Goal: Information Seeking & Learning: Learn about a topic

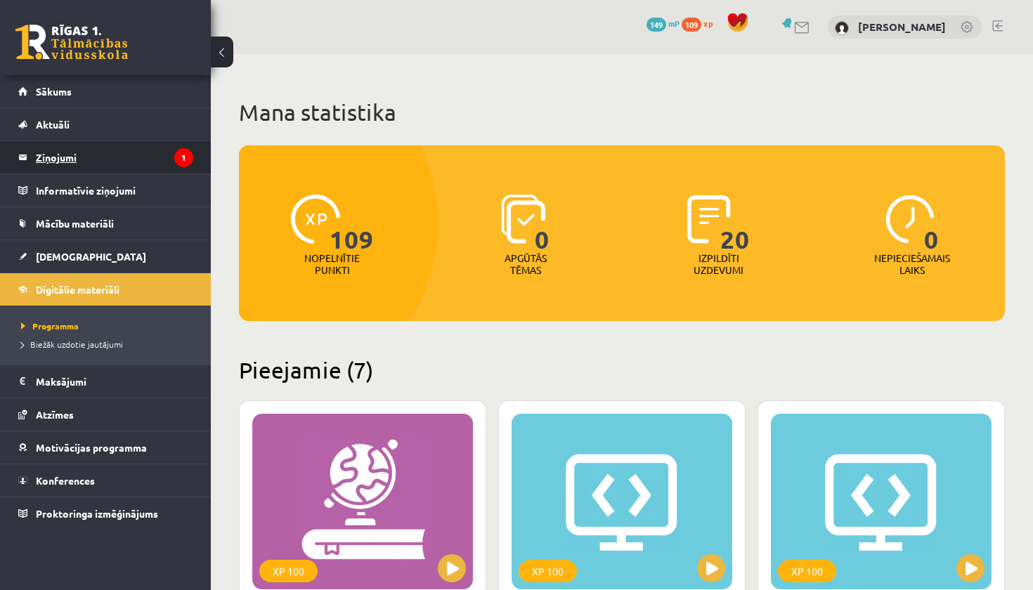
click at [92, 162] on legend "Ziņojumi 1" at bounding box center [114, 157] width 157 height 32
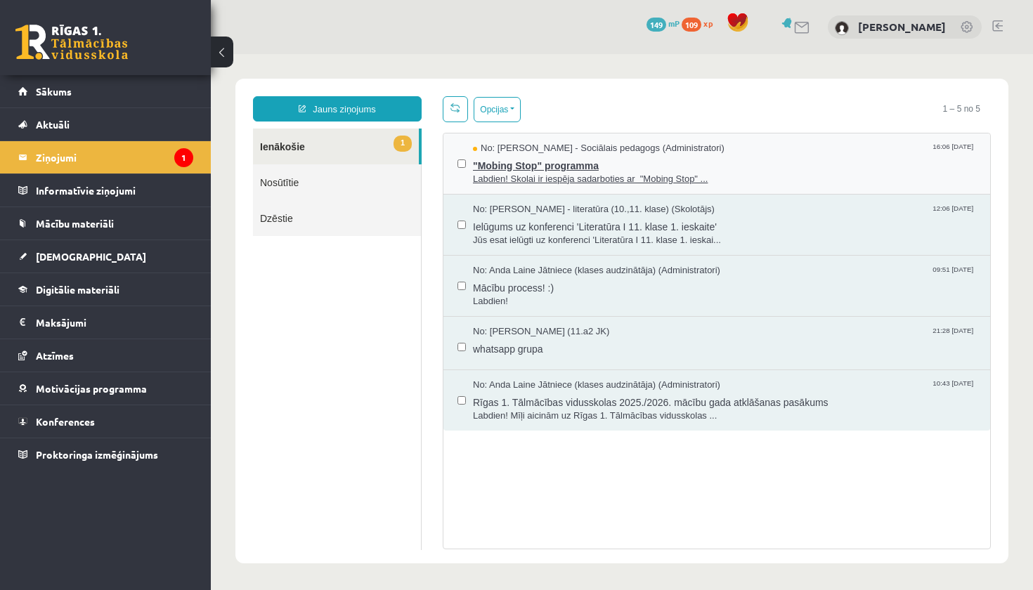
click at [655, 165] on span ""Mobing Stop" programma" at bounding box center [724, 164] width 503 height 18
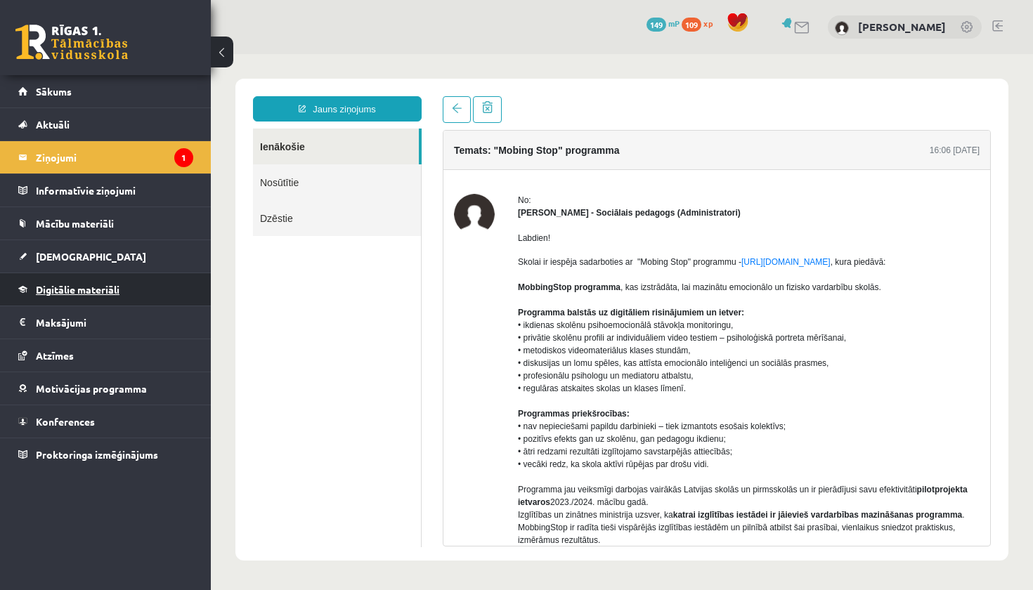
click at [106, 294] on span "Digitālie materiāli" at bounding box center [78, 289] width 84 height 13
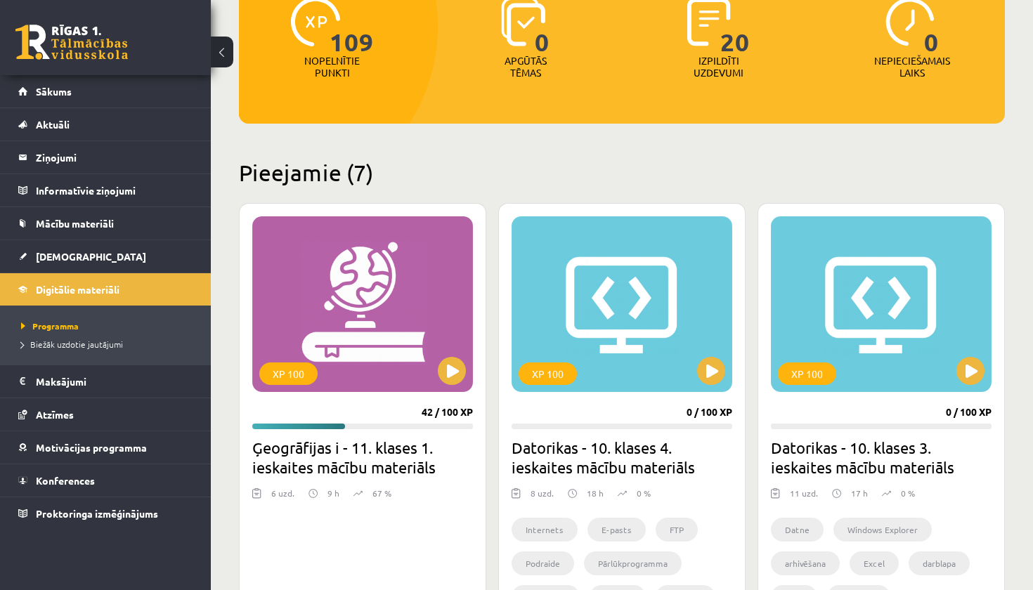
scroll to position [195, 0]
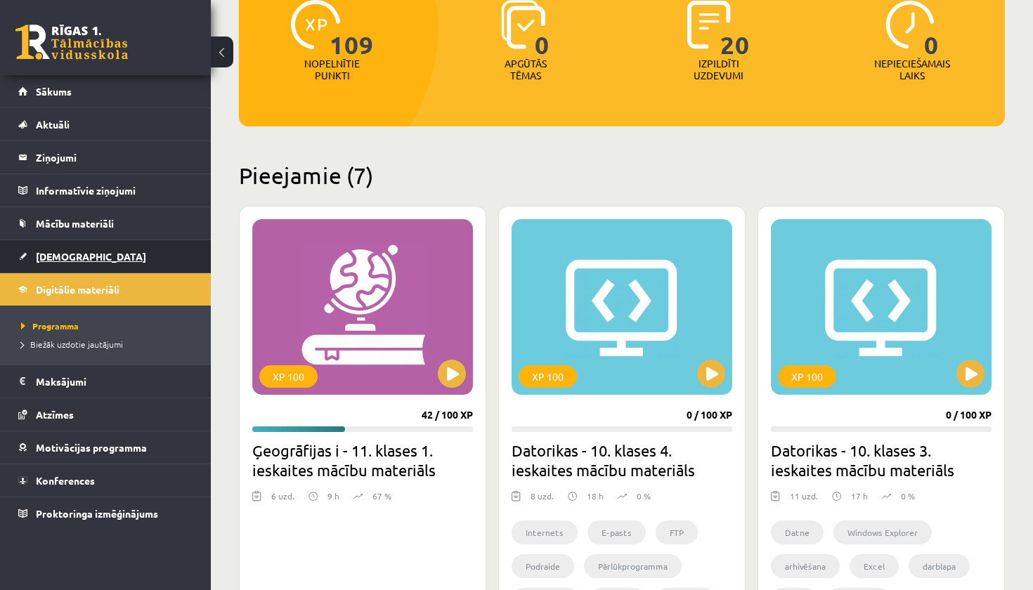
click at [83, 257] on link "[DEMOGRAPHIC_DATA]" at bounding box center [105, 256] width 175 height 32
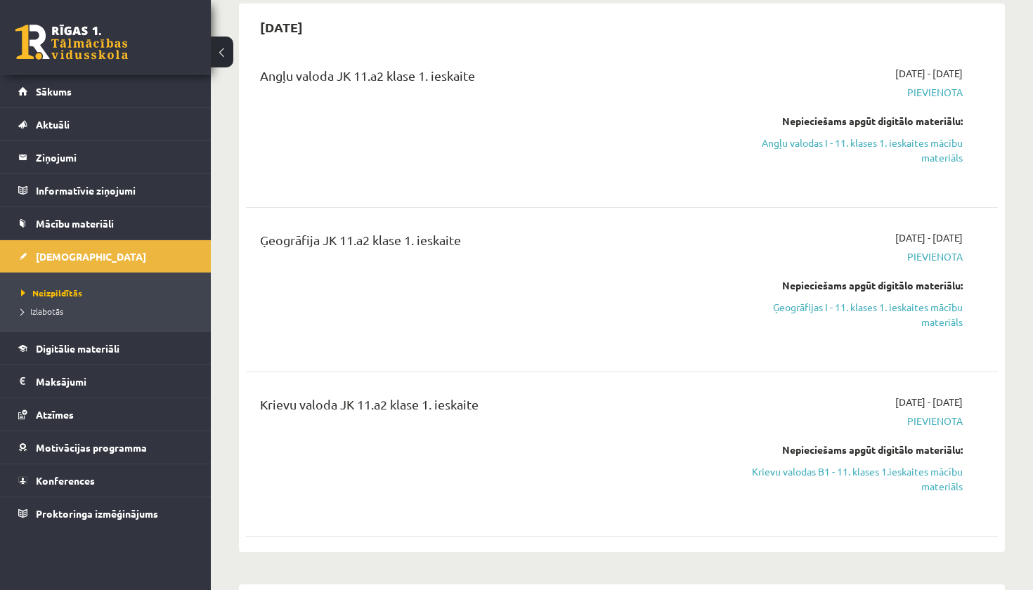
scroll to position [124, 0]
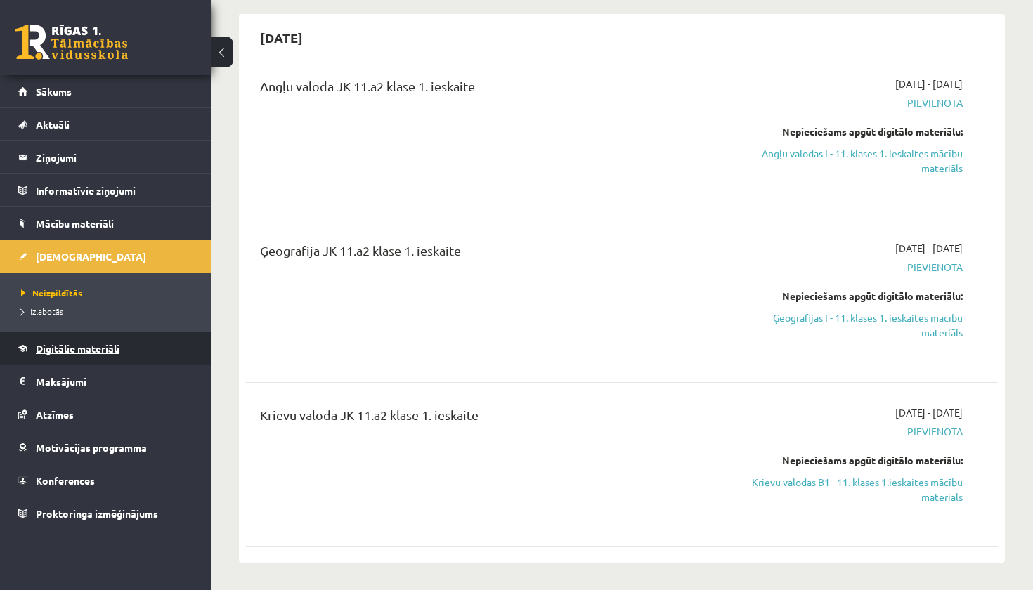
click at [79, 354] on link "Digitālie materiāli" at bounding box center [105, 348] width 175 height 32
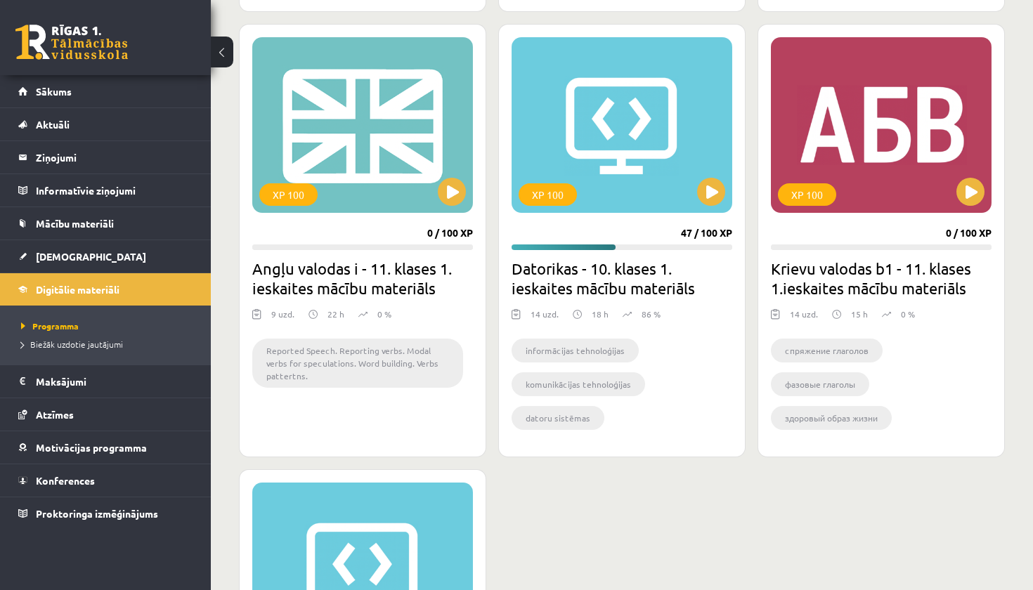
scroll to position [822, 0]
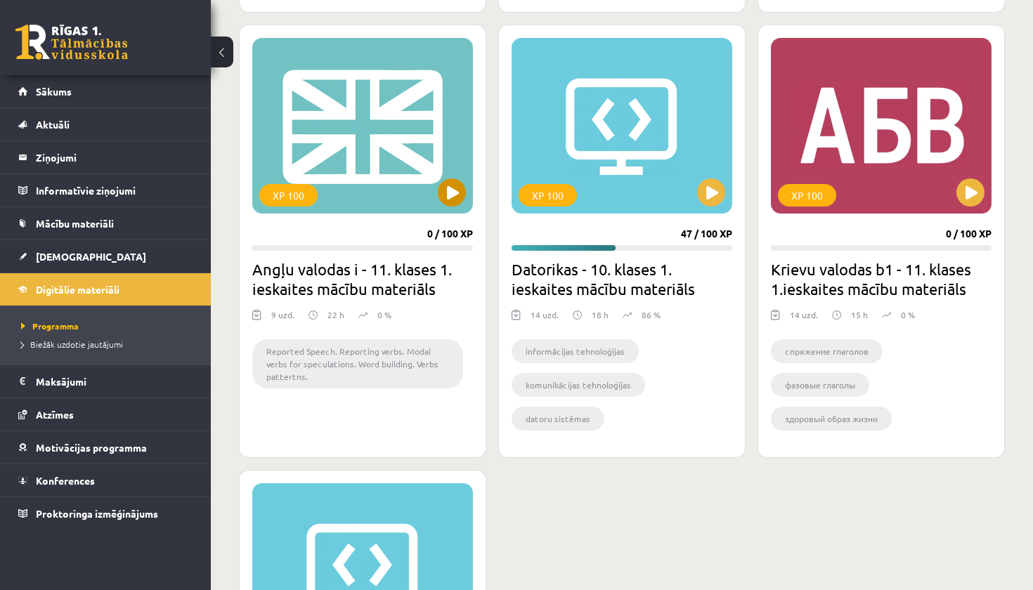
click at [456, 197] on button at bounding box center [452, 193] width 28 height 28
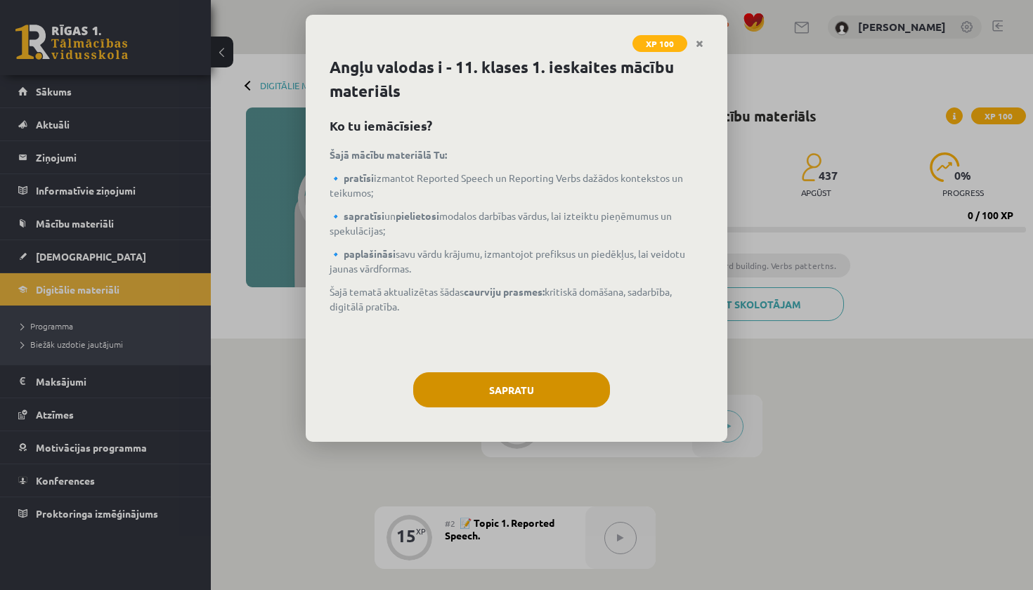
click at [525, 379] on button "Sapratu" at bounding box center [511, 389] width 197 height 35
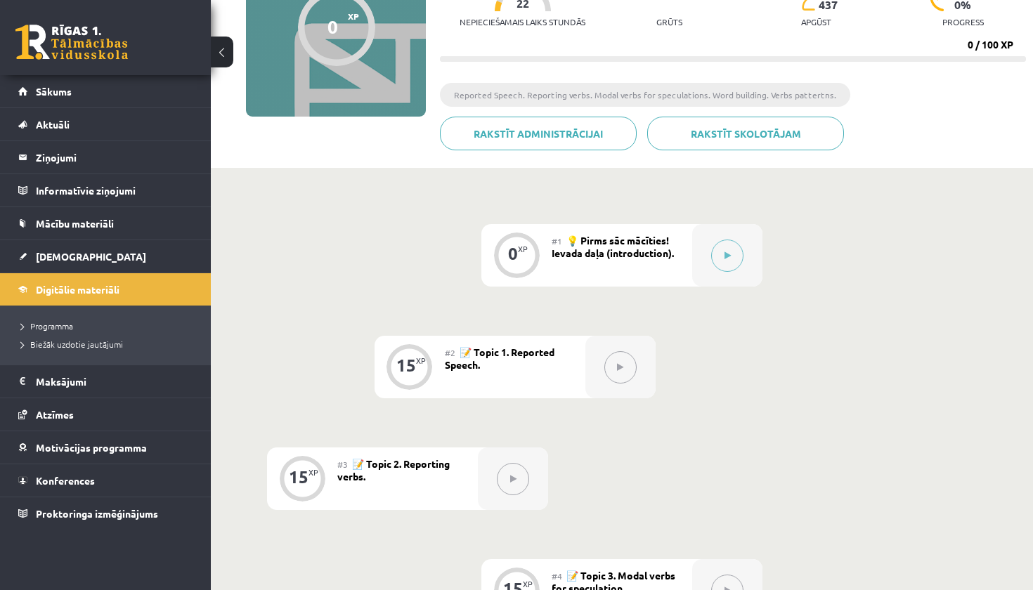
scroll to position [185, 0]
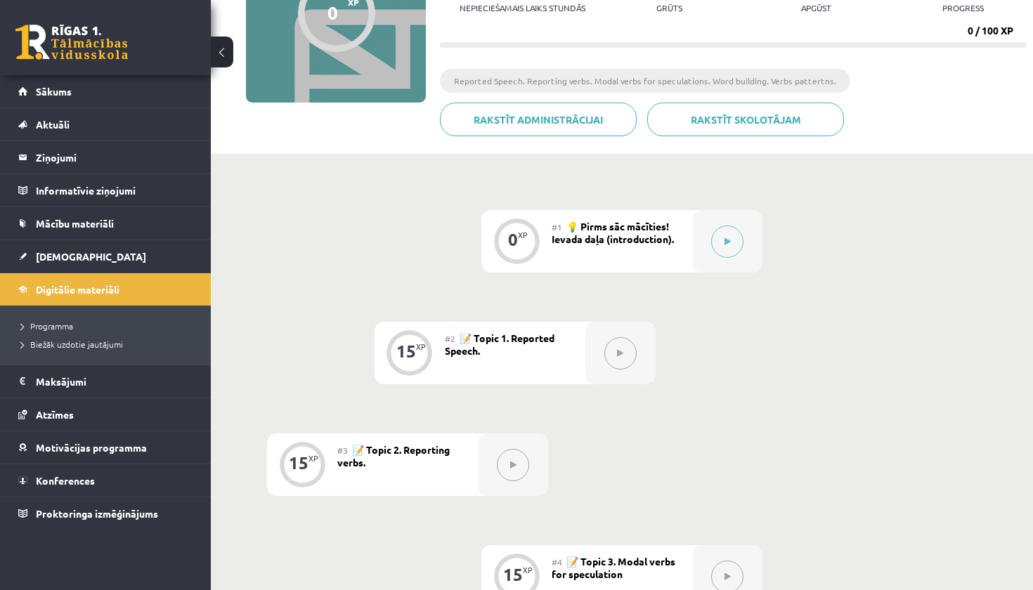
click at [597, 342] on div at bounding box center [620, 353] width 70 height 63
click at [736, 244] on button at bounding box center [727, 242] width 32 height 32
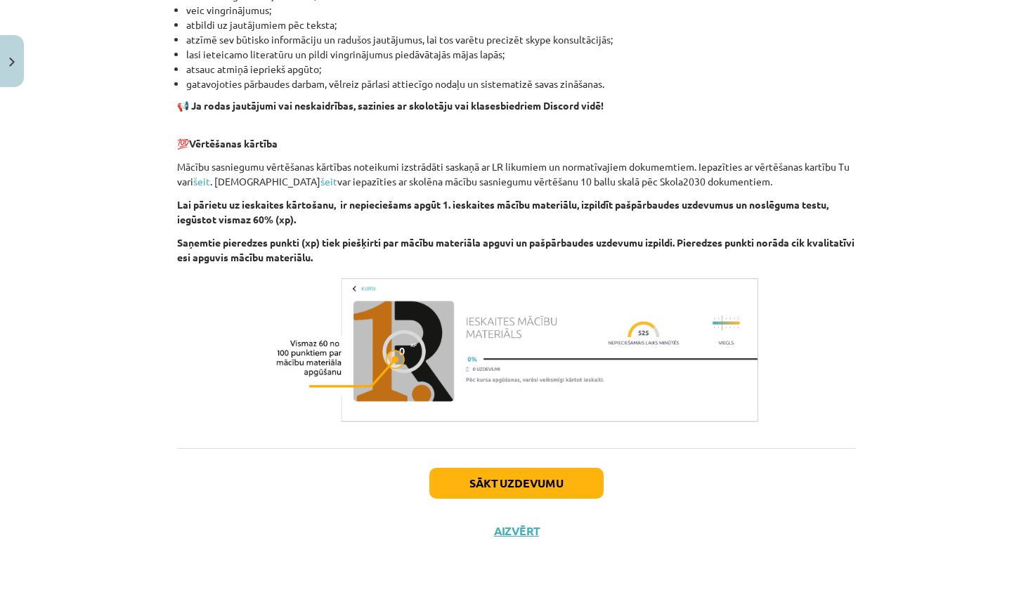
scroll to position [890, 0]
click at [527, 488] on button "Sākt uzdevumu" at bounding box center [516, 483] width 174 height 31
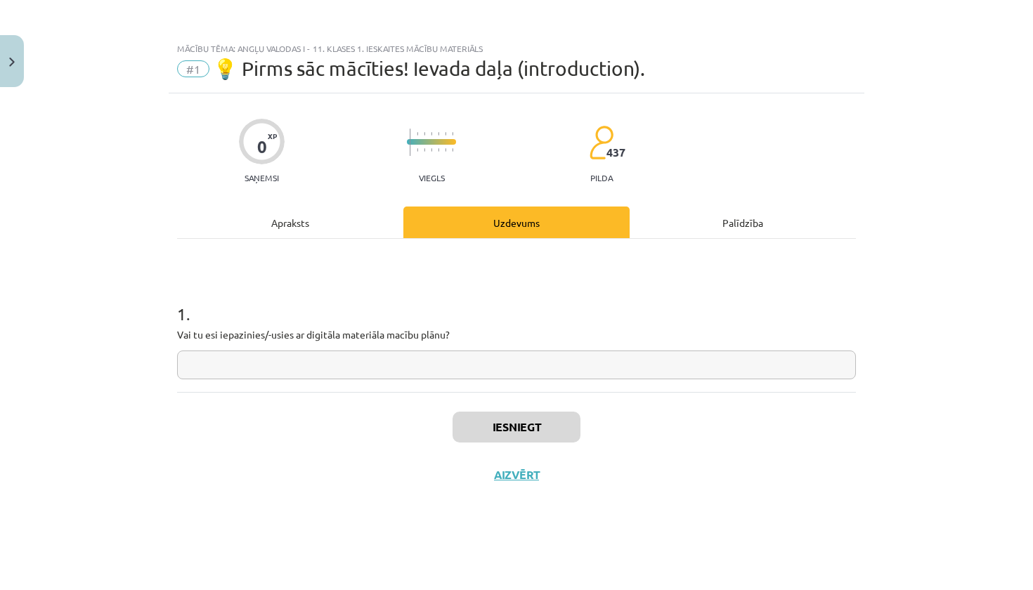
click at [455, 368] on input "text" at bounding box center [516, 365] width 679 height 29
type input "****"
click at [505, 434] on button "Iesniegt" at bounding box center [517, 427] width 128 height 31
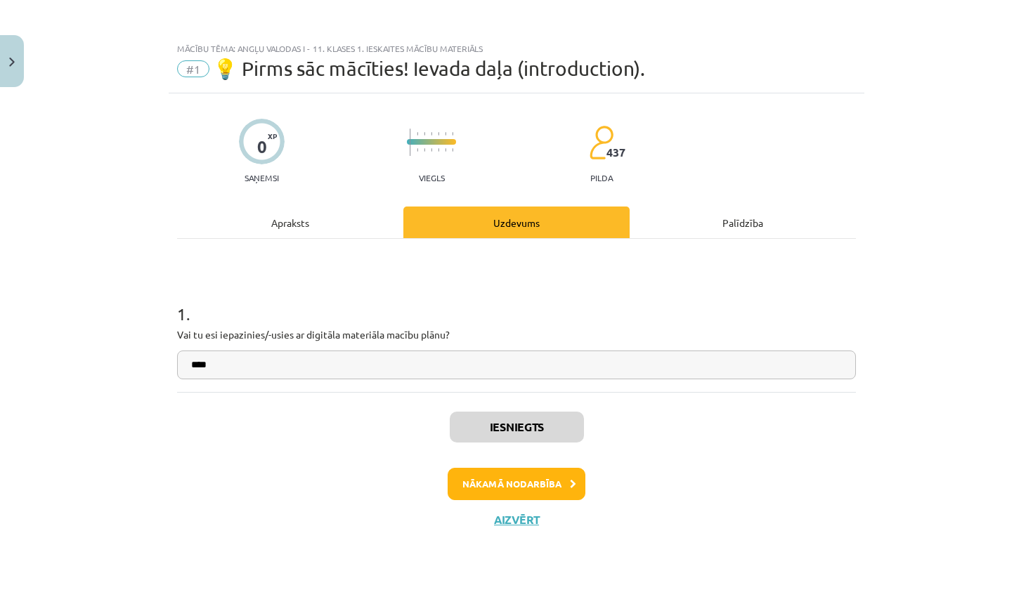
click at [540, 489] on button "Nākamā nodarbība" at bounding box center [517, 484] width 138 height 32
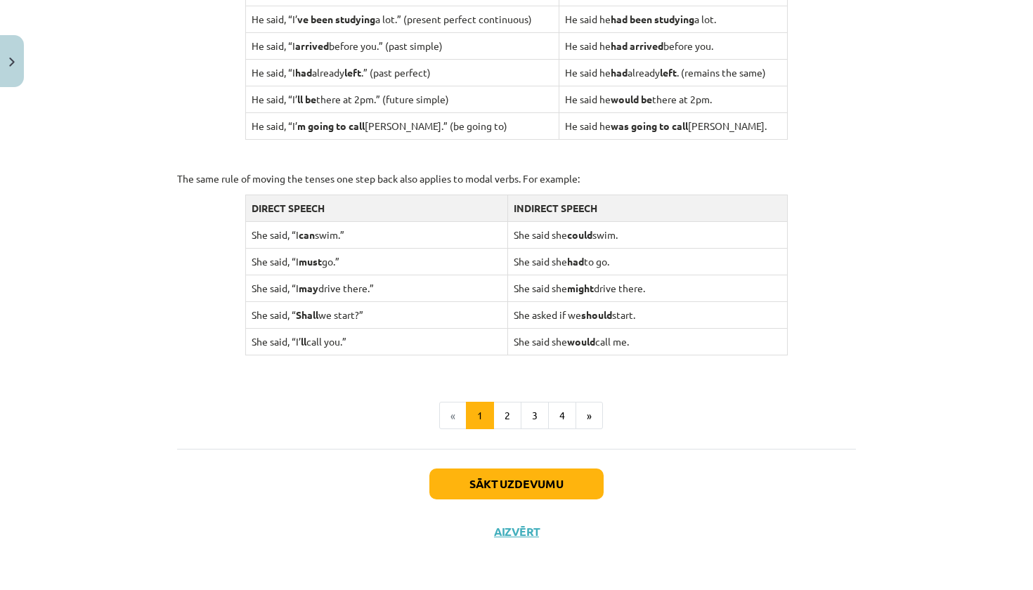
scroll to position [1305, 0]
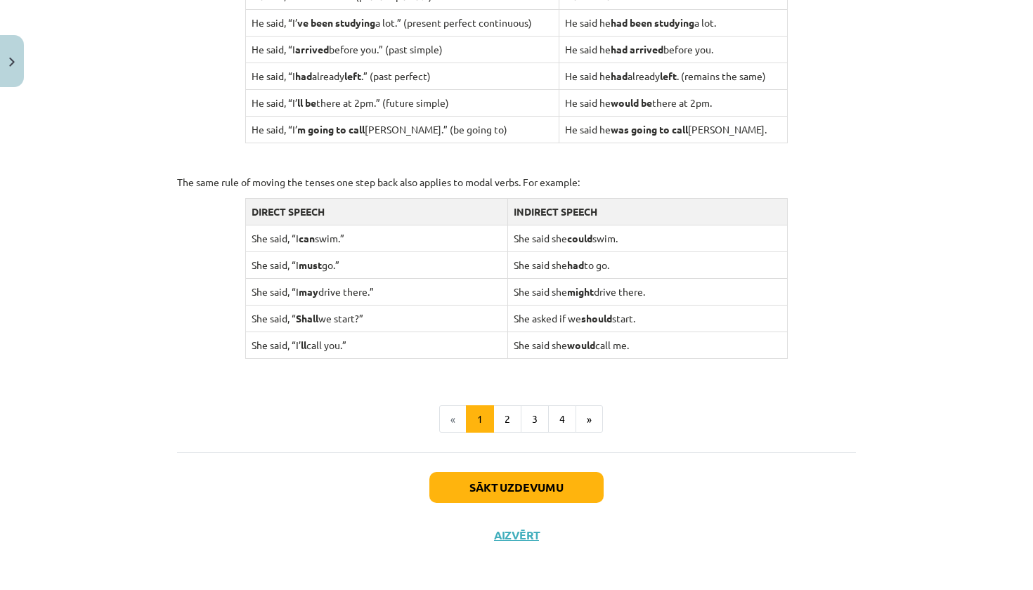
click at [543, 486] on button "Sākt uzdevumu" at bounding box center [516, 487] width 174 height 31
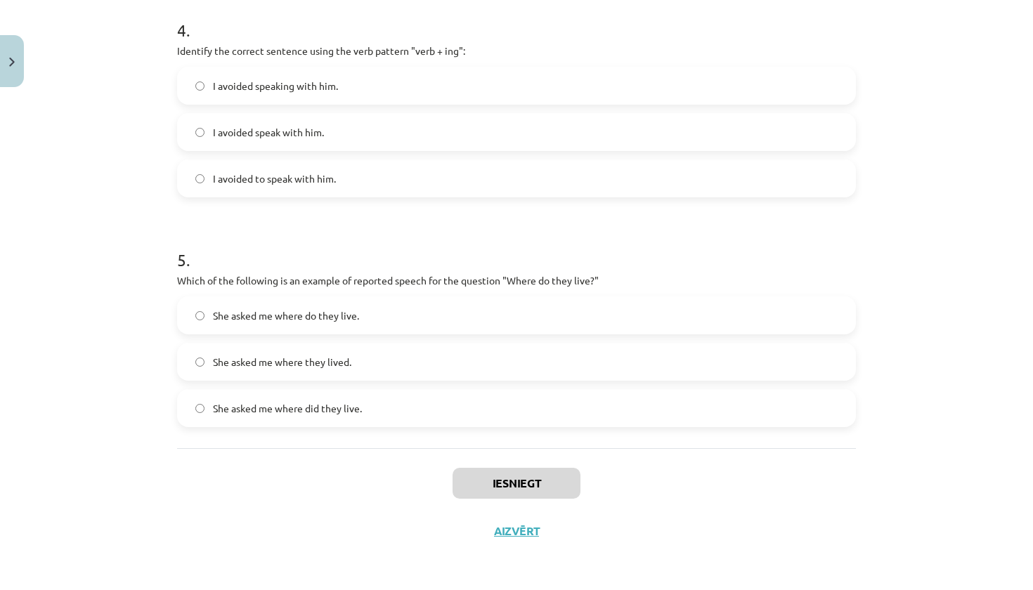
scroll to position [35, 0]
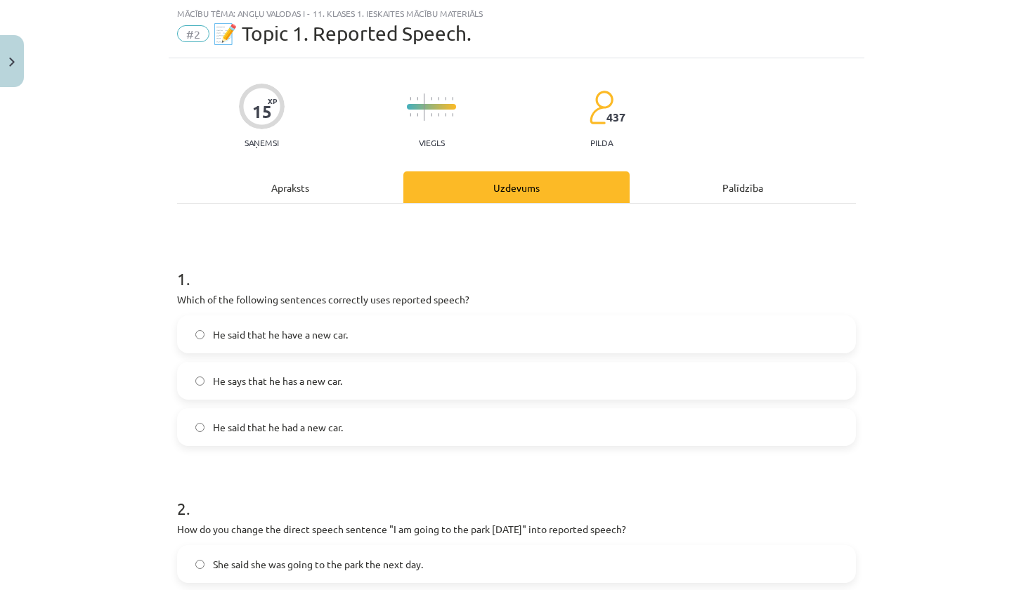
click at [342, 432] on span "He said that he had a new car." at bounding box center [278, 427] width 130 height 15
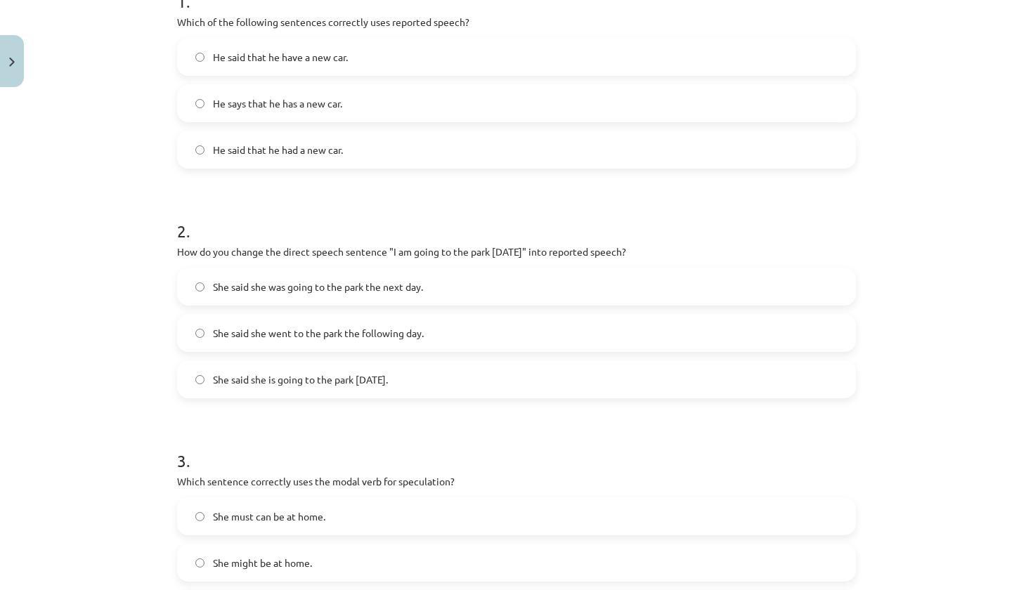
scroll to position [311, 0]
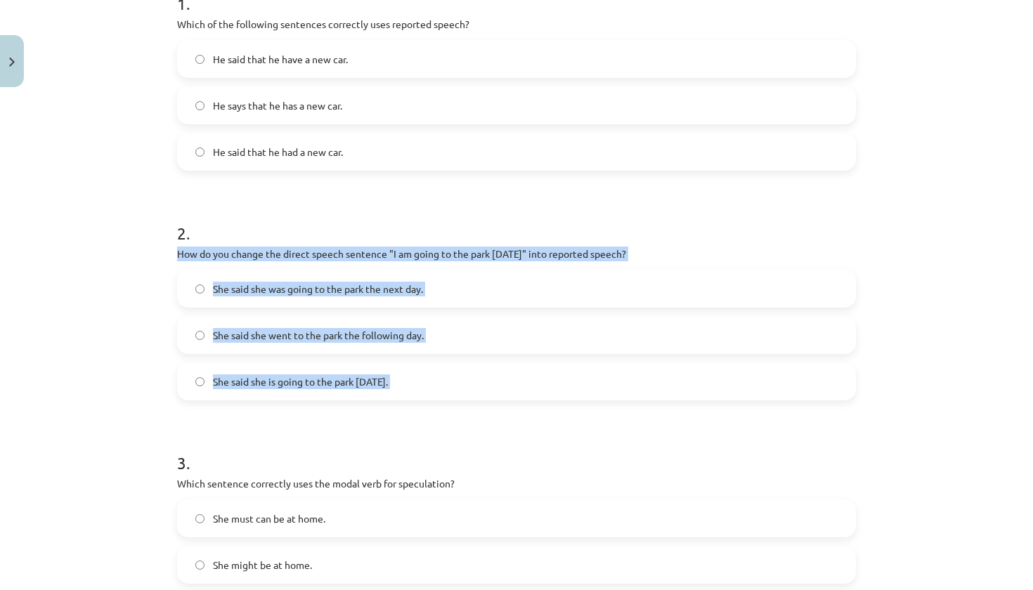
drag, startPoint x: 173, startPoint y: 258, endPoint x: 521, endPoint y: 439, distance: 392.0
click at [521, 439] on div "15 XP Saņemsi Viegls 437 pilda Apraksts Uzdevums Palīdzība 1 . Which of the fol…" at bounding box center [517, 500] width 696 height 1435
copy div "How do you change the direct speech sentence "I am going to the park tomorrow" …"
click at [282, 296] on span "She said she was going to the park the next day." at bounding box center [318, 289] width 210 height 15
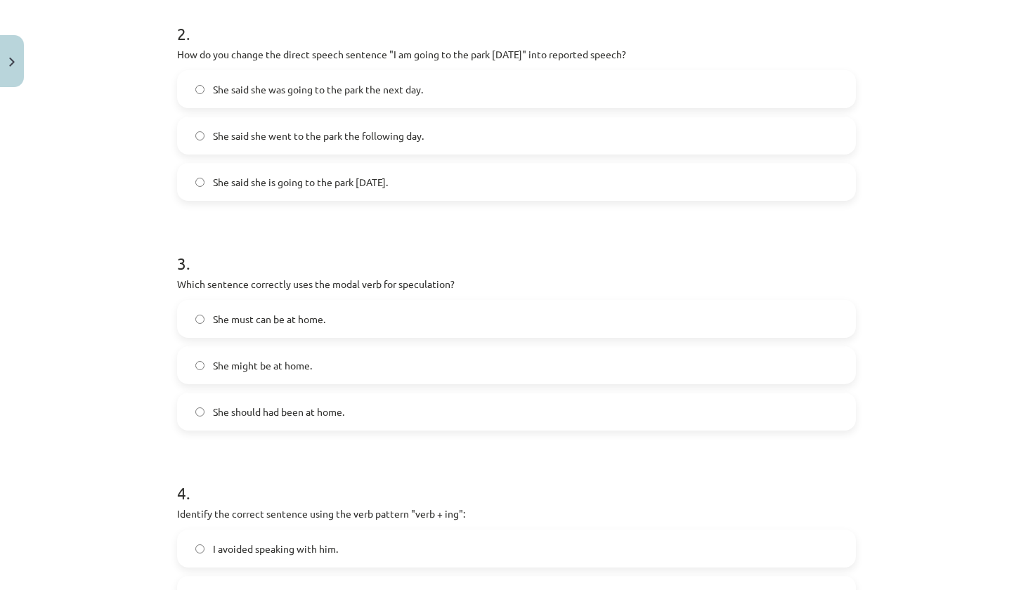
scroll to position [511, 0]
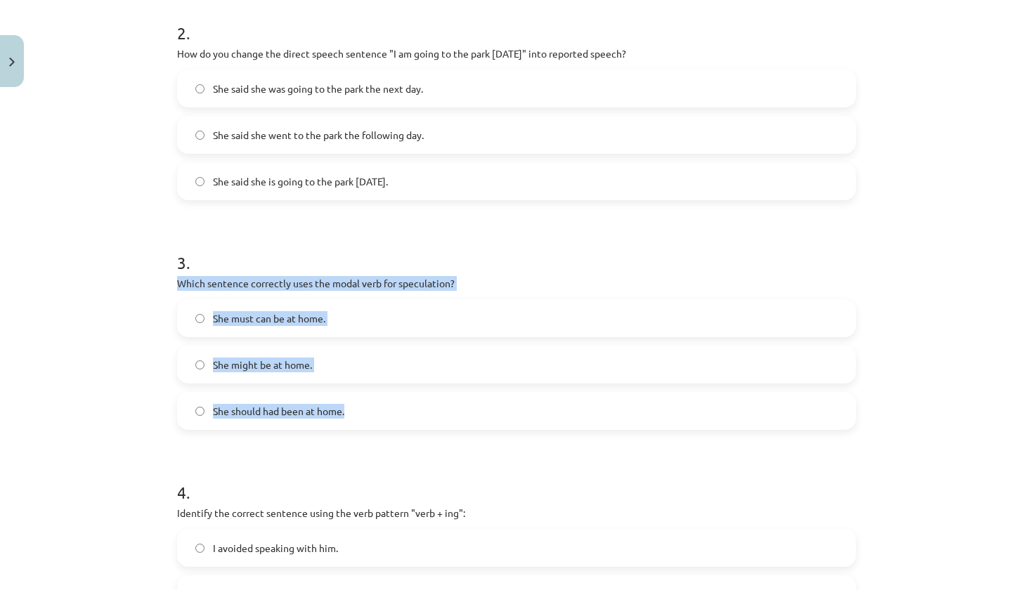
drag, startPoint x: 176, startPoint y: 287, endPoint x: 508, endPoint y: 414, distance: 355.3
click at [508, 414] on div "15 XP Saņemsi Viegls 437 pilda Apraksts Uzdevums Palīdzība 1 . Which of the fol…" at bounding box center [517, 300] width 696 height 1435
copy div "Which sentence correctly uses the modal verb for speculation? She must can be a…"
click at [320, 368] on label "She might be at home." at bounding box center [517, 364] width 676 height 35
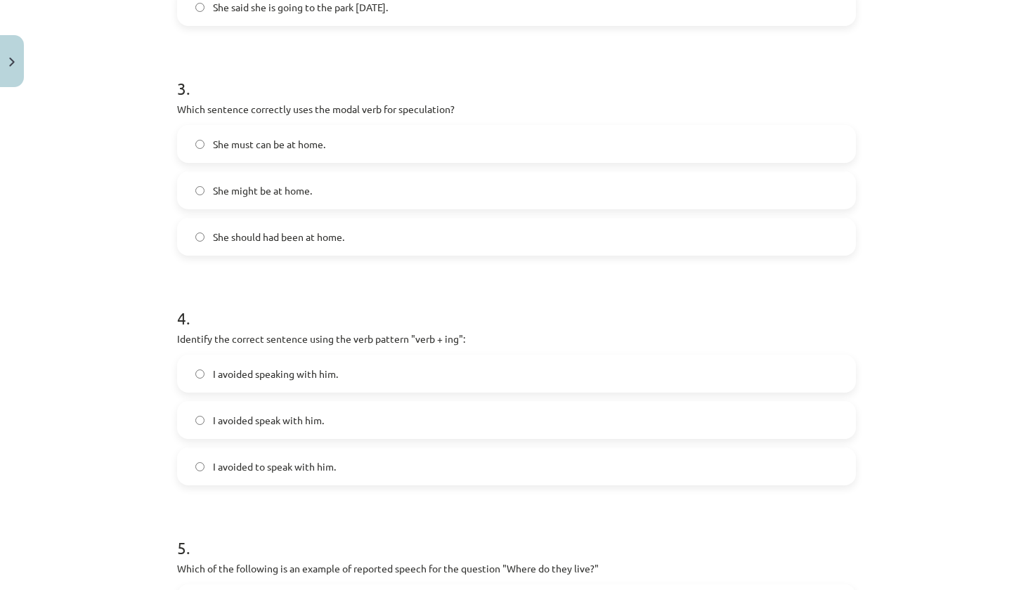
scroll to position [686, 0]
click at [332, 363] on label "I avoided speaking with him." at bounding box center [517, 373] width 676 height 35
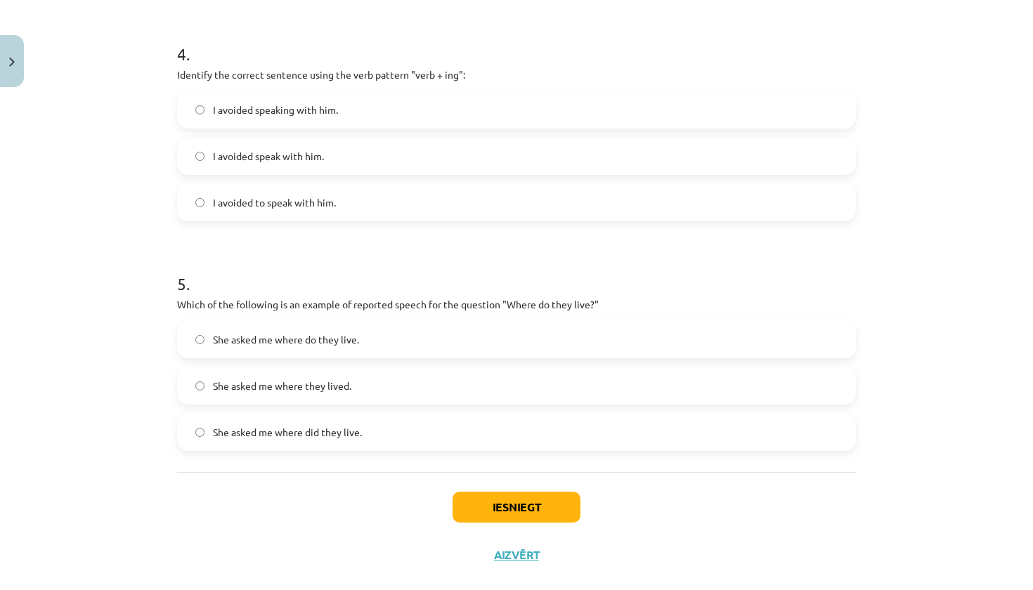
scroll to position [952, 0]
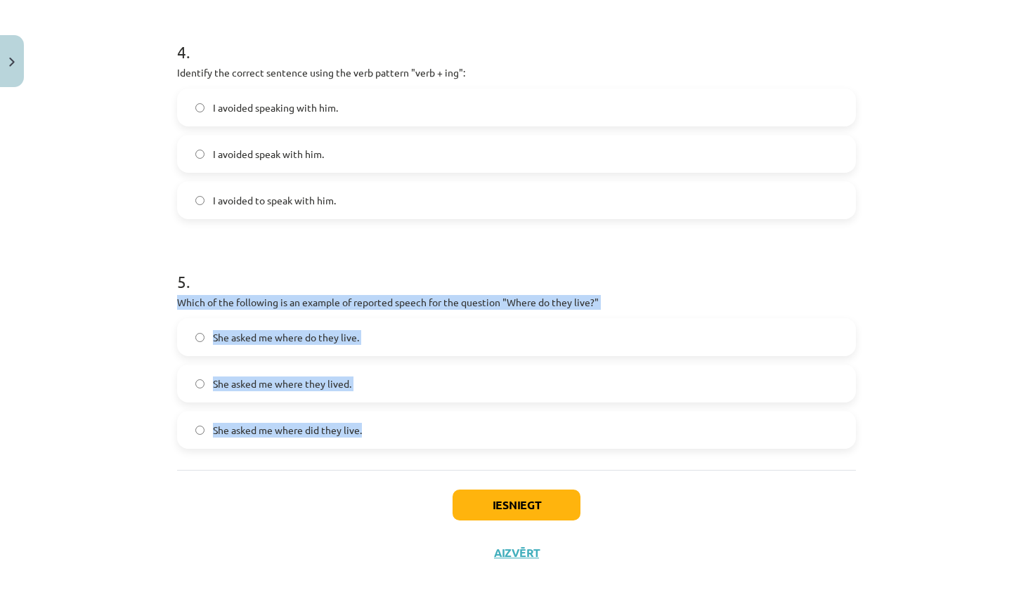
drag, startPoint x: 171, startPoint y: 304, endPoint x: 632, endPoint y: 444, distance: 481.3
copy div "Which of the following is an example of reported speech for the question "Where…"
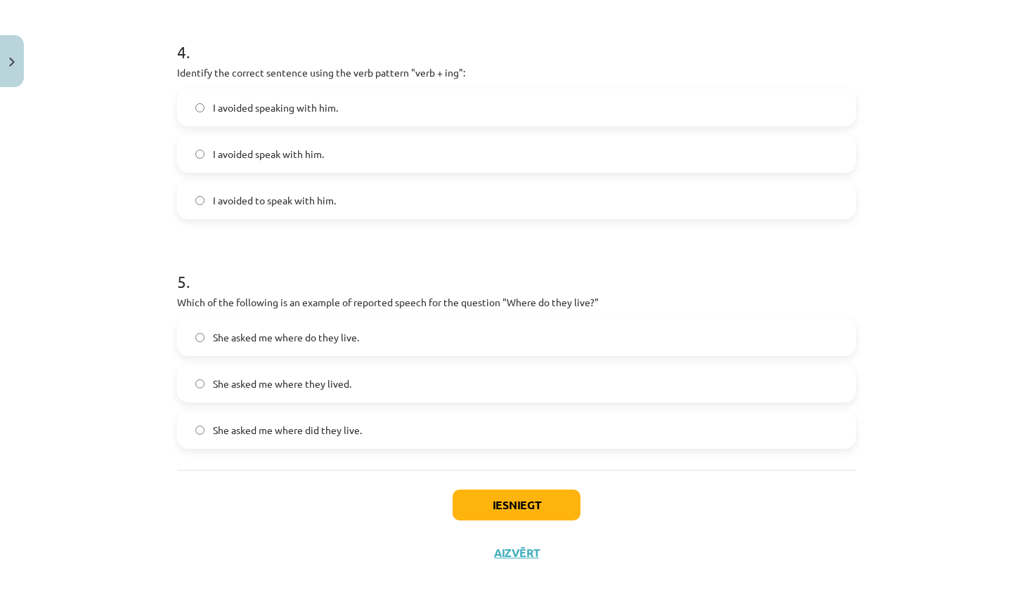
click at [401, 383] on label "She asked me where they lived." at bounding box center [517, 383] width 676 height 35
click at [526, 511] on button "Iesniegt" at bounding box center [517, 505] width 128 height 31
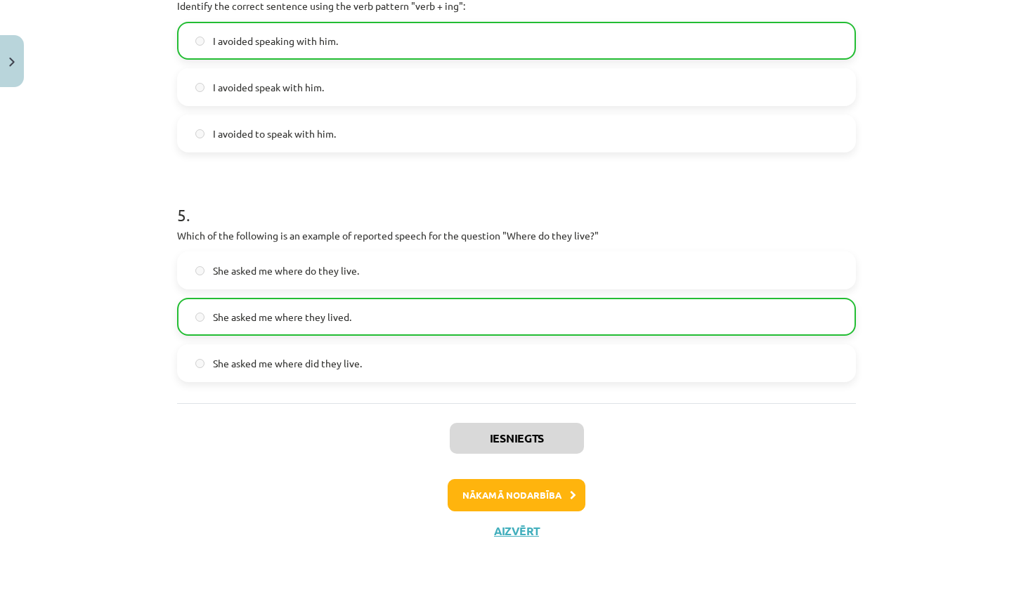
click at [526, 486] on button "Nākamā nodarbība" at bounding box center [517, 495] width 138 height 32
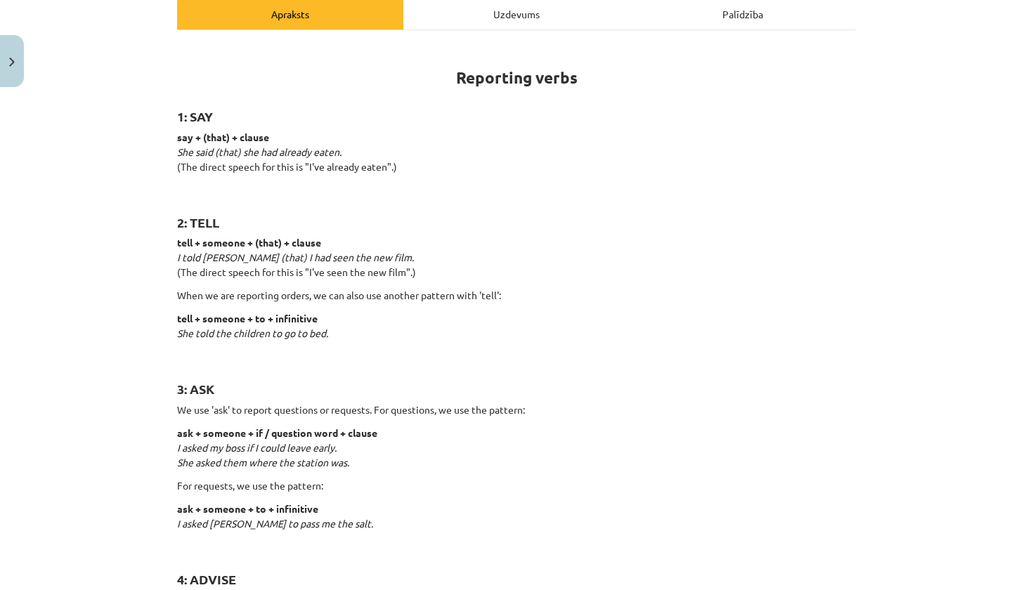
scroll to position [207, 0]
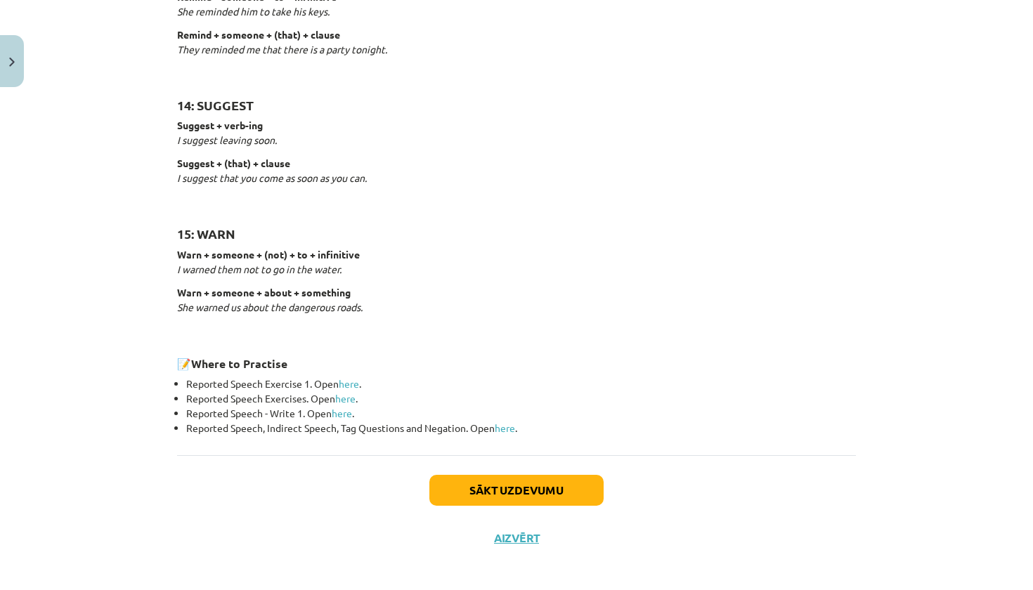
click at [527, 485] on button "Sākt uzdevumu" at bounding box center [516, 490] width 174 height 31
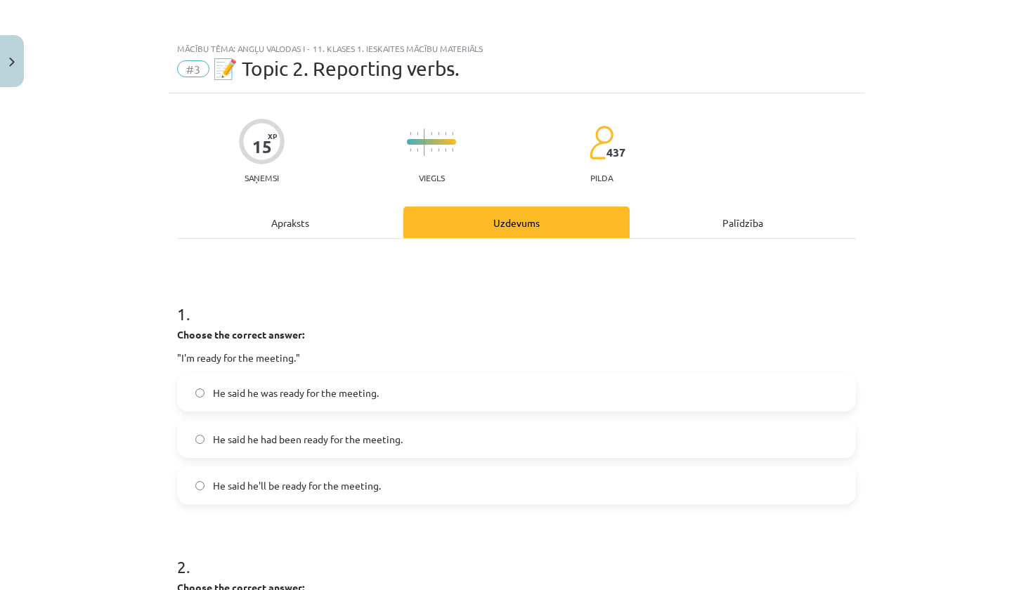
scroll to position [0, 0]
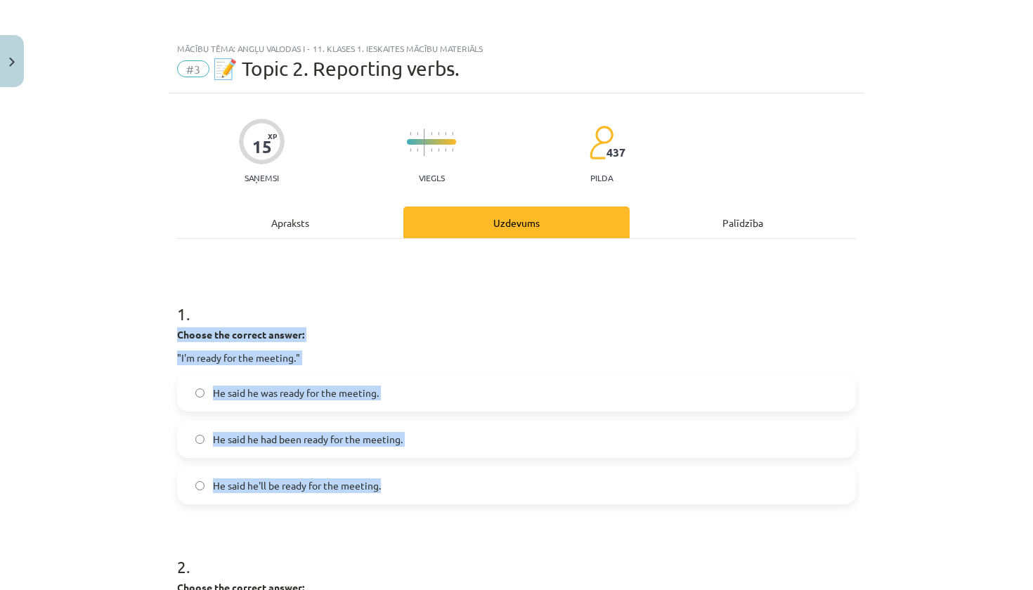
drag, startPoint x: 173, startPoint y: 335, endPoint x: 366, endPoint y: 503, distance: 255.6
copy div "Choose the correct answer: "I'm ready for the meeting." He said he was ready fo…"
click at [332, 389] on span "He said he was ready for the meeting." at bounding box center [296, 393] width 166 height 15
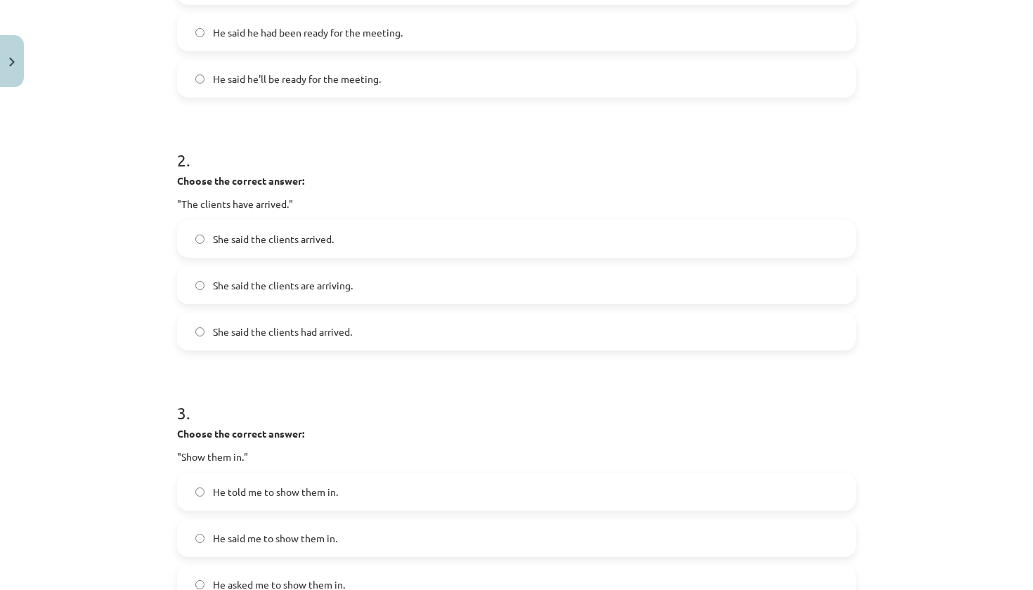
scroll to position [403, 0]
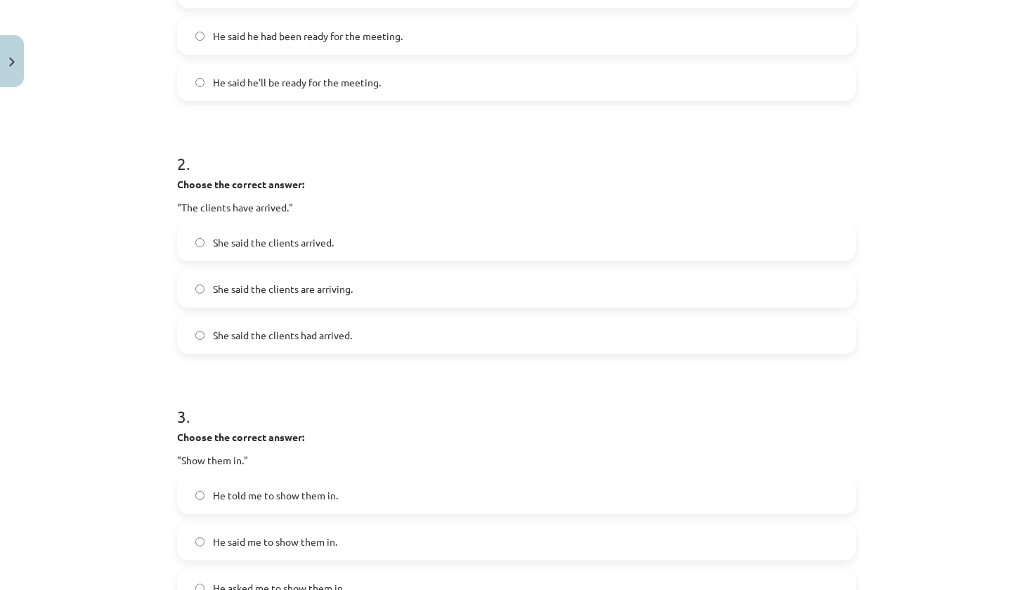
click at [339, 341] on span "She said the clients had arrived." at bounding box center [282, 335] width 139 height 15
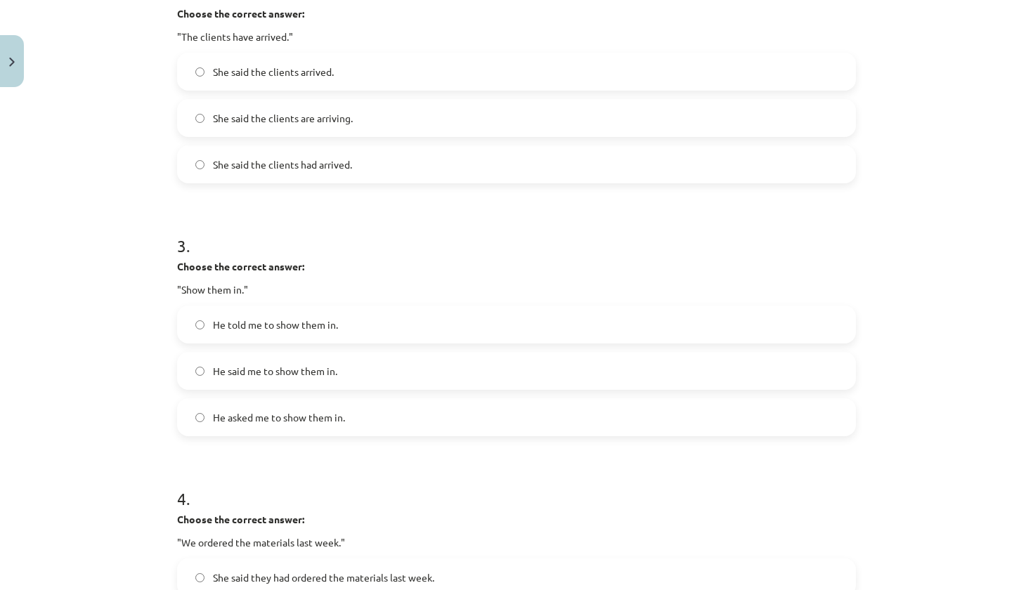
scroll to position [572, 0]
click at [344, 327] on label "He told me to show them in." at bounding box center [517, 326] width 676 height 35
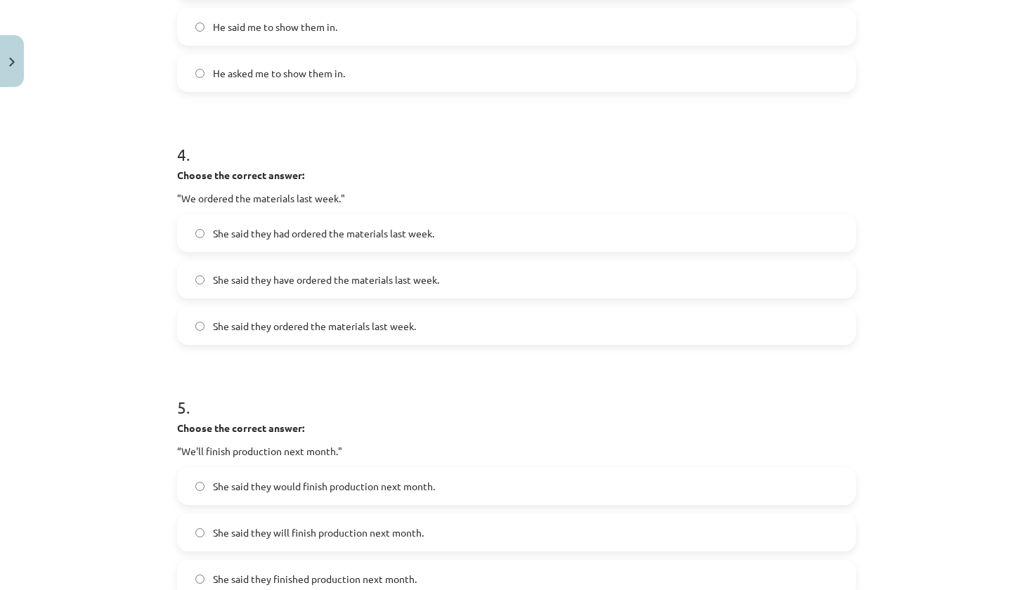
scroll to position [920, 0]
click at [363, 238] on span "She said they had ordered the materials last week." at bounding box center [323, 232] width 221 height 15
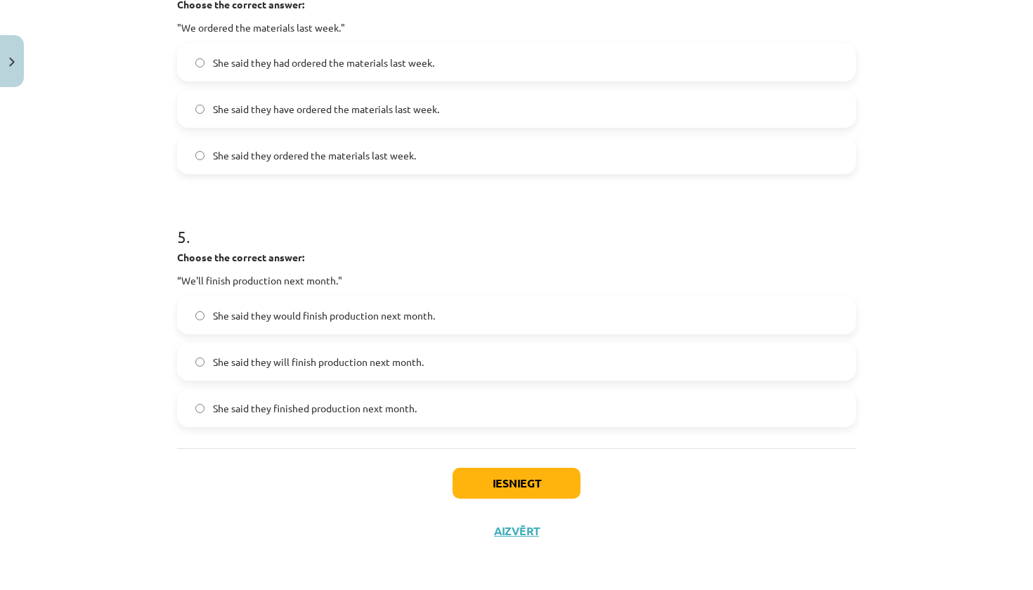
scroll to position [1091, 0]
click at [390, 360] on span "She said they will finish production next month." at bounding box center [318, 362] width 211 height 15
click at [507, 477] on button "Iesniegt" at bounding box center [517, 483] width 128 height 31
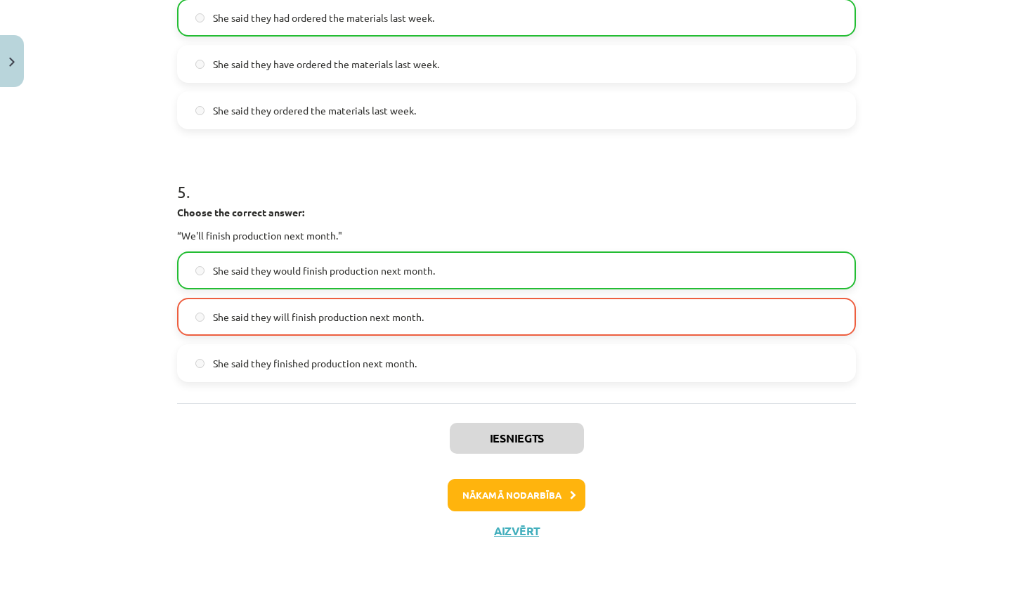
scroll to position [1136, 0]
click at [529, 493] on button "Nākamā nodarbība" at bounding box center [517, 495] width 138 height 32
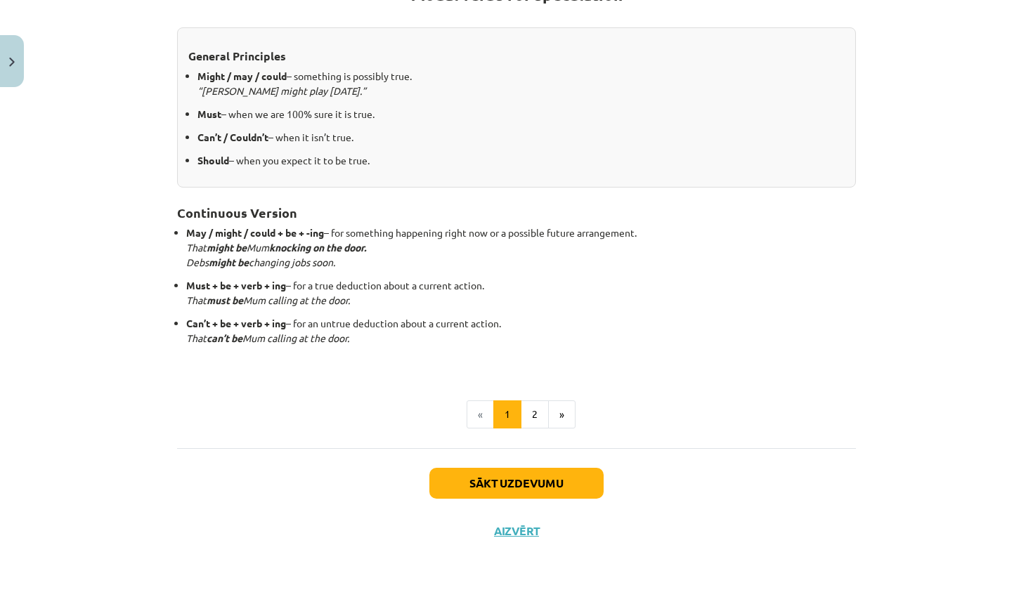
scroll to position [291, 0]
click at [531, 477] on button "Sākt uzdevumu" at bounding box center [516, 484] width 174 height 31
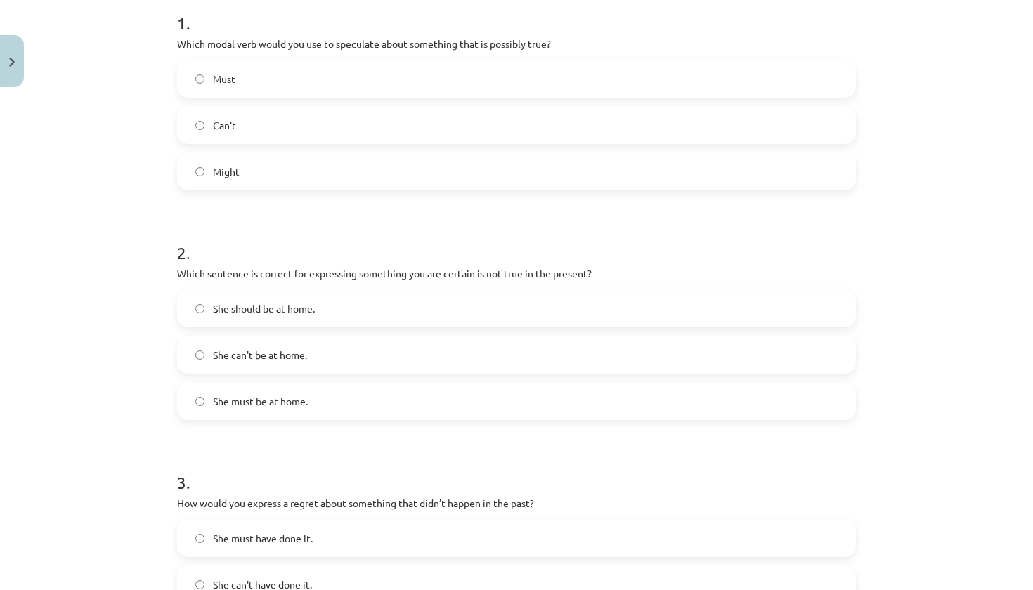
scroll to position [35, 0]
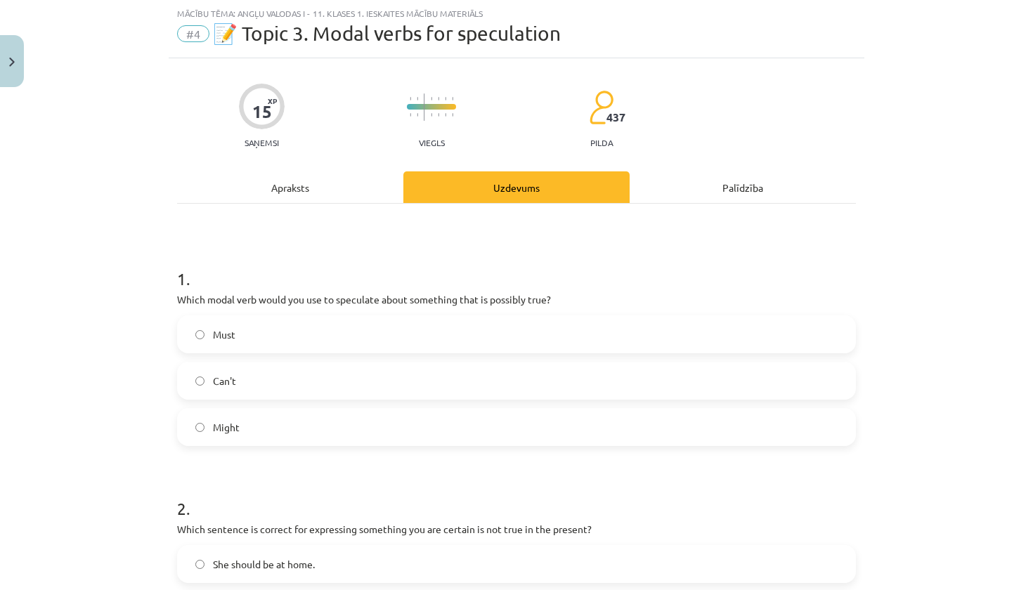
click at [453, 439] on label "Might" at bounding box center [517, 427] width 676 height 35
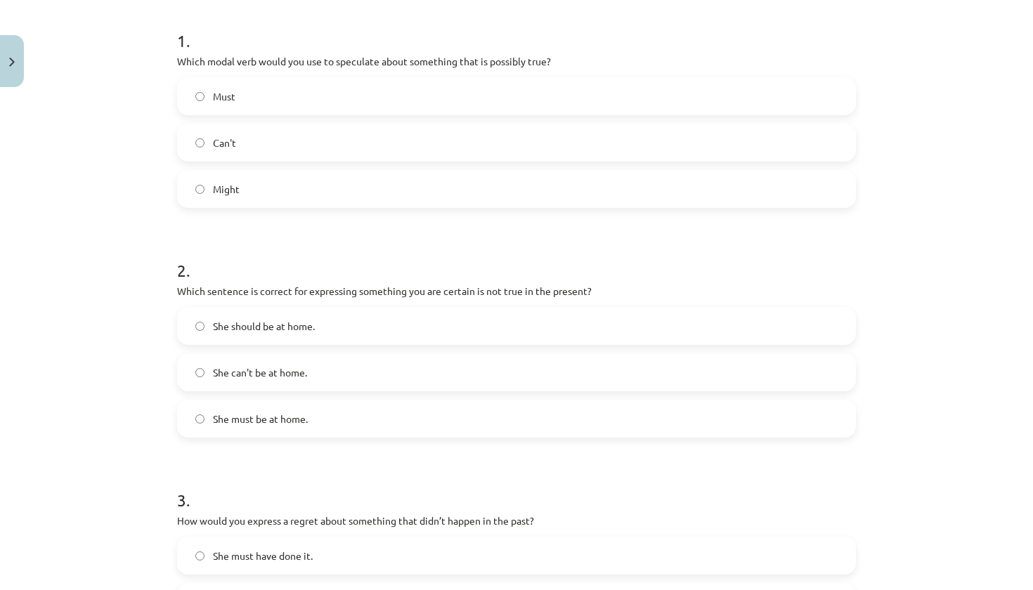
scroll to position [273, 0]
click at [403, 368] on label "She can't be at home." at bounding box center [517, 372] width 676 height 35
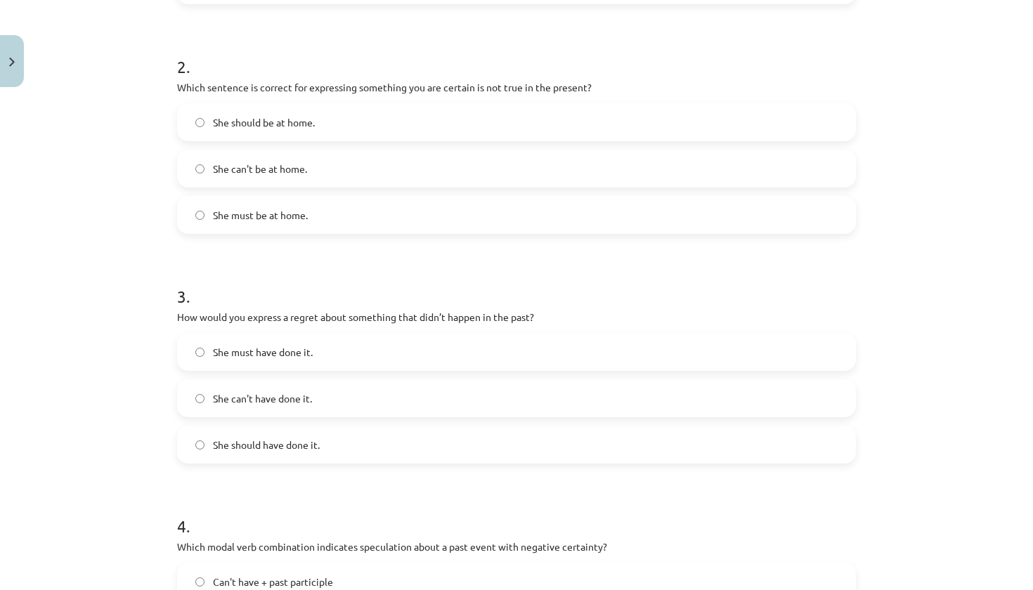
scroll to position [476, 0]
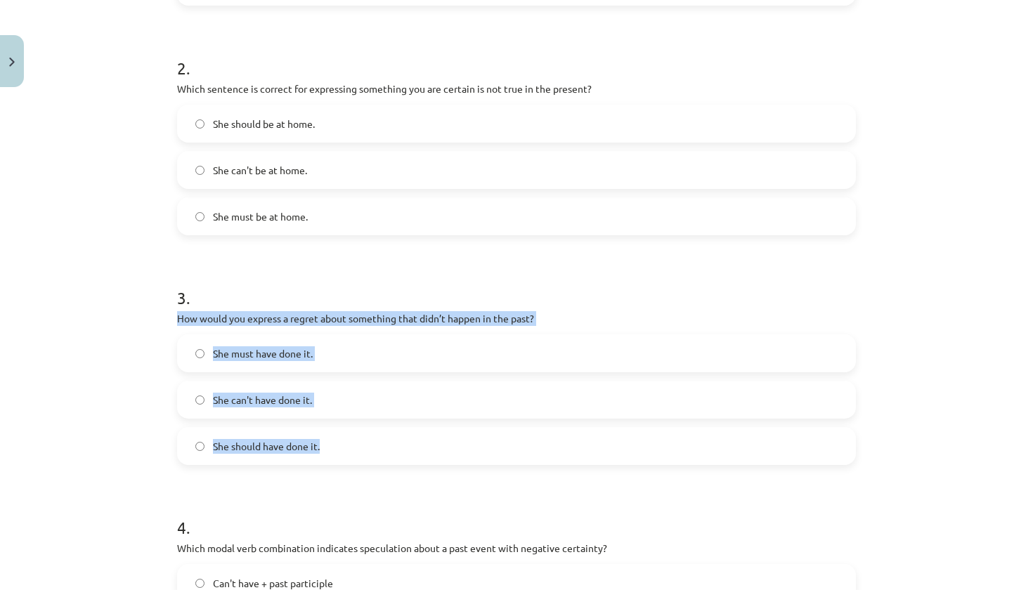
drag, startPoint x: 174, startPoint y: 320, endPoint x: 457, endPoint y: 455, distance: 314.0
click at [457, 455] on div "15 XP Saņemsi Viegls 437 pilda Apraksts Uzdevums Palīdzība 1 . Which modal verb…" at bounding box center [517, 335] width 696 height 1435
copy div "How would you express a regret about something that didn’t happen in the past? …"
click at [341, 447] on label "She should have done it." at bounding box center [517, 446] width 676 height 35
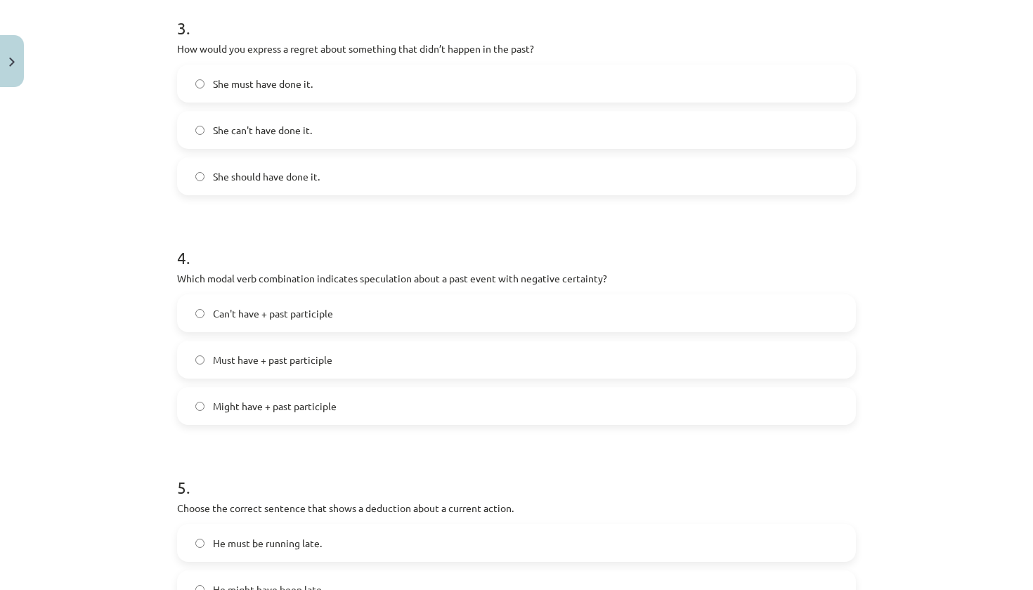
scroll to position [747, 0]
click at [325, 427] on form "1 . Which modal verb would you use to speculate about something that is possibl…" at bounding box center [516, 93] width 679 height 1121
click at [325, 410] on span "Might have + past participle" at bounding box center [275, 405] width 124 height 15
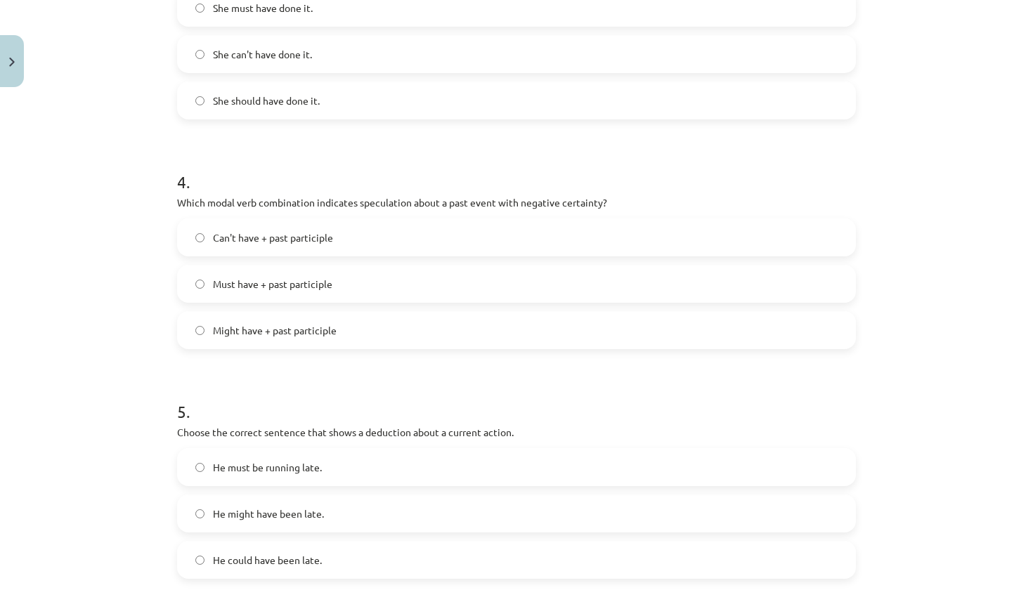
scroll to position [824, 0]
click at [292, 234] on span "Can't have + past participle" at bounding box center [273, 235] width 120 height 15
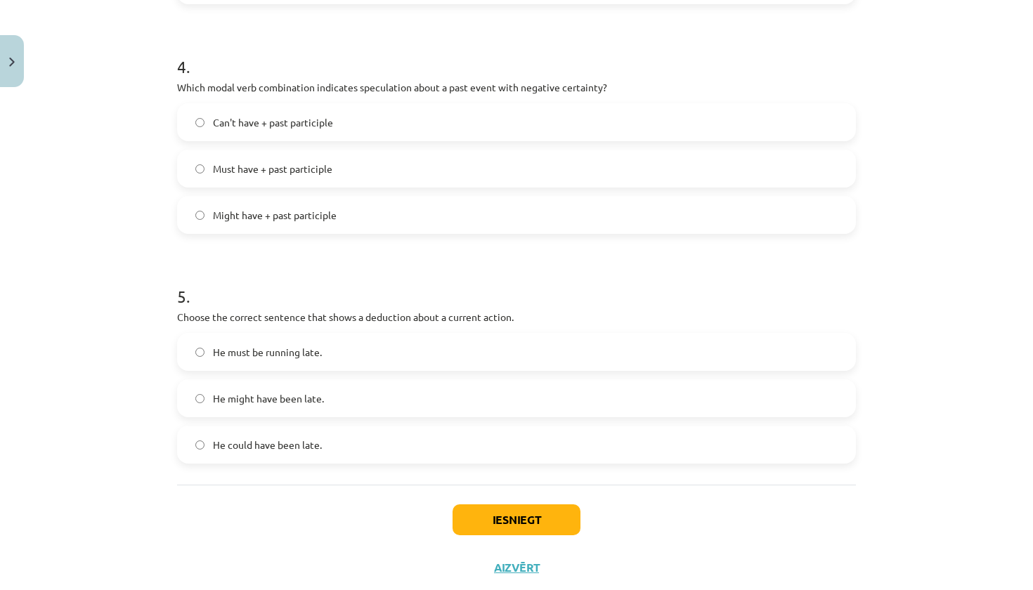
scroll to position [941, 0]
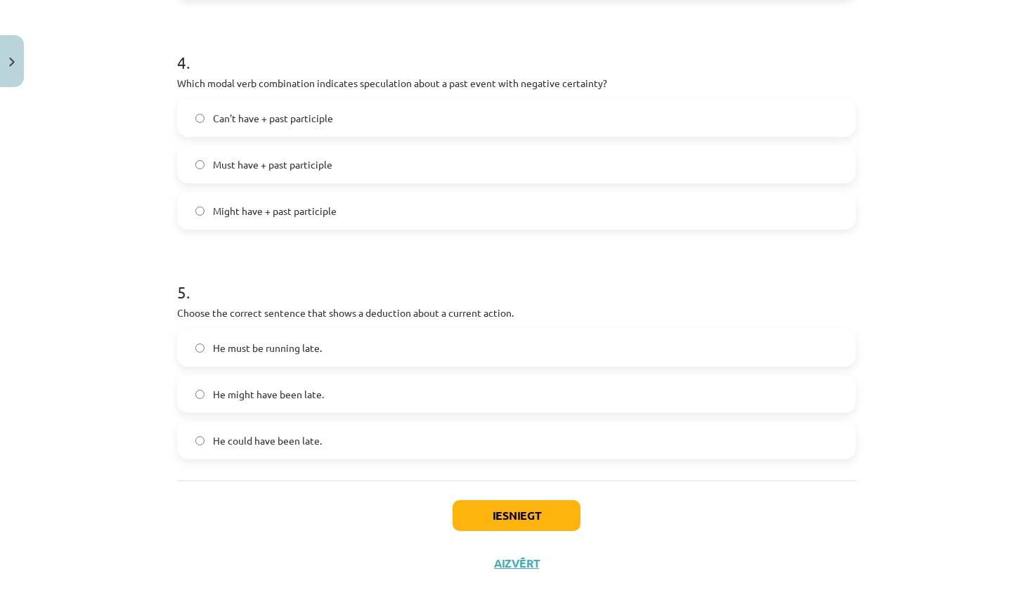
click at [329, 352] on label "He must be running late." at bounding box center [517, 347] width 676 height 35
click at [514, 515] on button "Iesniegt" at bounding box center [517, 515] width 128 height 31
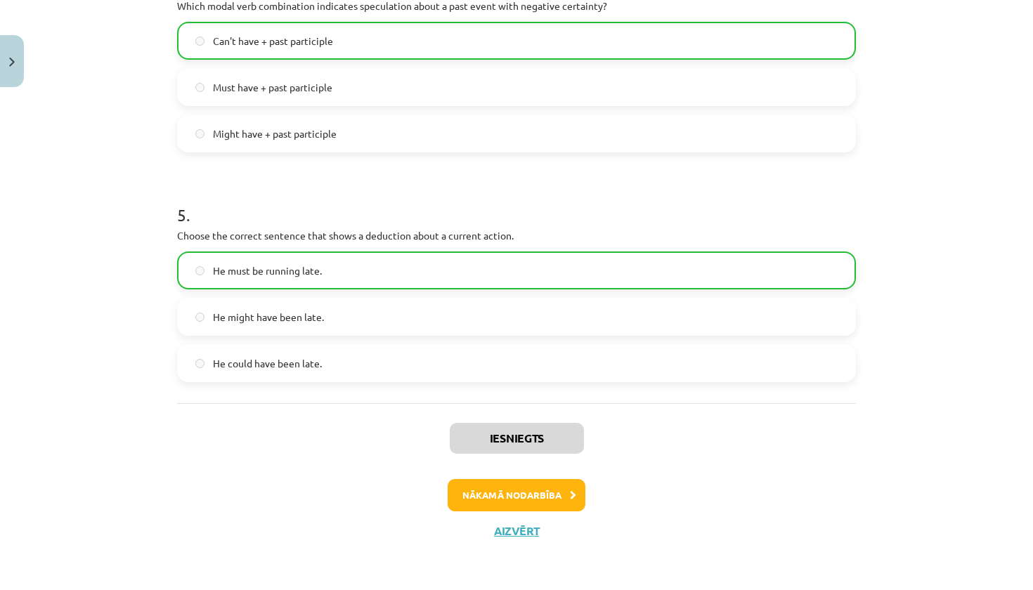
click at [515, 490] on button "Nākamā nodarbība" at bounding box center [517, 495] width 138 height 32
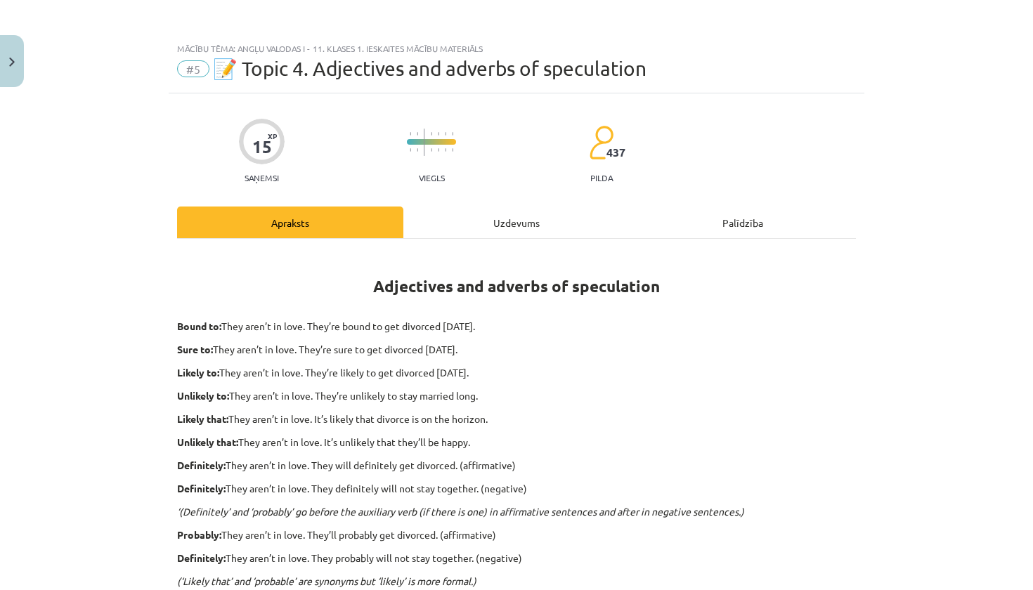
scroll to position [0, 0]
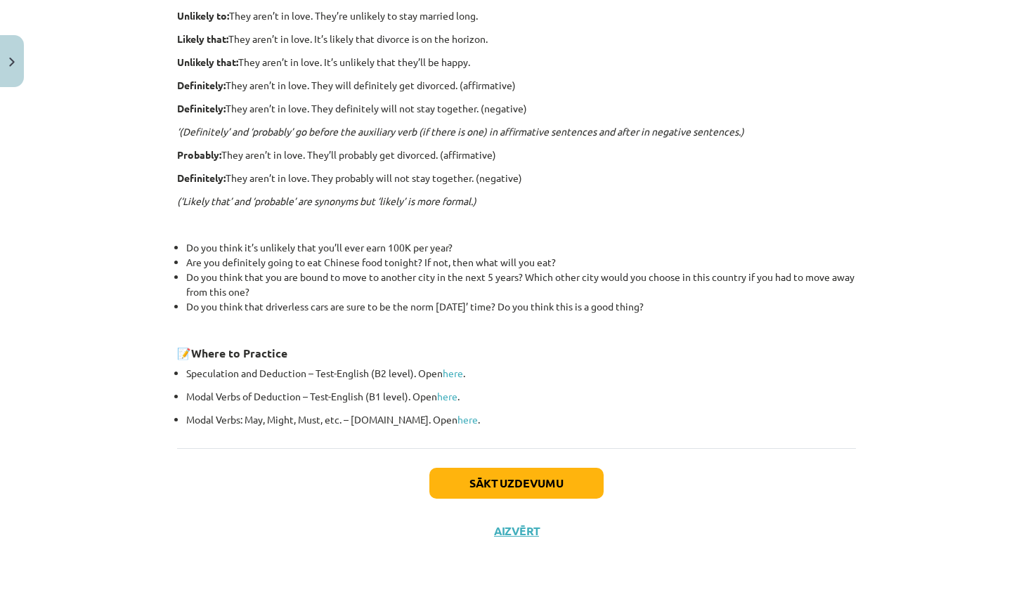
click at [515, 490] on button "Sākt uzdevumu" at bounding box center [516, 483] width 174 height 31
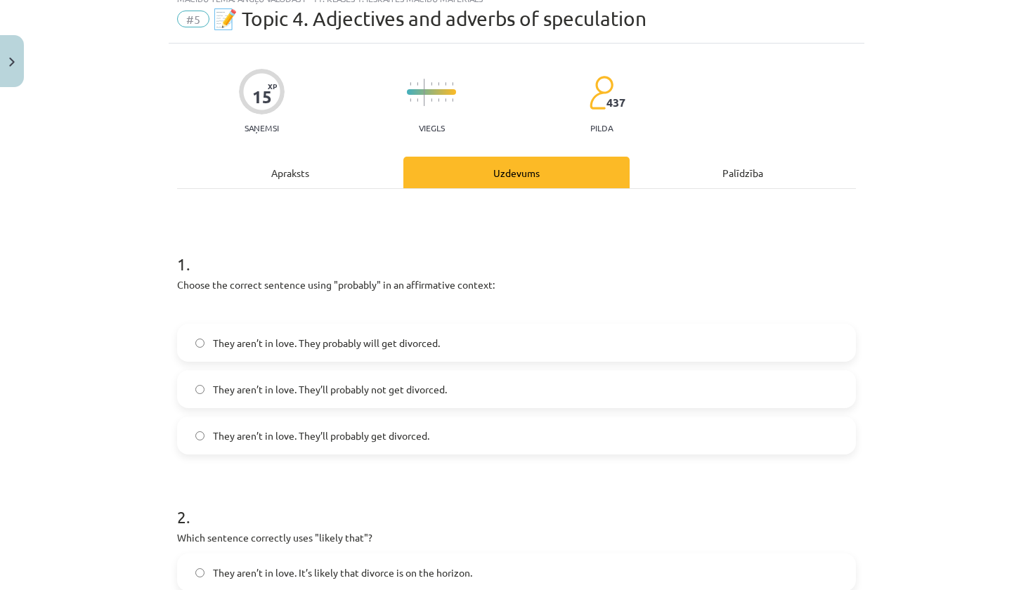
scroll to position [48, 0]
click at [424, 450] on label "They aren’t in love. They’ll probably get divorced." at bounding box center [517, 437] width 676 height 35
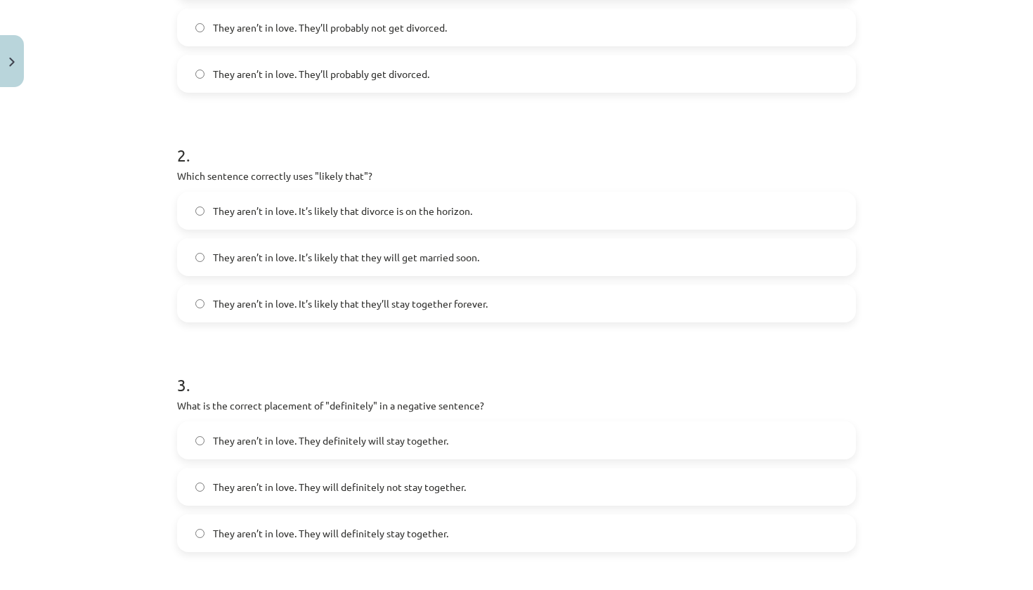
scroll to position [406, 0]
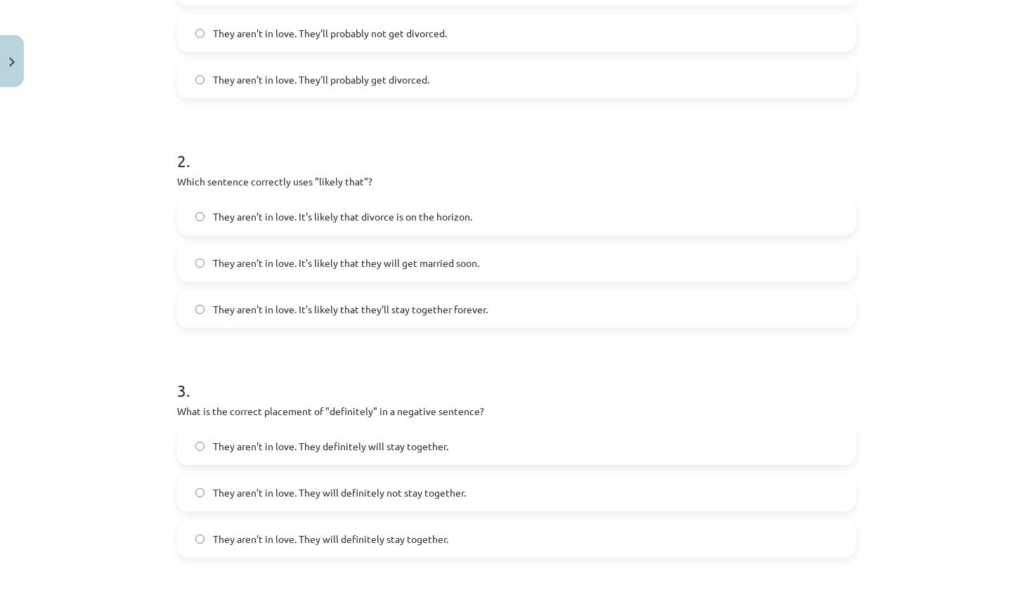
click at [424, 223] on span "They aren’t in love. It’s likely that divorce is on the horizon." at bounding box center [342, 216] width 259 height 15
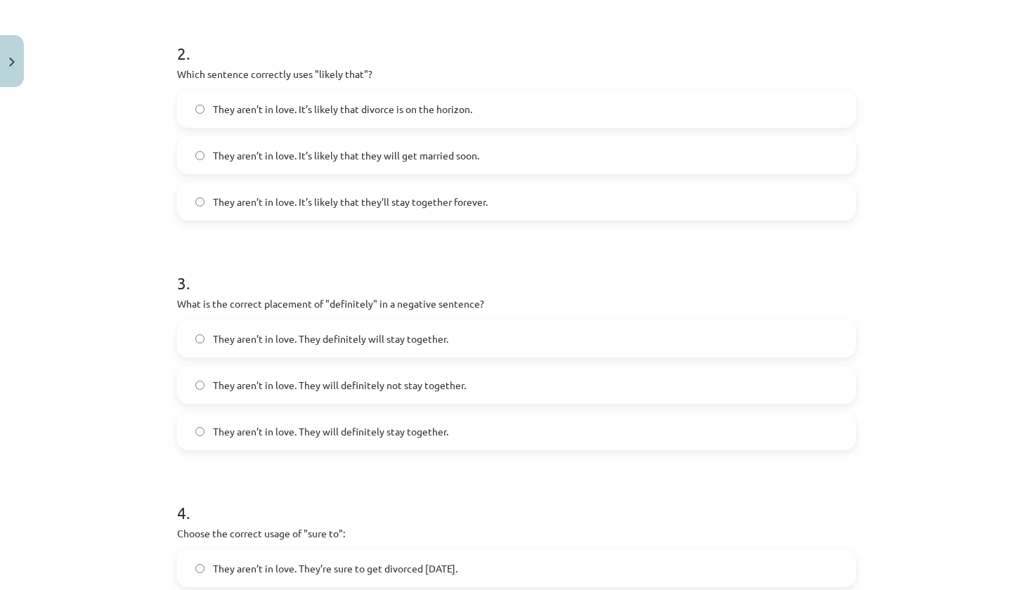
scroll to position [537, 0]
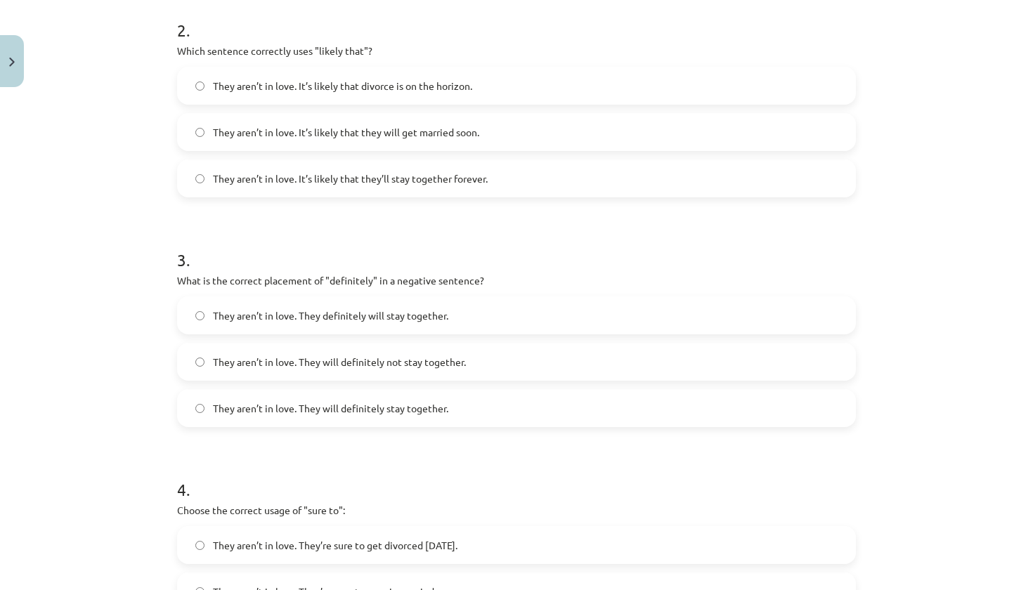
click at [462, 373] on label "They aren’t in love. They will definitely not stay together." at bounding box center [517, 361] width 676 height 35
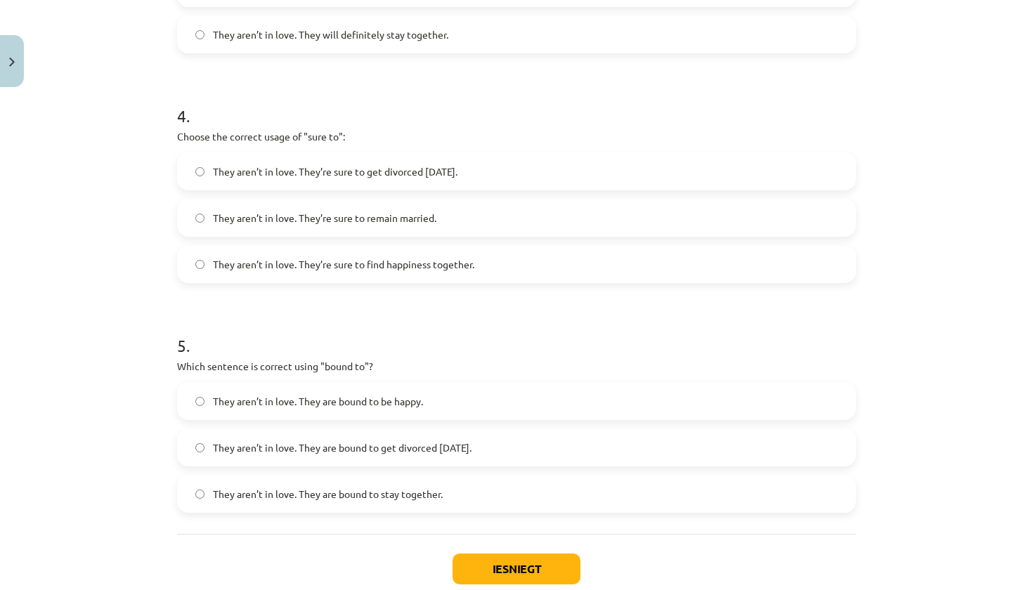
scroll to position [910, 0]
click at [429, 181] on label "They aren’t in love. They’re sure to get divorced within six months." at bounding box center [517, 172] width 676 height 35
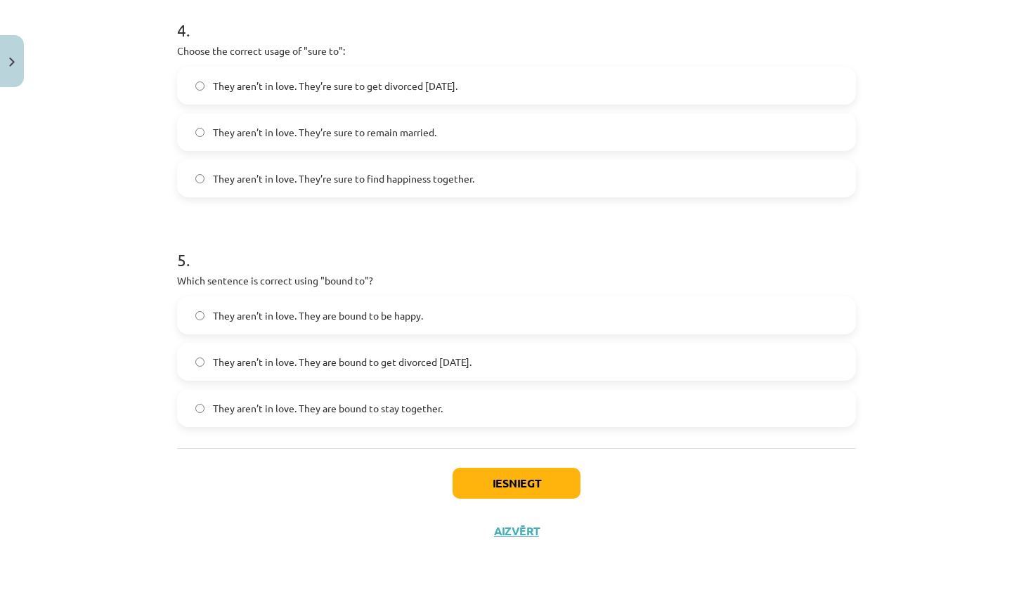
scroll to position [999, 0]
click at [439, 374] on label "They aren’t in love. They are bound to get divorced within six months." at bounding box center [517, 361] width 676 height 35
click at [499, 484] on button "Iesniegt" at bounding box center [517, 483] width 128 height 31
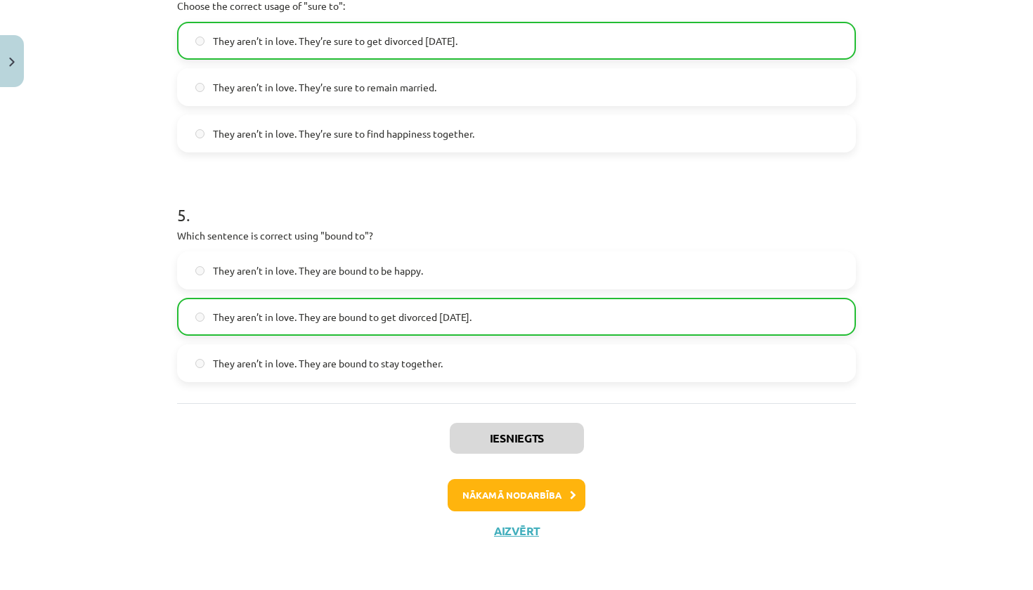
click at [517, 489] on button "Nākamā nodarbība" at bounding box center [517, 495] width 138 height 32
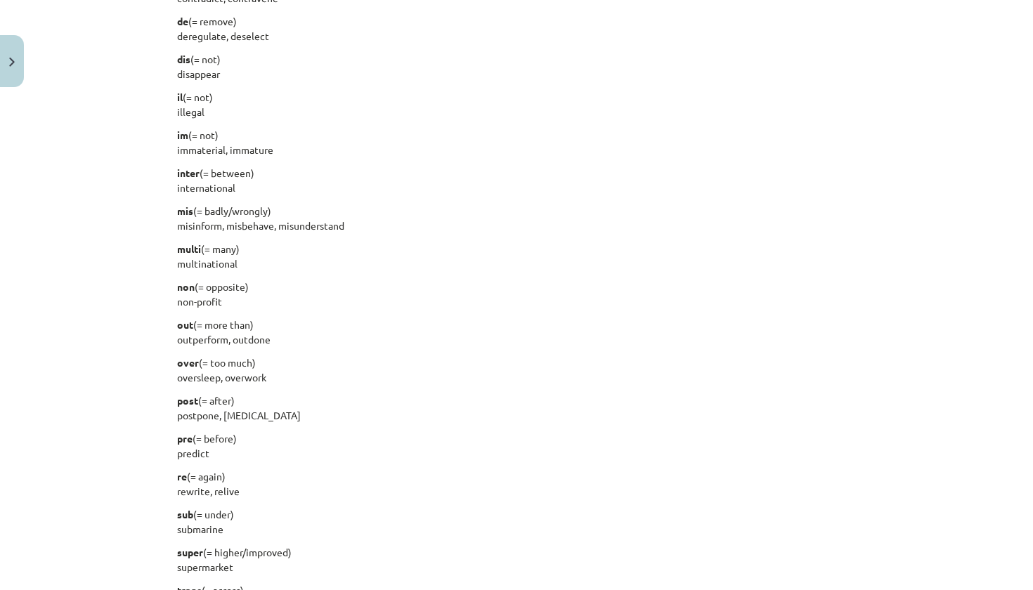
scroll to position [1706, 0]
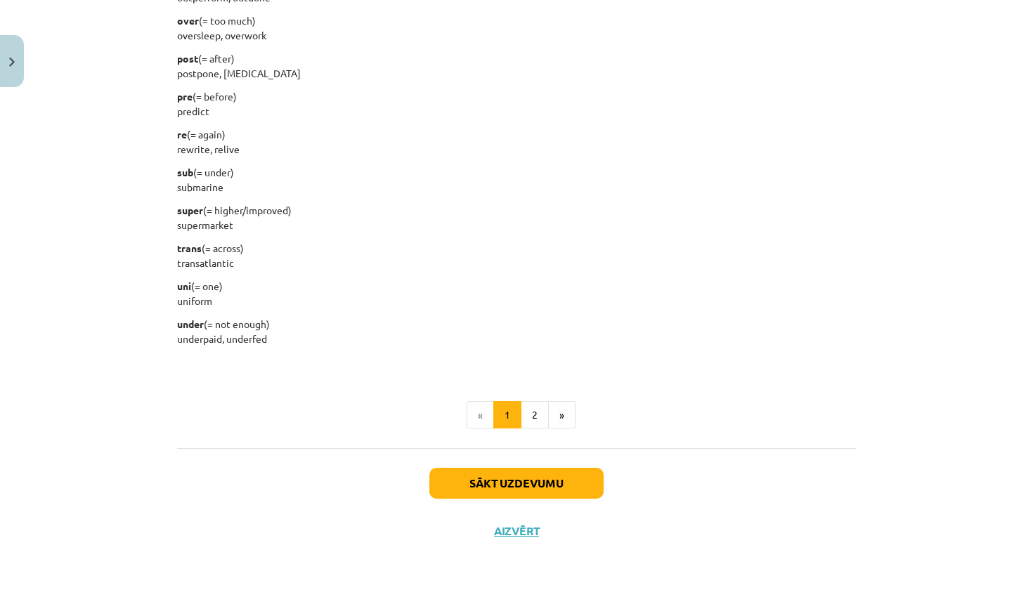
click at [545, 480] on button "Sākt uzdevumu" at bounding box center [516, 483] width 174 height 31
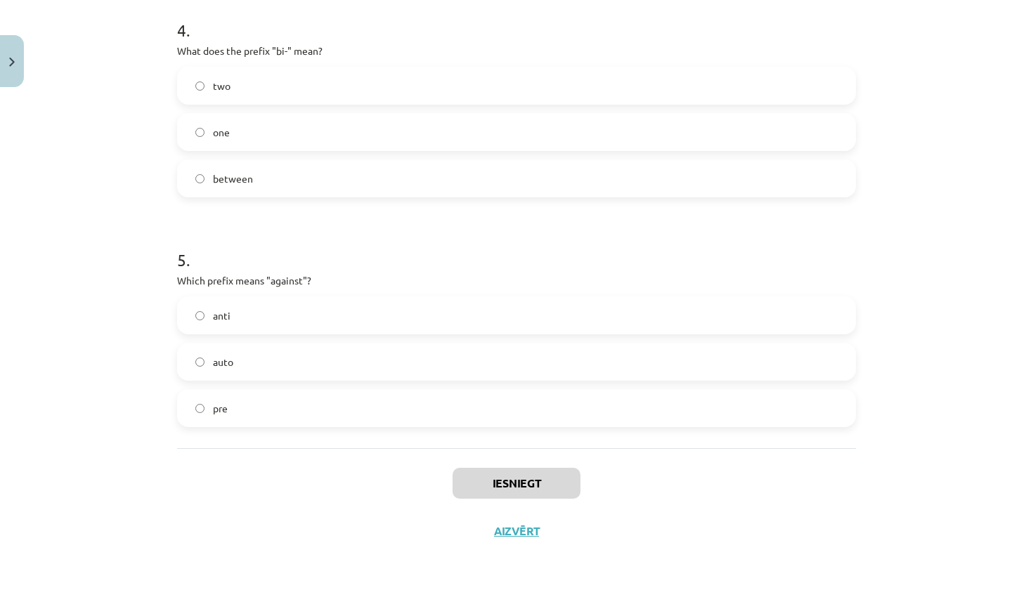
scroll to position [35, 0]
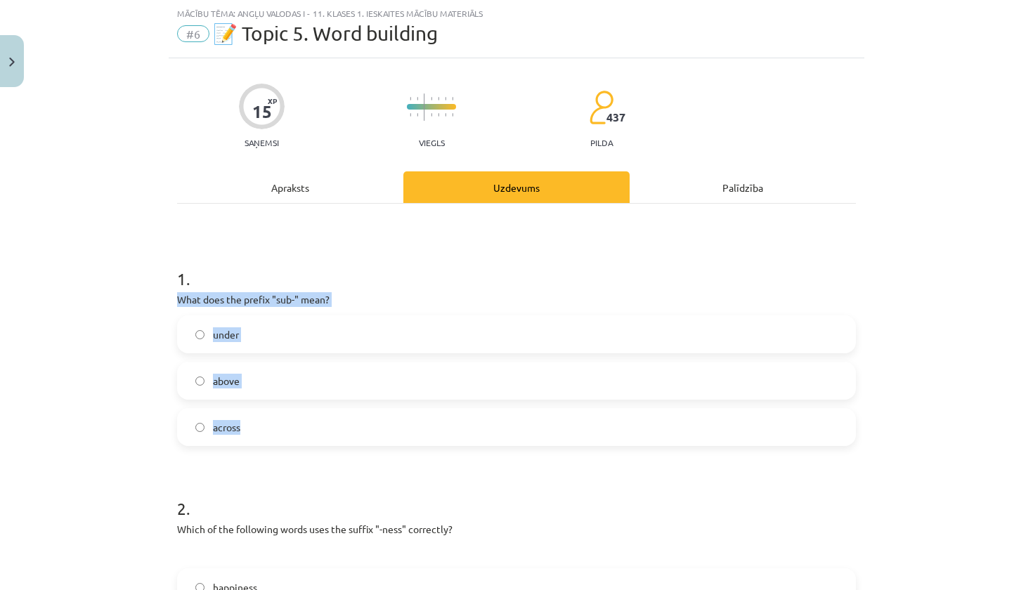
drag, startPoint x: 181, startPoint y: 302, endPoint x: 445, endPoint y: 441, distance: 298.0
copy div "What does the prefix "sub-" mean? under above across"
click at [268, 348] on label "under" at bounding box center [517, 334] width 676 height 35
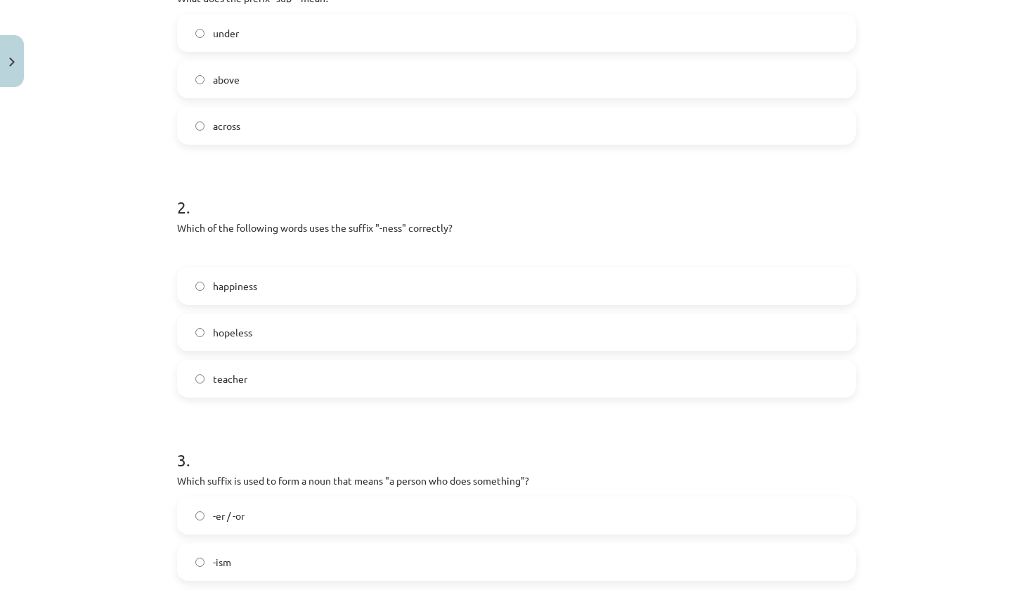
scroll to position [338, 0]
click at [342, 297] on label "happiness" at bounding box center [517, 284] width 676 height 35
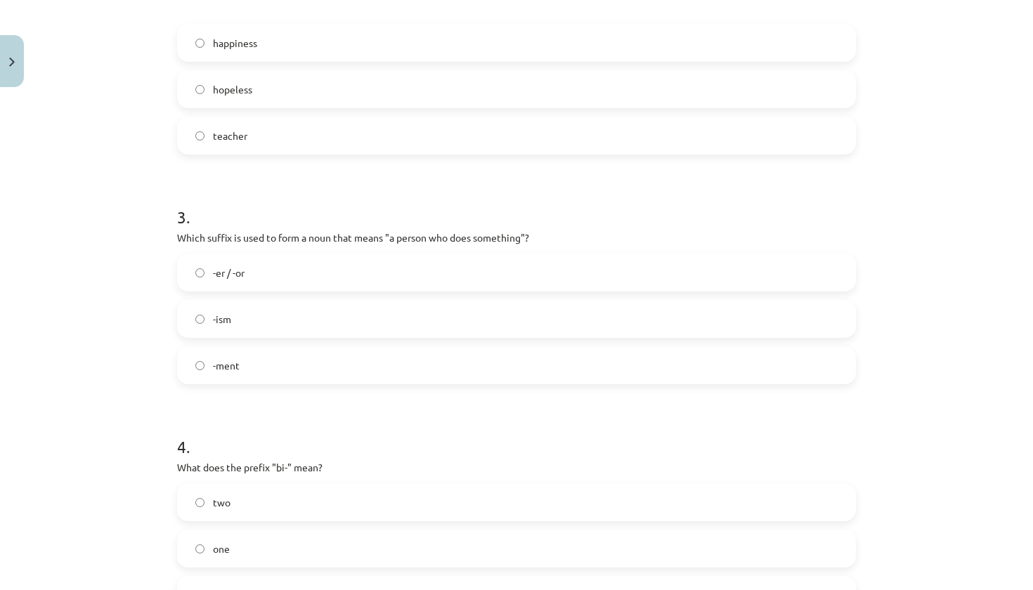
scroll to position [578, 0]
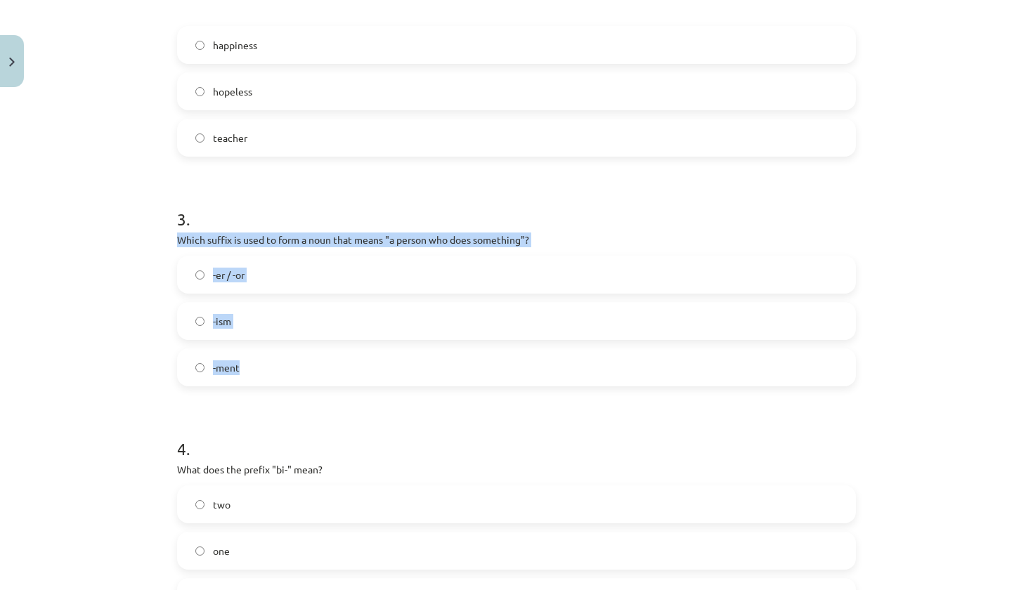
drag, startPoint x: 176, startPoint y: 238, endPoint x: 427, endPoint y: 382, distance: 289.6
click at [427, 382] on div "15 XP Saņemsi Viegls 437 pilda Apraksts Uzdevums Palīdzība 1 . What does the pr…" at bounding box center [517, 245] width 696 height 1458
copy div "Which suffix is used to form a noun that means "a person who does something"? -…"
click at [299, 283] on label "-er / -or" at bounding box center [517, 274] width 676 height 35
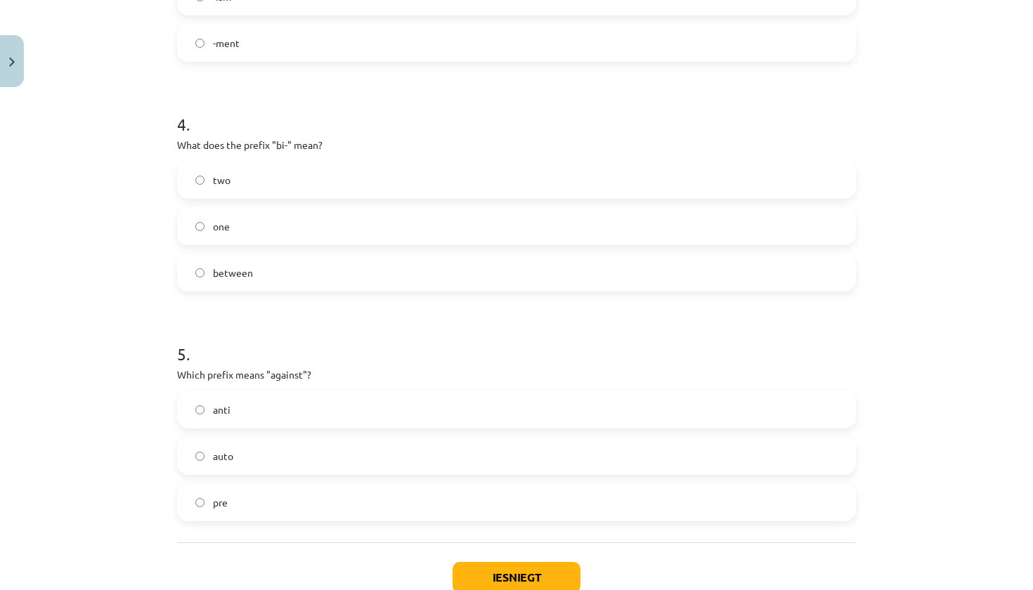
scroll to position [904, 0]
click at [292, 183] on label "two" at bounding box center [517, 178] width 676 height 35
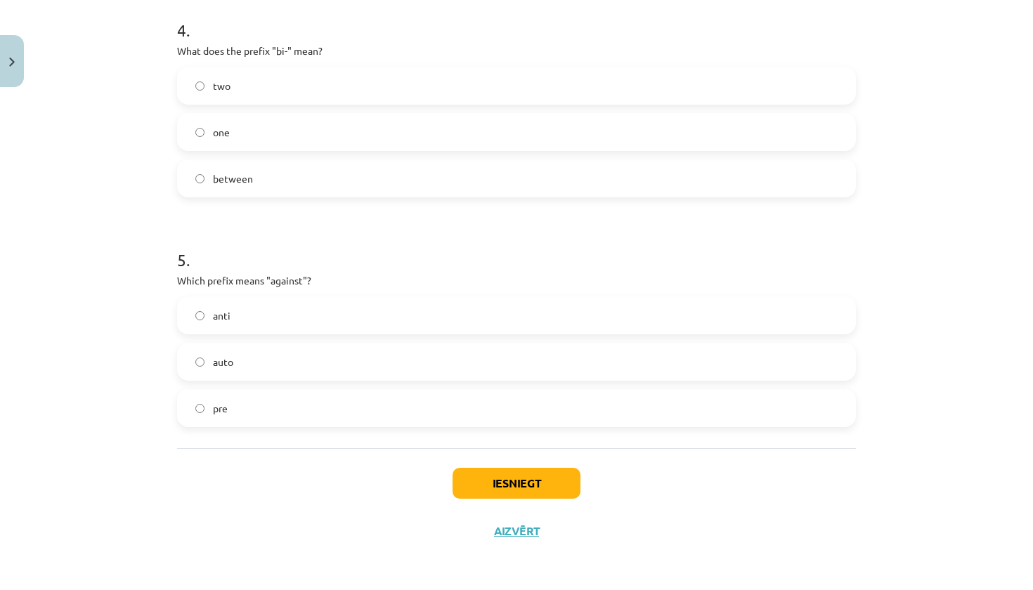
scroll to position [999, 0]
click at [307, 312] on label "anti" at bounding box center [517, 315] width 676 height 35
click at [514, 484] on button "Iesniegt" at bounding box center [517, 483] width 128 height 31
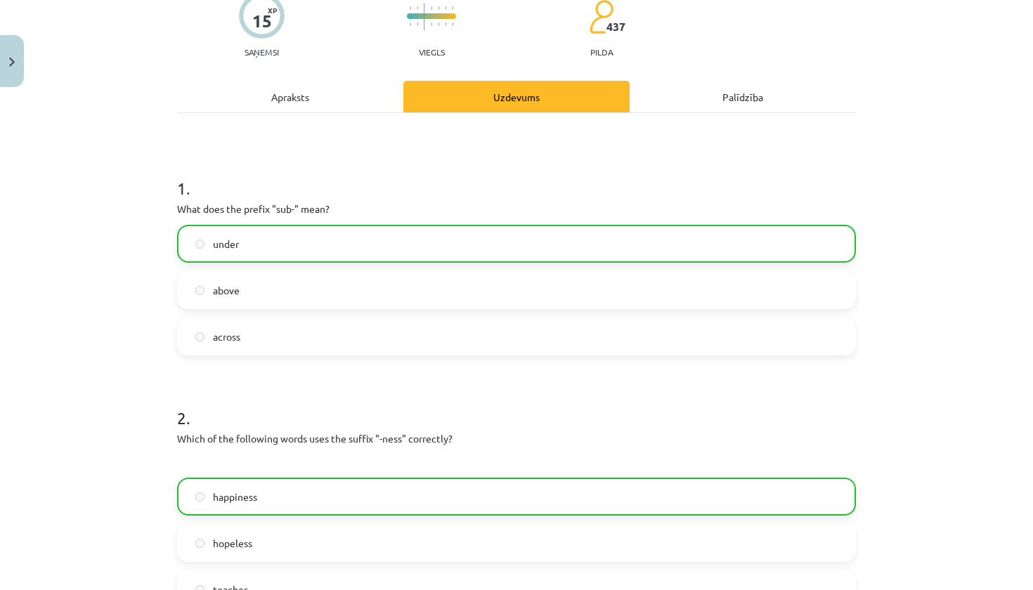
scroll to position [0, 0]
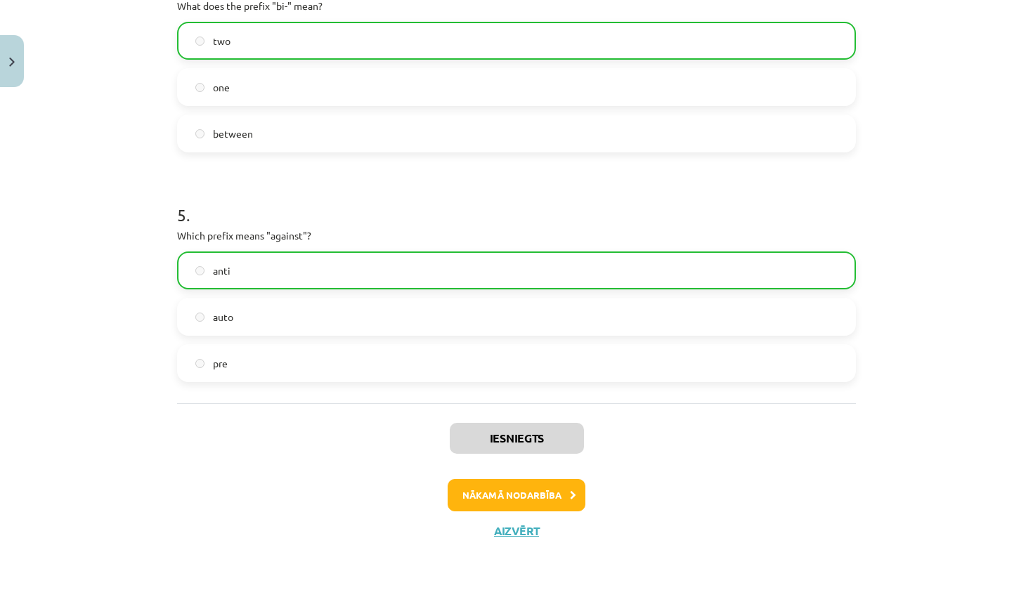
click at [514, 484] on button "Nākamā nodarbība" at bounding box center [517, 495] width 138 height 32
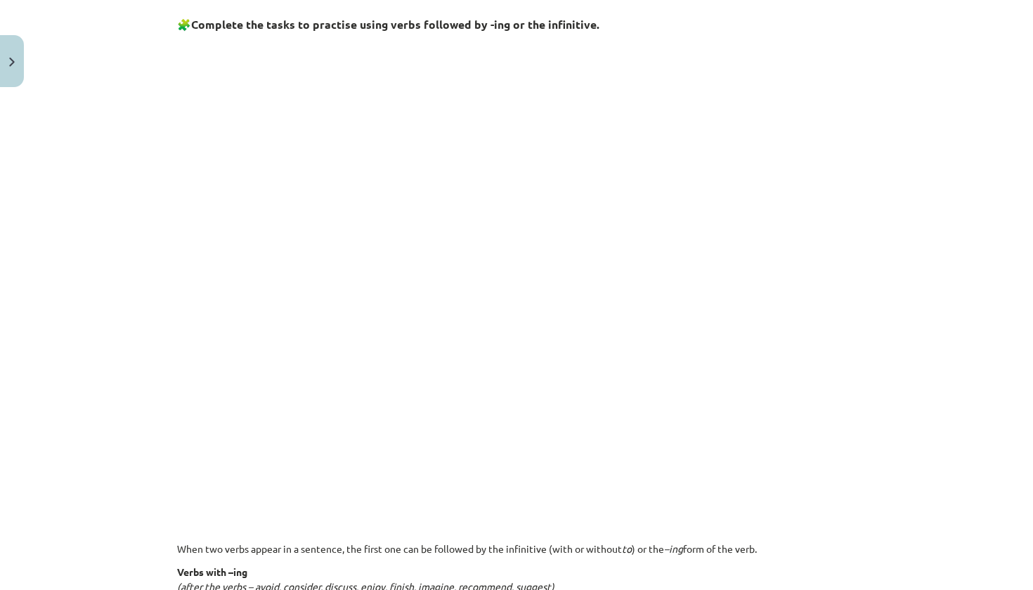
scroll to position [592, 0]
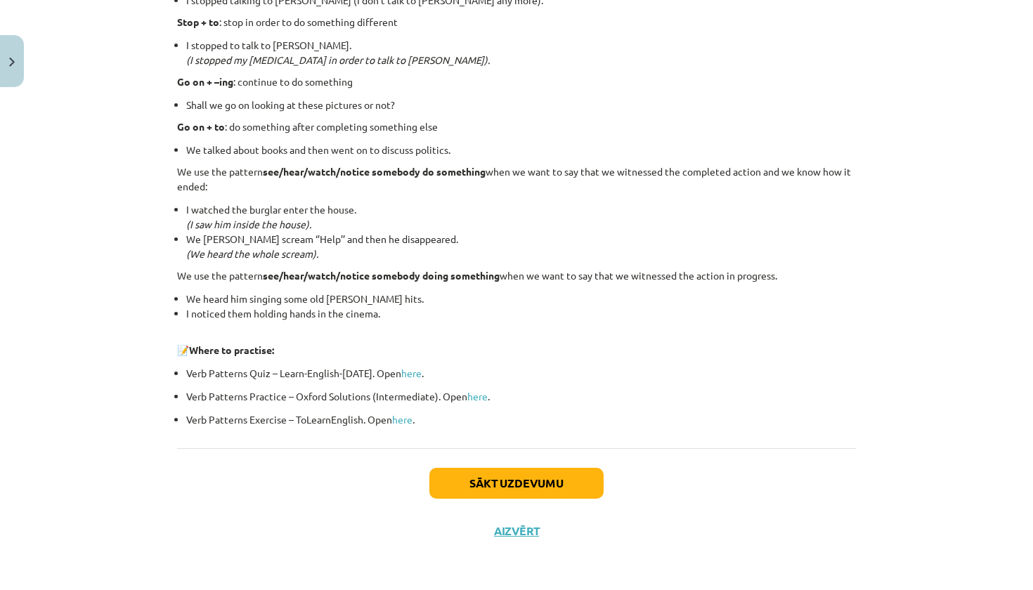
click at [524, 491] on button "Sākt uzdevumu" at bounding box center [516, 483] width 174 height 31
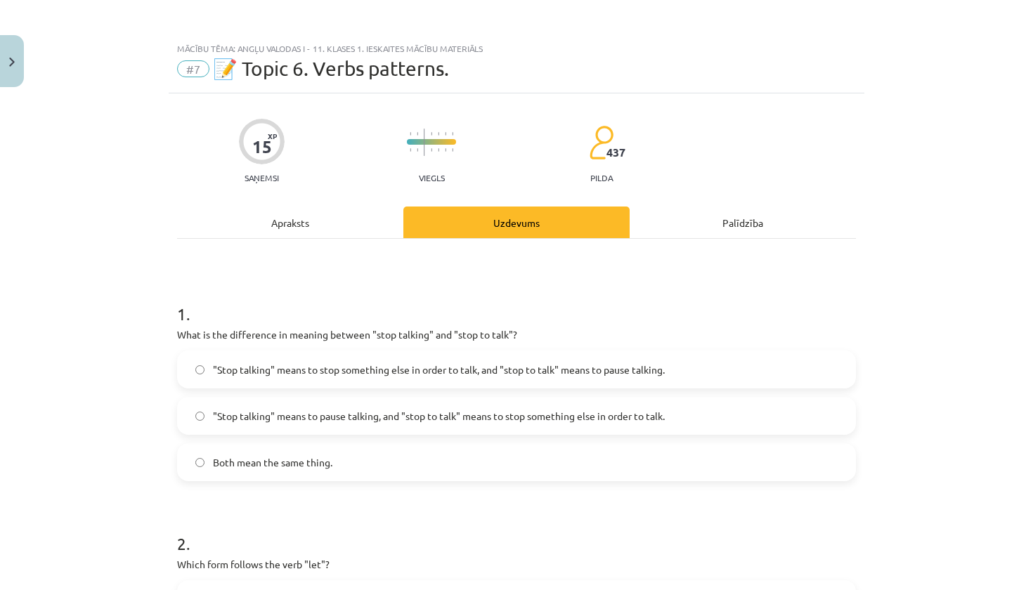
scroll to position [0, 0]
click at [445, 417] on span ""Stop talking" means to pause talking, and "stop to talk" means to stop somethi…" at bounding box center [439, 416] width 452 height 15
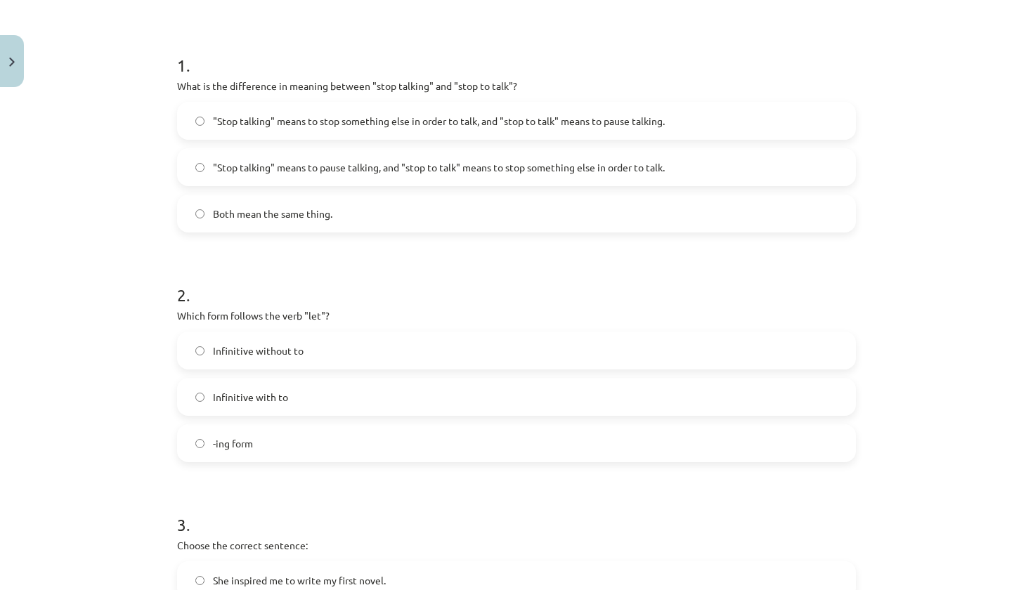
scroll to position [247, 0]
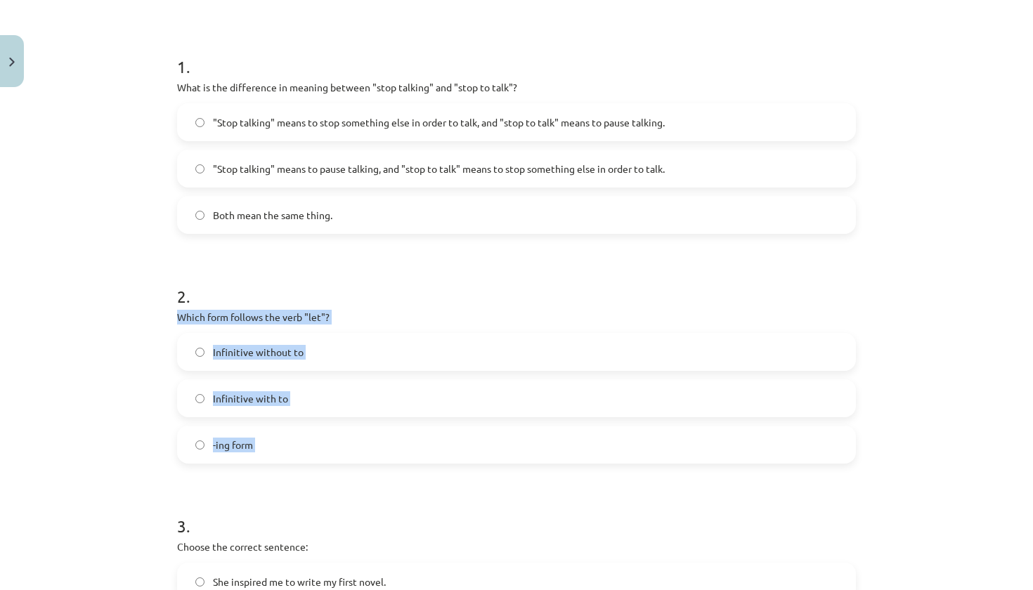
drag, startPoint x: 169, startPoint y: 315, endPoint x: 354, endPoint y: 470, distance: 240.9
click at [354, 470] on div "15 XP Saņemsi Viegls 437 pilda Apraksts Uzdevums Palīdzība 1 . What is the diff…" at bounding box center [517, 563] width 696 height 1435
copy div "Which form follows the verb "let"? Infinitive without to Infinitive with to -in…"
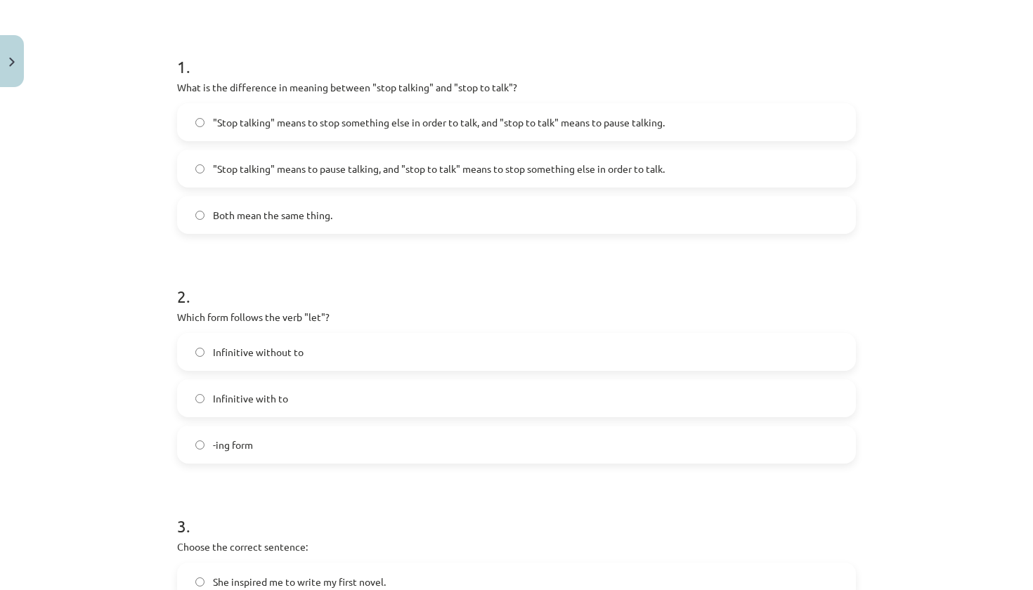
click at [338, 353] on label "Infinitive without to" at bounding box center [517, 352] width 676 height 35
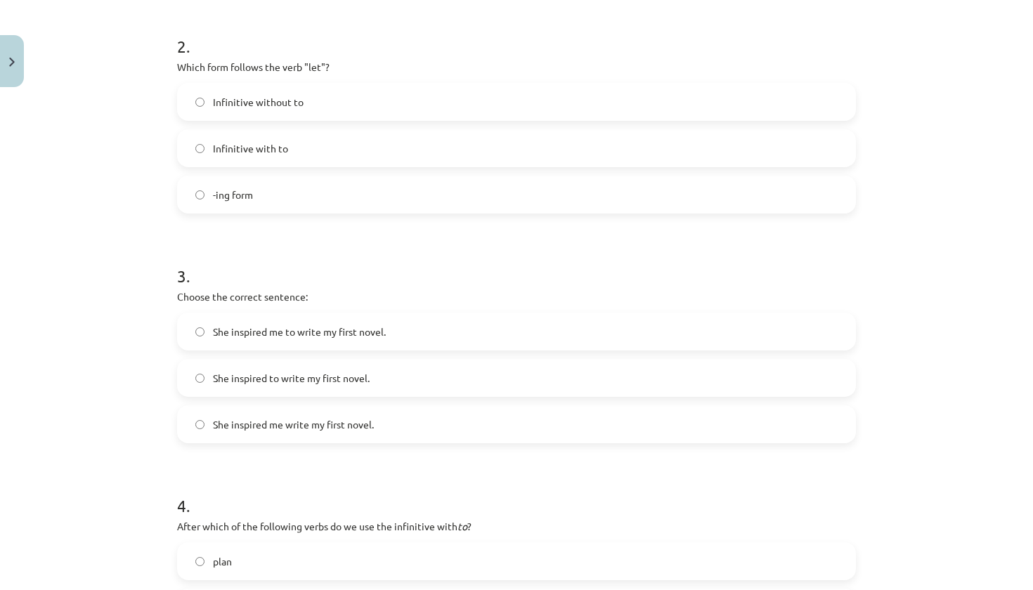
scroll to position [523, 0]
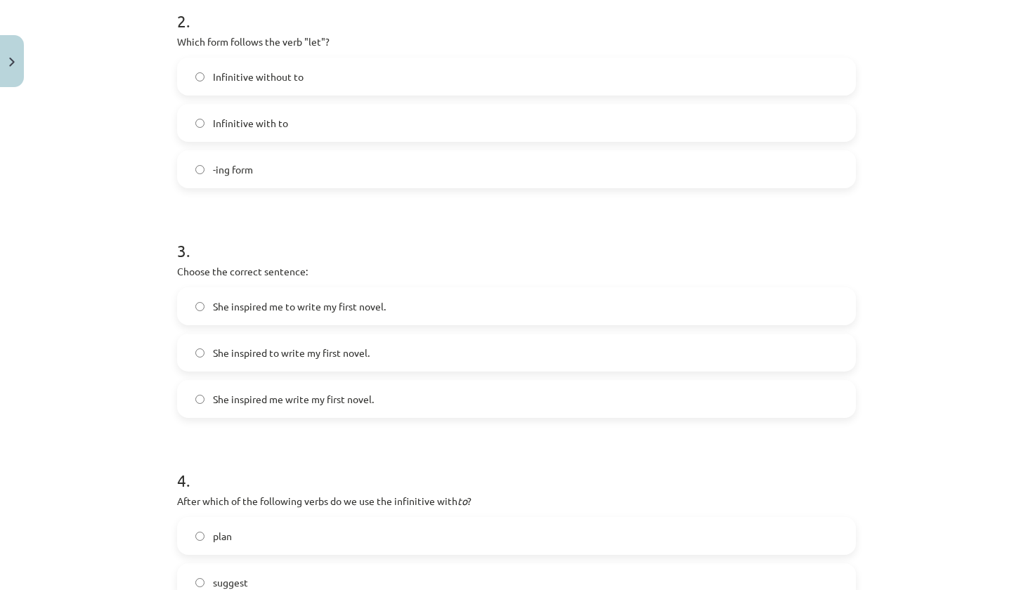
click at [244, 313] on span "She inspired me to write my first novel." at bounding box center [299, 306] width 173 height 15
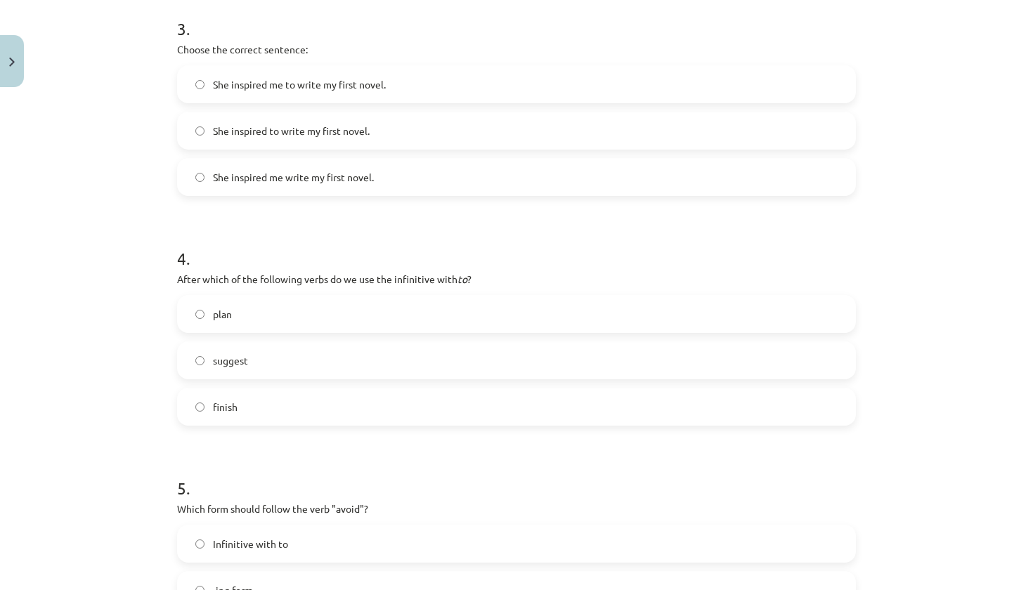
scroll to position [742, 0]
click at [304, 361] on label "suggest" at bounding box center [517, 363] width 676 height 35
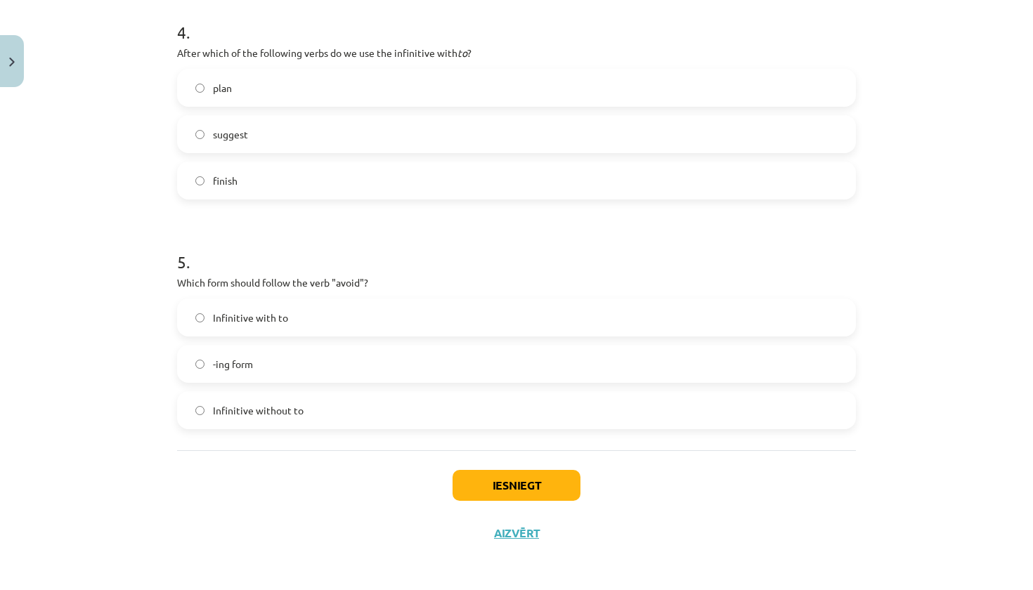
scroll to position [973, 0]
click at [261, 359] on label "-ing form" at bounding box center [517, 362] width 676 height 35
click at [540, 490] on button "Iesniegt" at bounding box center [517, 484] width 128 height 31
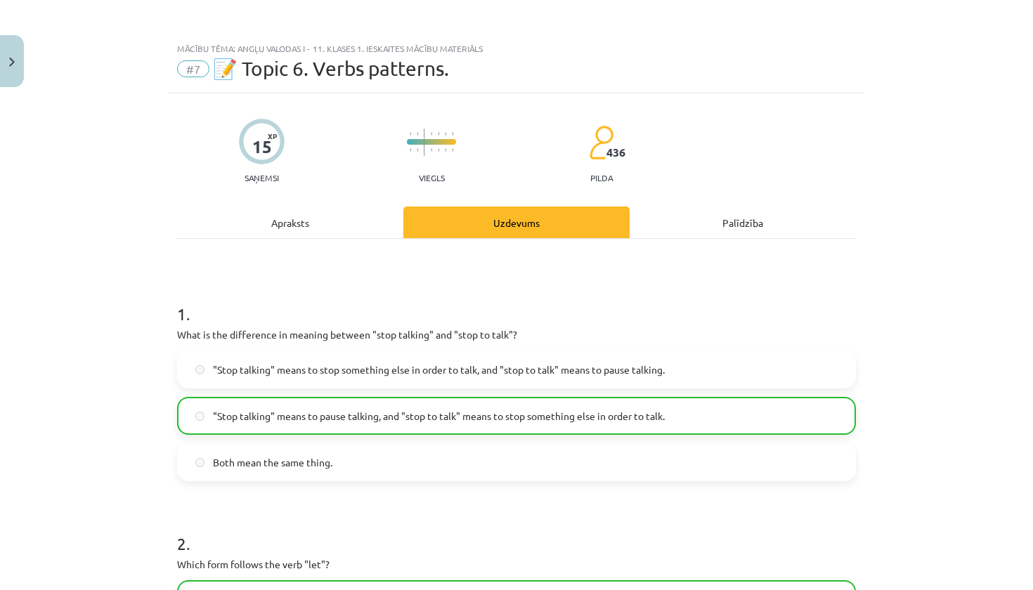
scroll to position [0, 0]
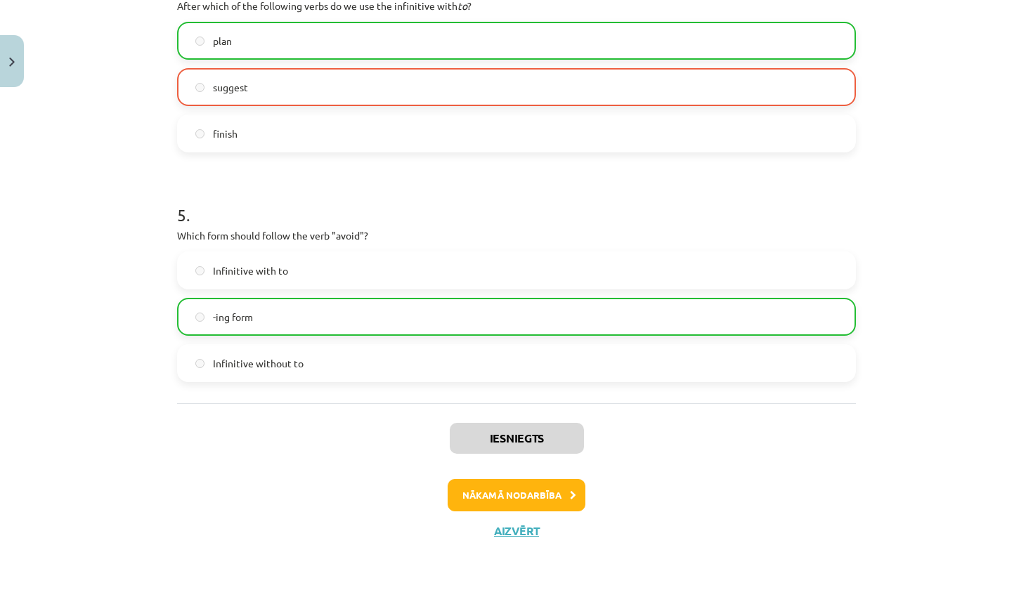
click at [529, 479] on button "Nākamā nodarbība" at bounding box center [517, 495] width 138 height 32
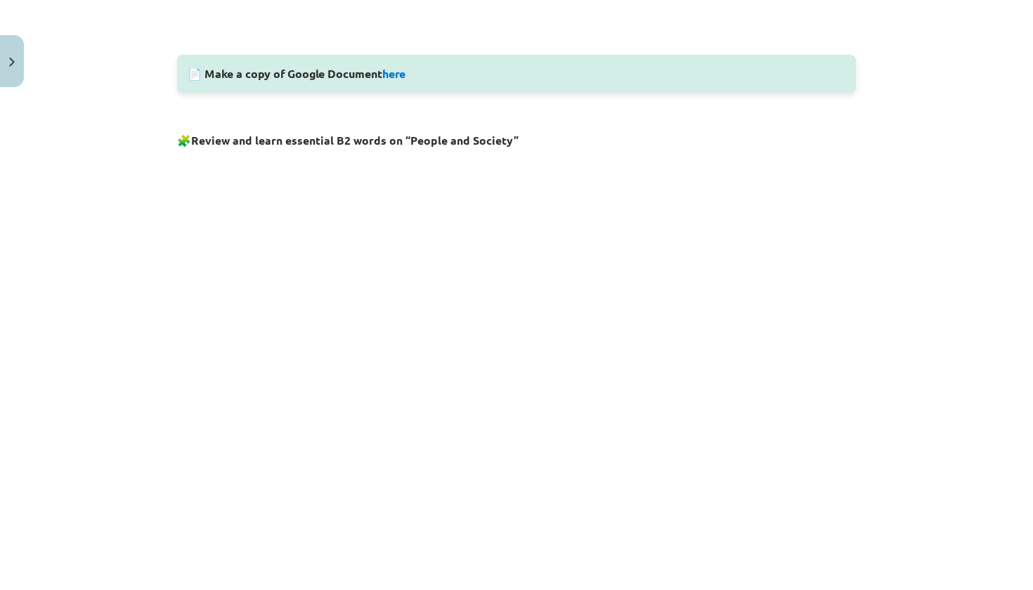
scroll to position [725, 0]
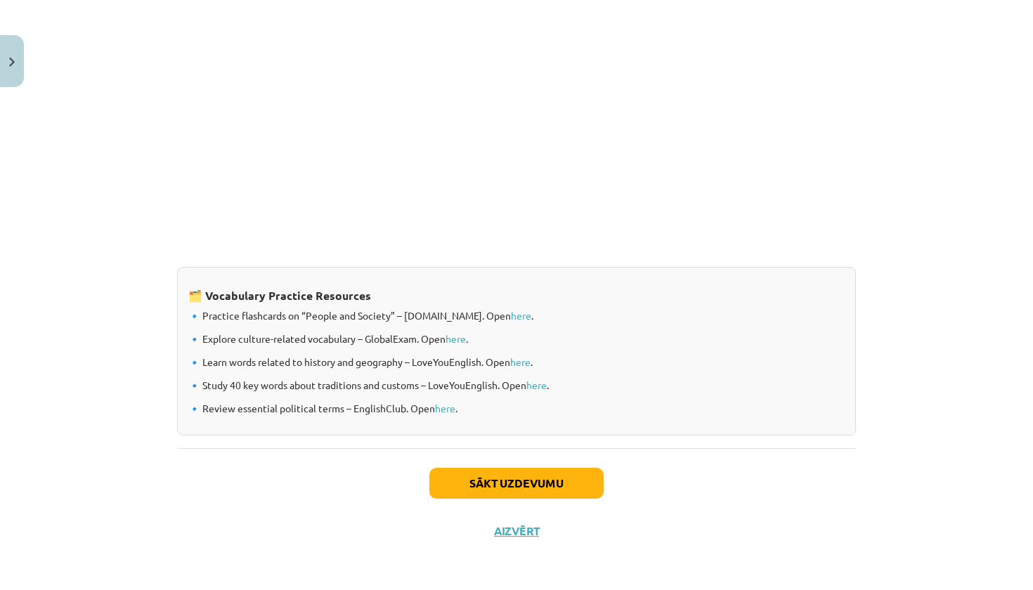
click at [485, 479] on button "Sākt uzdevumu" at bounding box center [516, 483] width 174 height 31
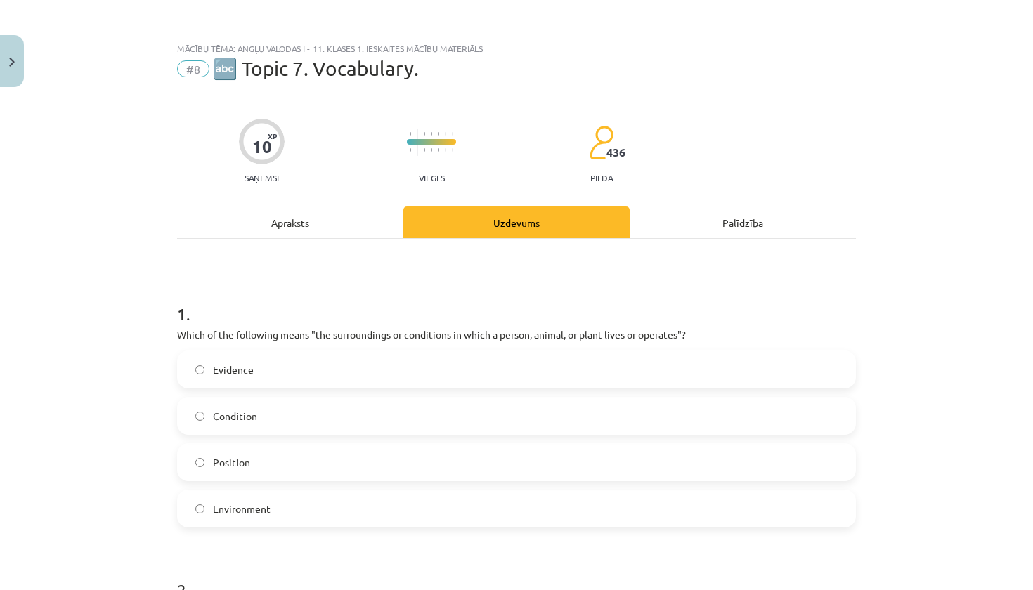
scroll to position [0, 0]
click at [473, 512] on label "Environment" at bounding box center [517, 508] width 676 height 35
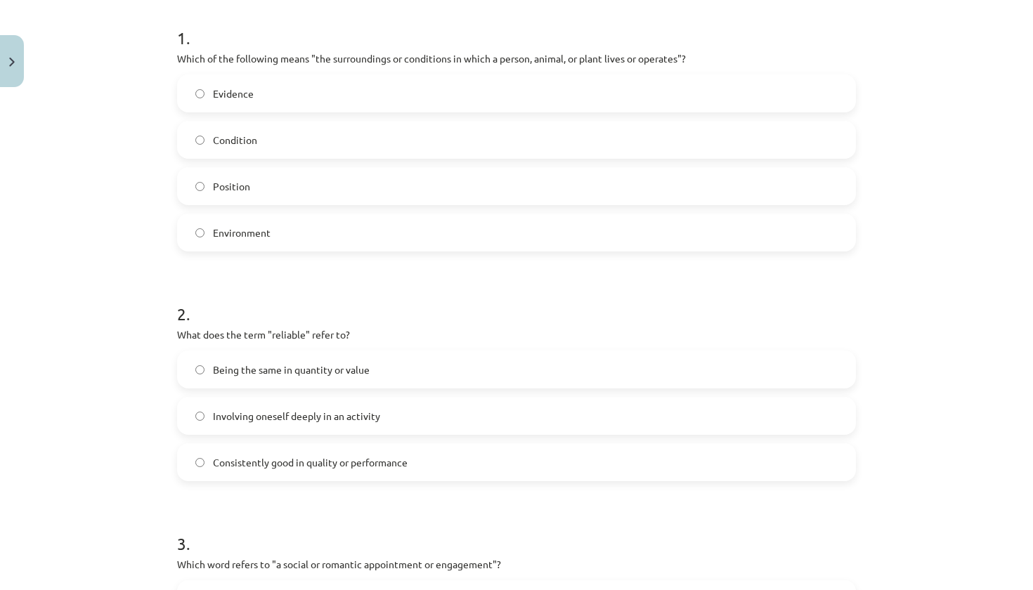
scroll to position [278, 0]
click at [308, 468] on span "Consistently good in quality or performance" at bounding box center [310, 461] width 195 height 15
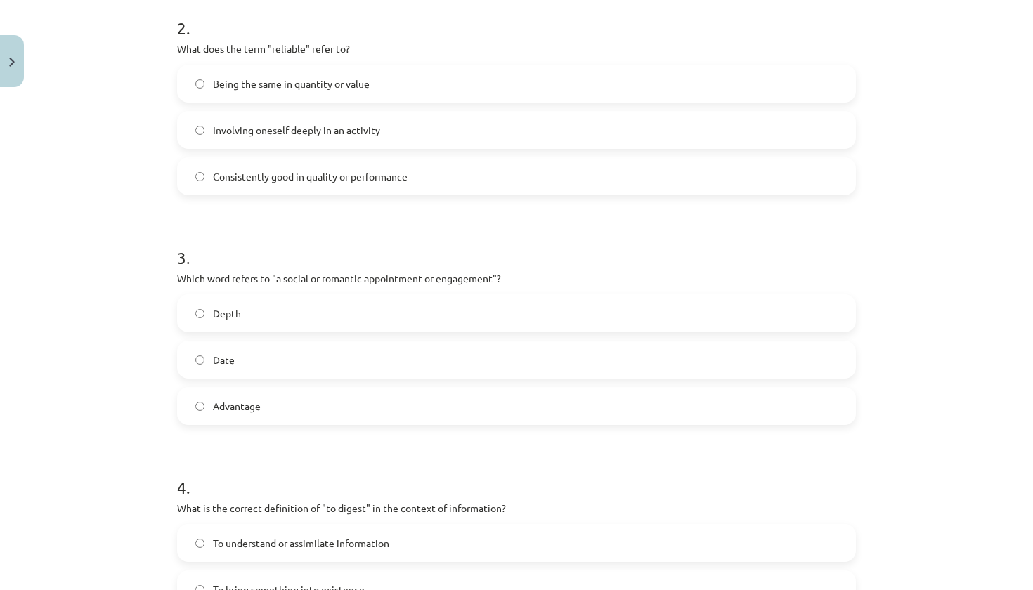
scroll to position [562, 0]
click at [319, 366] on label "Date" at bounding box center [517, 360] width 676 height 35
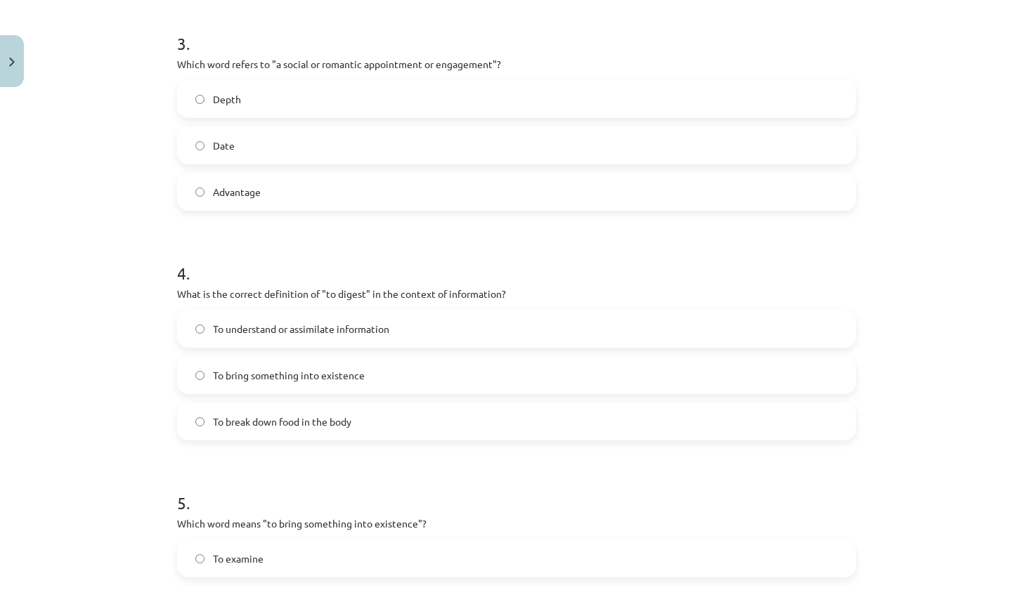
scroll to position [784, 0]
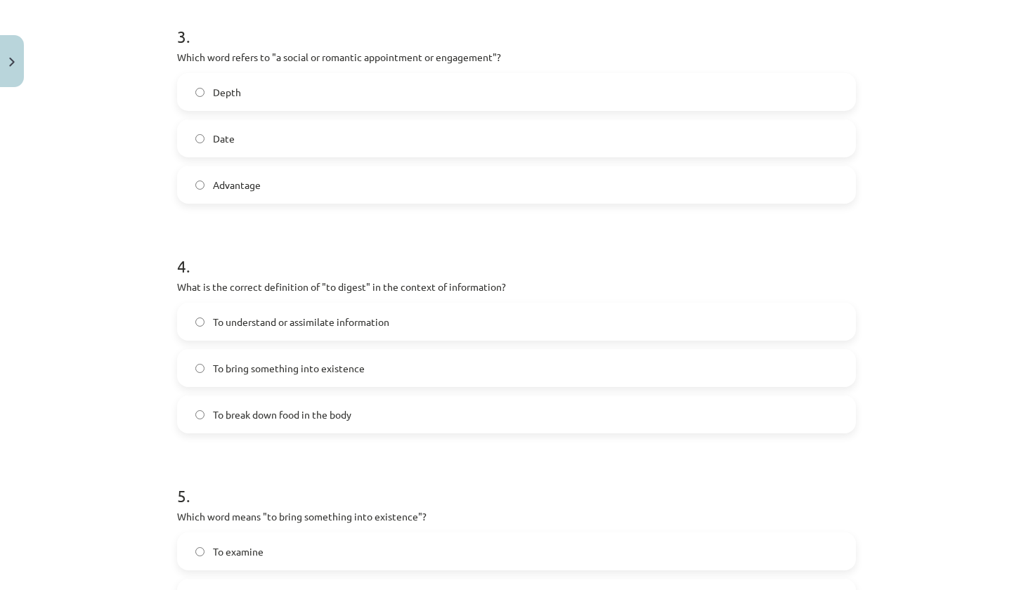
click at [262, 329] on span "To understand or assimilate information" at bounding box center [301, 322] width 176 height 15
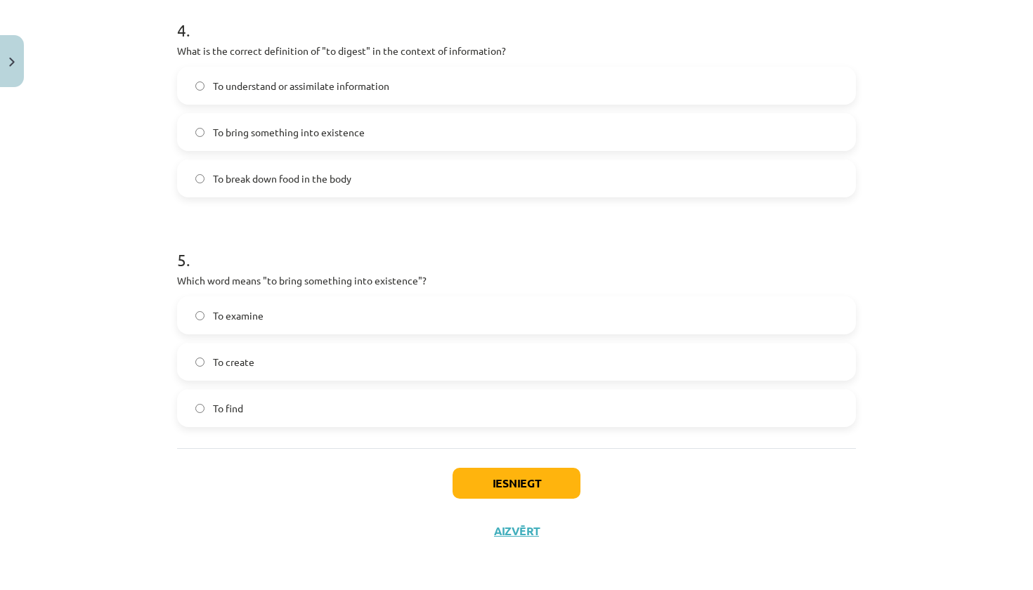
scroll to position [1022, 0]
click at [287, 358] on label "To create" at bounding box center [517, 361] width 676 height 35
click at [519, 486] on button "Iesniegt" at bounding box center [517, 483] width 128 height 31
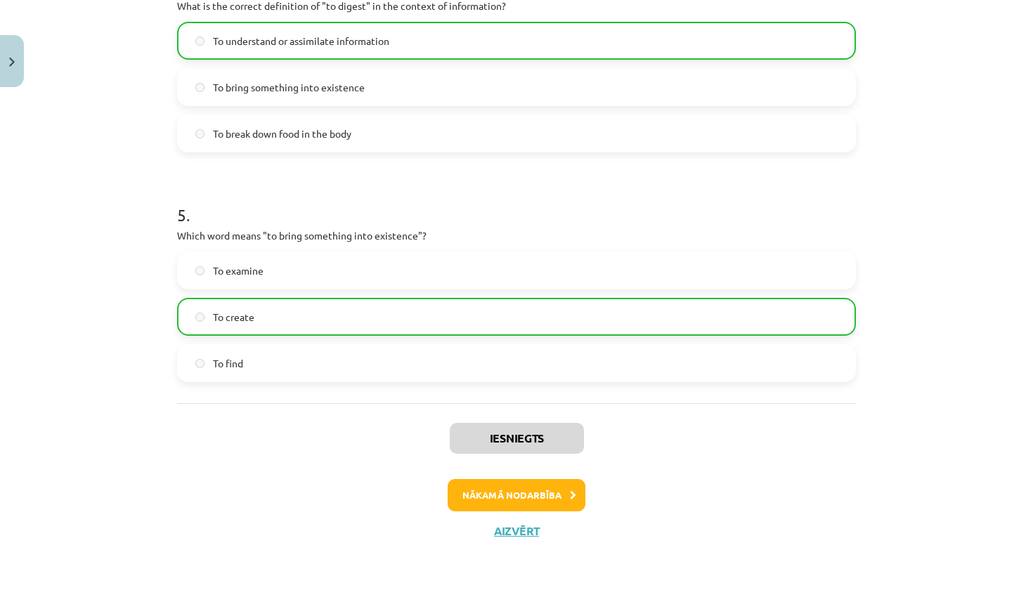
scroll to position [1066, 0]
click at [518, 505] on button "Nākamā nodarbība" at bounding box center [517, 495] width 138 height 32
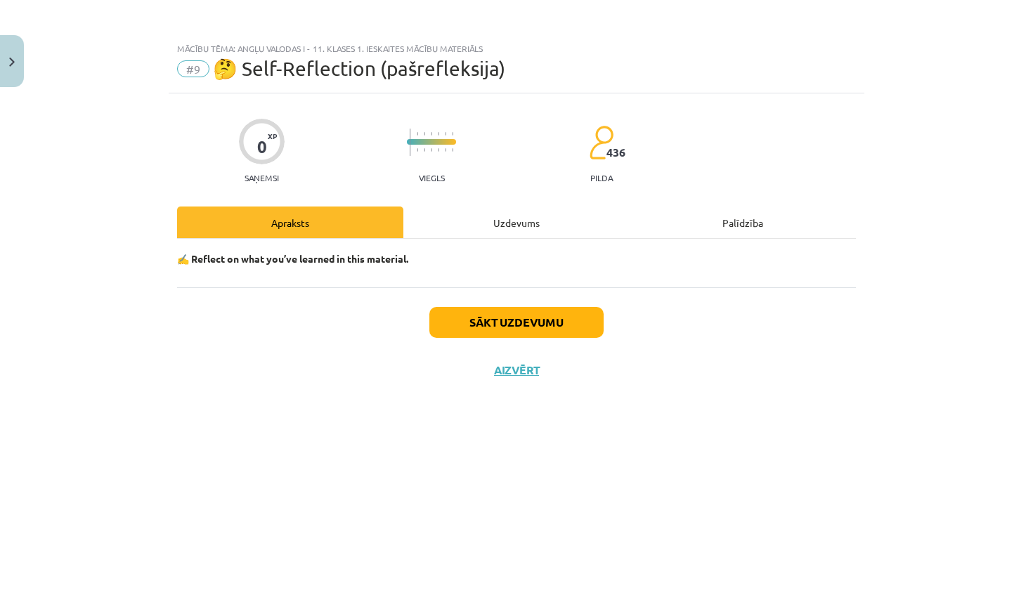
click at [511, 321] on button "Sākt uzdevumu" at bounding box center [516, 322] width 174 height 31
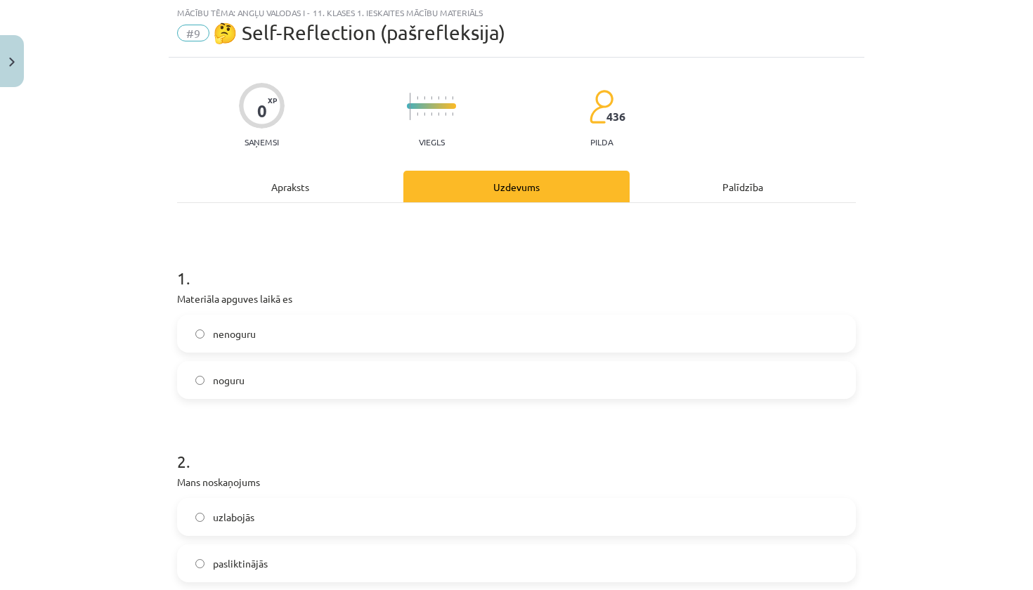
scroll to position [38, 0]
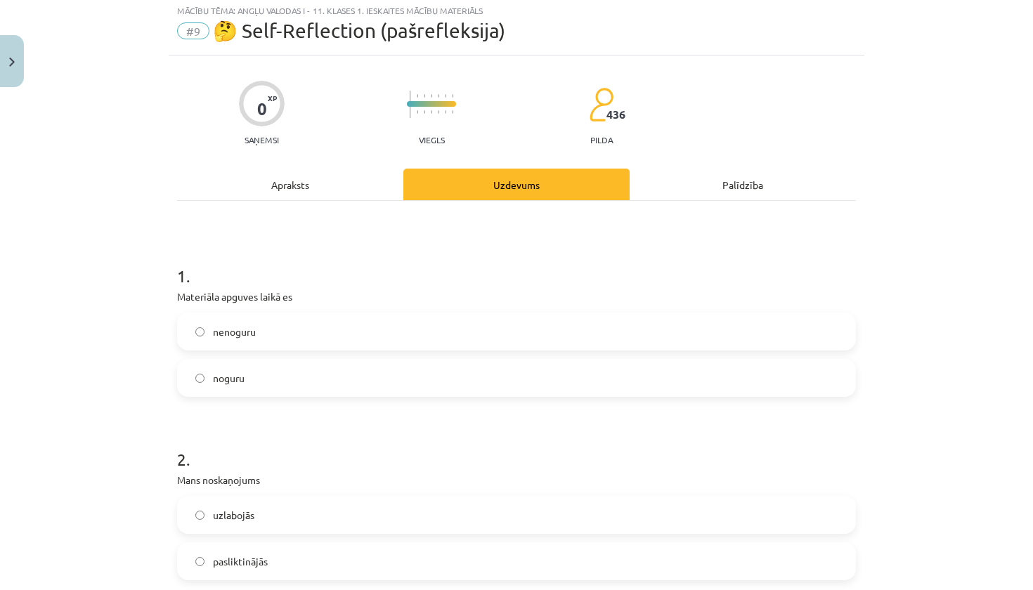
click at [318, 337] on label "nenoguru" at bounding box center [517, 331] width 676 height 35
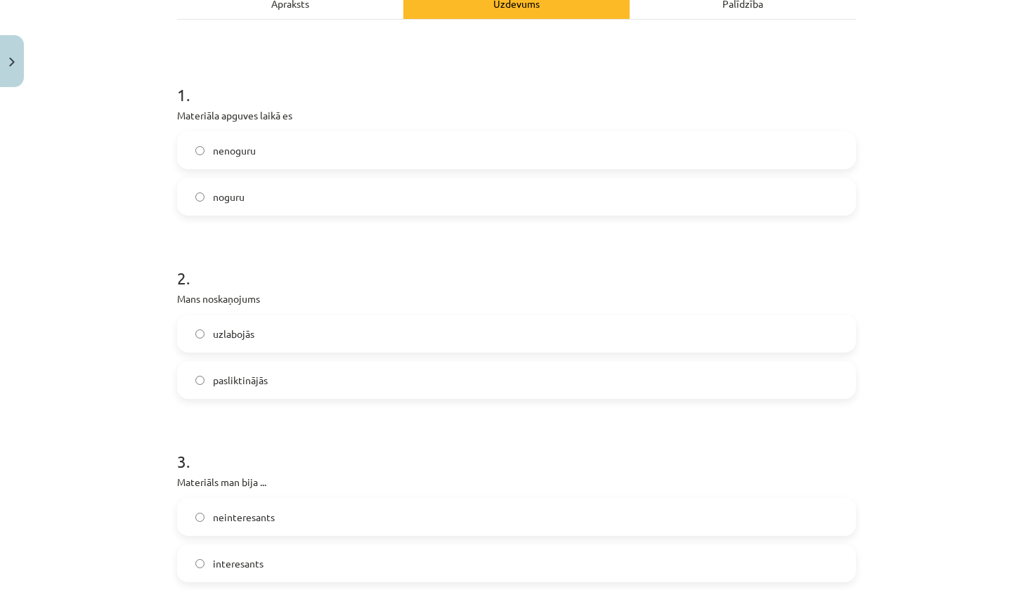
scroll to position [219, 0]
click at [301, 339] on label "uzlabojās" at bounding box center [517, 334] width 676 height 35
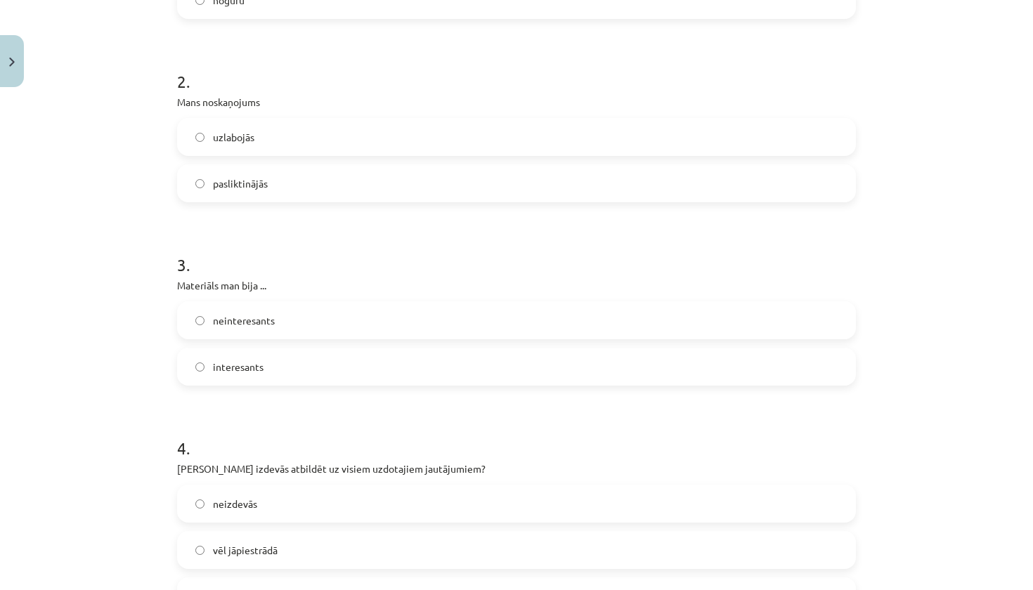
click at [295, 365] on label "interesants" at bounding box center [517, 366] width 676 height 35
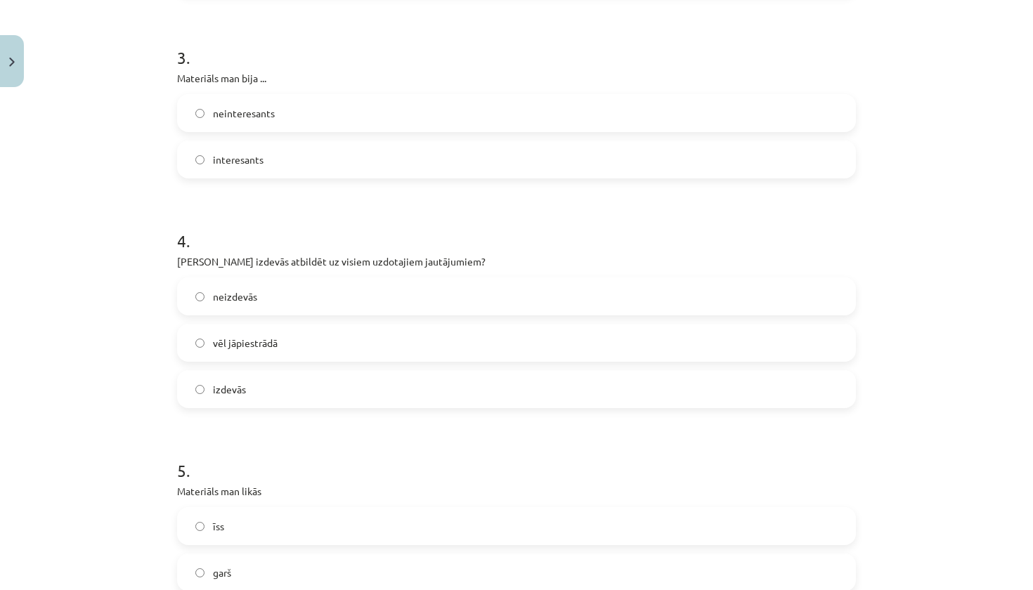
scroll to position [628, 0]
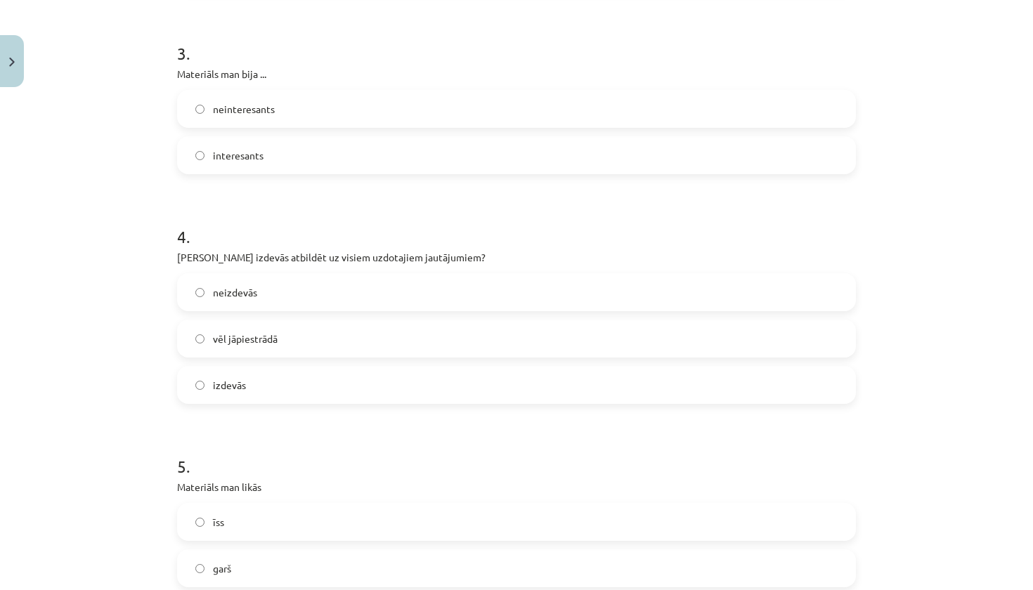
click at [297, 339] on label "vēl jāpiestrādā" at bounding box center [517, 338] width 676 height 35
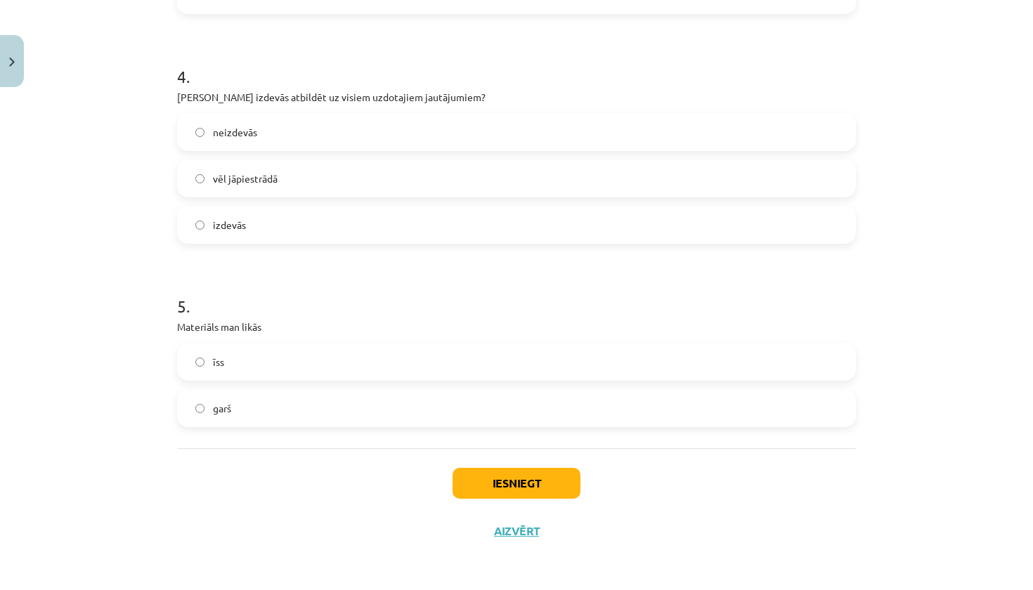
scroll to position [790, 0]
click at [275, 402] on label "garš" at bounding box center [517, 408] width 676 height 35
click at [507, 472] on button "Iesniegt" at bounding box center [517, 483] width 128 height 31
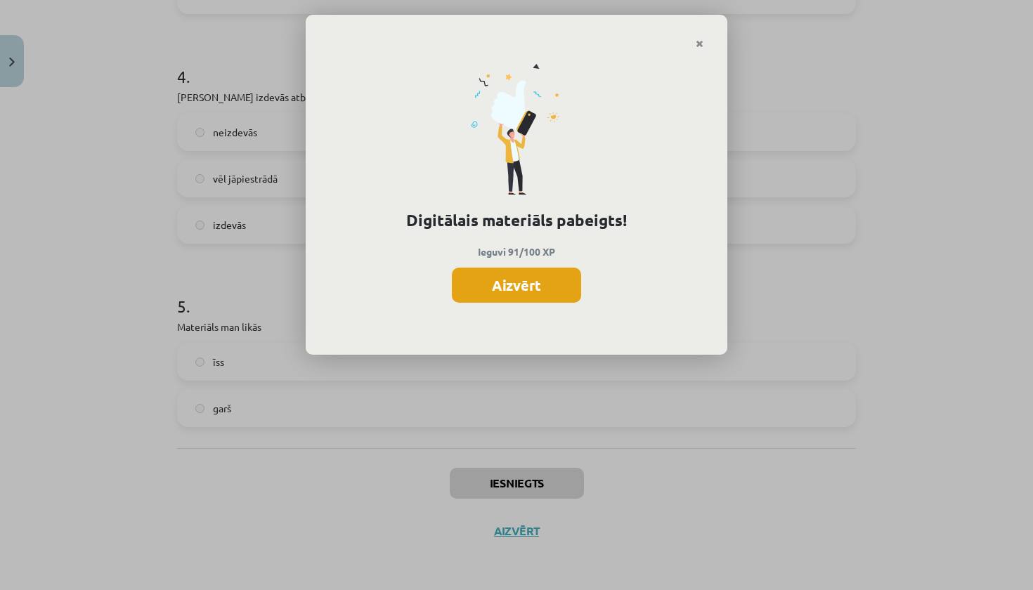
click at [525, 280] on button "Aizvērt" at bounding box center [516, 285] width 129 height 35
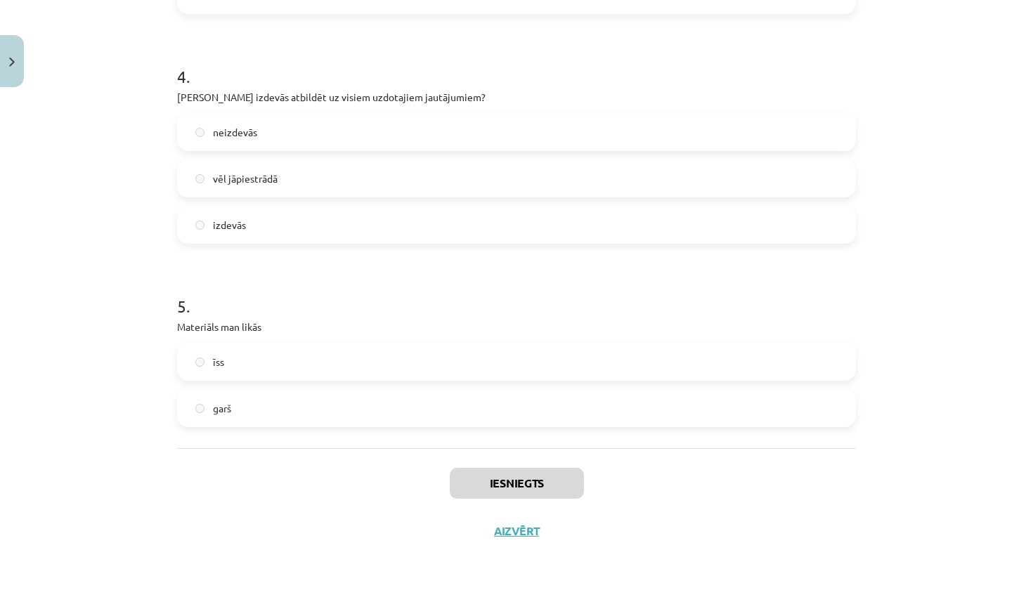
click at [526, 531] on button "Aizvērt" at bounding box center [516, 531] width 53 height 14
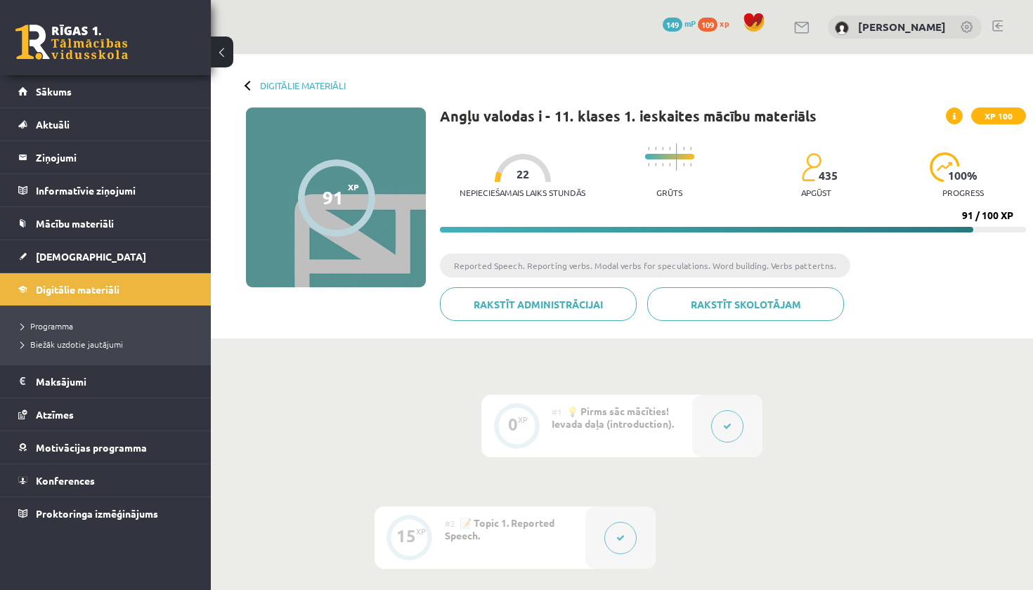
scroll to position [0, 0]
click at [273, 84] on link "Digitālie materiāli" at bounding box center [303, 85] width 86 height 11
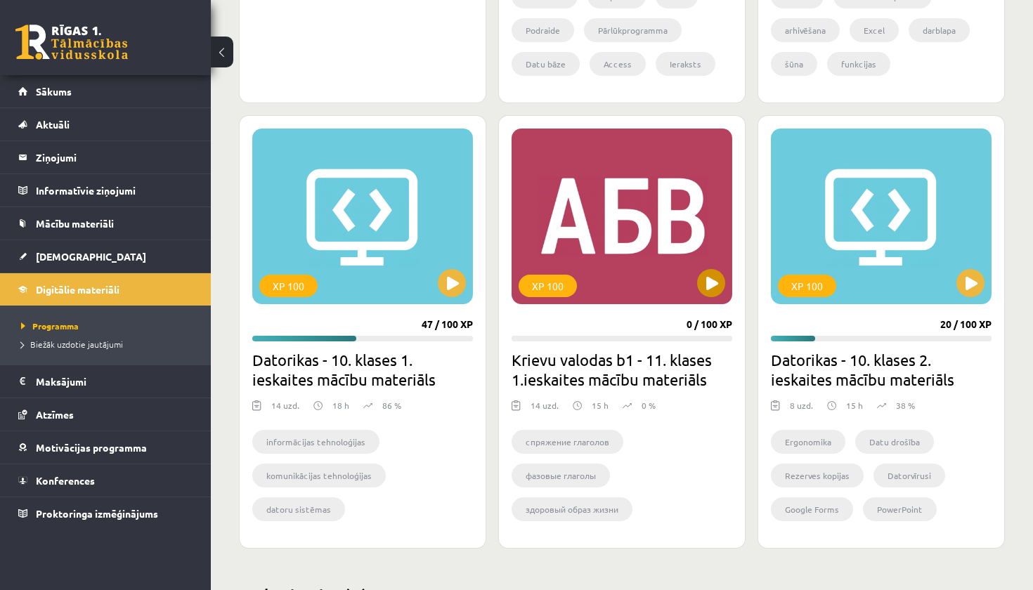
scroll to position [730, 0]
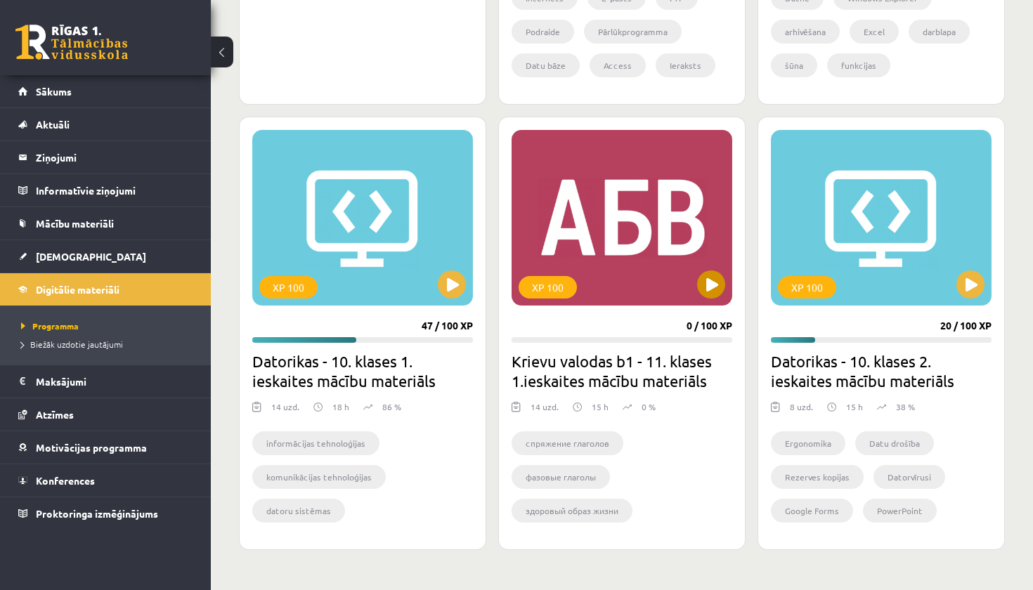
click at [717, 288] on button at bounding box center [711, 285] width 28 height 28
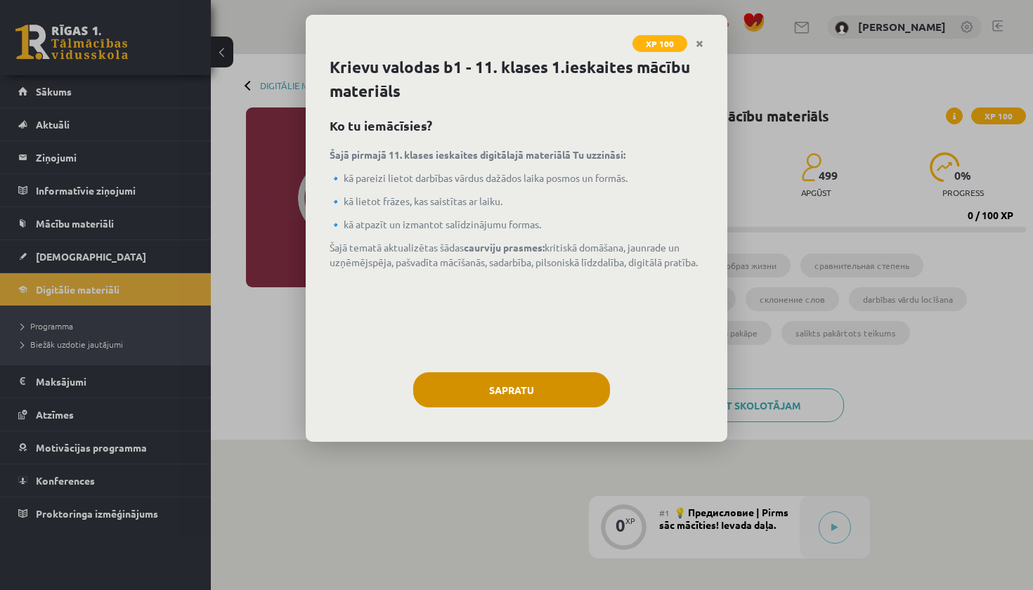
click at [553, 396] on button "Sapratu" at bounding box center [511, 389] width 197 height 35
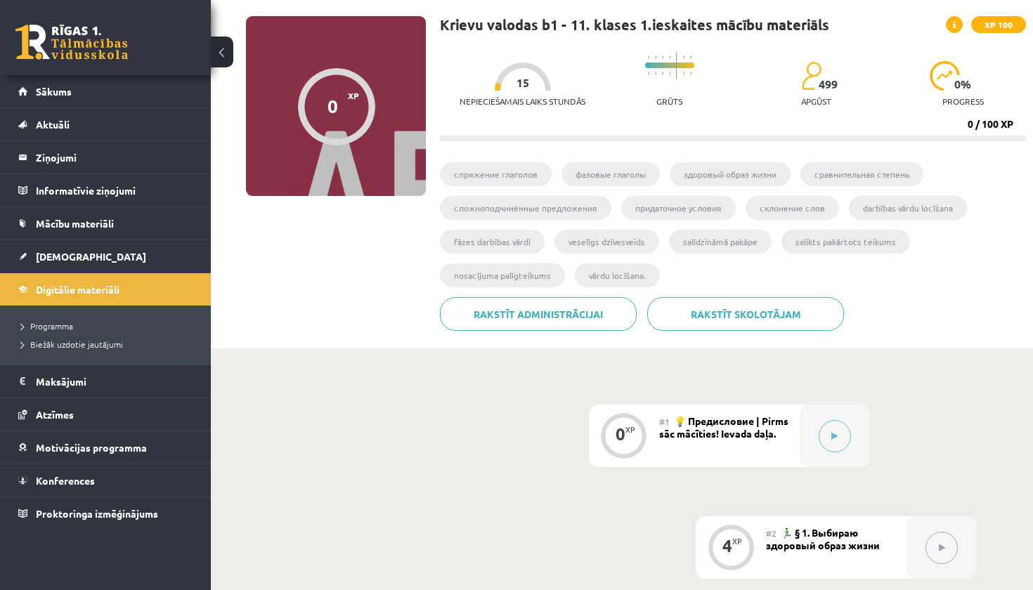
scroll to position [93, 0]
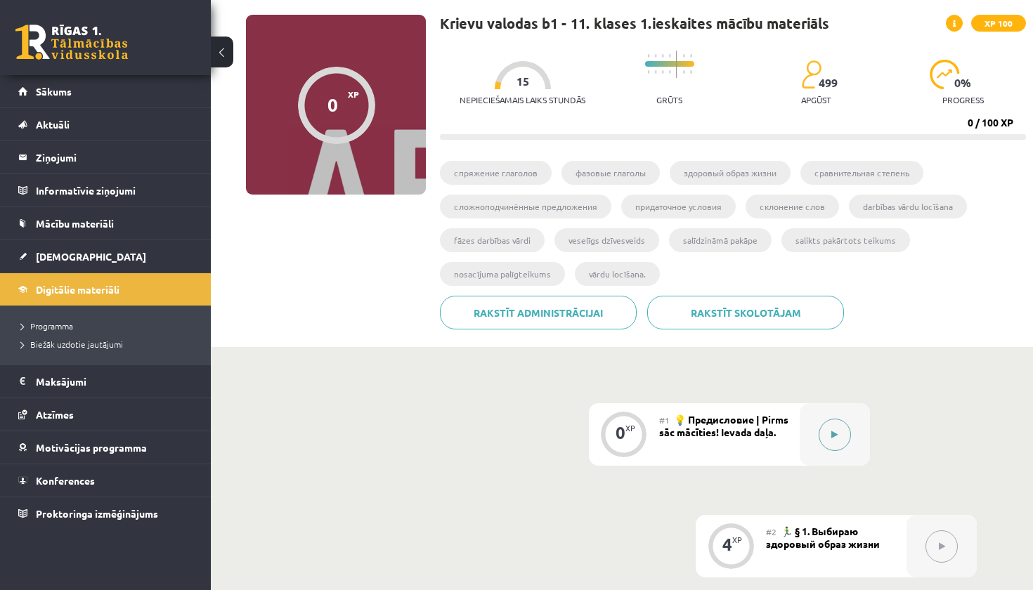
click at [833, 438] on icon at bounding box center [834, 435] width 6 height 8
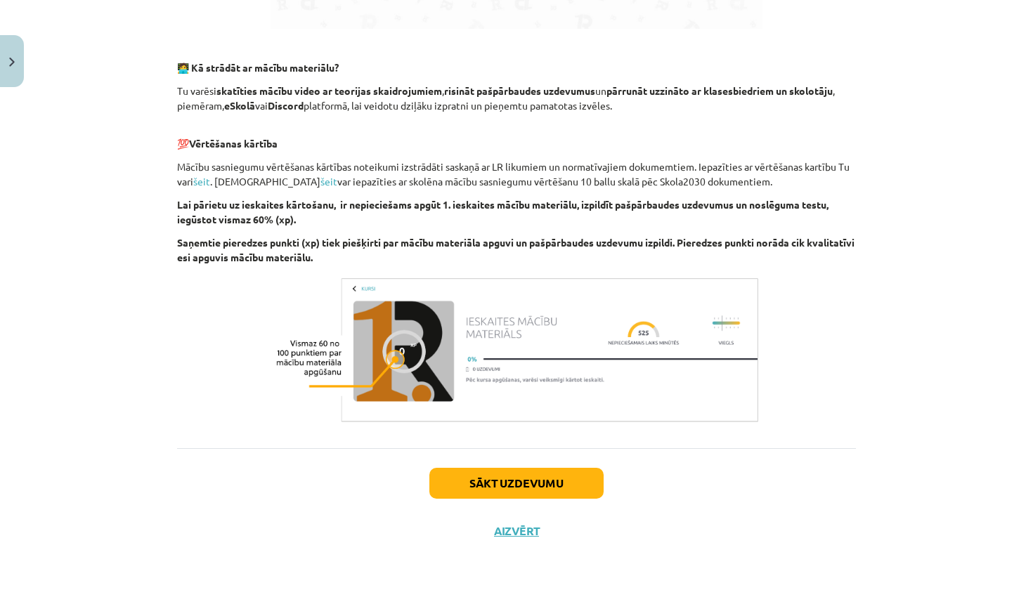
scroll to position [846, 0]
click at [503, 481] on button "Sākt uzdevumu" at bounding box center [516, 483] width 174 height 31
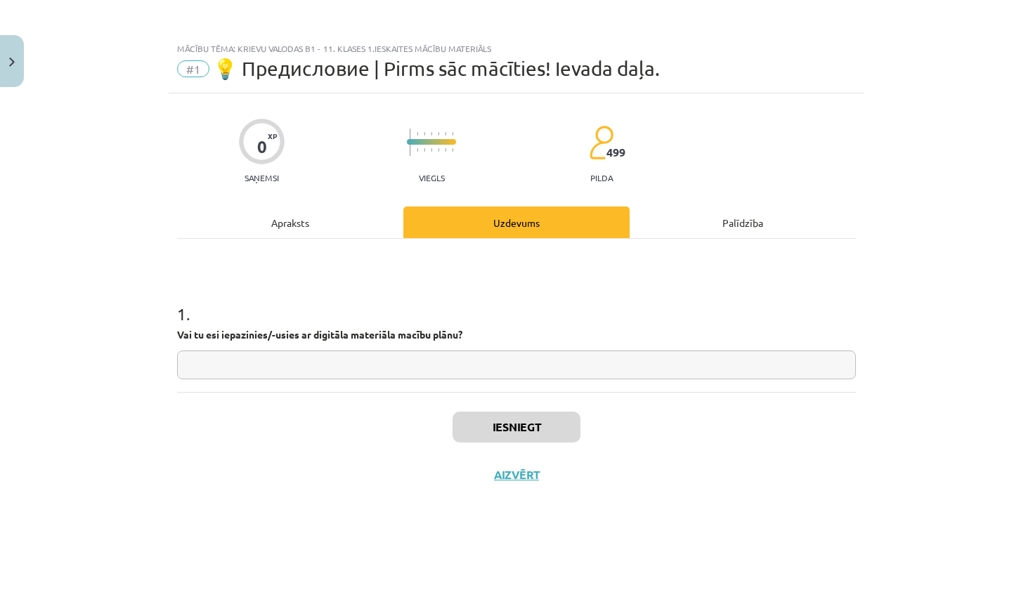
click at [379, 372] on input "text" at bounding box center [516, 365] width 679 height 29
type input "****"
click at [519, 435] on button "Iesniegt" at bounding box center [517, 427] width 128 height 31
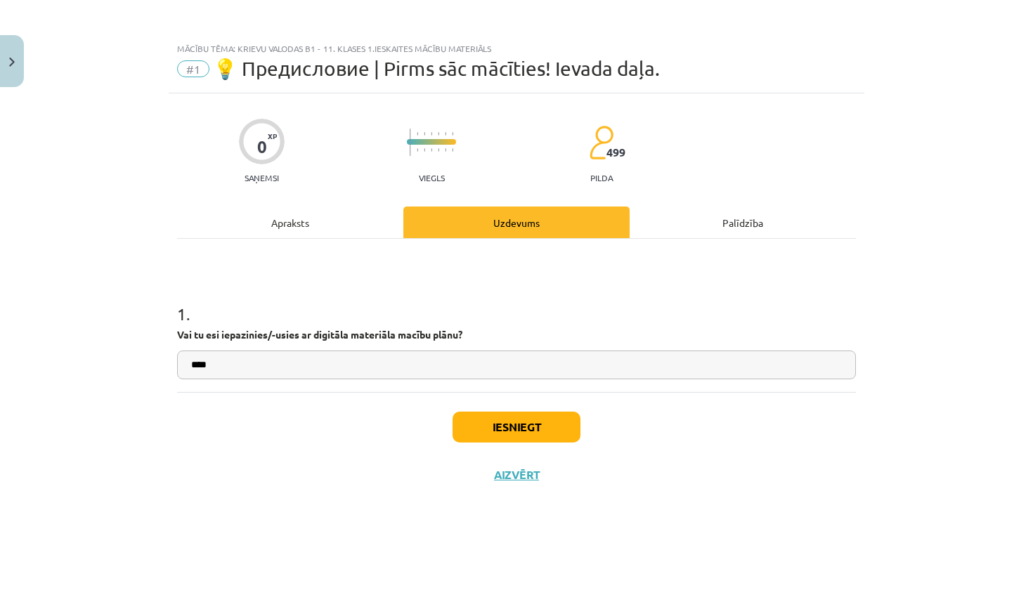
click at [519, 427] on button "Iesniegt" at bounding box center [517, 427] width 128 height 31
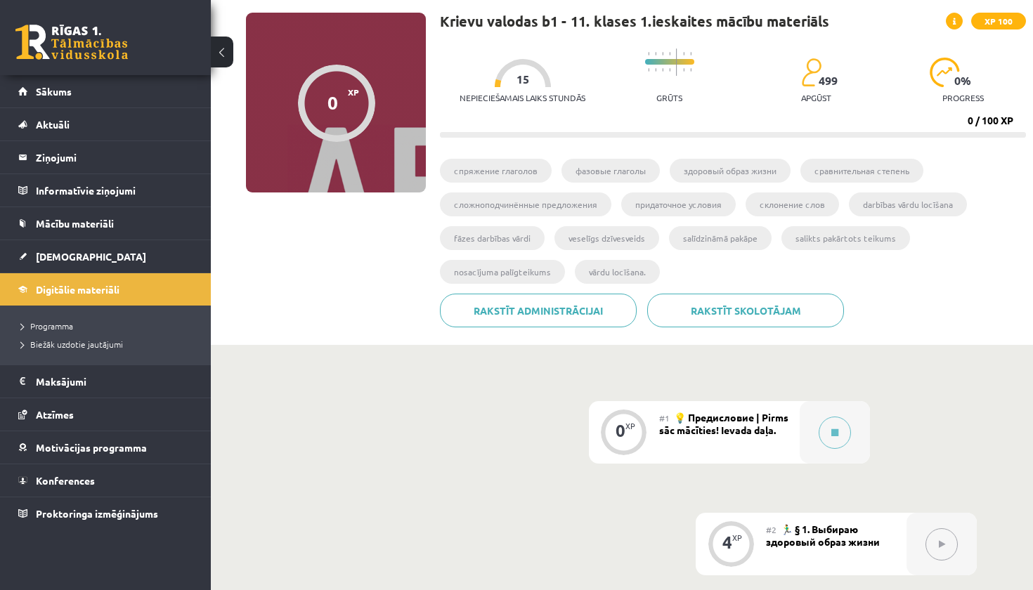
scroll to position [157, 0]
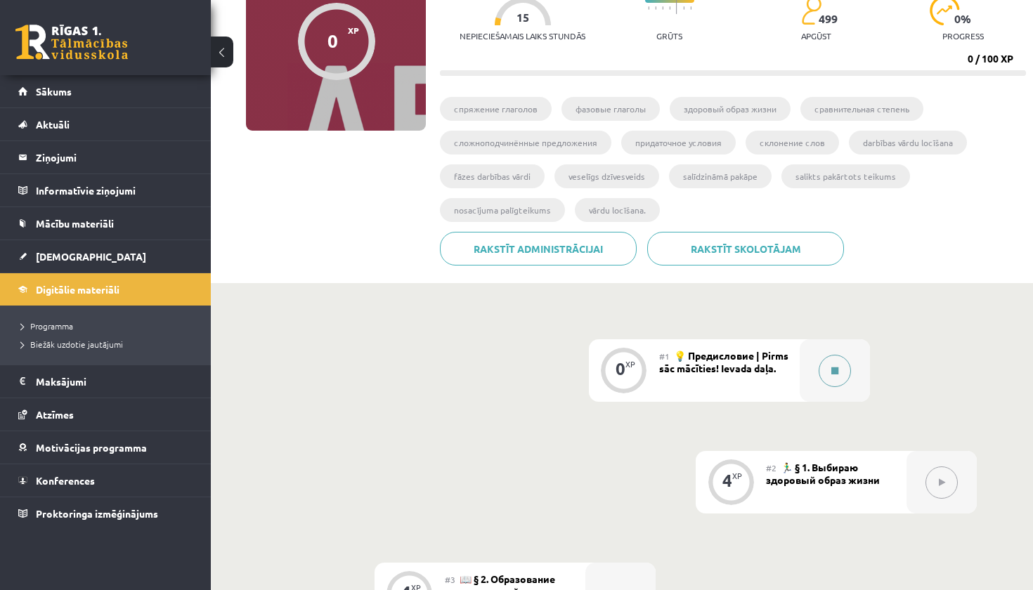
click at [836, 372] on icon at bounding box center [834, 371] width 7 height 8
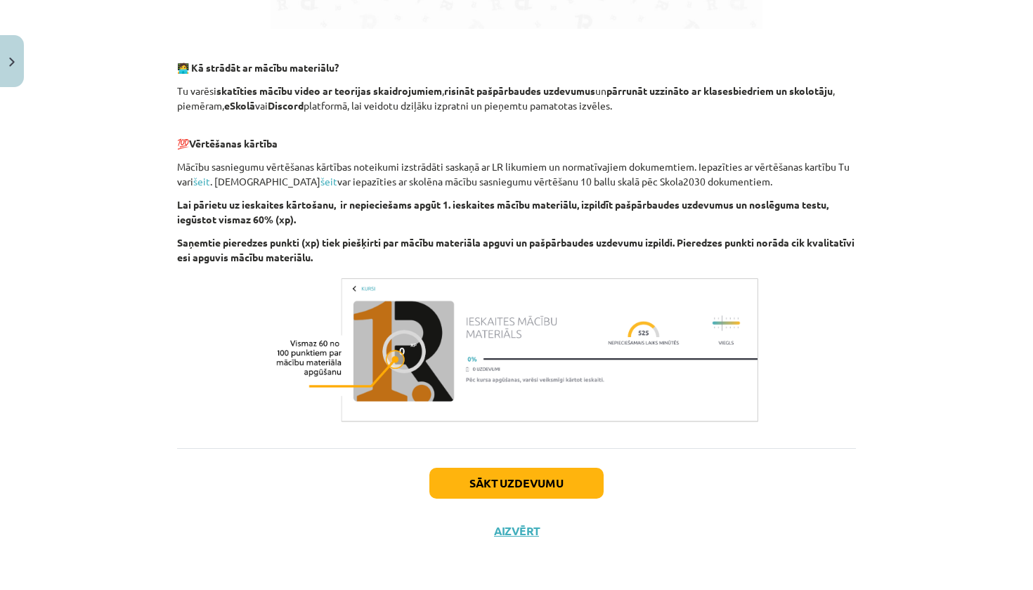
scroll to position [847, 0]
click at [517, 488] on button "Sākt uzdevumu" at bounding box center [516, 483] width 174 height 31
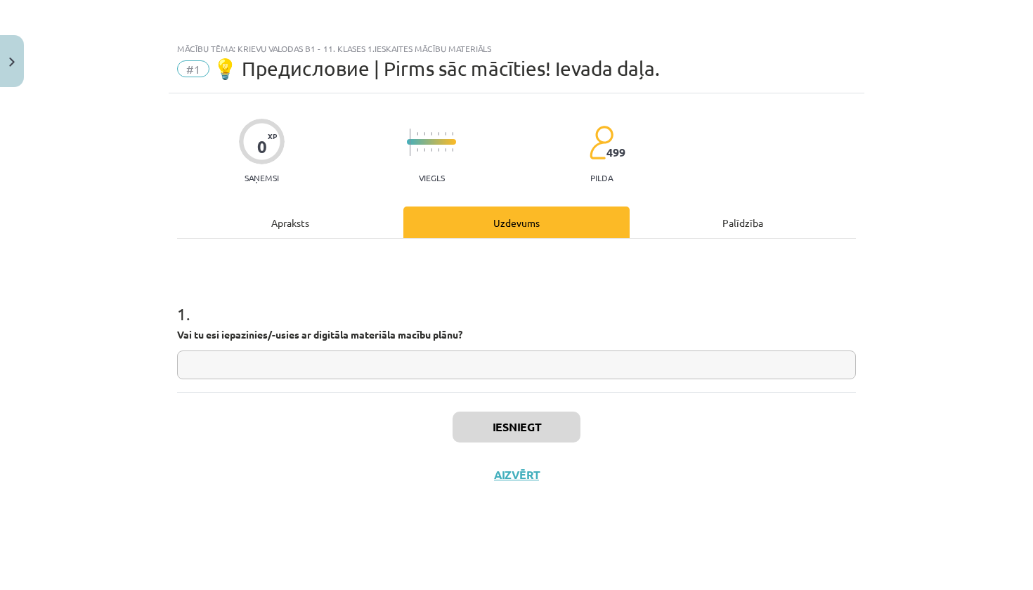
scroll to position [0, 0]
click at [469, 370] on input "text" at bounding box center [516, 365] width 679 height 29
type input "****"
click at [526, 433] on button "Iesniegt" at bounding box center [517, 427] width 128 height 31
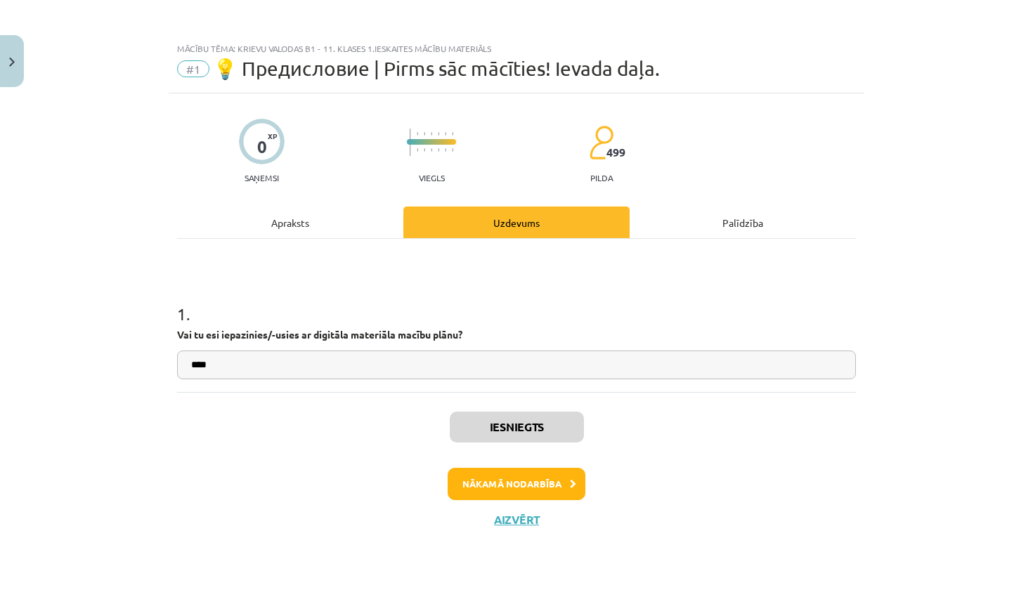
click at [528, 486] on button "Nākamā nodarbība" at bounding box center [517, 484] width 138 height 32
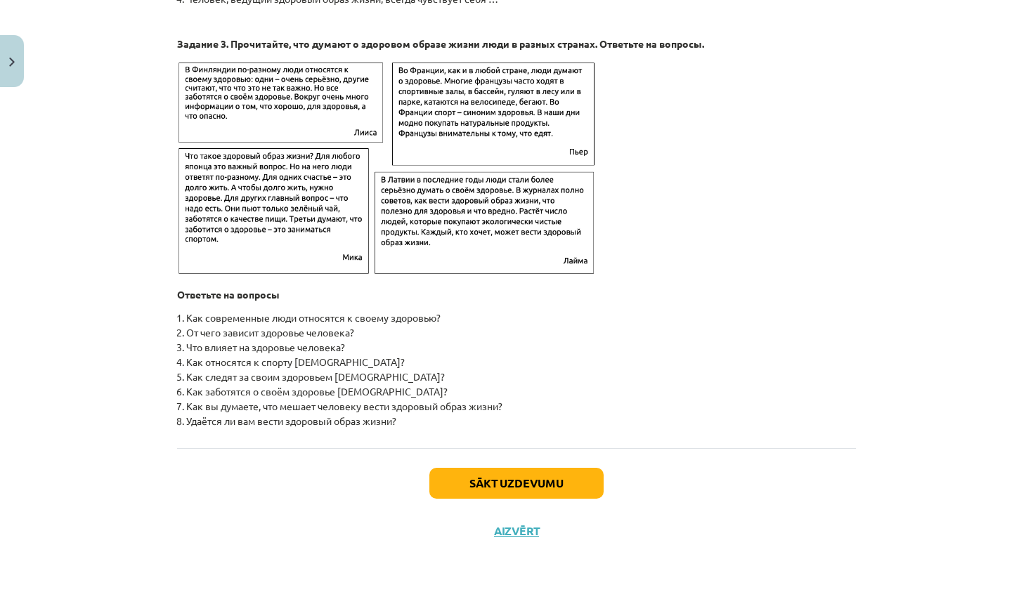
scroll to position [2179, 0]
click at [519, 474] on button "Sākt uzdevumu" at bounding box center [516, 483] width 174 height 31
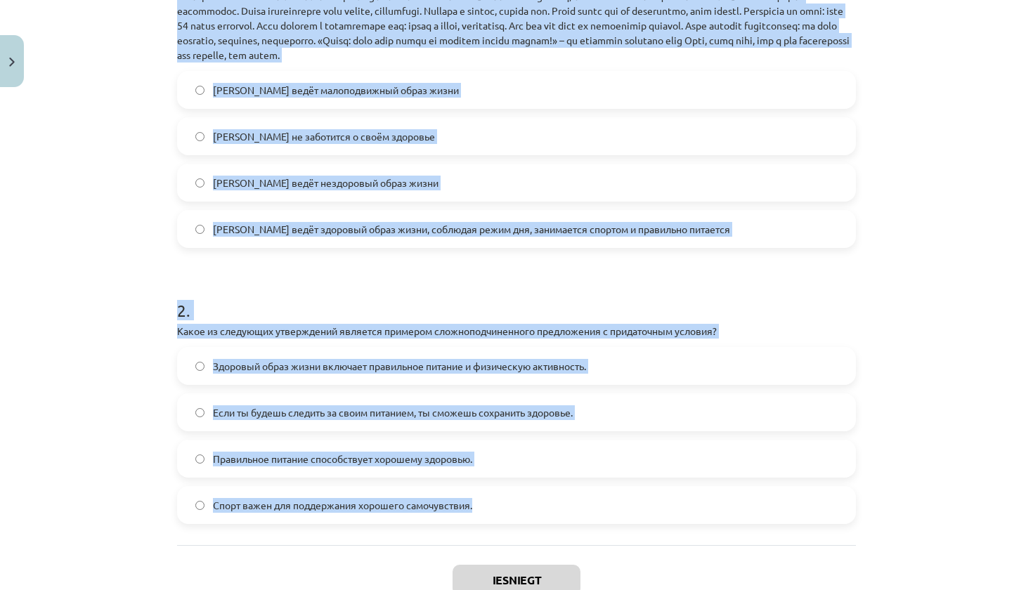
scroll to position [370, 0]
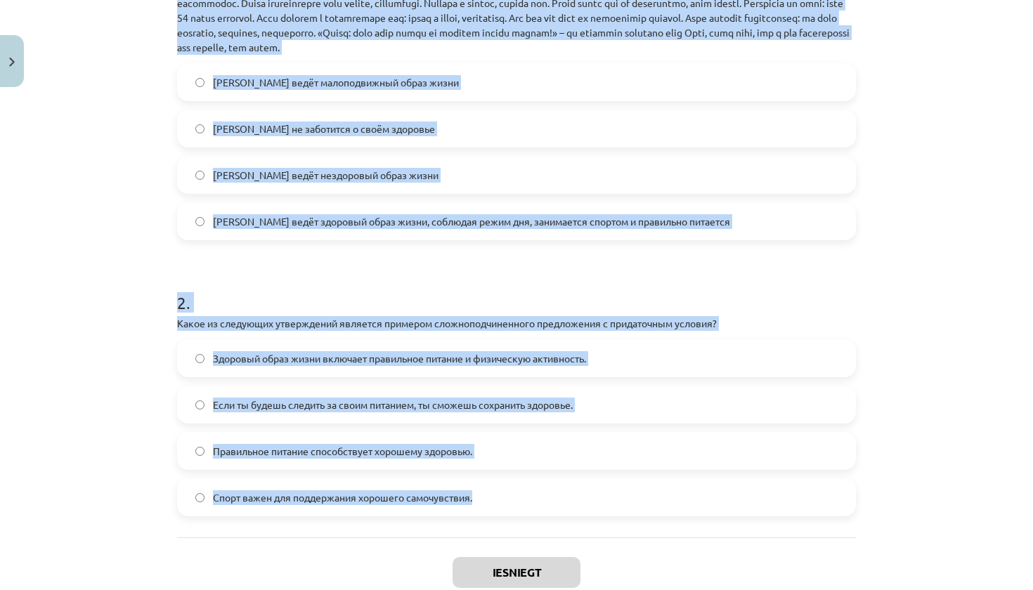
drag, startPoint x: 170, startPoint y: 210, endPoint x: 556, endPoint y: 510, distance: 488.4
click at [556, 510] on div "4 XP Saņemsi Grūts 499 pilda Apraksts Uzdevums Palīdzība 1 . Прочитайте текст и…" at bounding box center [517, 184] width 696 height 921
copy form "1 . Прочитайте текст и ответьте на вопрос "Какой образ жизни ведёт Олег, герой …"
click at [917, 262] on div "Mācību tēma: Krievu valodas b1 - 11. klases 1.ieskaites mācību materiāls #2 🏃‍♂…" at bounding box center [516, 295] width 1033 height 590
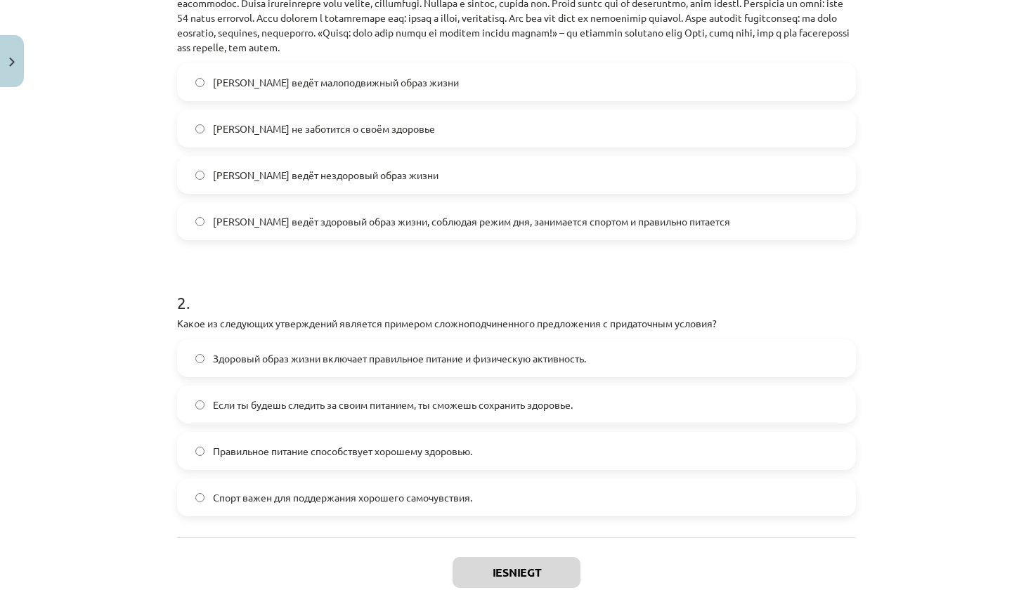
click at [510, 213] on label "Олег ведёт здоровый образ жизни, соблюдая режим дня, занимается спортом и прави…" at bounding box center [517, 221] width 676 height 35
click at [354, 410] on span "Если ты будешь следить за своим питанием, ты сможешь сохранить здоровье." at bounding box center [393, 405] width 360 height 15
click at [515, 588] on div "Iesniegt Aizvērt" at bounding box center [516, 587] width 679 height 98
click at [521, 573] on button "Iesniegt" at bounding box center [517, 572] width 128 height 31
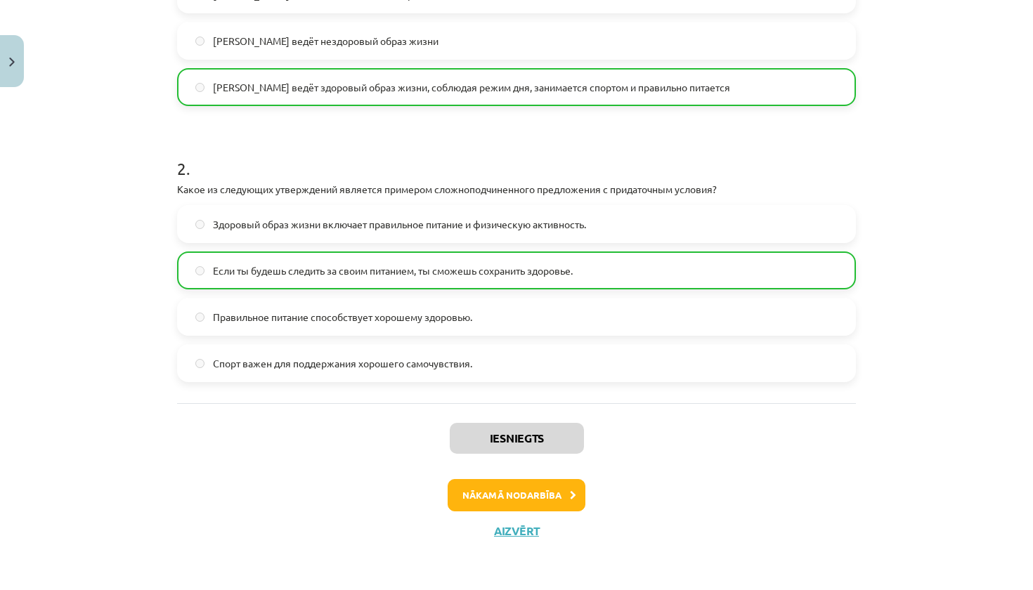
click at [517, 497] on button "Nākamā nodarbība" at bounding box center [517, 495] width 138 height 32
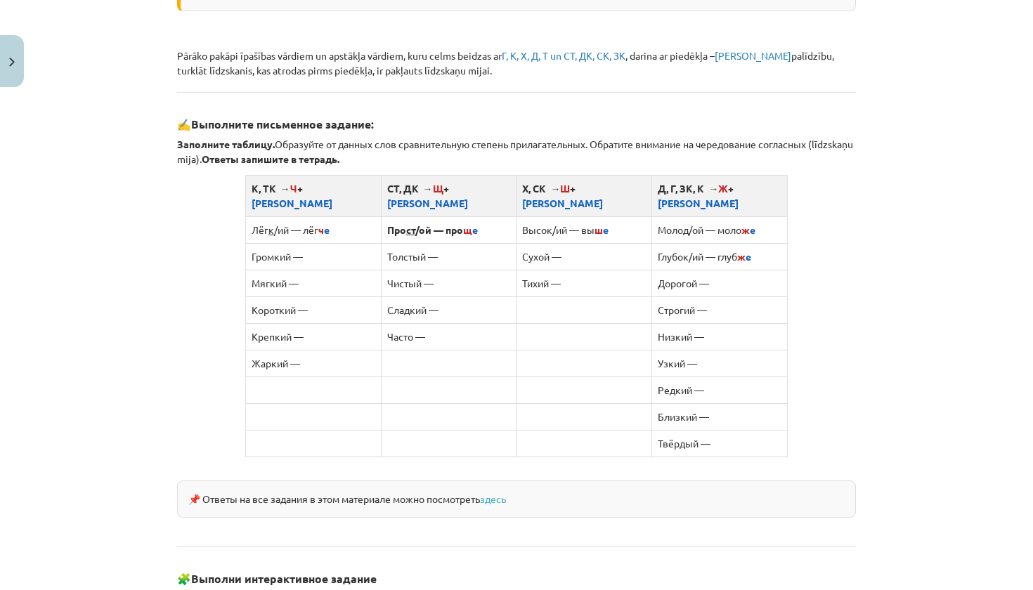
scroll to position [1189, 0]
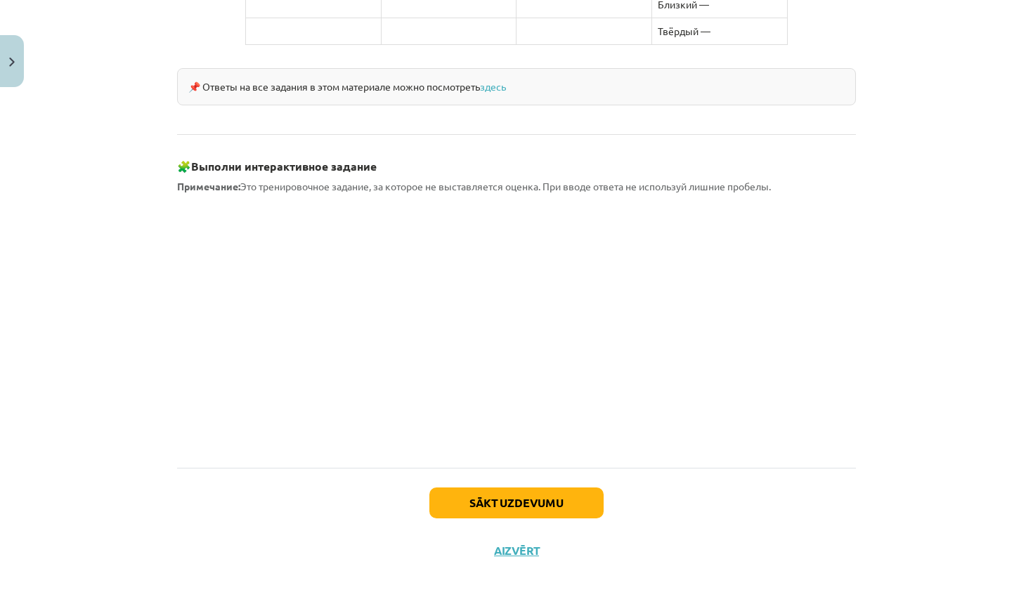
click at [549, 488] on button "Sākt uzdevumu" at bounding box center [516, 503] width 174 height 31
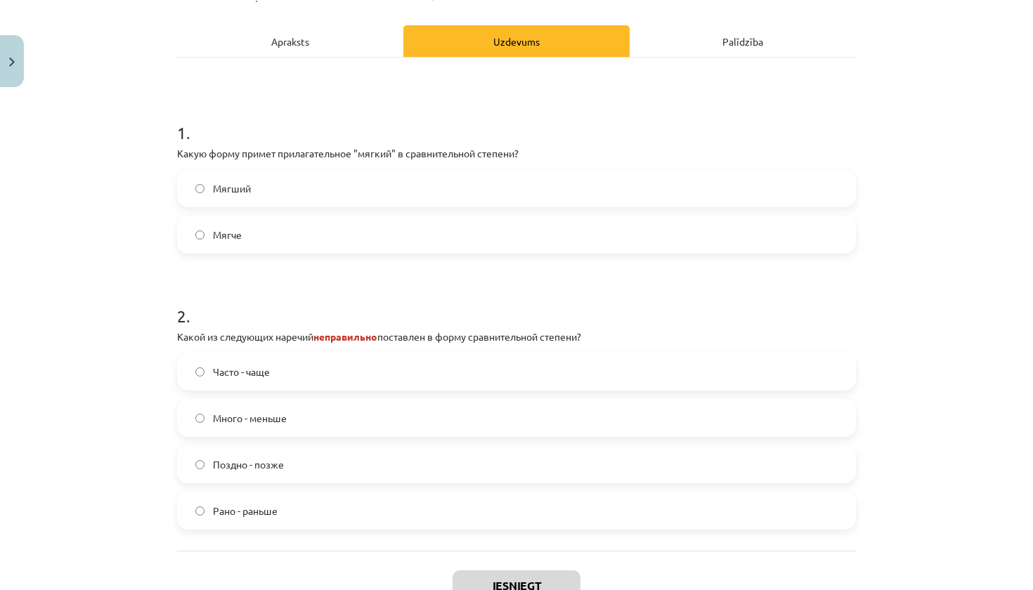
scroll to position [202, 0]
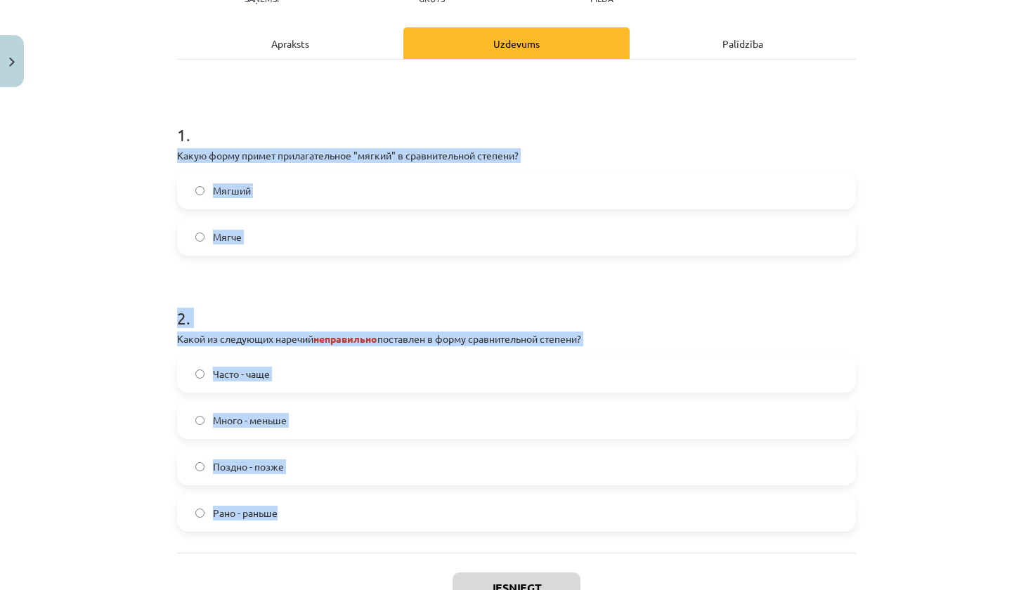
drag, startPoint x: 173, startPoint y: 156, endPoint x: 453, endPoint y: 530, distance: 467.0
click at [453, 530] on div "4 XP Saņemsi Grūts 499 pilda Apraksts Uzdevums Palīdzība 1 . Какую форму примет…" at bounding box center [517, 287] width 696 height 746
copy form "Какую форму примет прилагательное "мягкий" в сравнительной степени? Мягший Мягч…"
click at [332, 415] on label "Много - меньше" at bounding box center [517, 420] width 676 height 35
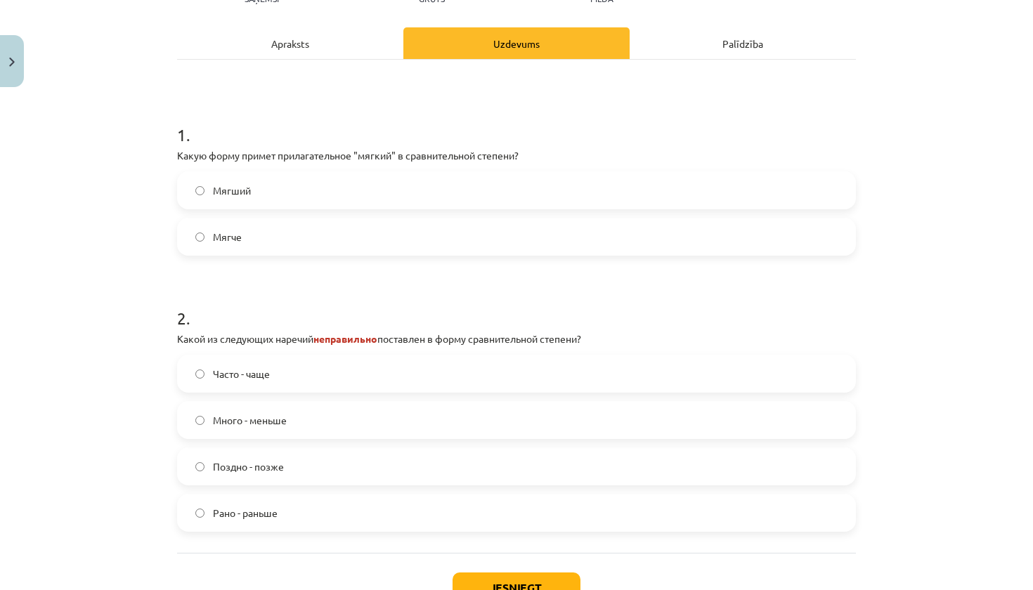
click at [279, 238] on label "Мягче" at bounding box center [517, 236] width 676 height 35
click at [519, 590] on button "Iesniegt" at bounding box center [517, 588] width 128 height 31
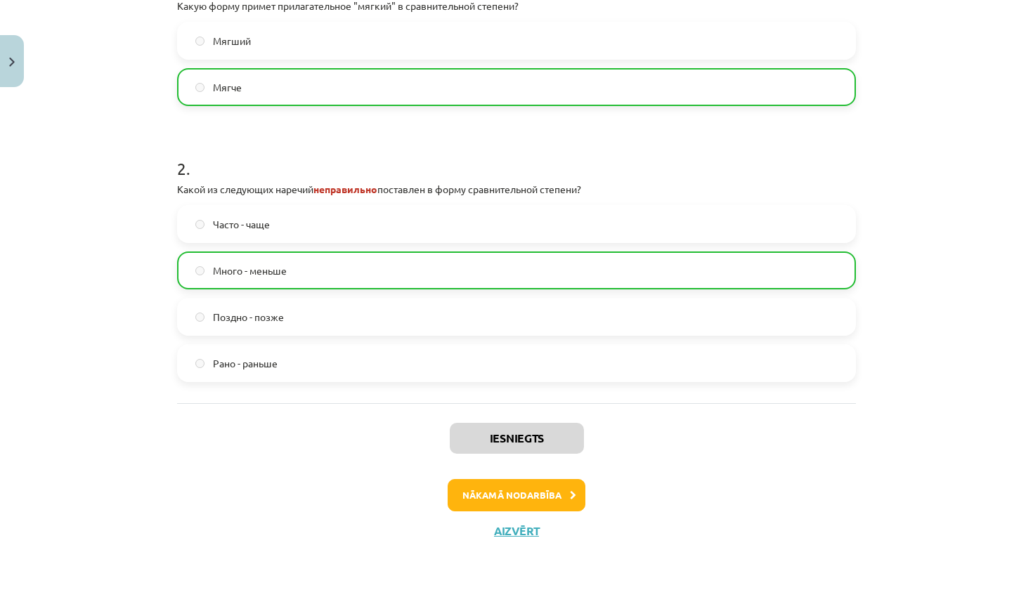
click at [536, 486] on button "Nākamā nodarbība" at bounding box center [517, 495] width 138 height 32
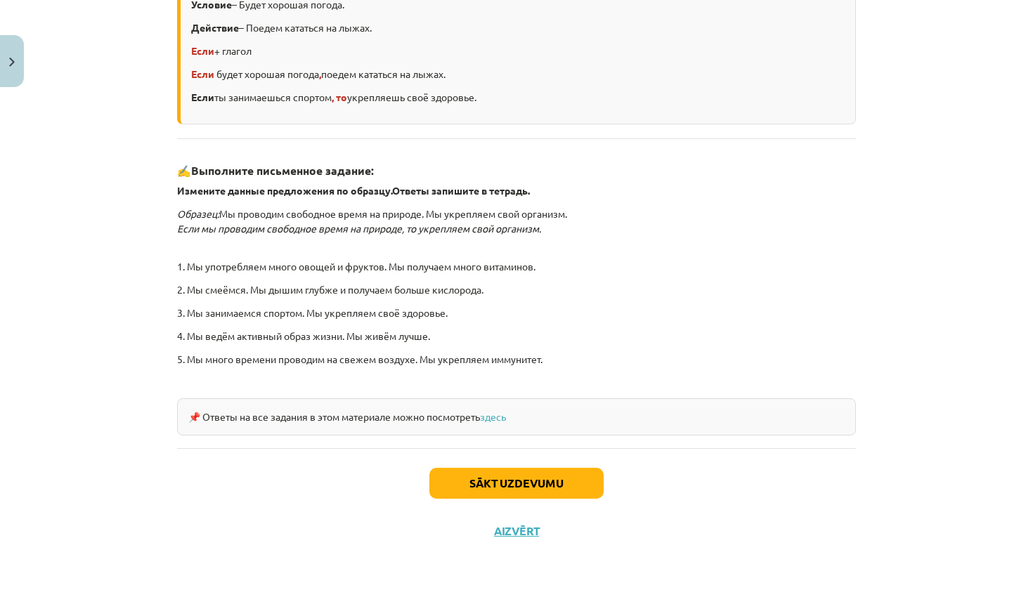
scroll to position [343, 0]
click at [536, 486] on button "Sākt uzdevumu" at bounding box center [516, 483] width 174 height 31
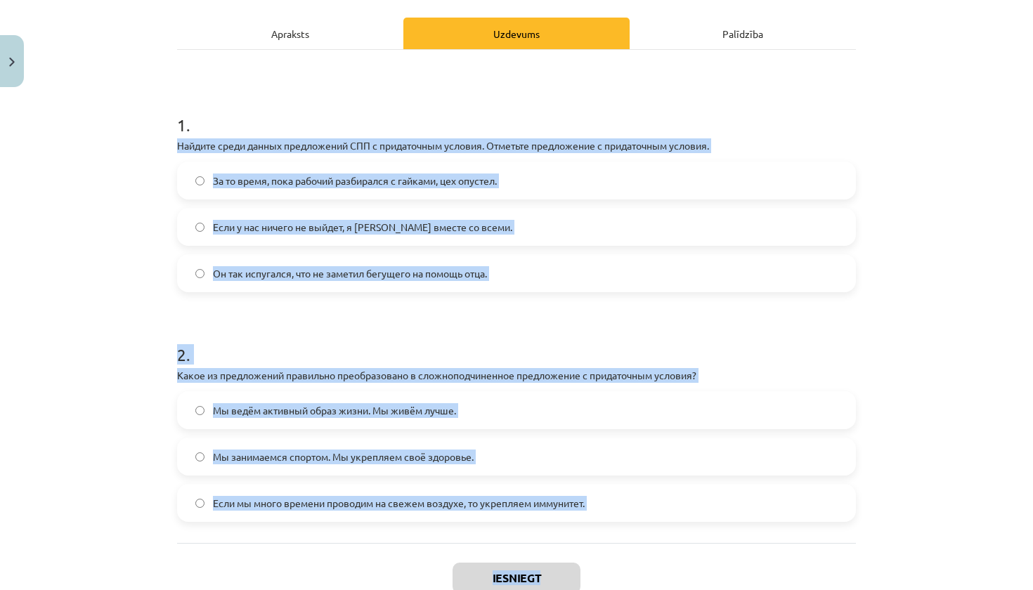
scroll to position [195, 0]
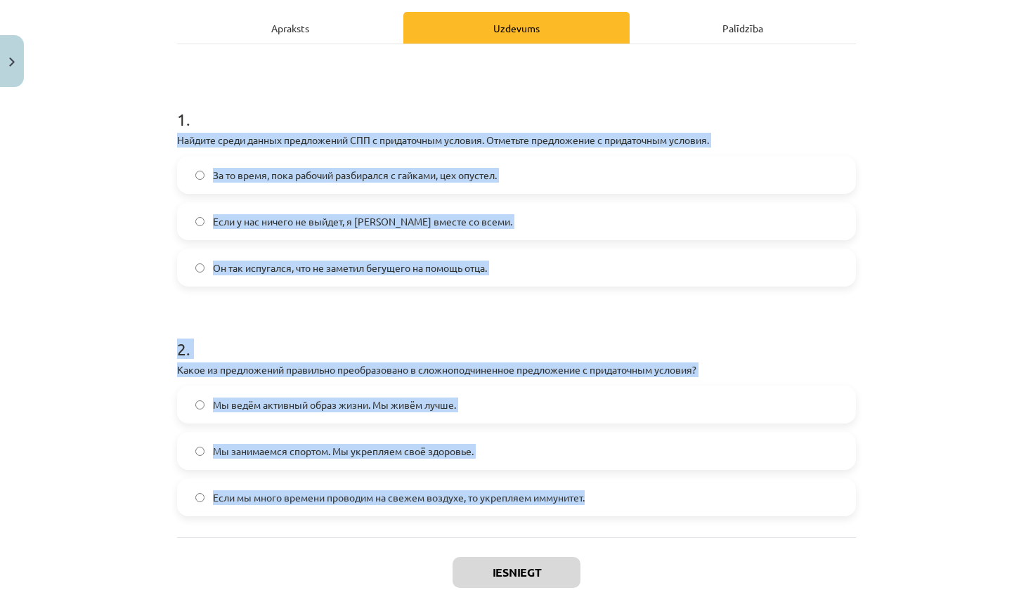
drag, startPoint x: 171, startPoint y: 333, endPoint x: 420, endPoint y: 526, distance: 315.1
click at [420, 526] on div "4 XP Saņemsi Grūts 499 pilda Apraksts Uzdevums Palīdzība 1 . Найдите среди данн…" at bounding box center [517, 272] width 696 height 746
copy form "Найдите среди данных предложений СПП с придаточным условия. Отметьте предложени…"
click at [597, 212] on label "Если у нас ничего не выйдет, я уеду вместе со всеми." at bounding box center [517, 221] width 676 height 35
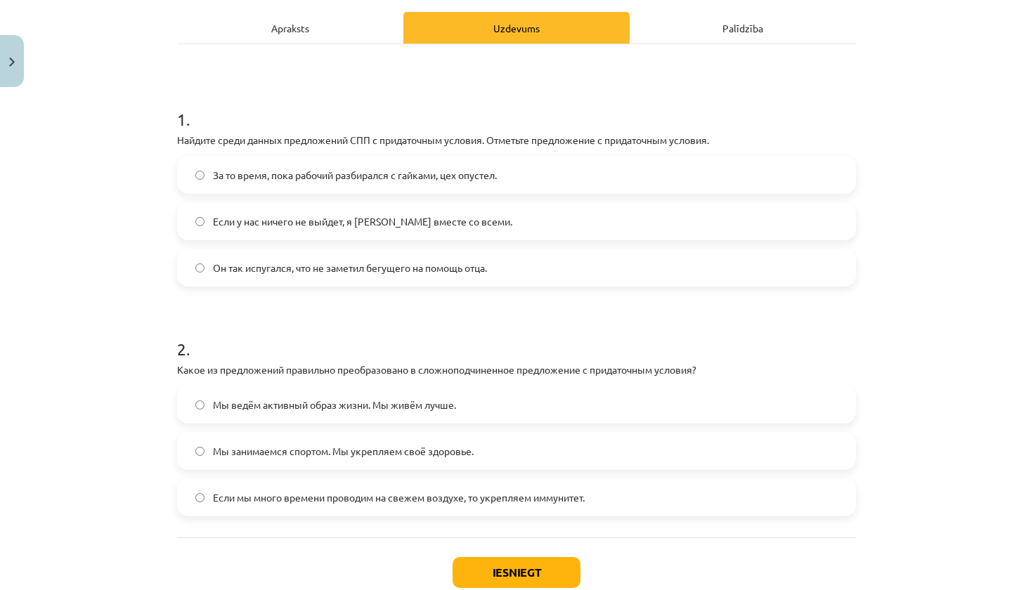
click at [361, 513] on label "Если мы много времени проводим на свежем воздухе, то укрепляем иммунитет." at bounding box center [517, 497] width 676 height 35
click at [508, 569] on button "Iesniegt" at bounding box center [517, 572] width 128 height 31
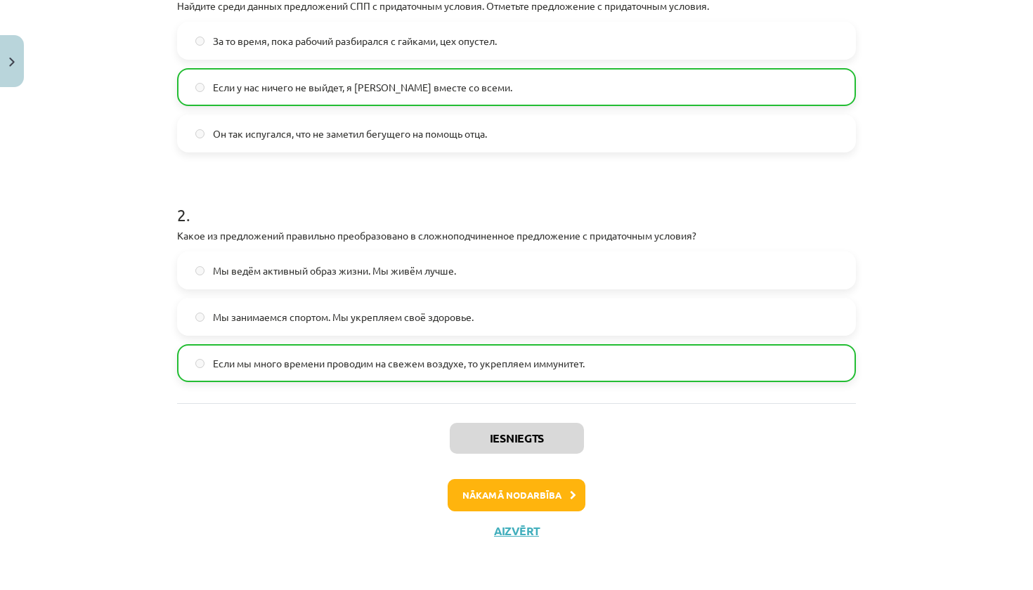
click at [532, 491] on button "Nākamā nodarbība" at bounding box center [517, 495] width 138 height 32
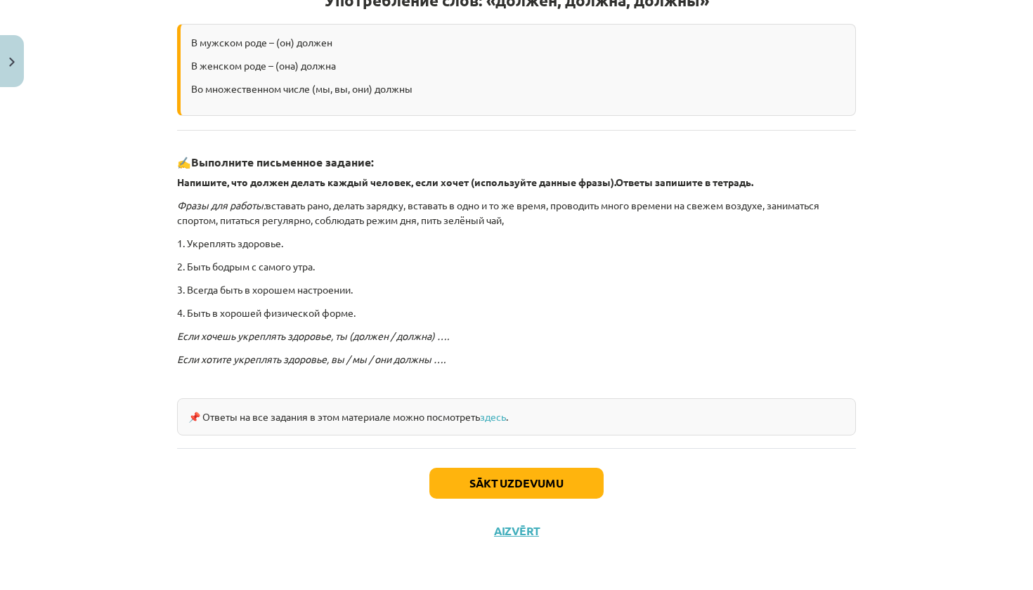
click at [527, 468] on button "Sākt uzdevumu" at bounding box center [516, 483] width 174 height 31
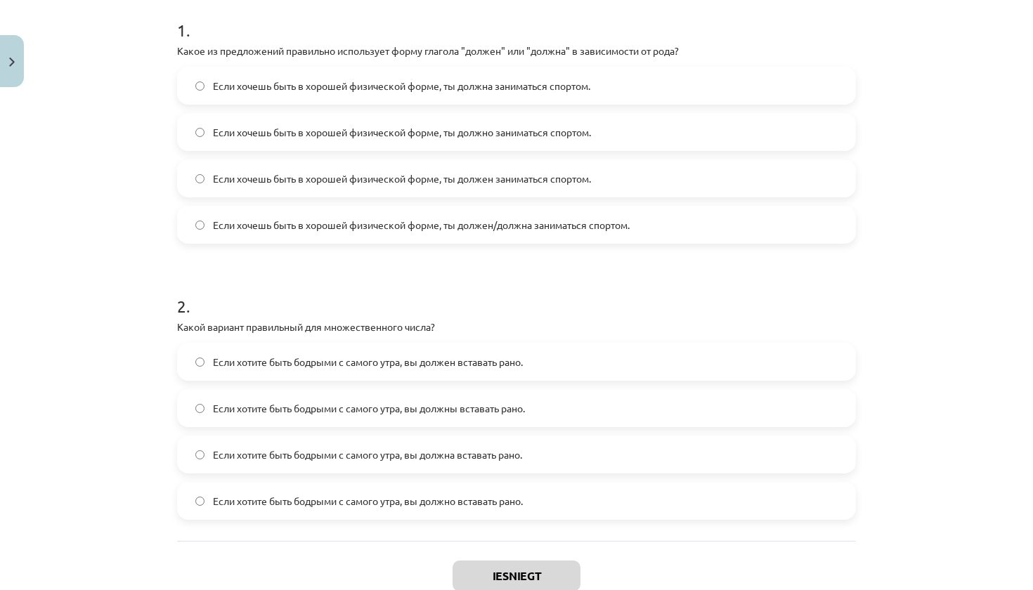
scroll to position [278, 0]
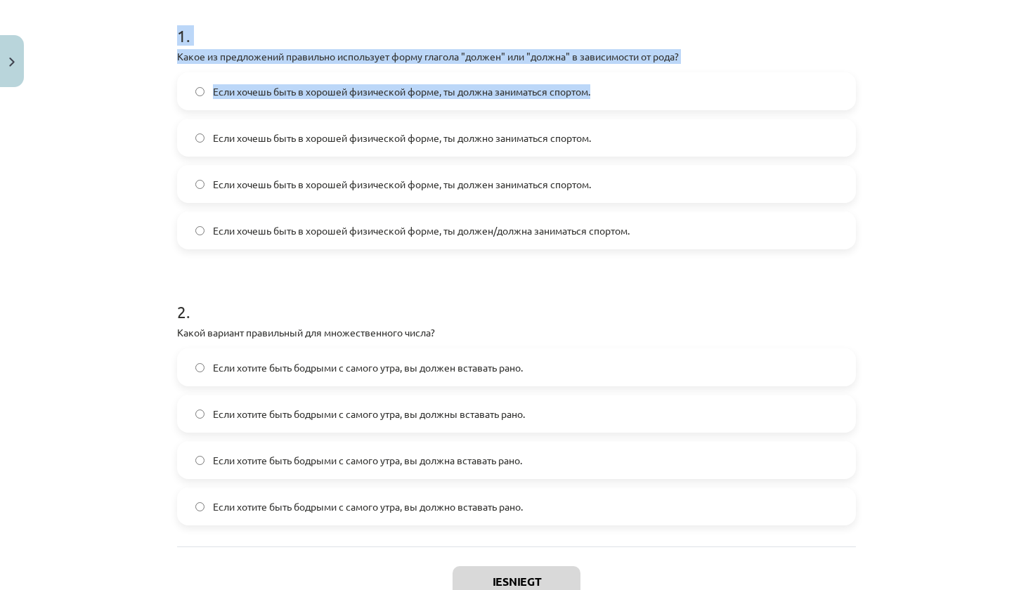
drag, startPoint x: 161, startPoint y: 52, endPoint x: 188, endPoint y: 127, distance: 79.1
click at [188, 127] on div "Mācību tēma: Krievu valodas b1 - 11. klases 1.ieskaites mācību materiāls #5 📖 §…" at bounding box center [516, 295] width 1033 height 590
click at [158, 84] on div "Mācību tēma: Krievu valodas b1 - 11. klases 1.ieskaites mācību materiāls #5 📖 §…" at bounding box center [516, 295] width 1033 height 590
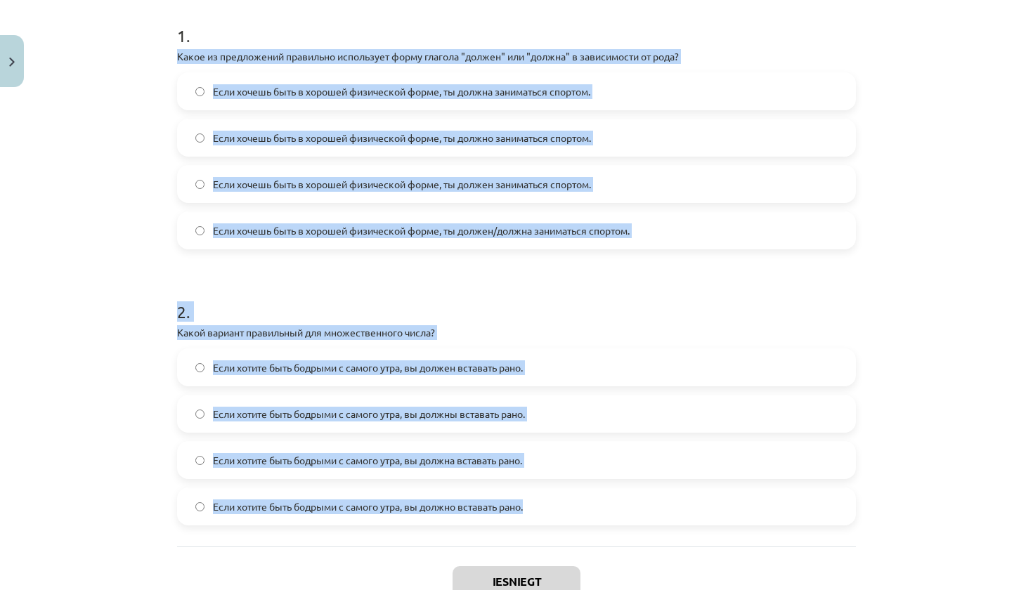
drag, startPoint x: 176, startPoint y: 60, endPoint x: 547, endPoint y: 509, distance: 582.5
click at [547, 509] on div "4 XP Saņemsi Grūts 499 pilda Apraksts Uzdevums Palīdzība 1 . Какое из предложен…" at bounding box center [517, 234] width 696 height 838
copy form "Какое из предложений правильно использует форму глагола "должен" или "должна" в…"
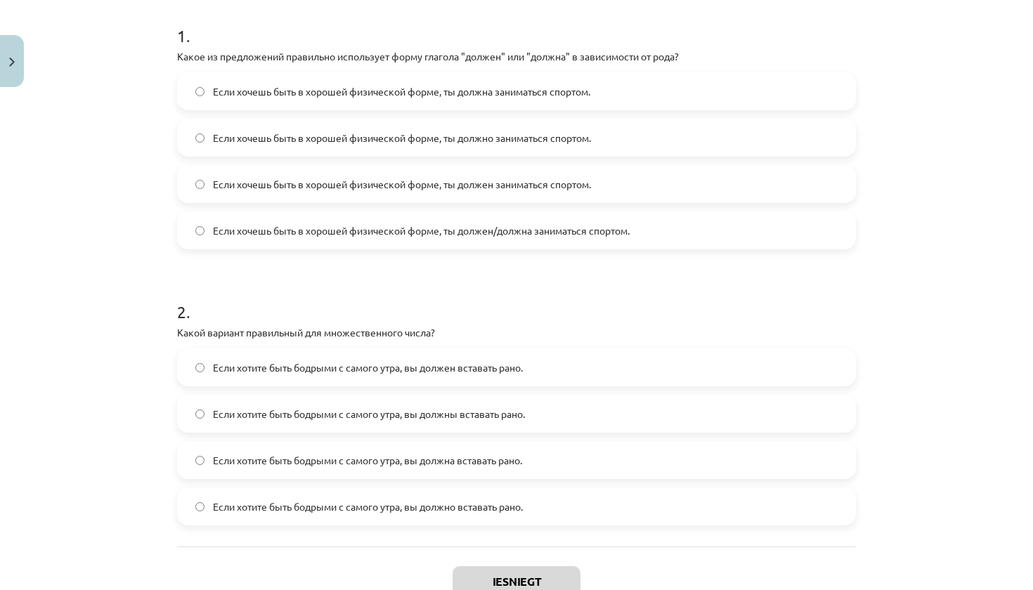
click at [942, 297] on div "Mācību tēma: Krievu valodas b1 - 11. klases 1.ieskaites mācību materiāls #5 📖 §…" at bounding box center [516, 295] width 1033 height 590
click at [552, 186] on span "Если хочешь быть в хорошей физической форме, ты должен заниматься спортом." at bounding box center [402, 184] width 378 height 15
click at [578, 93] on span "Если хочешь быть в хорошей физической форме, ты должна заниматься спортом." at bounding box center [401, 91] width 377 height 15
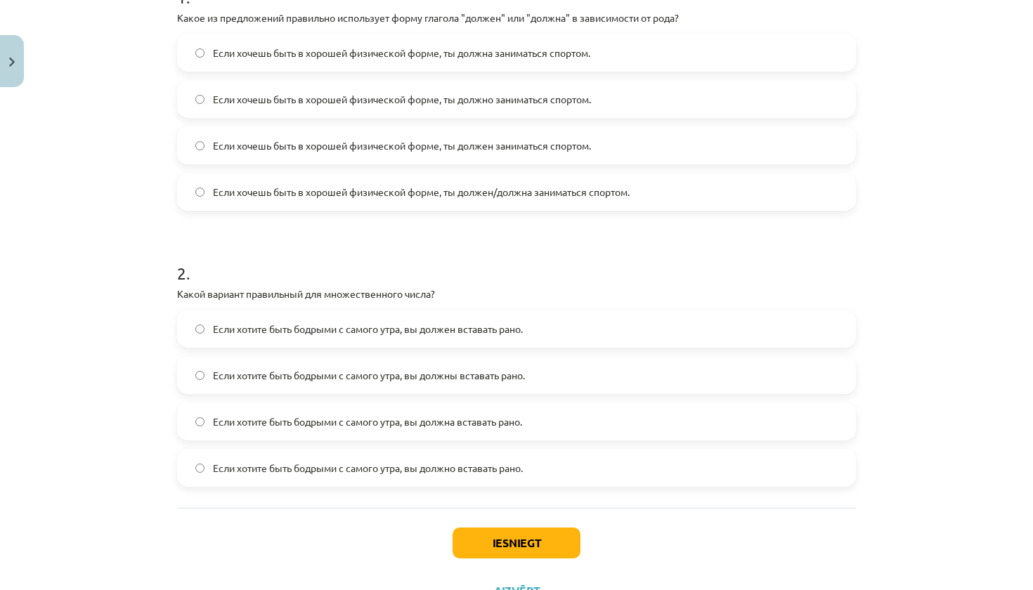
scroll to position [319, 0]
click at [542, 380] on label "Если хотите быть бодрыми с самого утра, вы должны вставать рано." at bounding box center [517, 373] width 676 height 35
click at [516, 535] on button "Iesniegt" at bounding box center [517, 541] width 128 height 31
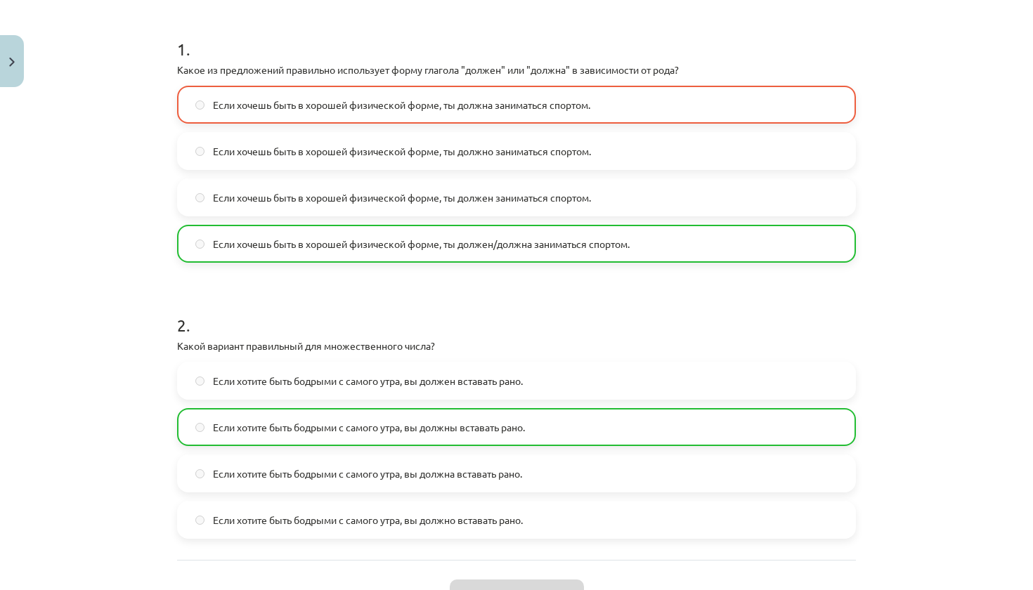
scroll to position [259, 0]
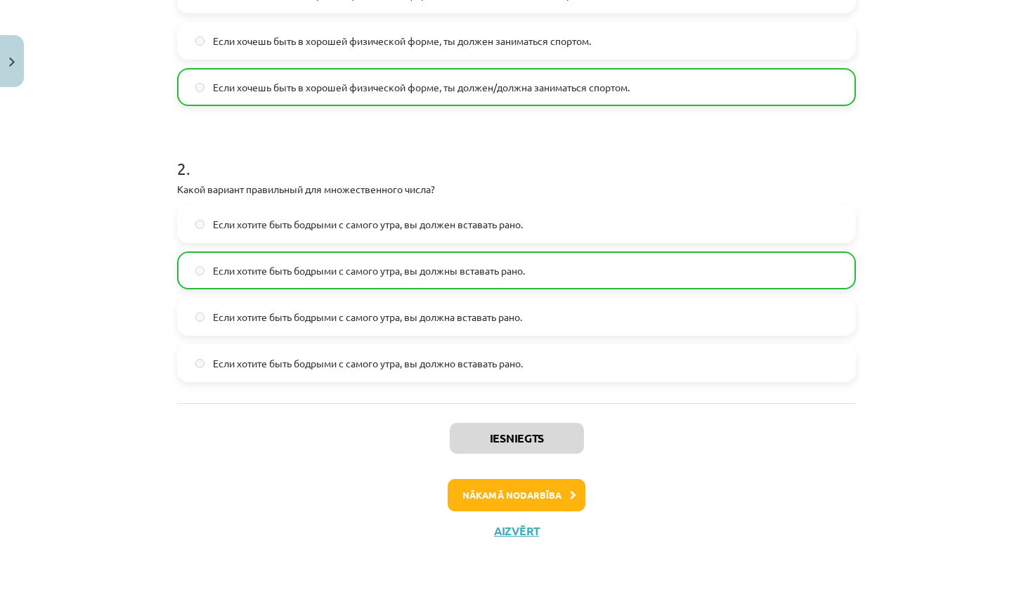
click at [519, 496] on button "Nākamā nodarbība" at bounding box center [517, 495] width 138 height 32
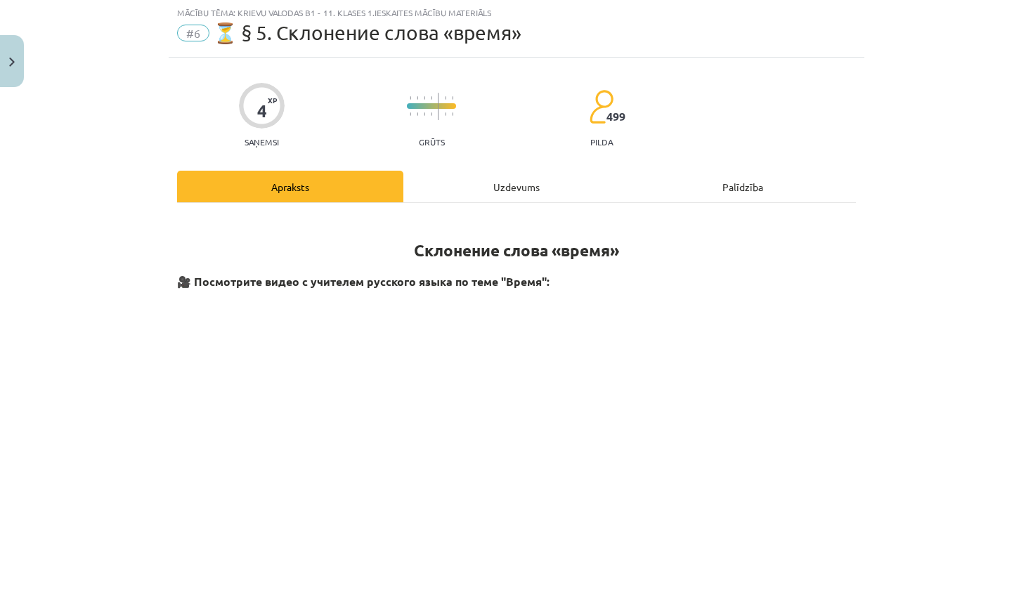
scroll to position [35, 0]
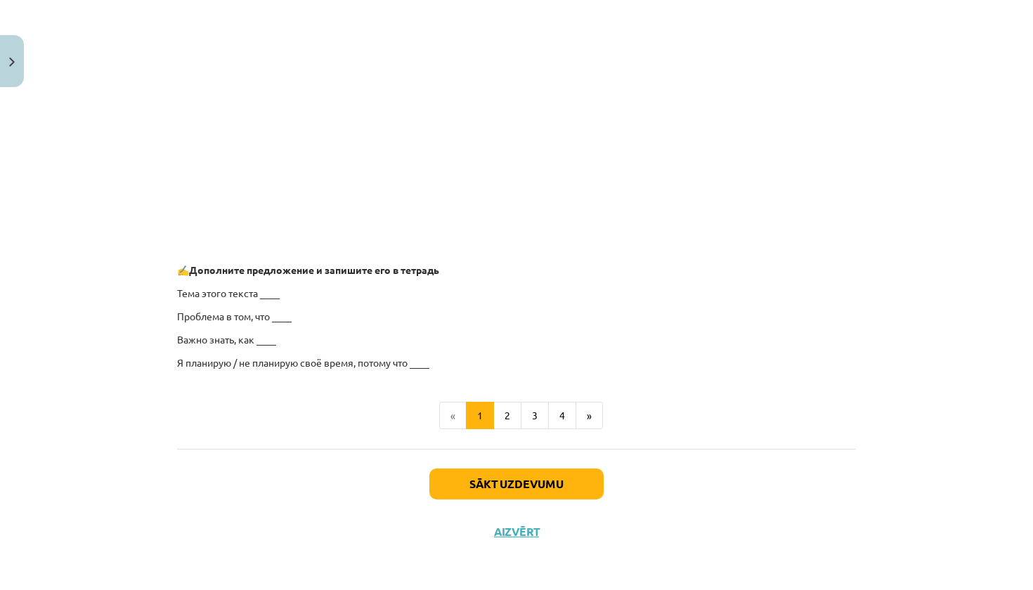
click at [533, 485] on button "Sākt uzdevumu" at bounding box center [516, 484] width 174 height 31
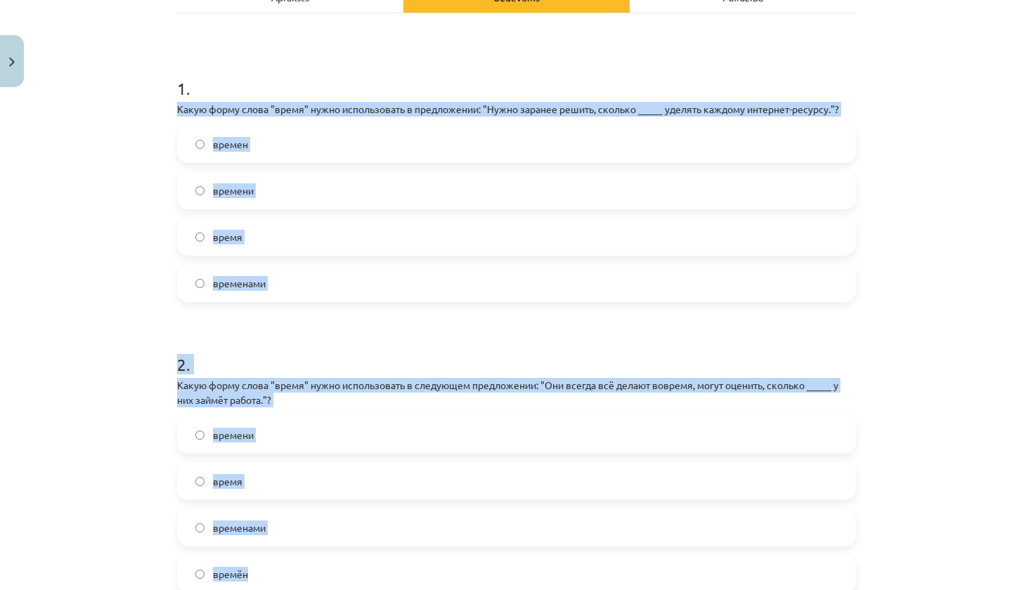
scroll to position [266, 0]
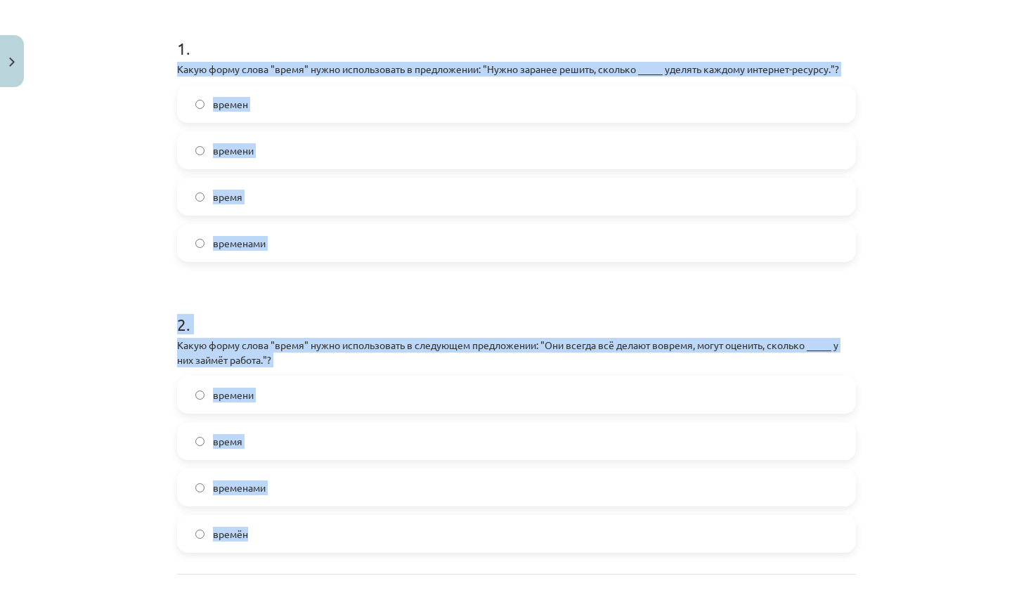
drag, startPoint x: 171, startPoint y: 163, endPoint x: 463, endPoint y: 539, distance: 476.3
click at [463, 539] on div "4 XP Saņemsi Grūts 499 pilda Apraksts Uzdevums Palīdzība 1 . Какую форму слова …" at bounding box center [517, 254] width 696 height 853
copy form "Какую форму слова "время" нужно использовать в предложении: "Нужно заранее реши…"
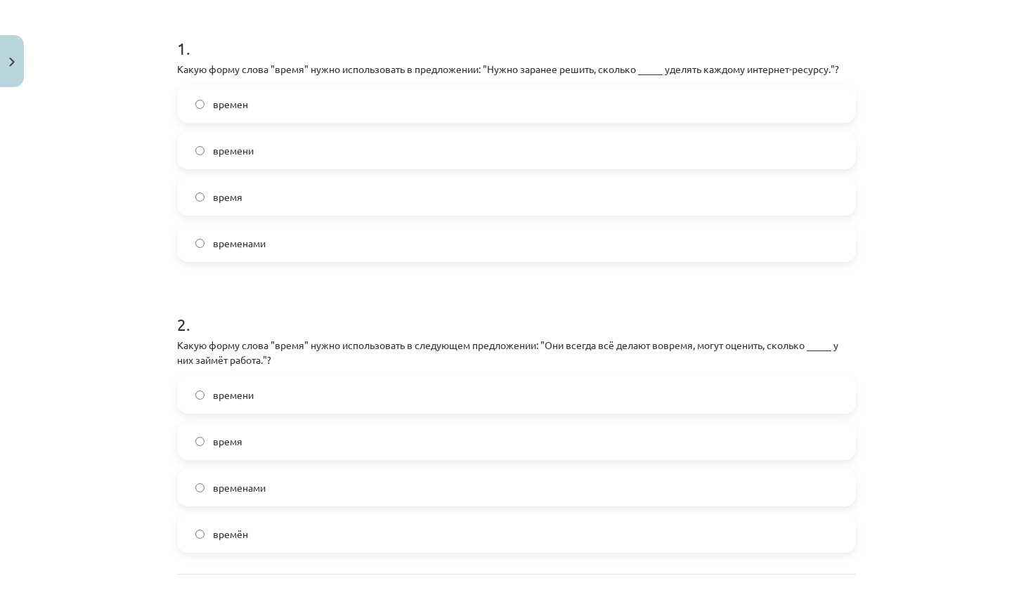
click at [294, 241] on label "временами" at bounding box center [517, 243] width 676 height 35
click at [286, 138] on label "времени" at bounding box center [517, 150] width 676 height 35
click at [330, 394] on label "времени" at bounding box center [517, 394] width 676 height 35
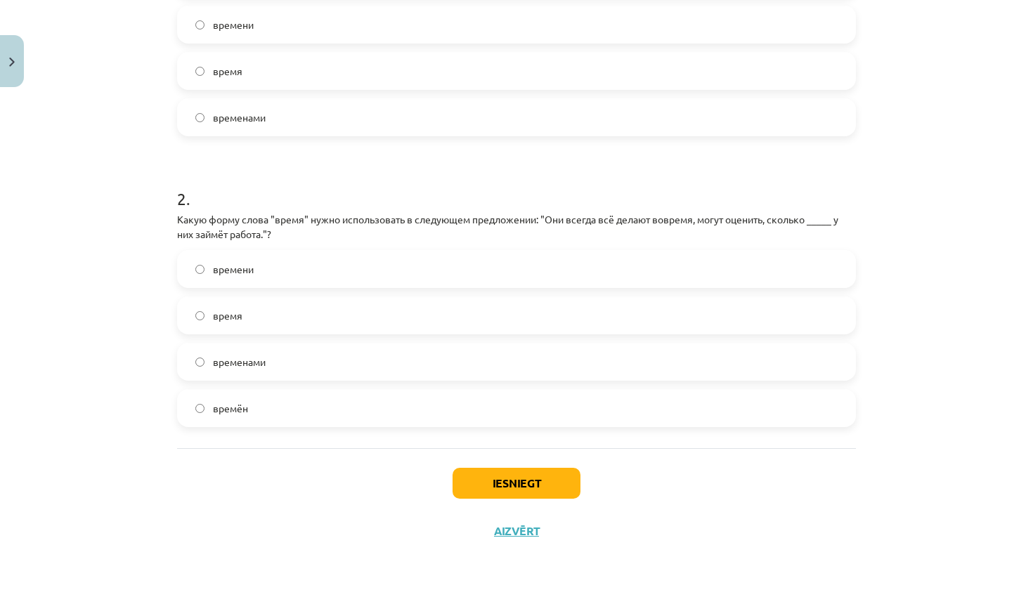
scroll to position [394, 0]
click at [527, 488] on button "Iesniegt" at bounding box center [517, 483] width 128 height 31
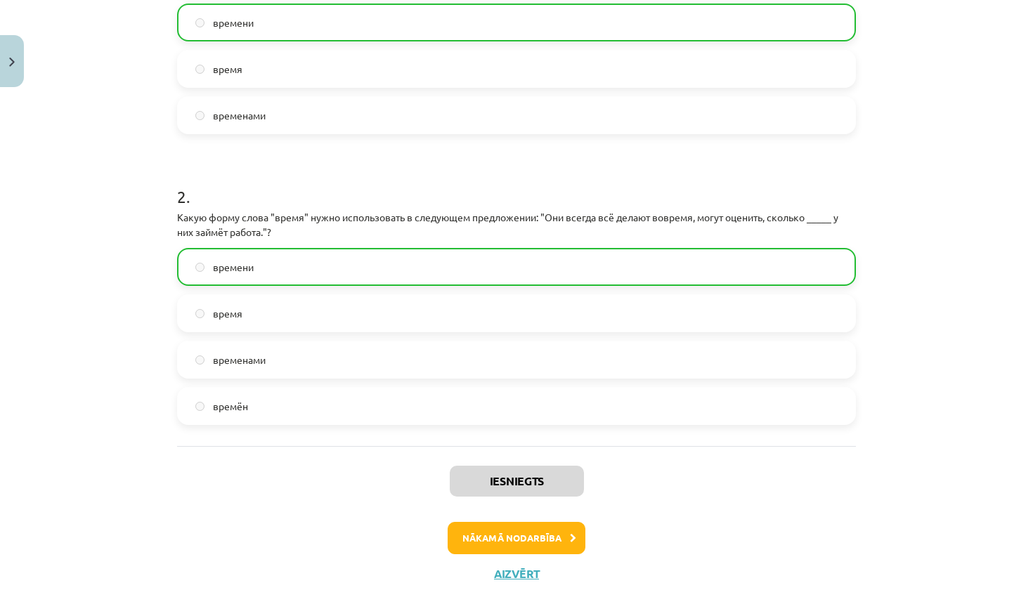
click at [481, 538] on button "Nākamā nodarbība" at bounding box center [517, 538] width 138 height 32
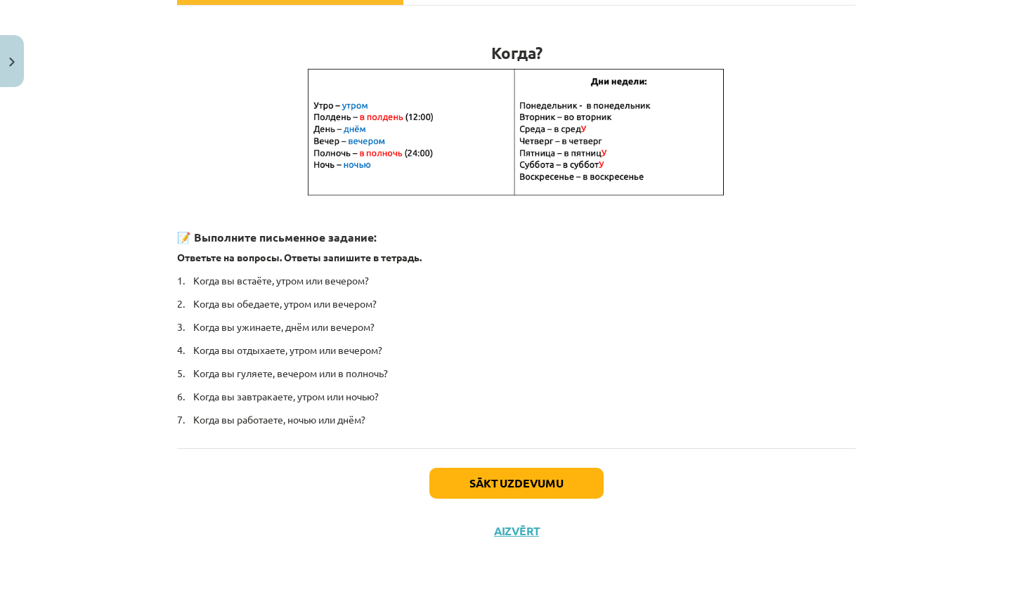
scroll to position [233, 0]
click at [516, 485] on button "Sākt uzdevumu" at bounding box center [516, 484] width 174 height 31
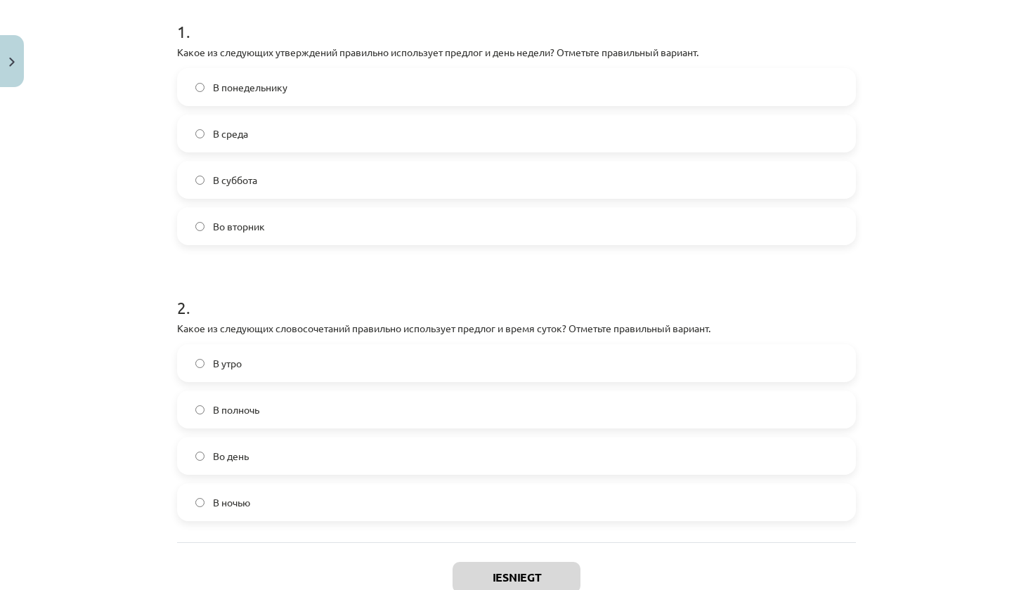
scroll to position [287, 0]
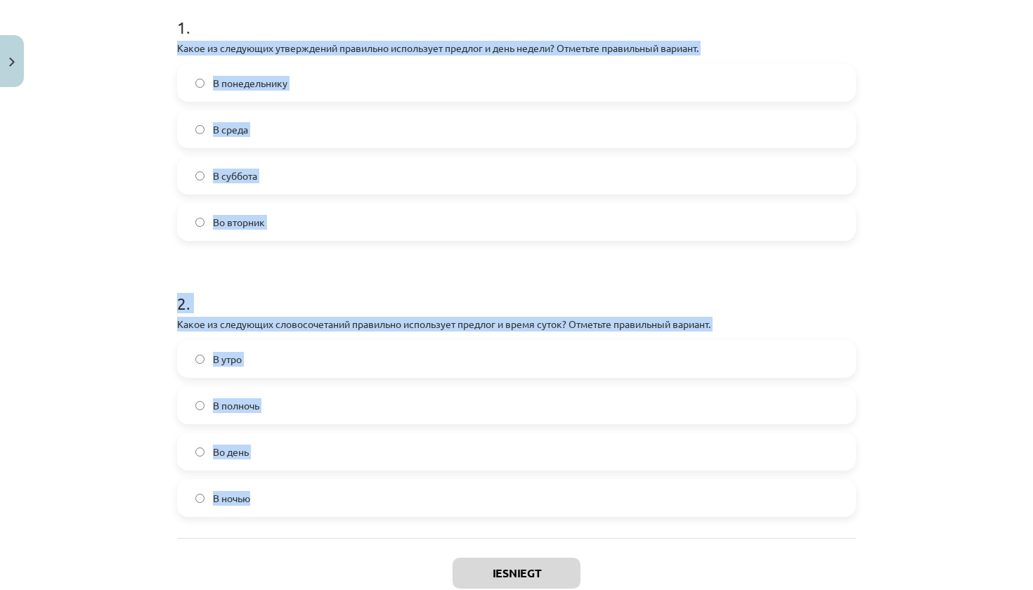
drag, startPoint x: 172, startPoint y: 45, endPoint x: 602, endPoint y: 522, distance: 642.5
click at [602, 522] on div "4 XP Saņemsi Grūts 499 pilda Apraksts Uzdevums Palīdzība 1 . Какое из следующих…" at bounding box center [517, 226] width 696 height 838
copy form "Какое из следующих утверждений правильно использует предлог и день недели? Отме…"
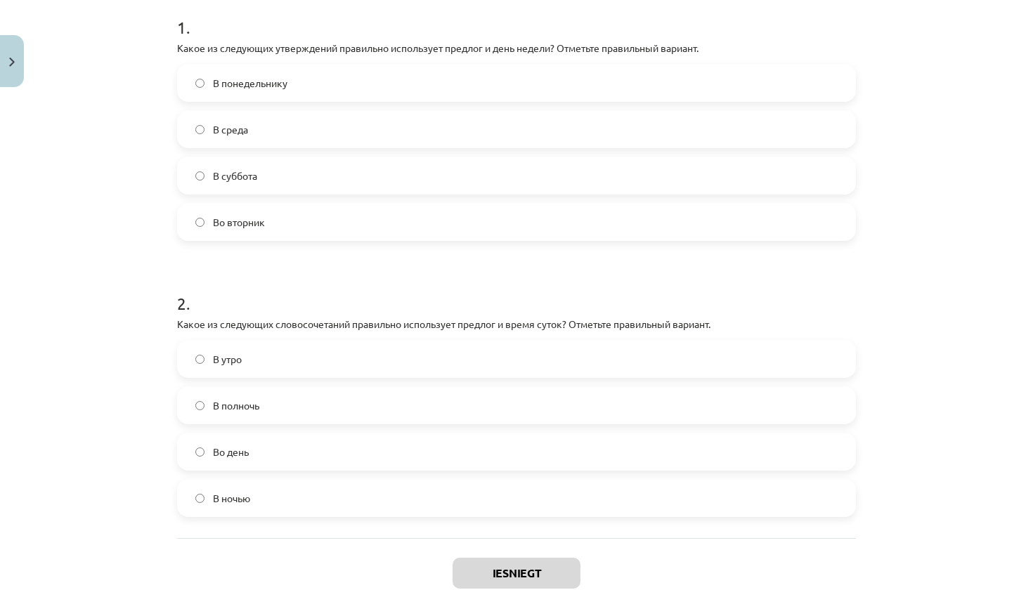
click at [349, 212] on label "Во вторник" at bounding box center [517, 222] width 676 height 35
click at [356, 413] on label "В полночь" at bounding box center [517, 405] width 676 height 35
click at [510, 576] on button "Iesniegt" at bounding box center [517, 573] width 128 height 31
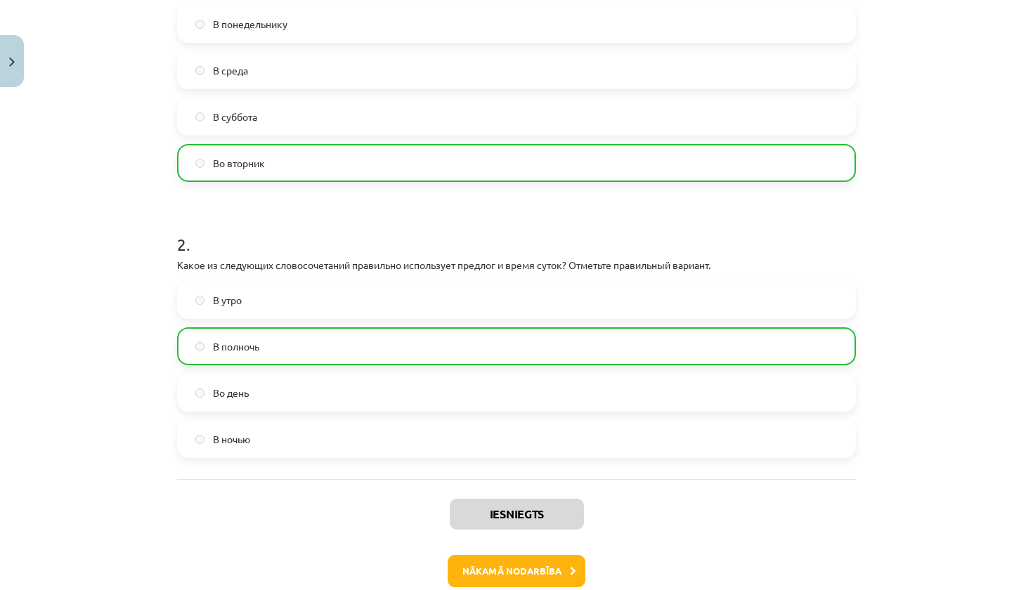
click at [525, 567] on button "Nākamā nodarbība" at bounding box center [517, 571] width 138 height 32
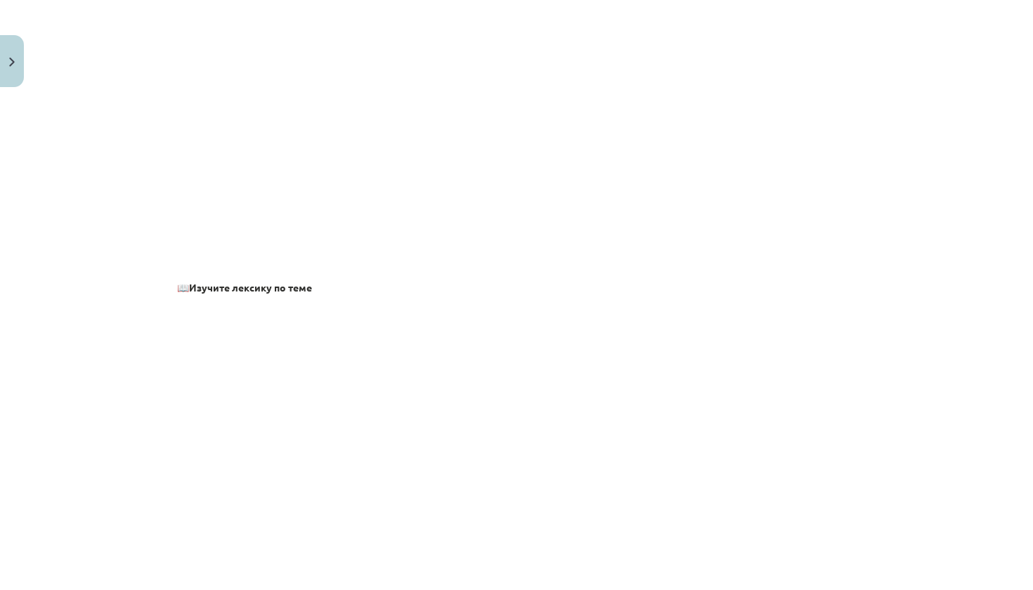
scroll to position [35, 0]
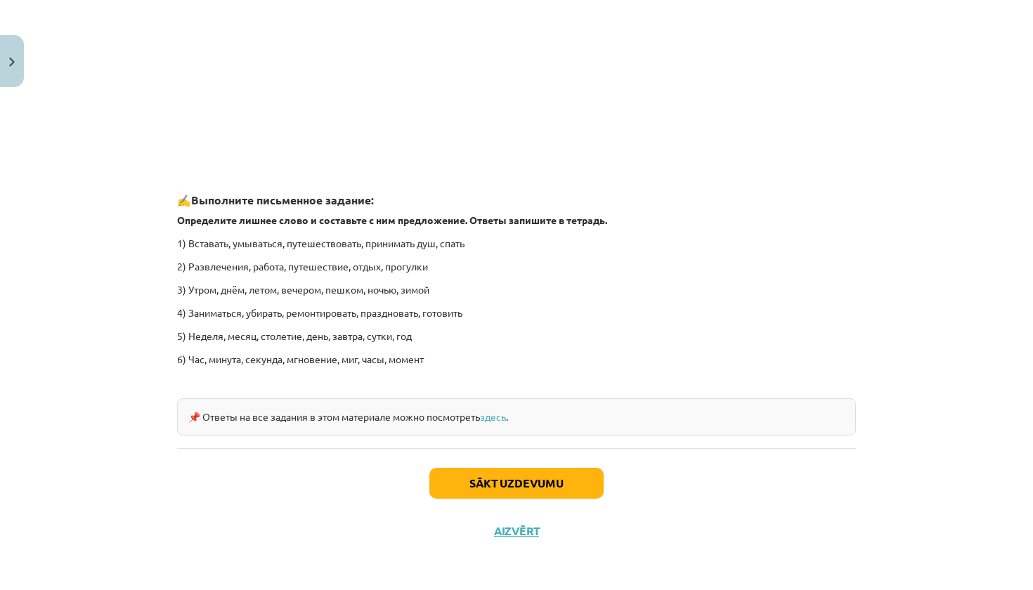
click at [533, 479] on button "Sākt uzdevumu" at bounding box center [516, 483] width 174 height 31
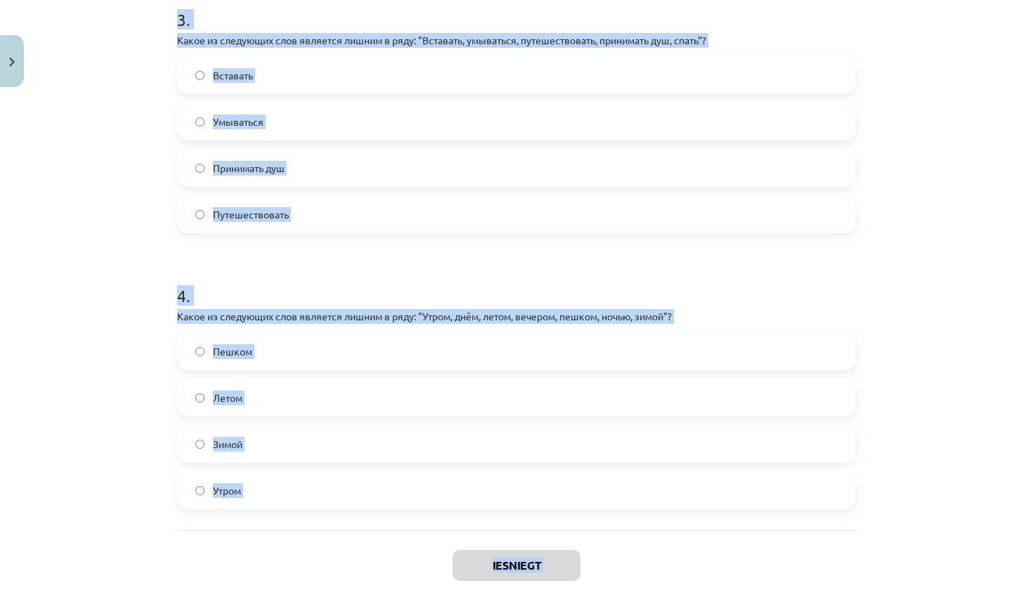
scroll to position [825, 0]
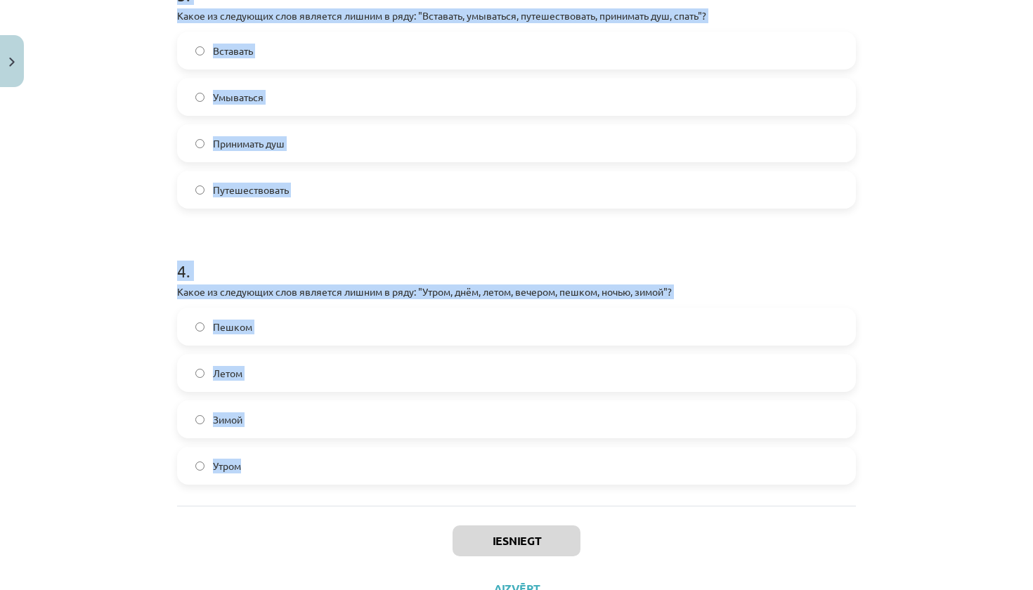
drag, startPoint x: 171, startPoint y: 330, endPoint x: 459, endPoint y: 474, distance: 322.5
copy form "Какие из следующих пар слов являются антонимами? Начинаться - заканчиваться Оде…"
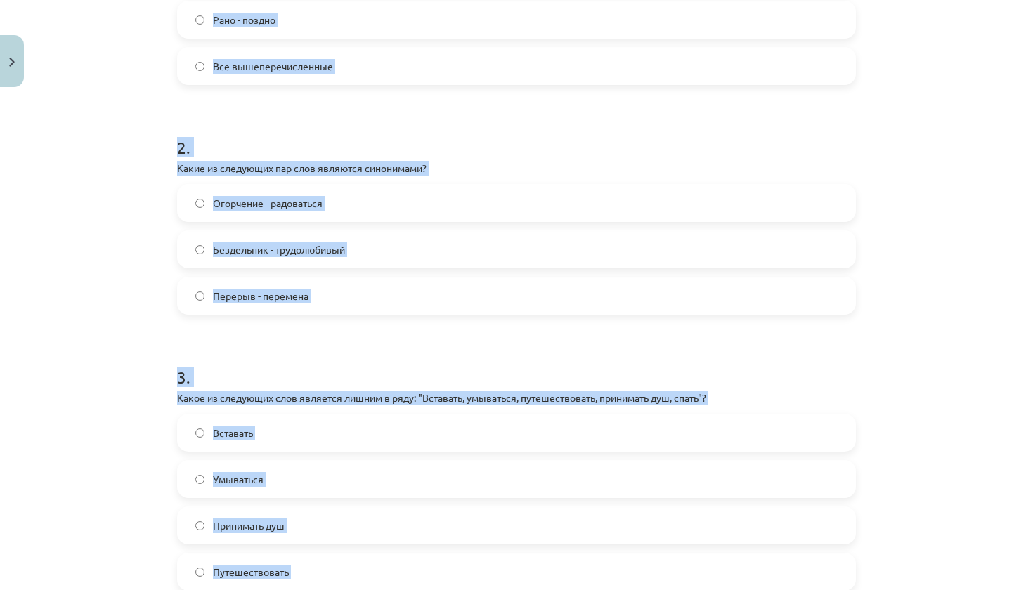
scroll to position [436, 0]
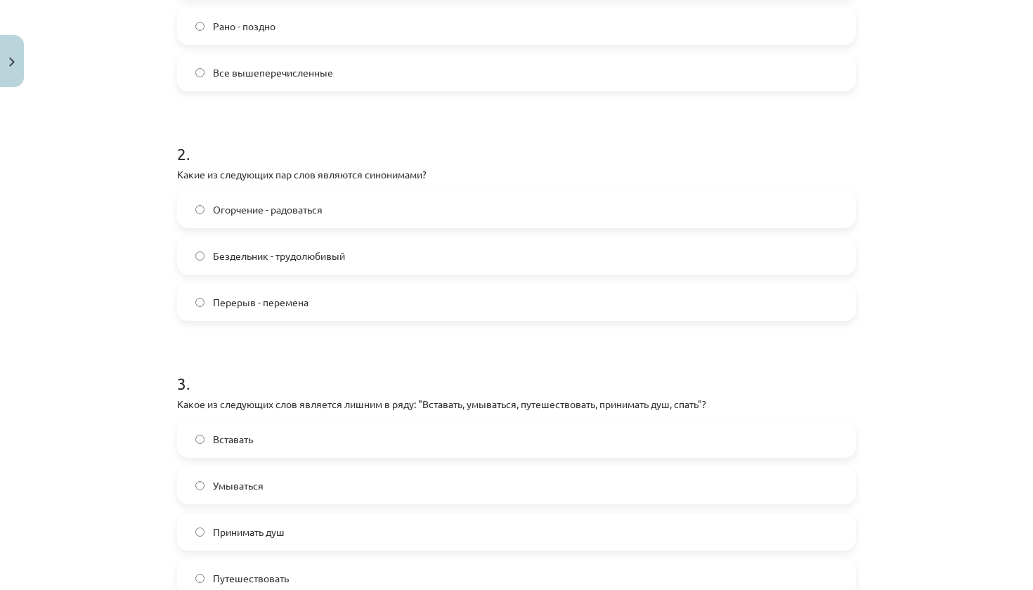
click at [363, 297] on label "Перерыв - перемена" at bounding box center [517, 302] width 676 height 35
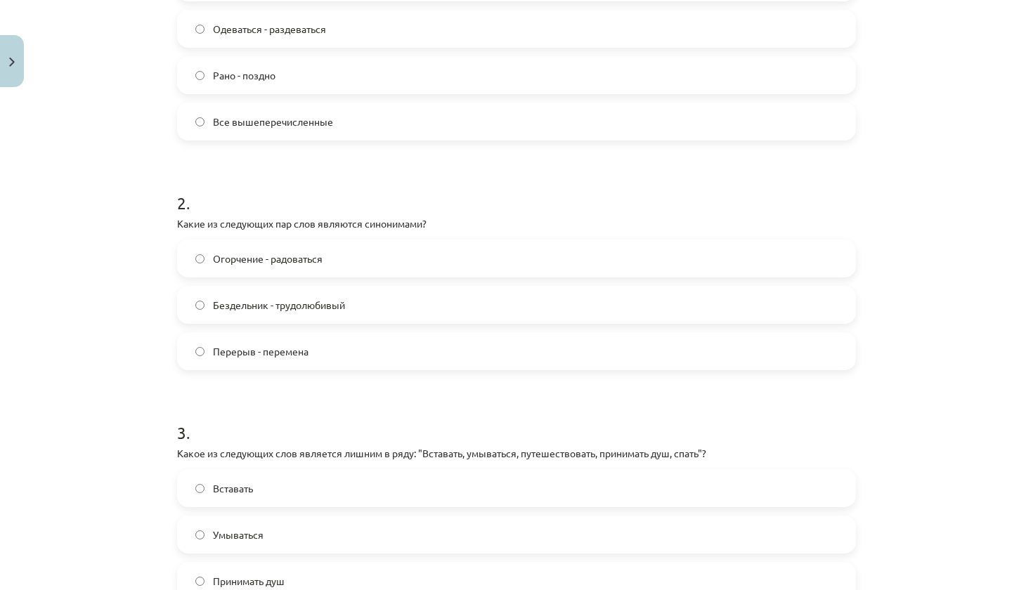
scroll to position [358, 0]
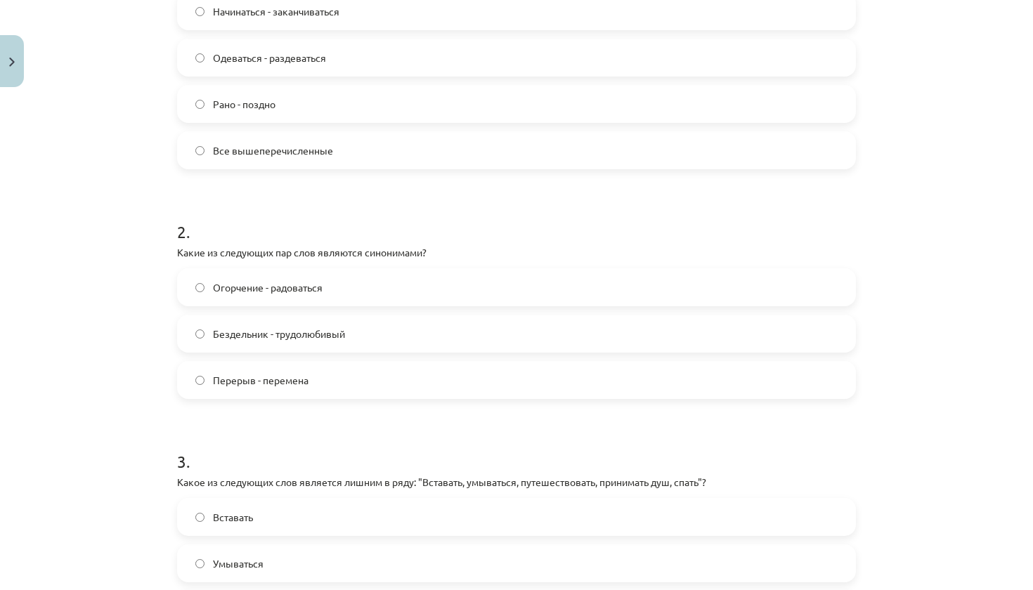
click at [299, 111] on label "Рано - поздно" at bounding box center [517, 103] width 676 height 35
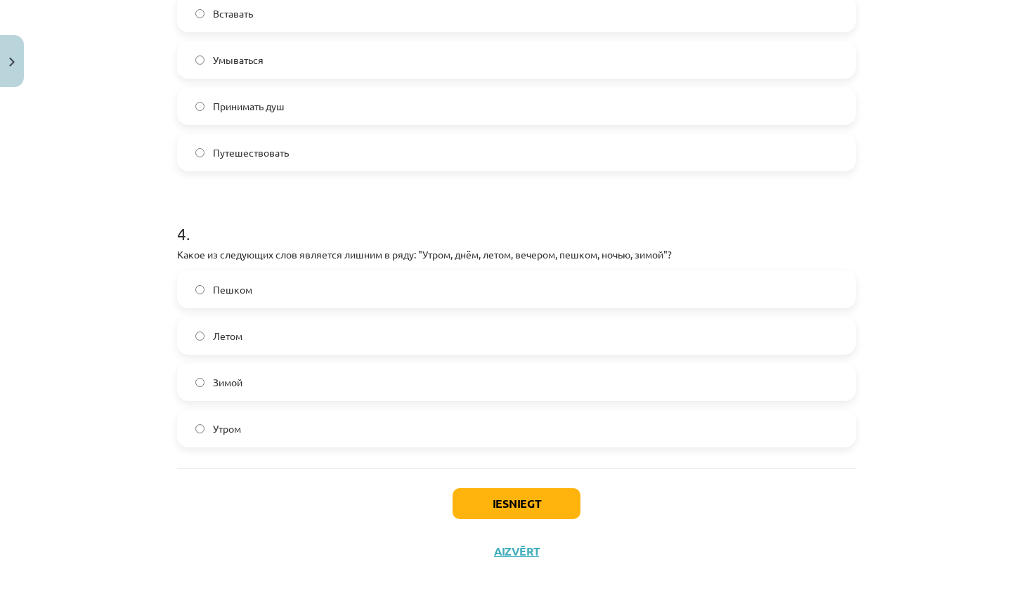
scroll to position [848, 0]
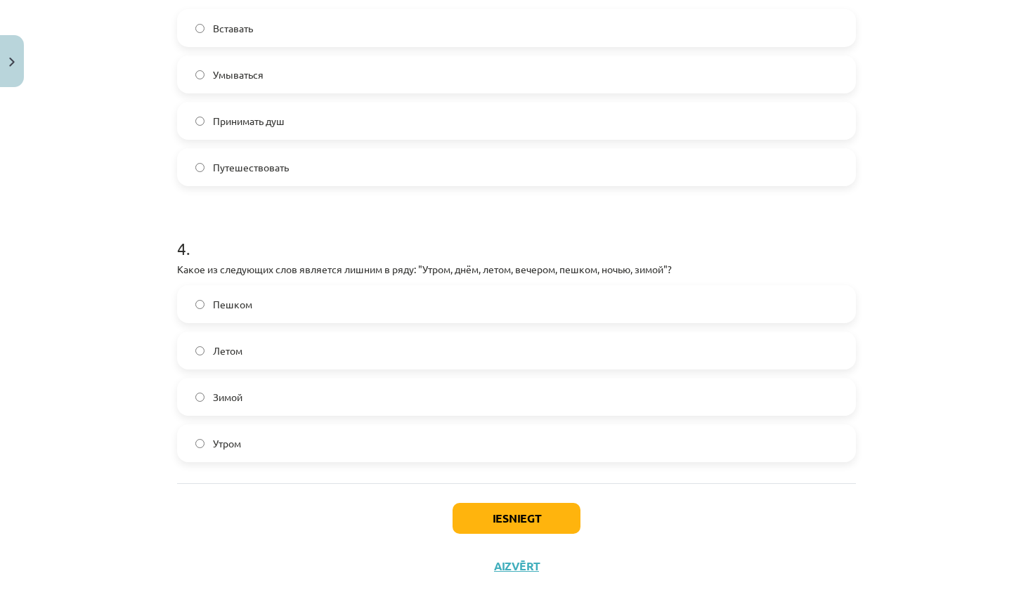
click at [248, 172] on span "Путешествовать" at bounding box center [251, 167] width 76 height 15
click at [307, 302] on label "Пешком" at bounding box center [517, 304] width 676 height 35
click at [507, 497] on div "Iesniegt Aizvērt" at bounding box center [516, 533] width 679 height 98
click at [507, 506] on button "Iesniegt" at bounding box center [517, 518] width 128 height 31
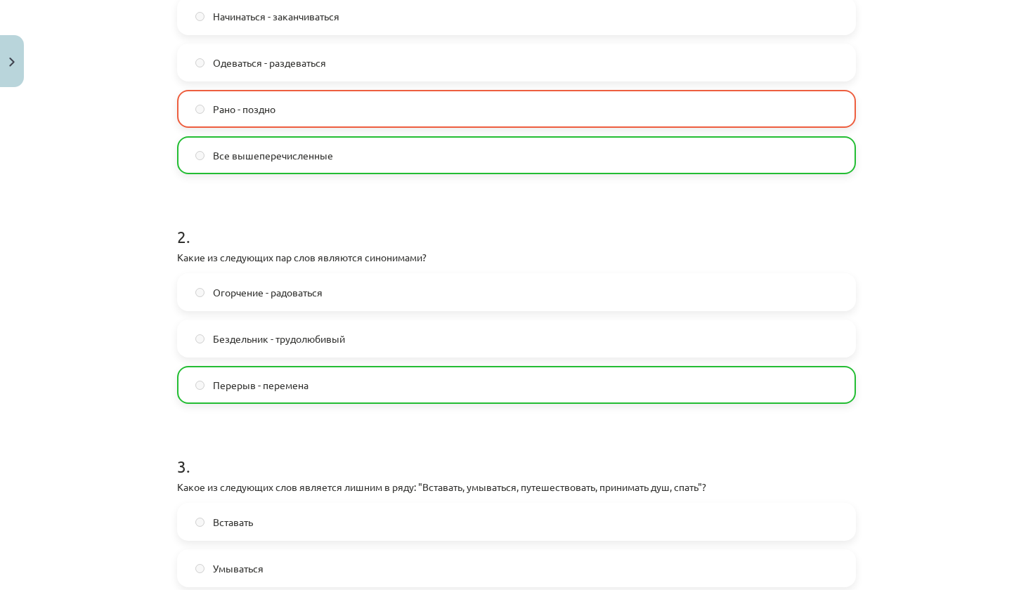
scroll to position [351, 0]
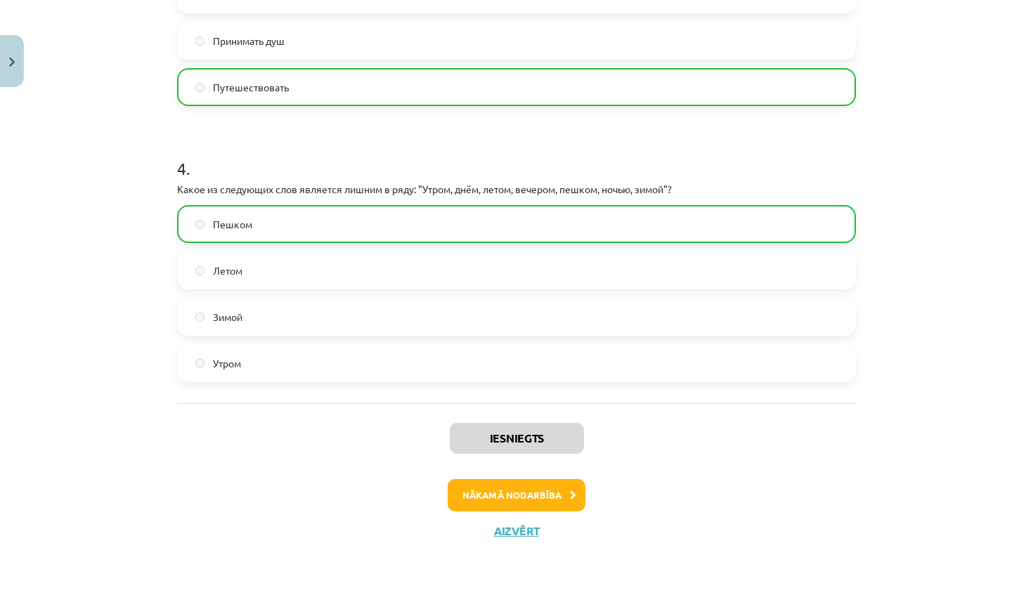
click at [521, 494] on button "Nākamā nodarbība" at bounding box center [517, 495] width 138 height 32
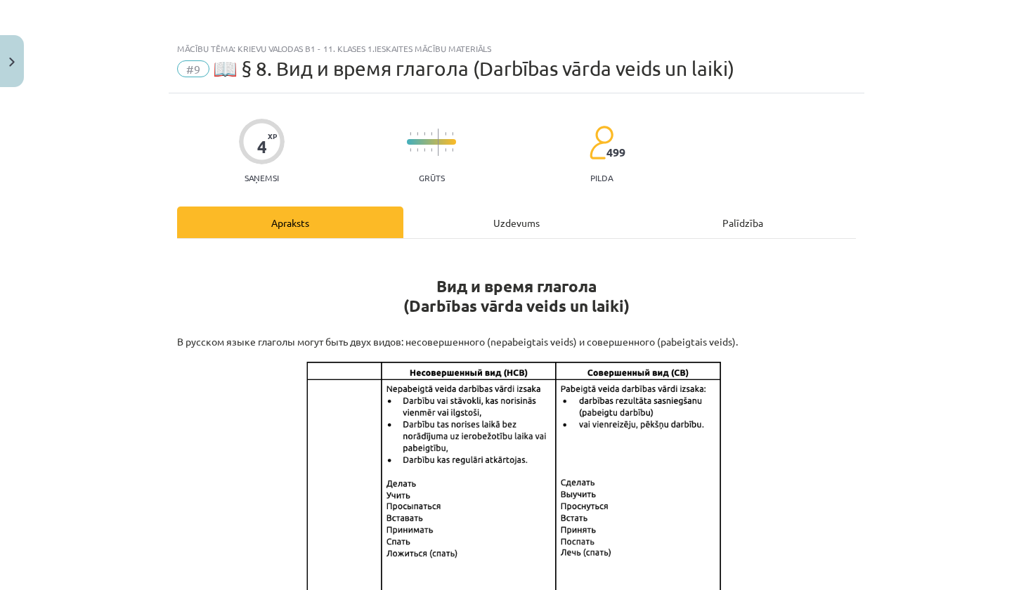
scroll to position [0, 0]
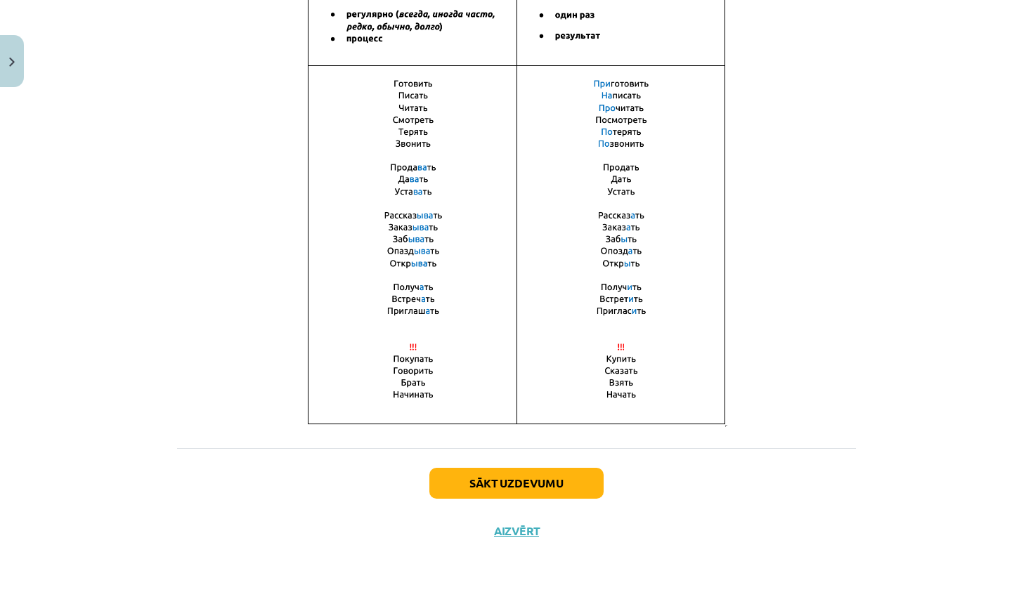
click at [546, 484] on button "Sākt uzdevumu" at bounding box center [516, 483] width 174 height 31
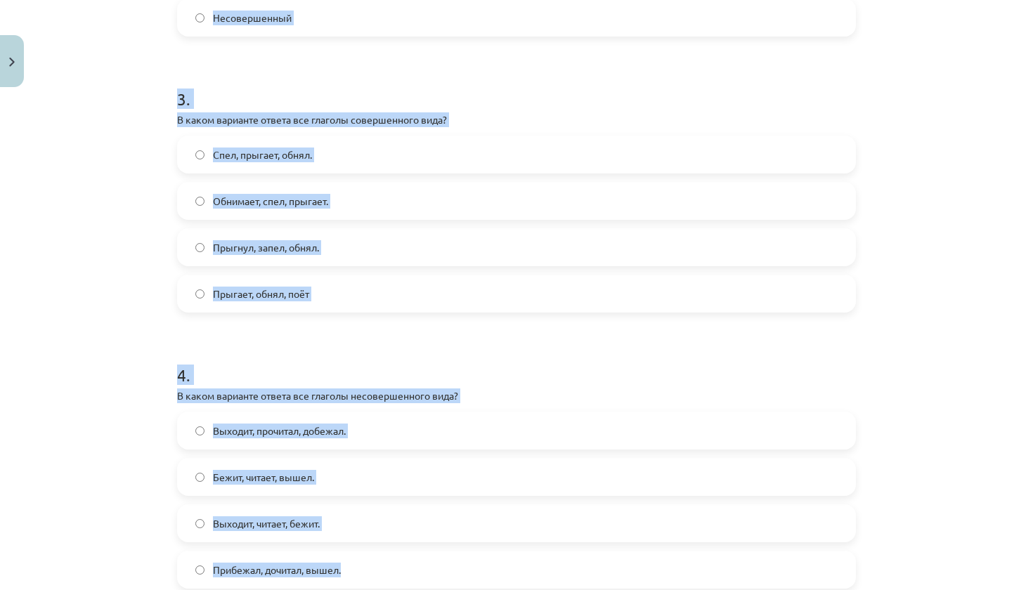
scroll to position [802, 0]
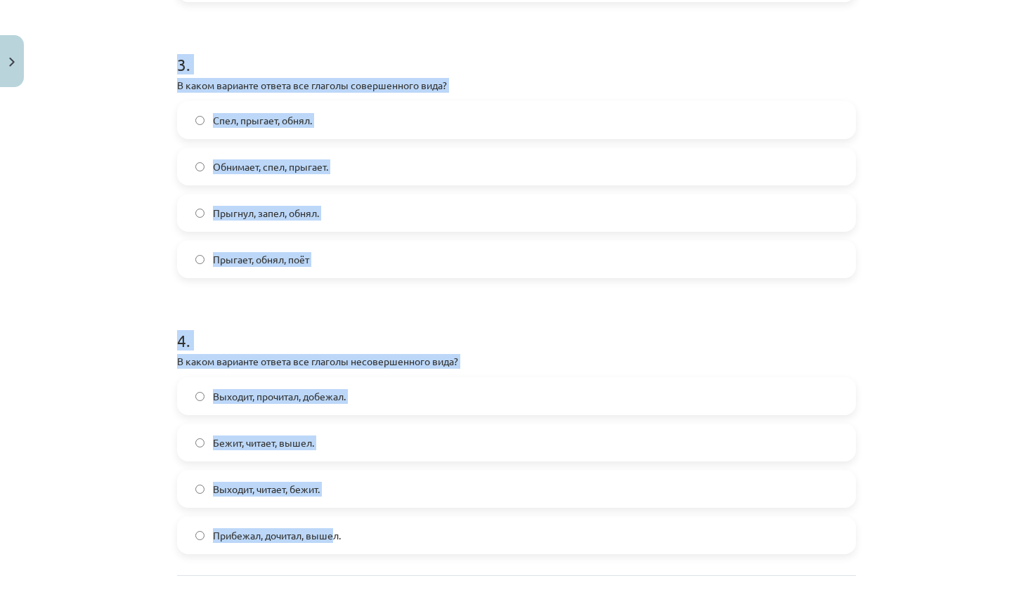
drag, startPoint x: 174, startPoint y: 251, endPoint x: 337, endPoint y: 536, distance: 328.6
copy form "1 . Глагол какого вида употребляется в предложении? Книгу мама прочитает только…"
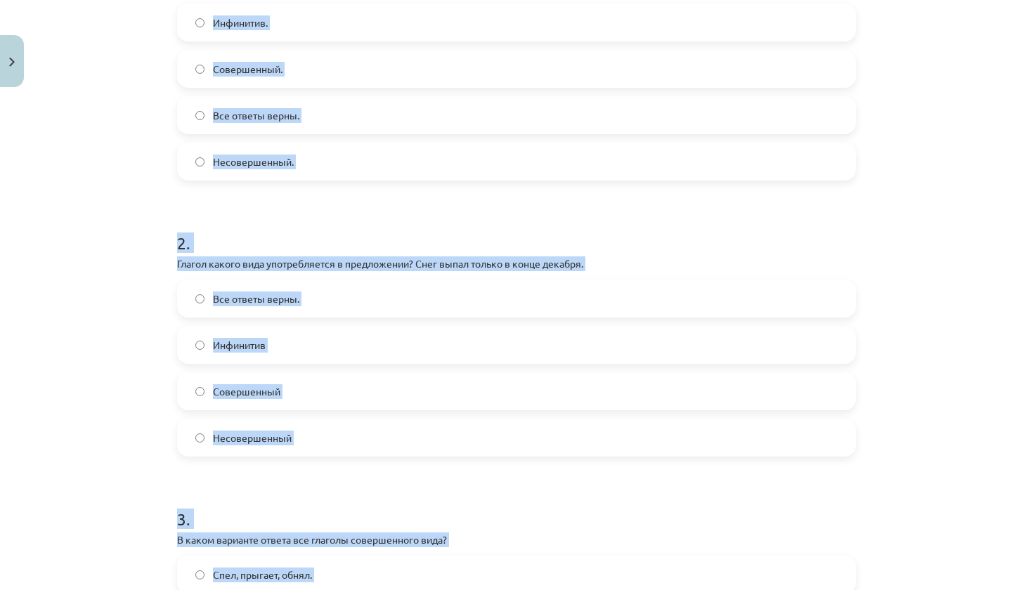
scroll to position [337, 0]
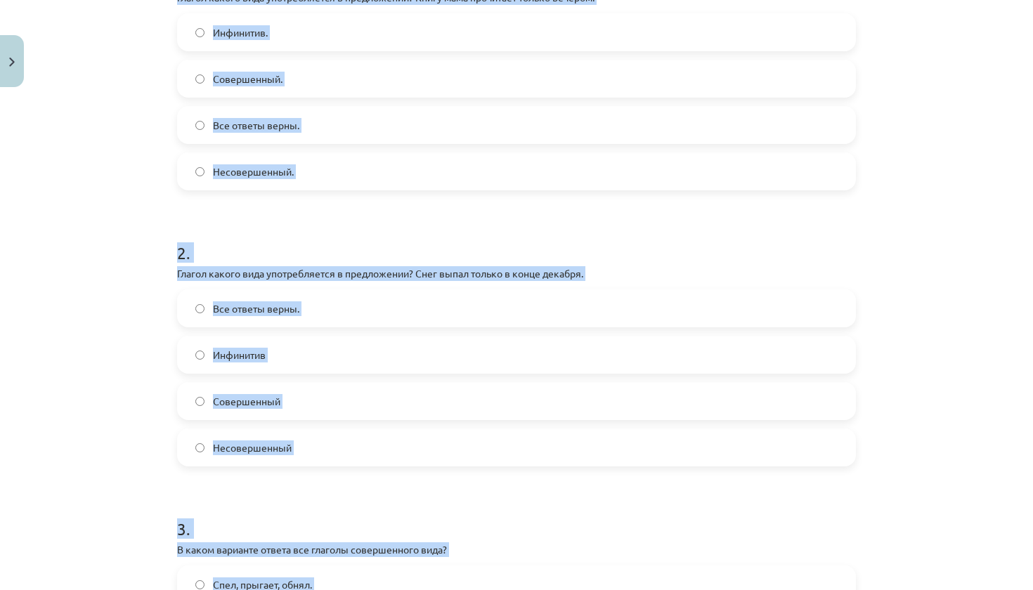
click at [827, 341] on label "Инфинитив" at bounding box center [517, 354] width 676 height 35
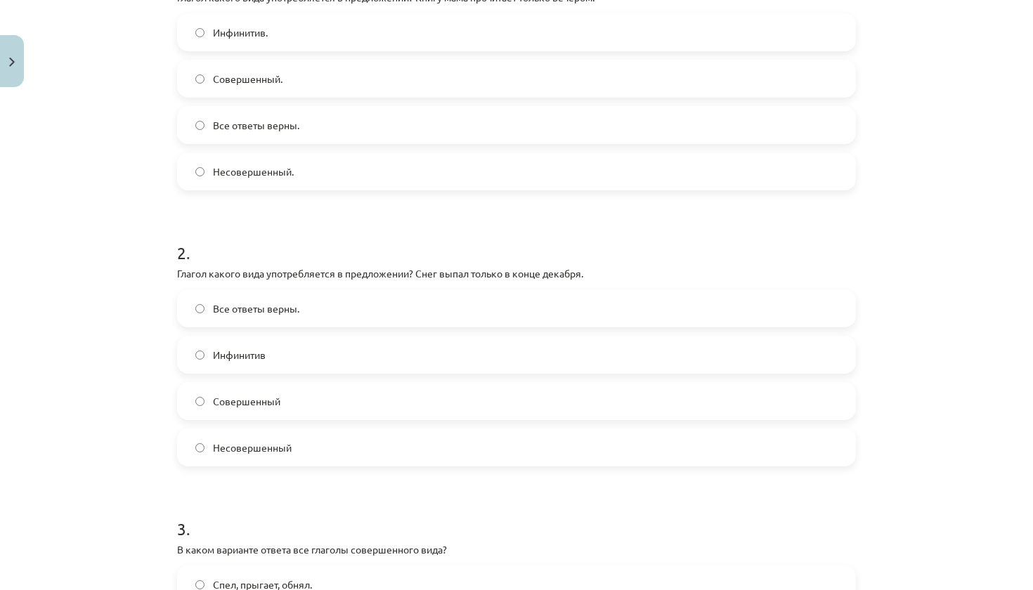
click at [393, 58] on div "Инфинитив. Совершенный. Все ответы верны. Несовершенный." at bounding box center [516, 101] width 679 height 177
click at [393, 63] on label "Совершенный." at bounding box center [517, 78] width 676 height 35
click at [450, 8] on div "1 . Глагол какого вида употребляется в предложении? Книгу мама прочитает только…" at bounding box center [516, 66] width 679 height 248
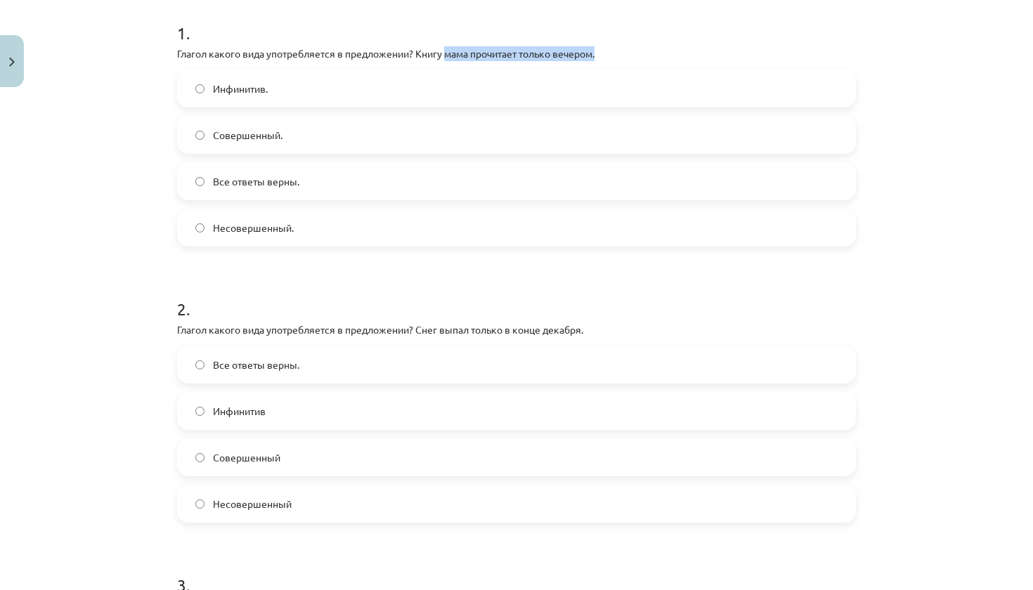
scroll to position [268, 0]
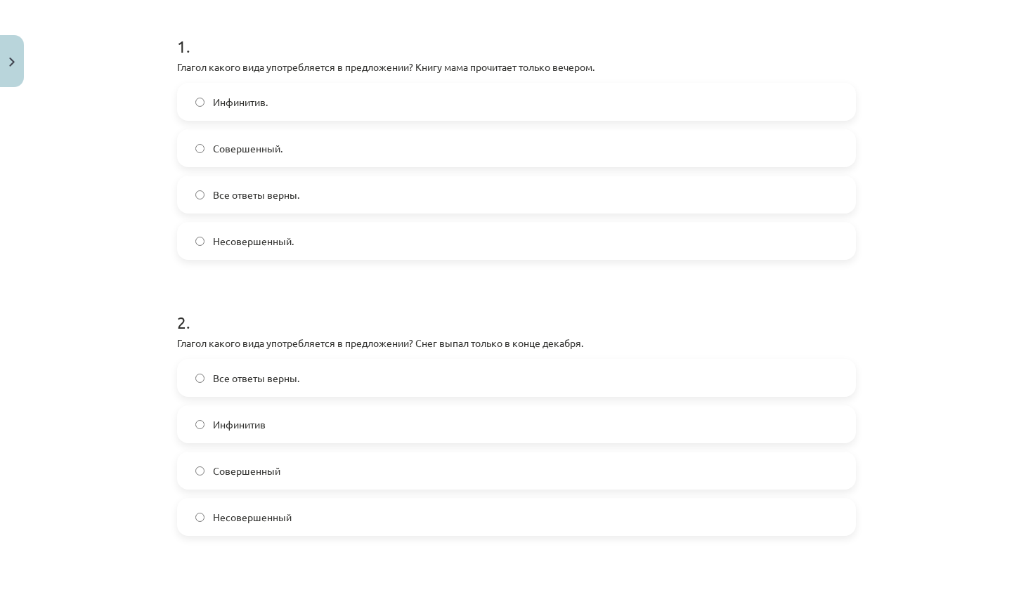
click at [320, 471] on label "Совершенный" at bounding box center [517, 470] width 676 height 35
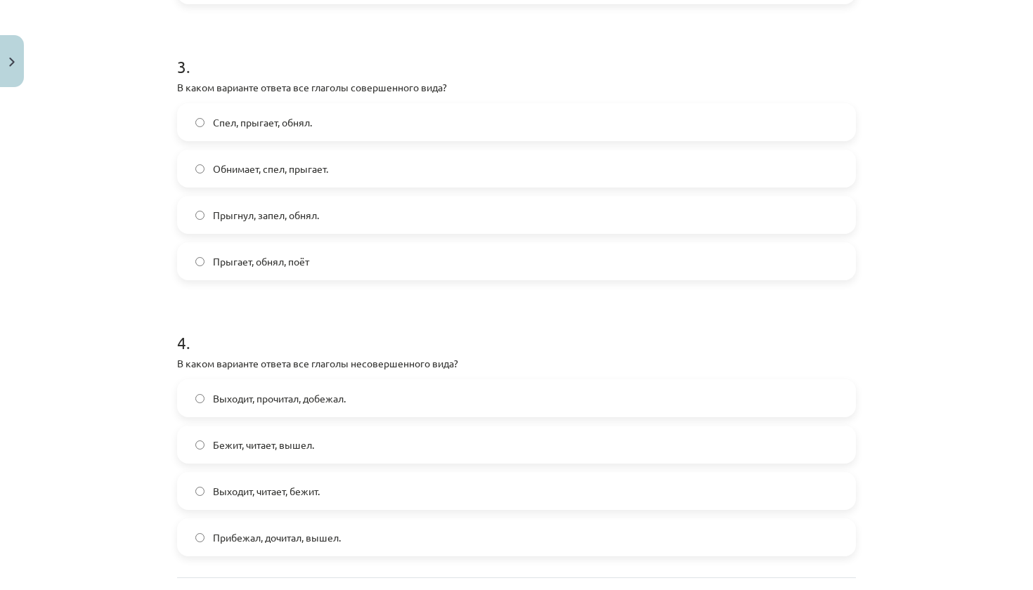
scroll to position [815, 0]
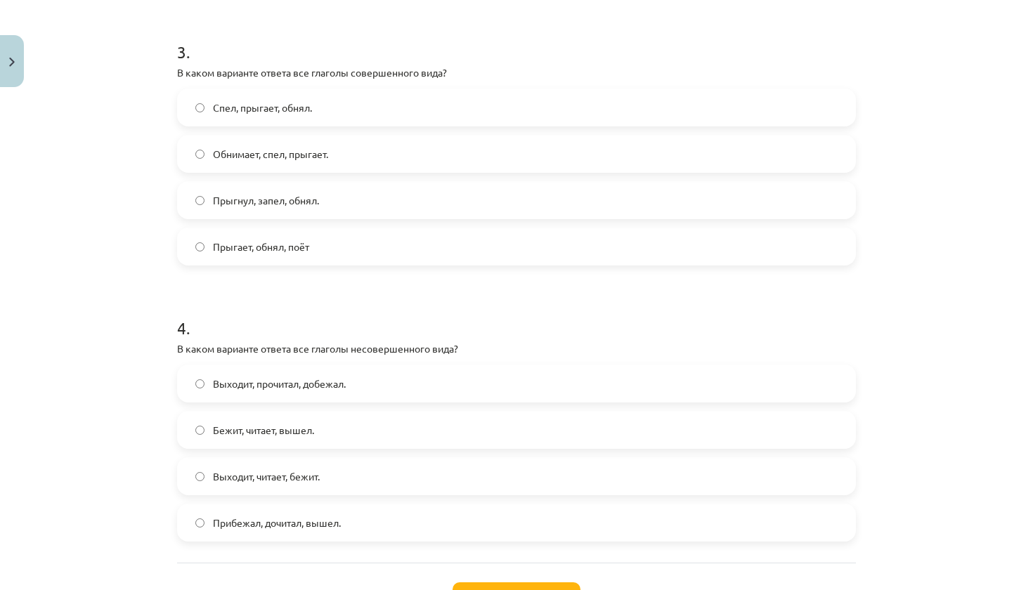
click at [308, 477] on span "Выходит, читает, бежит." at bounding box center [266, 476] width 107 height 15
click at [307, 200] on span "Прыгнул, запел, обнял." at bounding box center [266, 200] width 106 height 15
click at [494, 583] on button "Iesniegt" at bounding box center [517, 598] width 128 height 31
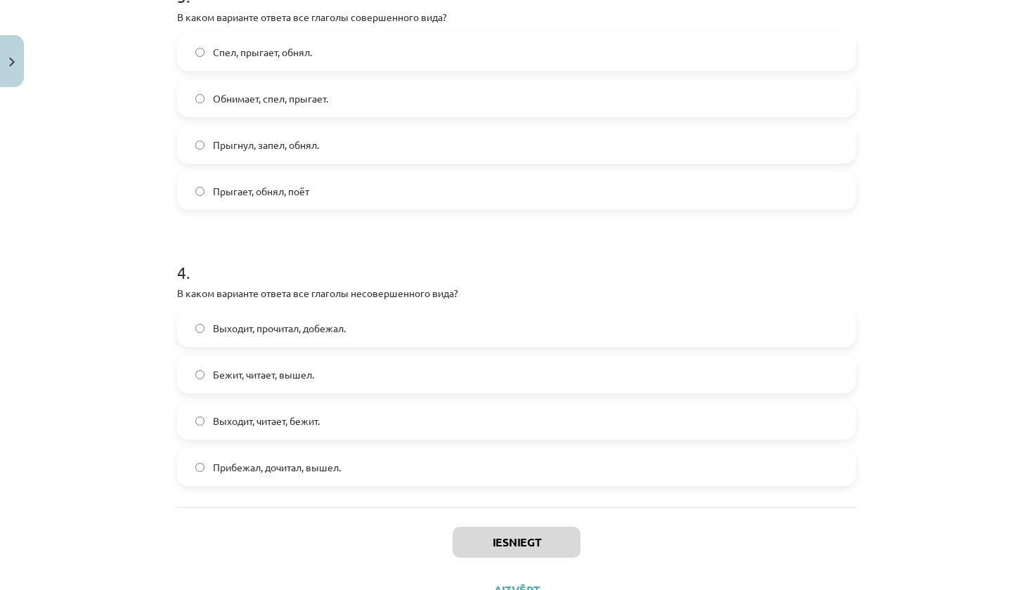
scroll to position [872, 0]
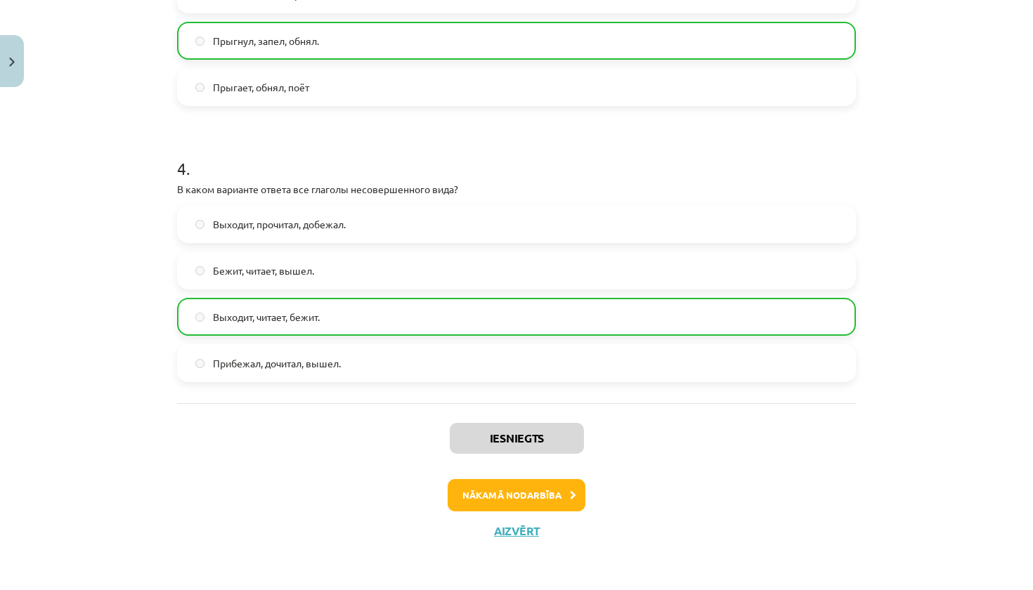
click at [529, 490] on button "Nākamā nodarbība" at bounding box center [517, 495] width 138 height 32
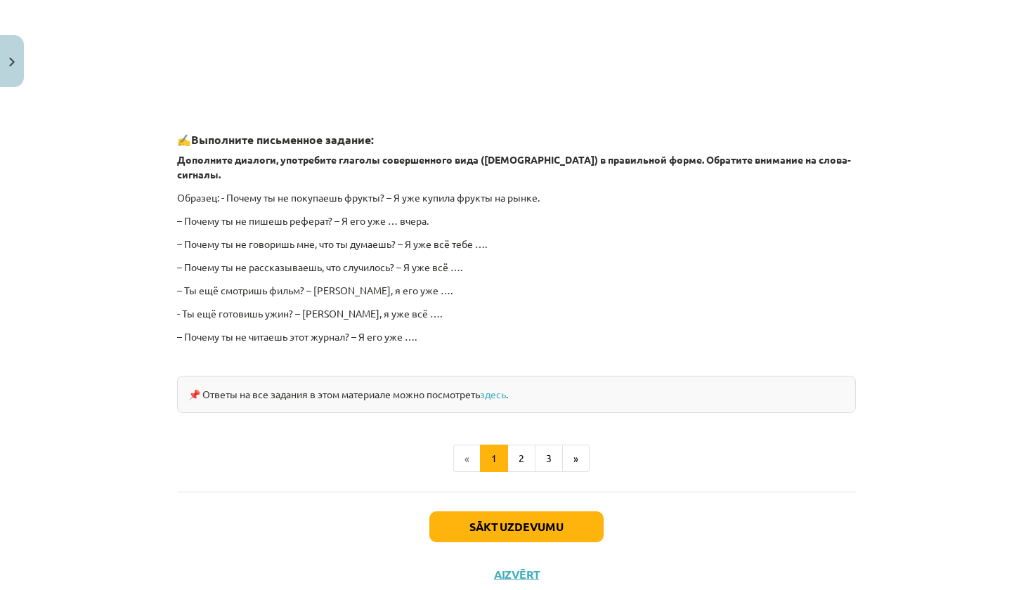
scroll to position [1181, 0]
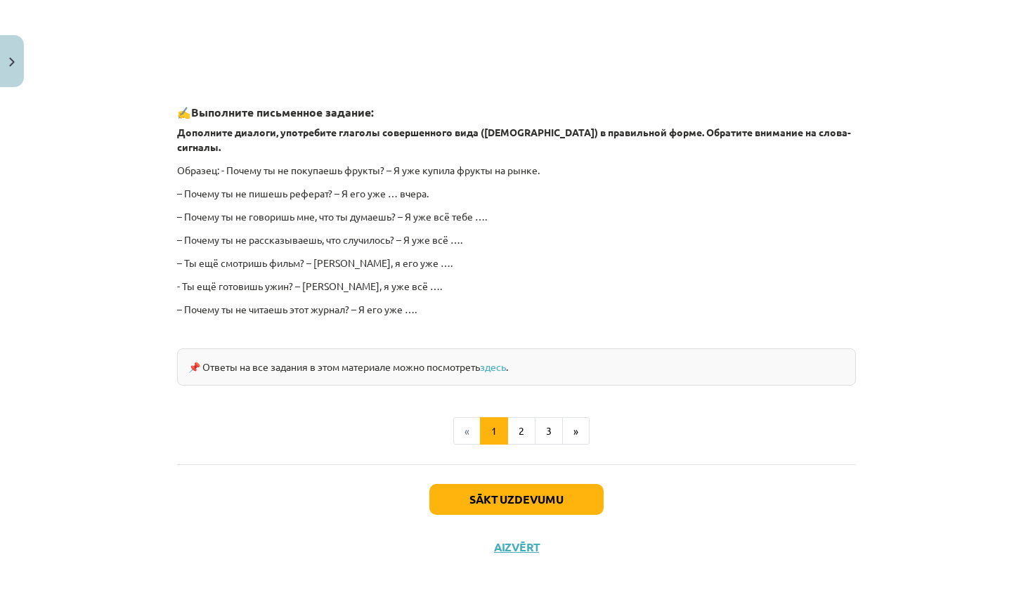
click at [495, 484] on button "Sākt uzdevumu" at bounding box center [516, 499] width 174 height 31
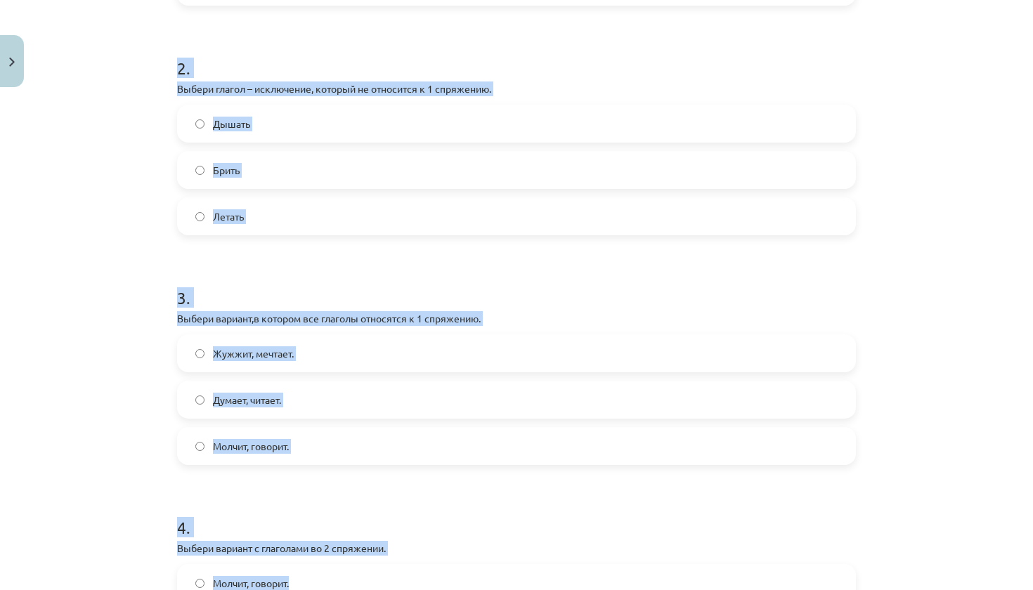
scroll to position [529, 0]
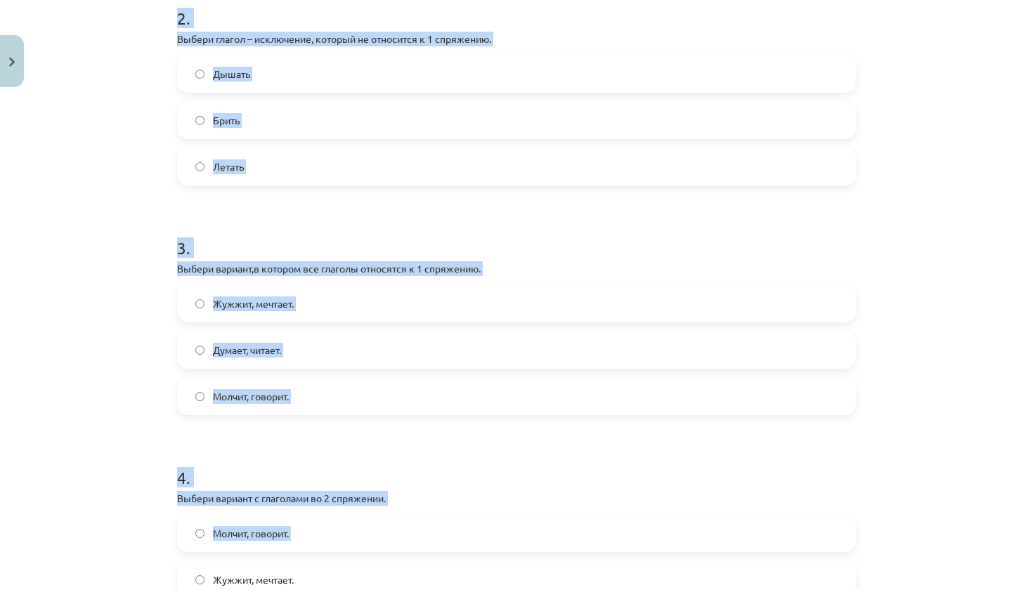
drag, startPoint x: 169, startPoint y: 281, endPoint x: 391, endPoint y: 590, distance: 379.7
click at [391, 590] on div "7 XP Saņemsi Grūts 499 pilda Apraksts Uzdevums Palīdzība 1 . Выбери глагол – ис…" at bounding box center [517, 170] width 696 height 1205
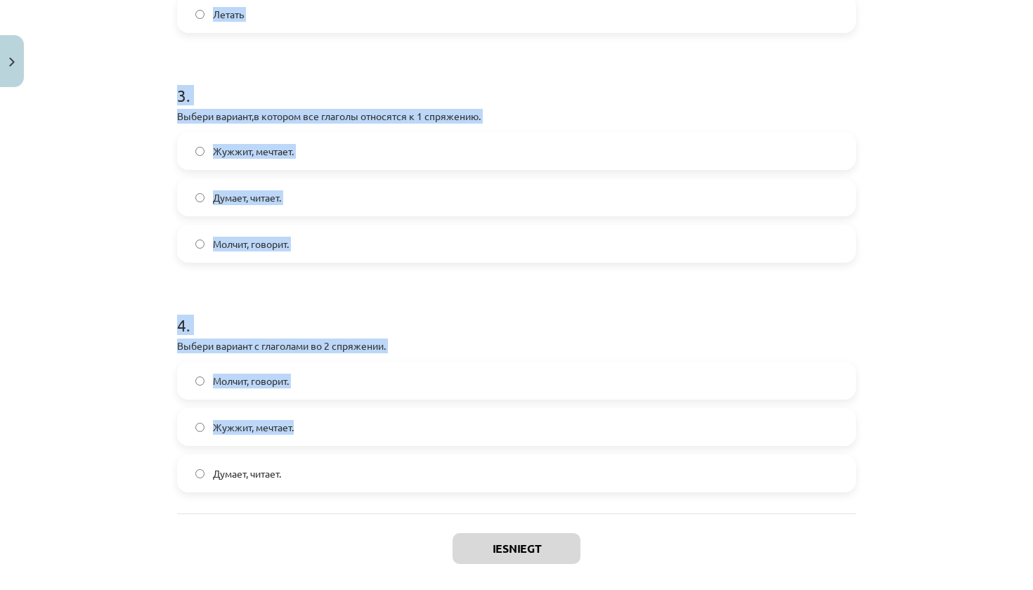
scroll to position [696, 0]
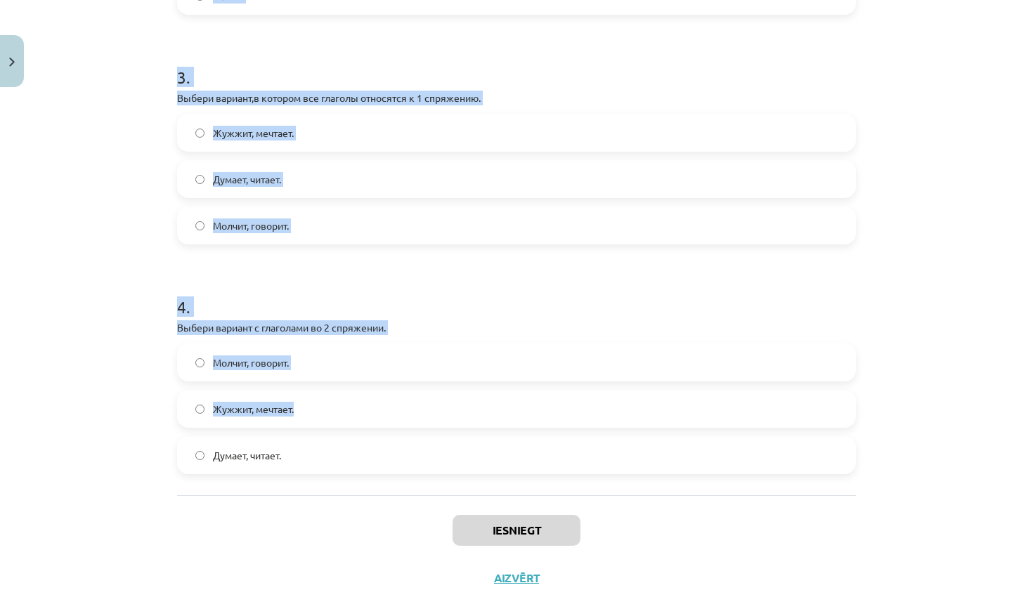
copy form "1 . Выбери глагол – исключение, который не относится ко 2 спряжению. Ходить. Чи…"
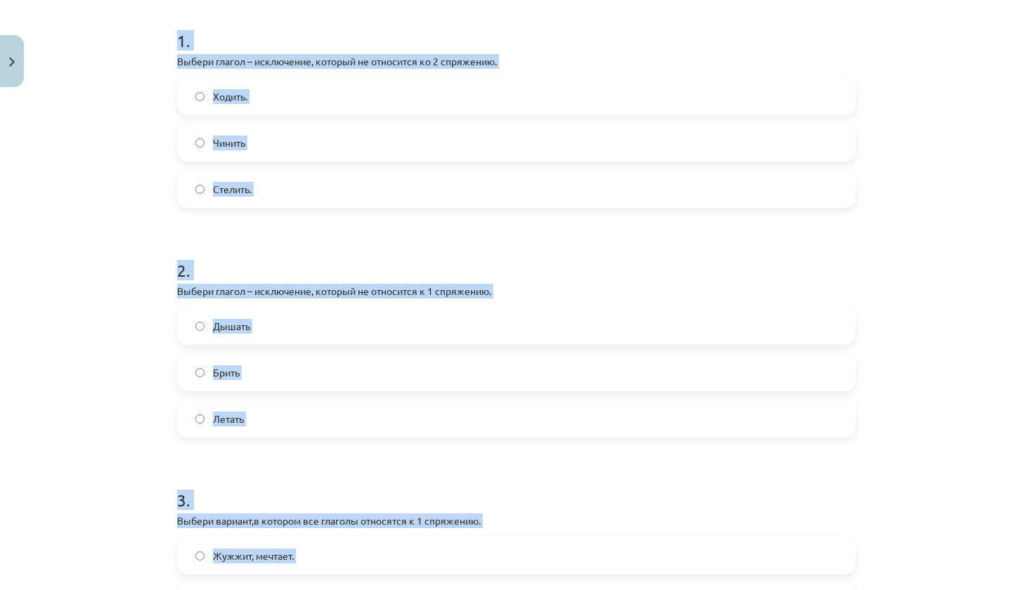
scroll to position [231, 0]
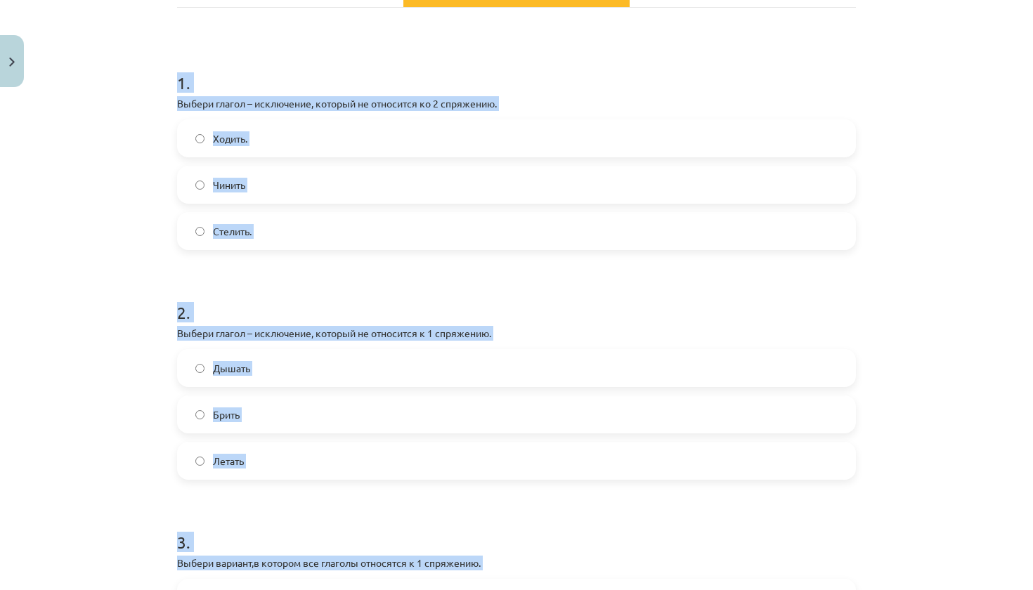
click at [361, 144] on label "Ходить." at bounding box center [517, 138] width 676 height 35
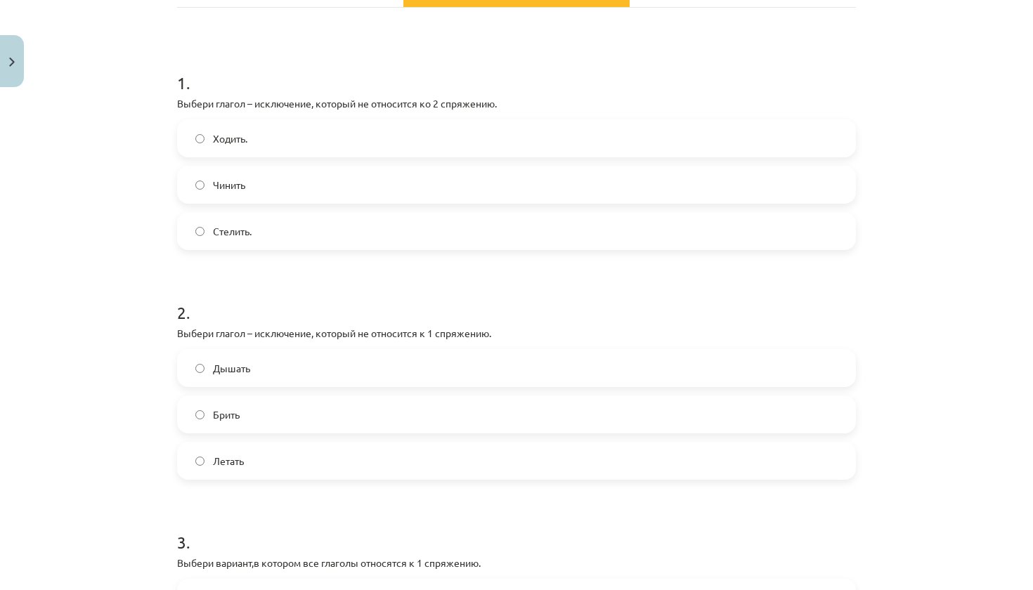
click at [305, 420] on label "Брить" at bounding box center [517, 414] width 676 height 35
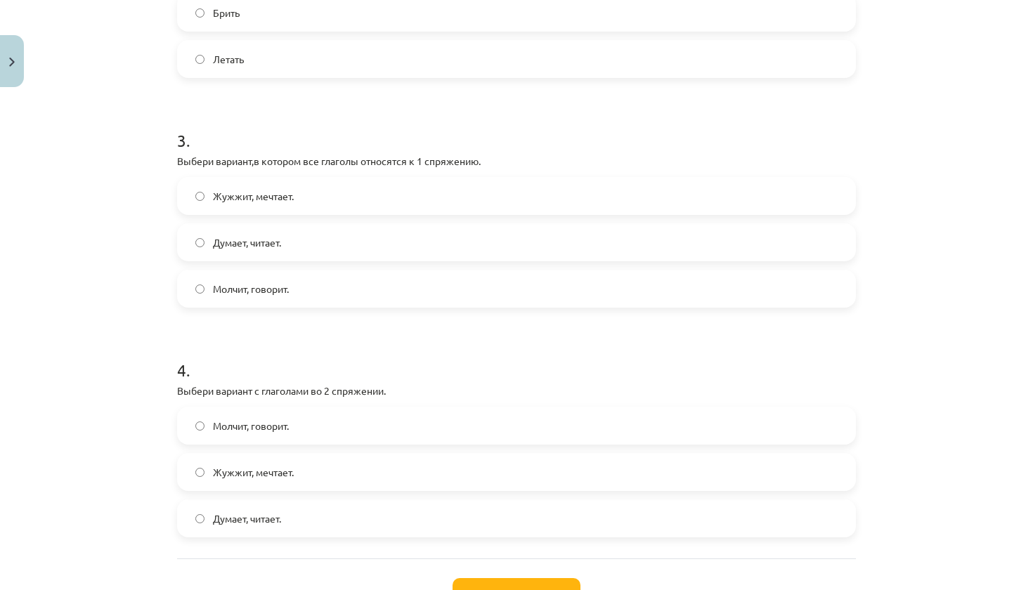
scroll to position [633, 0]
click at [352, 245] on label "Думает, читает." at bounding box center [517, 243] width 676 height 35
click at [383, 473] on label "Жужжит, мечтает." at bounding box center [517, 472] width 676 height 35
click at [521, 586] on button "Iesniegt" at bounding box center [517, 594] width 128 height 31
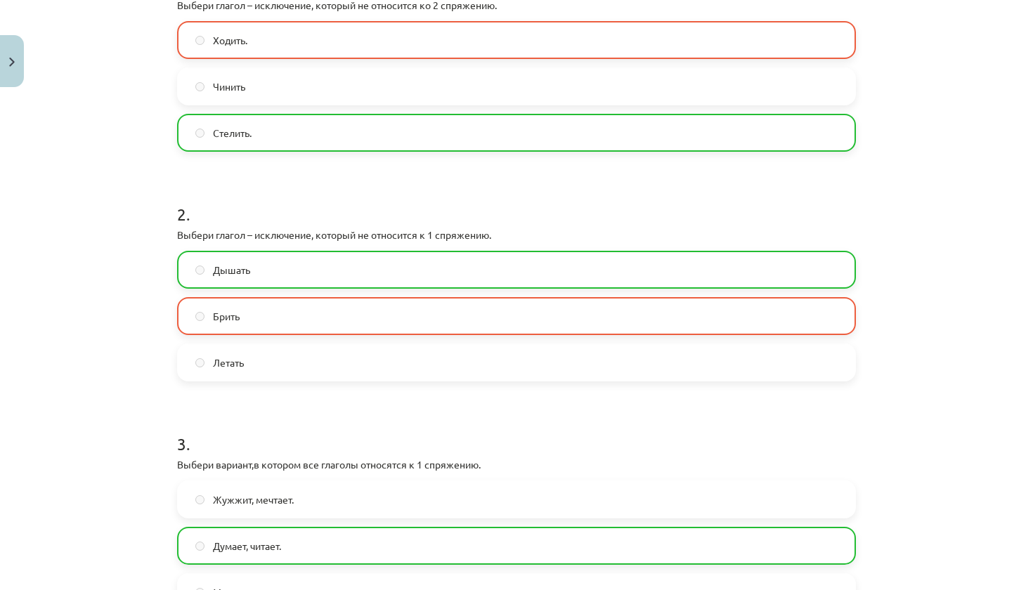
scroll to position [0, 0]
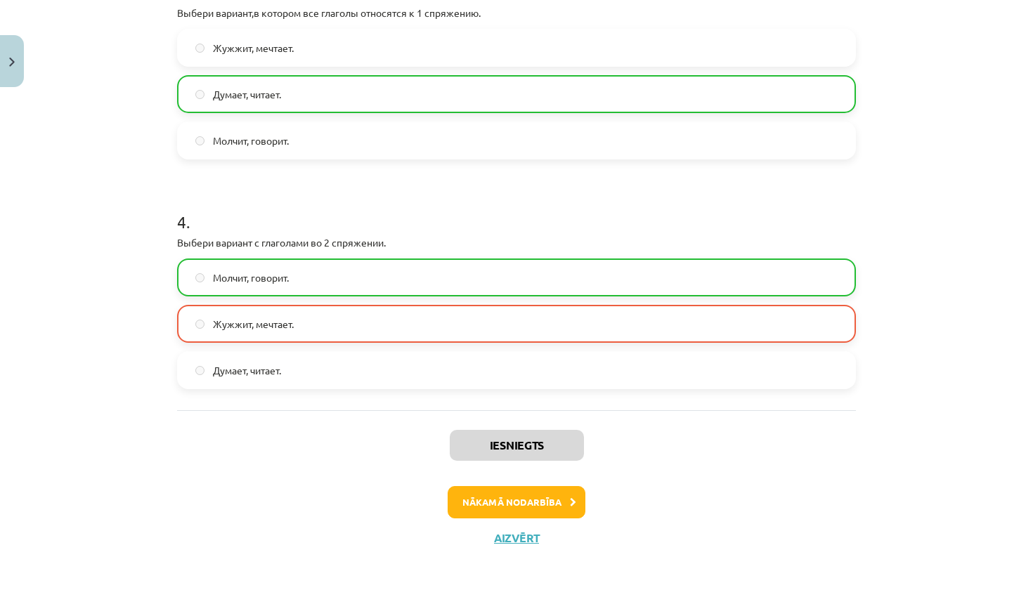
click at [502, 513] on button "Nākamā nodarbība" at bounding box center [517, 502] width 138 height 32
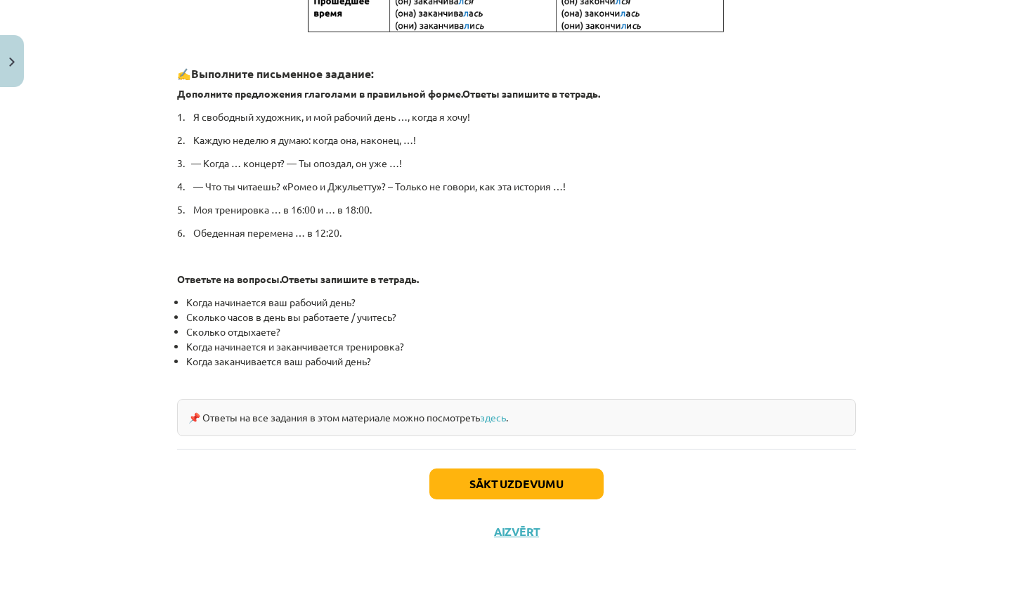
click at [515, 473] on button "Sākt uzdevumu" at bounding box center [516, 484] width 174 height 31
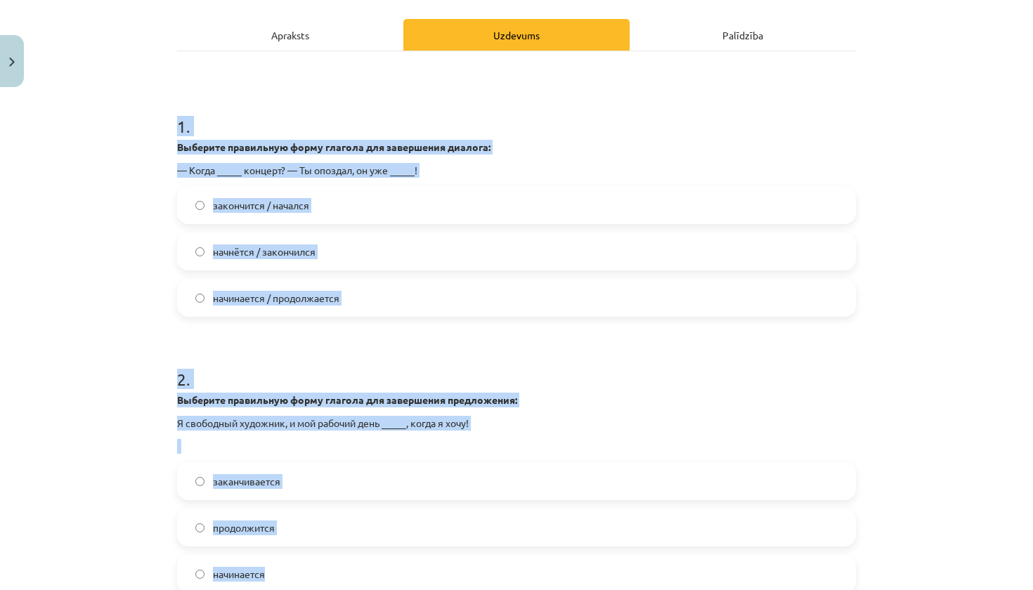
scroll to position [237, 0]
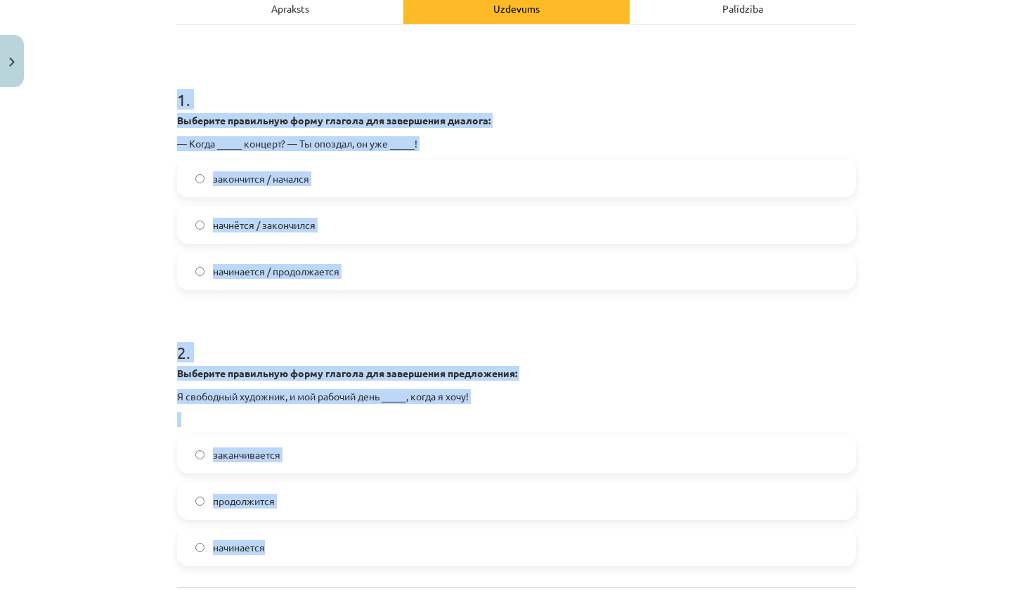
drag, startPoint x: 203, startPoint y: 255, endPoint x: 335, endPoint y: 558, distance: 330.5
click at [335, 558] on div "4 XP Saņemsi Grūts 499 pilda Apraksts Uzdevums Palīdzība 1 . Выберите правильну…" at bounding box center [517, 286] width 696 height 815
copy form "1 . Выберите правильную форму глагола для завершения диалога: — Когда _____ кон…"
click at [413, 271] on label "начинается / продолжается" at bounding box center [517, 271] width 676 height 35
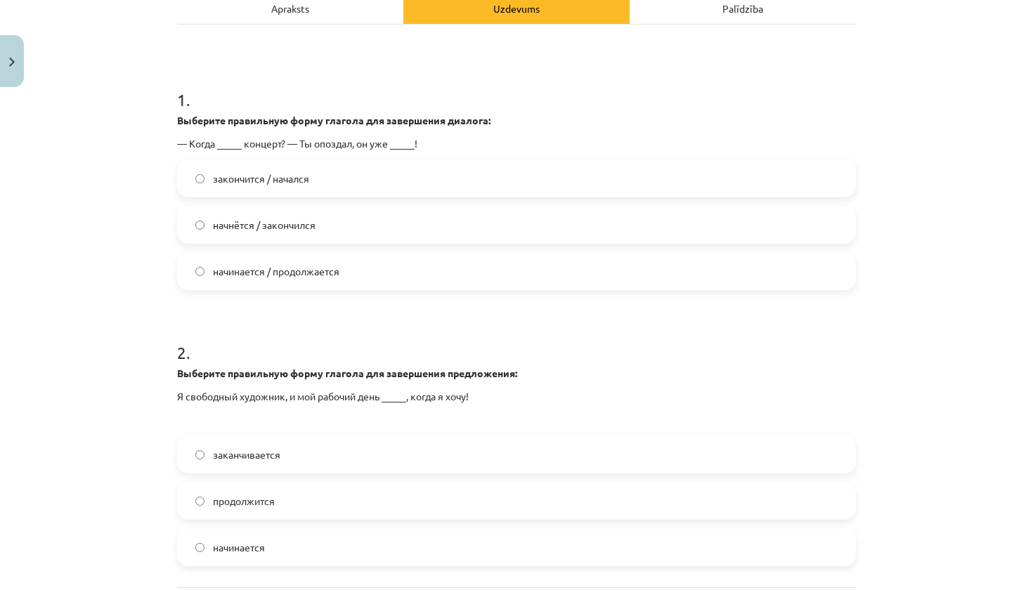
click at [406, 226] on label "начнётся / закончился" at bounding box center [517, 224] width 676 height 35
click at [284, 544] on label "начинается" at bounding box center [517, 547] width 676 height 35
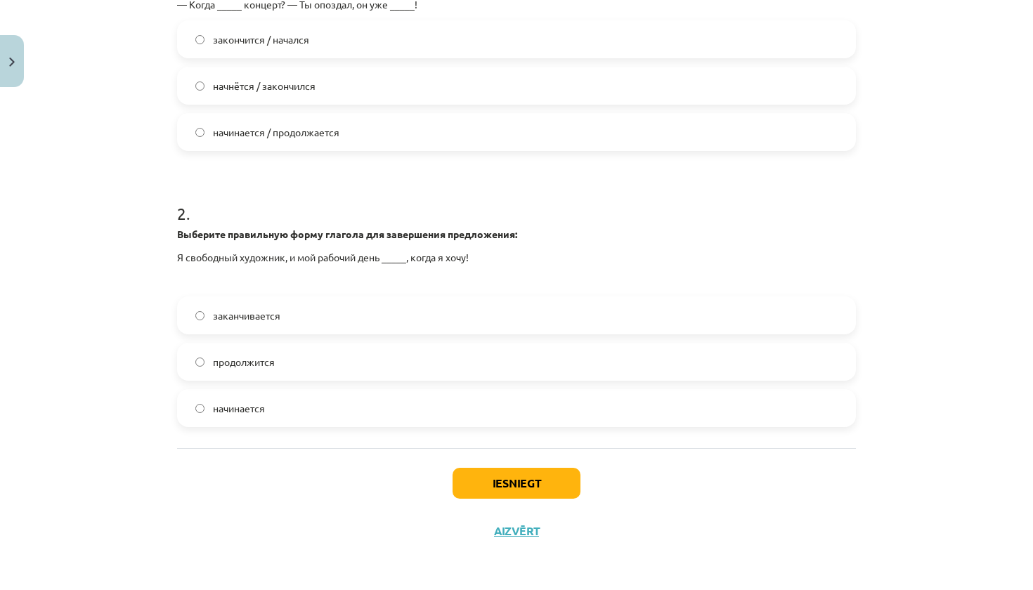
scroll to position [378, 0]
click at [491, 493] on button "Iesniegt" at bounding box center [517, 483] width 128 height 31
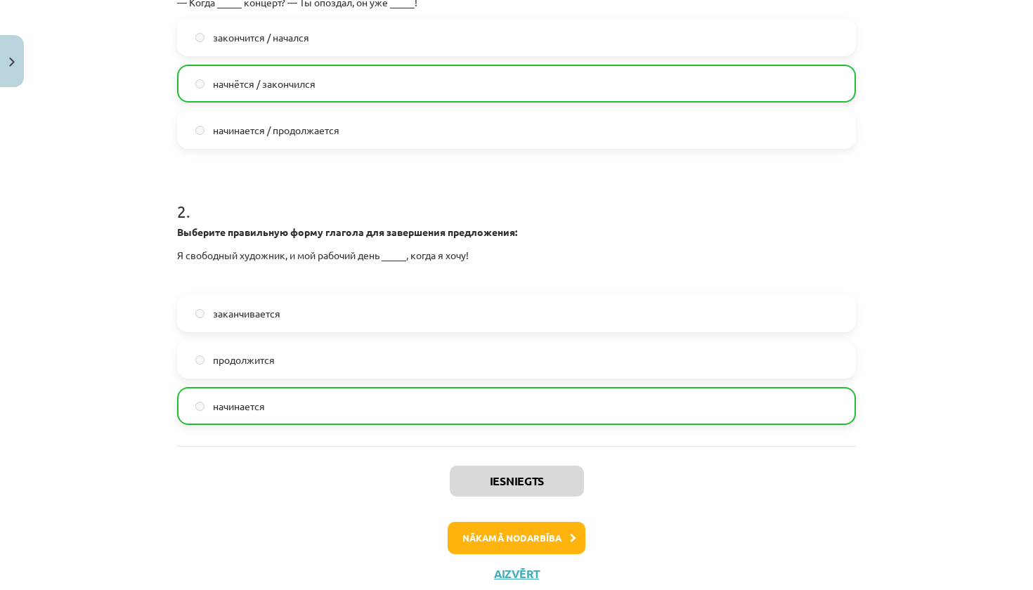
click at [518, 531] on button "Nākamā nodarbība" at bounding box center [517, 538] width 138 height 32
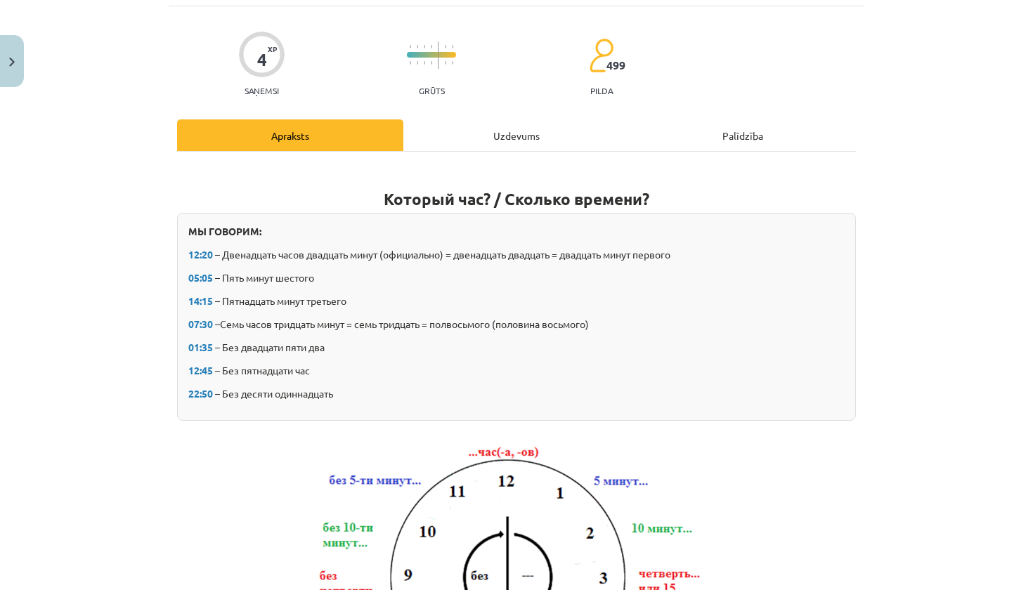
scroll to position [35, 0]
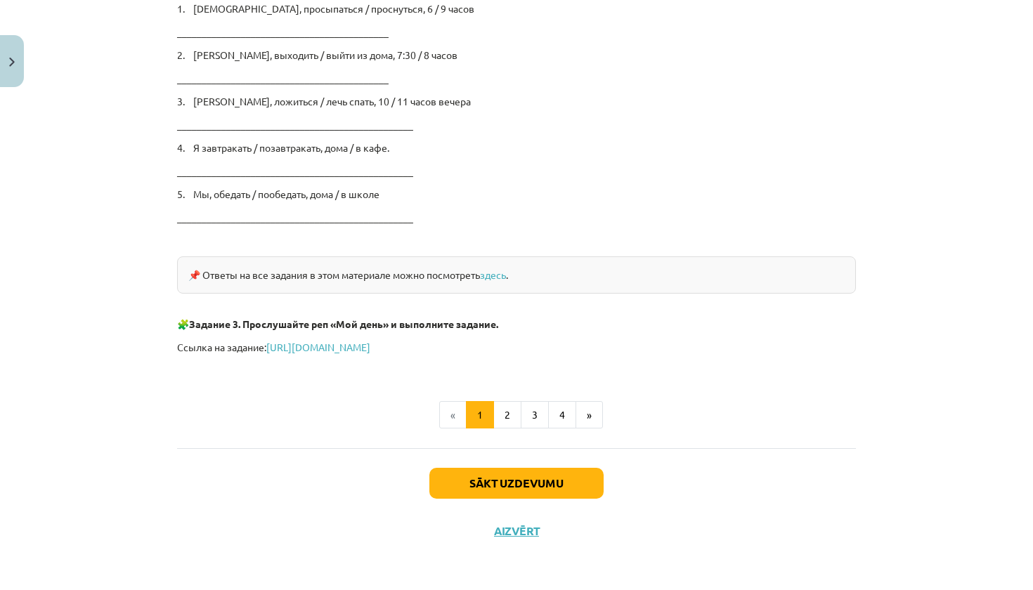
click at [534, 479] on button "Sākt uzdevumu" at bounding box center [516, 483] width 174 height 31
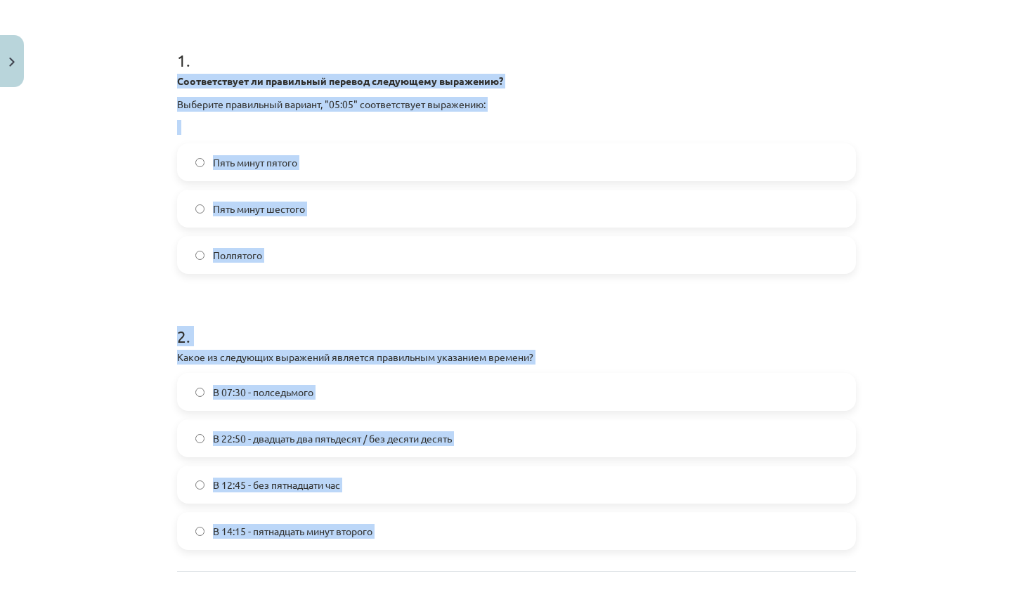
scroll to position [280, 0]
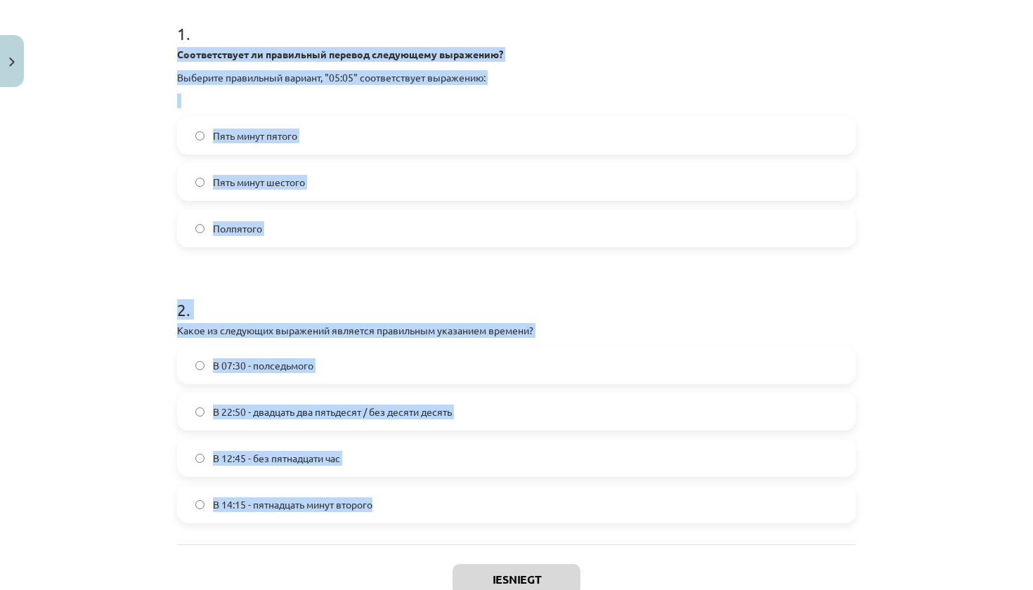
drag, startPoint x: 156, startPoint y: 336, endPoint x: 456, endPoint y: 521, distance: 352.5
click at [456, 521] on div "Mācību tēma: Krievu valodas b1 - 11. klases 1.ieskaites mācību materiāls #12 ⏰ …" at bounding box center [516, 295] width 1033 height 590
click at [330, 183] on label "Пять минут шестого" at bounding box center [517, 181] width 676 height 35
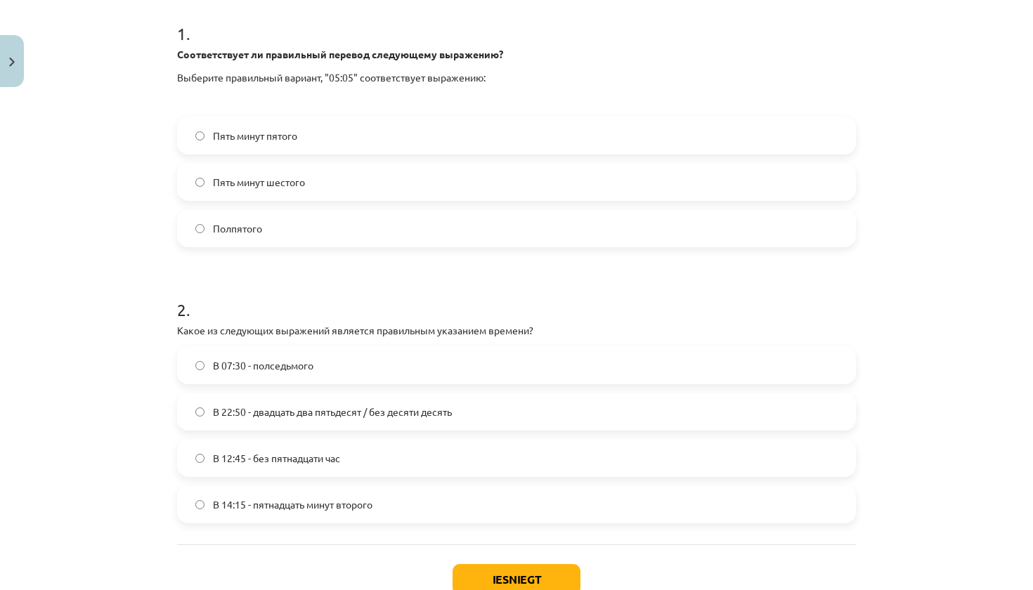
click at [323, 143] on label "Пять минут пятого" at bounding box center [517, 135] width 676 height 35
click at [322, 190] on label "Пять минут шестого" at bounding box center [517, 181] width 676 height 35
click at [325, 415] on span "В 22:50 - двадцать два пятьдесят / без десяти десять" at bounding box center [332, 412] width 239 height 15
click at [491, 579] on button "Iesniegt" at bounding box center [517, 579] width 128 height 31
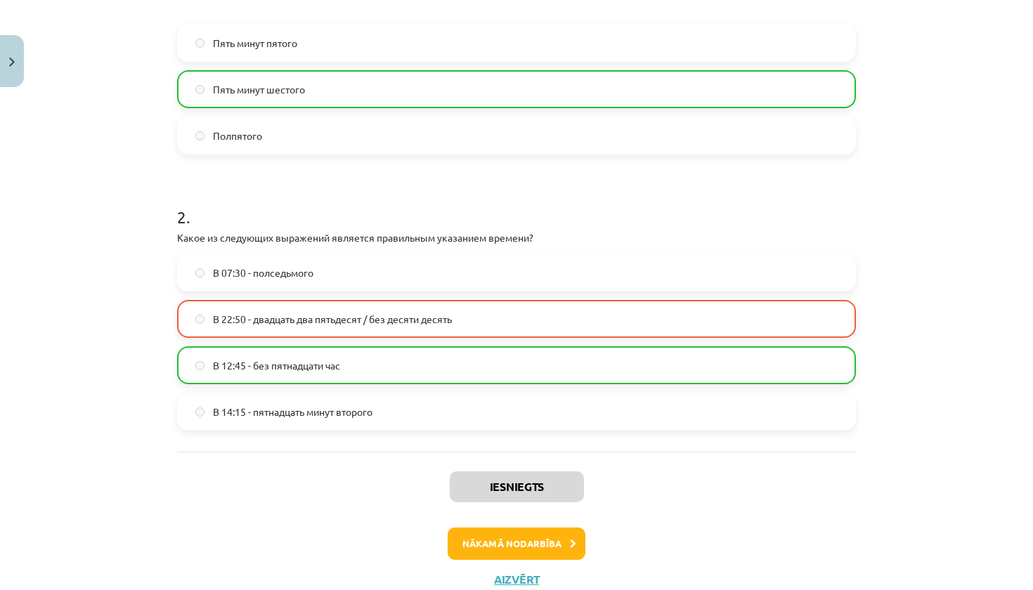
scroll to position [347, 0]
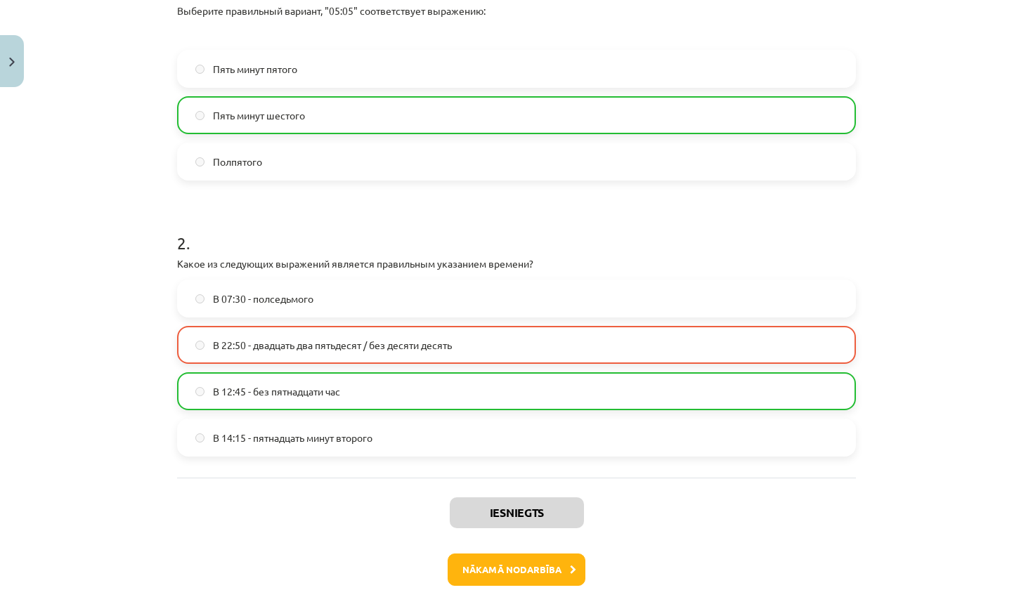
click at [512, 564] on button "Nākamā nodarbība" at bounding box center [517, 570] width 138 height 32
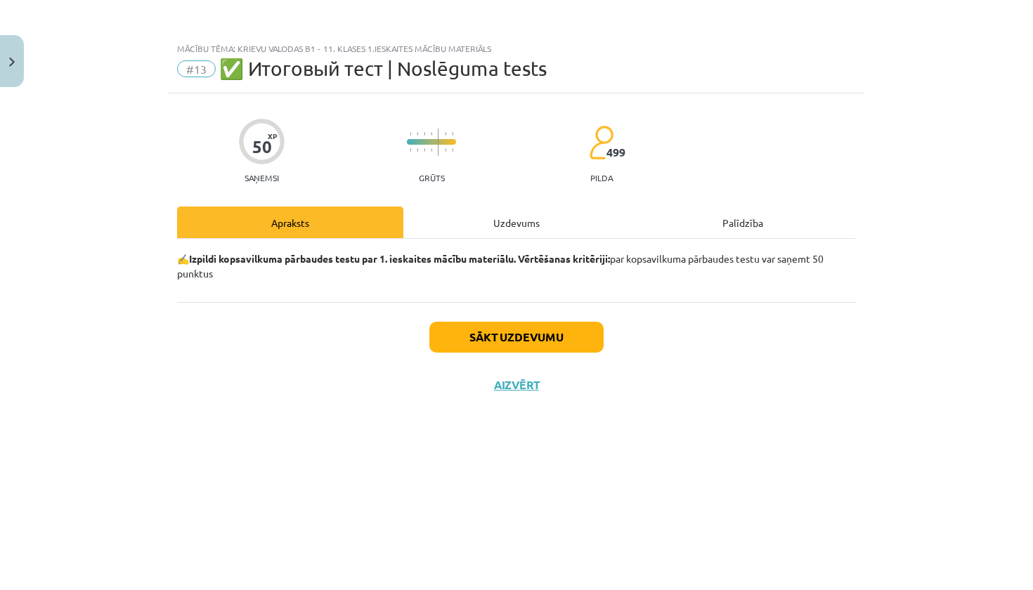
scroll to position [0, 0]
click at [526, 385] on button "Aizvērt" at bounding box center [516, 385] width 53 height 14
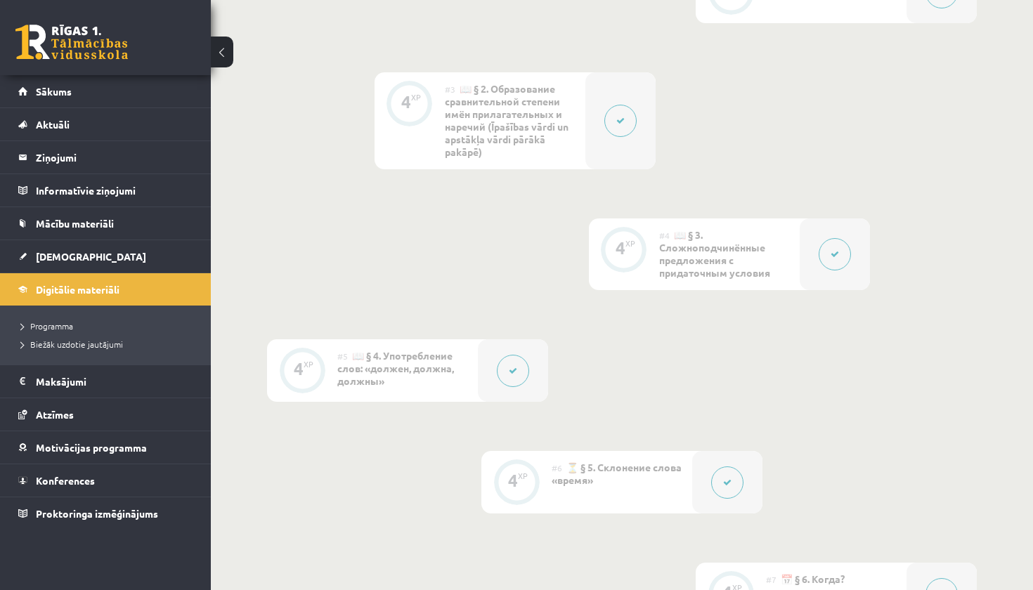
scroll to position [641, 0]
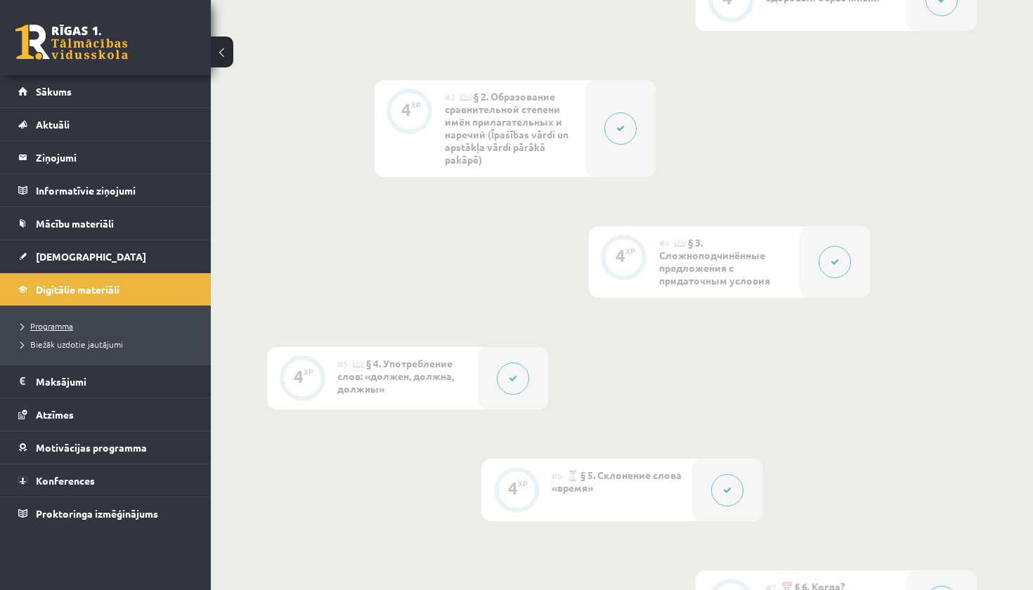
click at [76, 327] on link "Programma" at bounding box center [109, 326] width 176 height 13
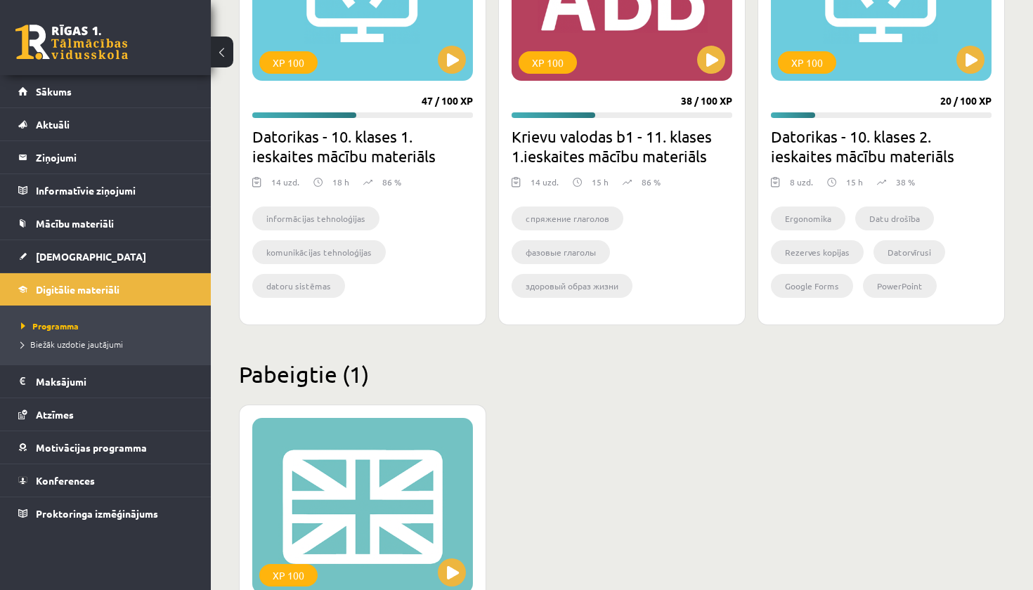
scroll to position [957, 0]
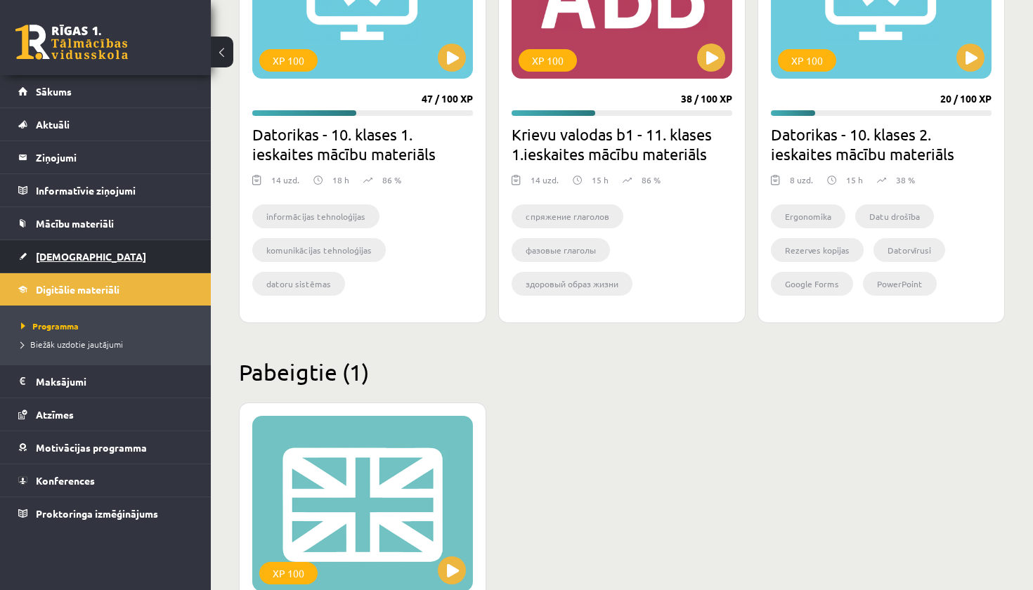
click at [63, 263] on link "[DEMOGRAPHIC_DATA]" at bounding box center [105, 256] width 175 height 32
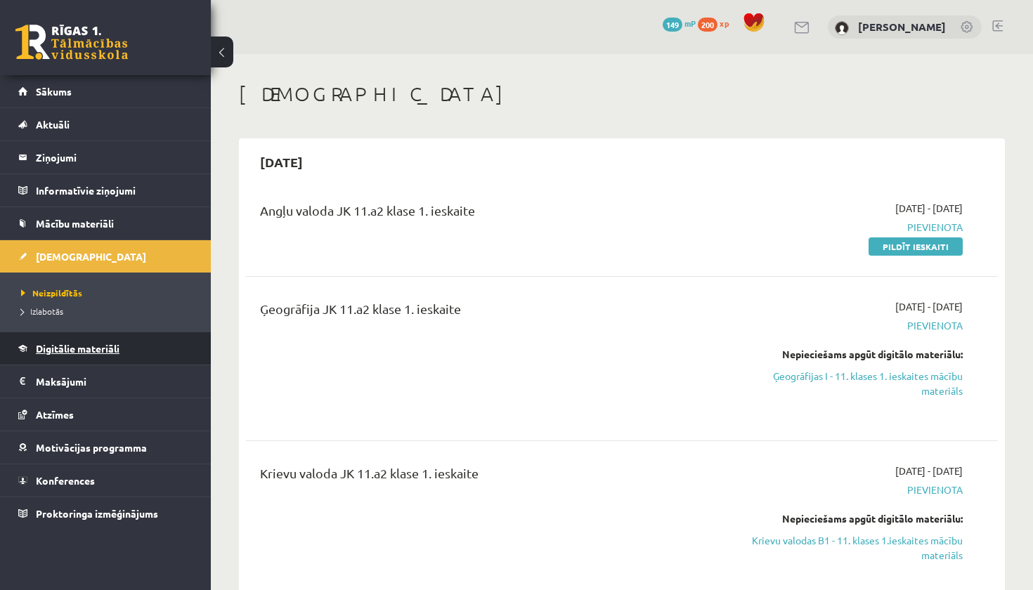
click at [61, 349] on span "Digitālie materiāli" at bounding box center [78, 348] width 84 height 13
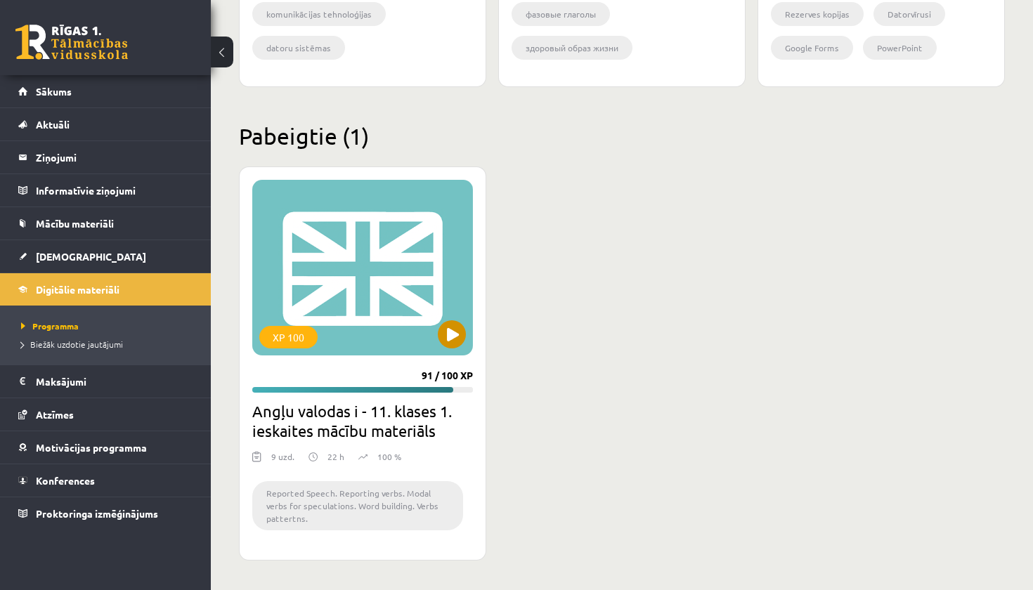
scroll to position [1191, 0]
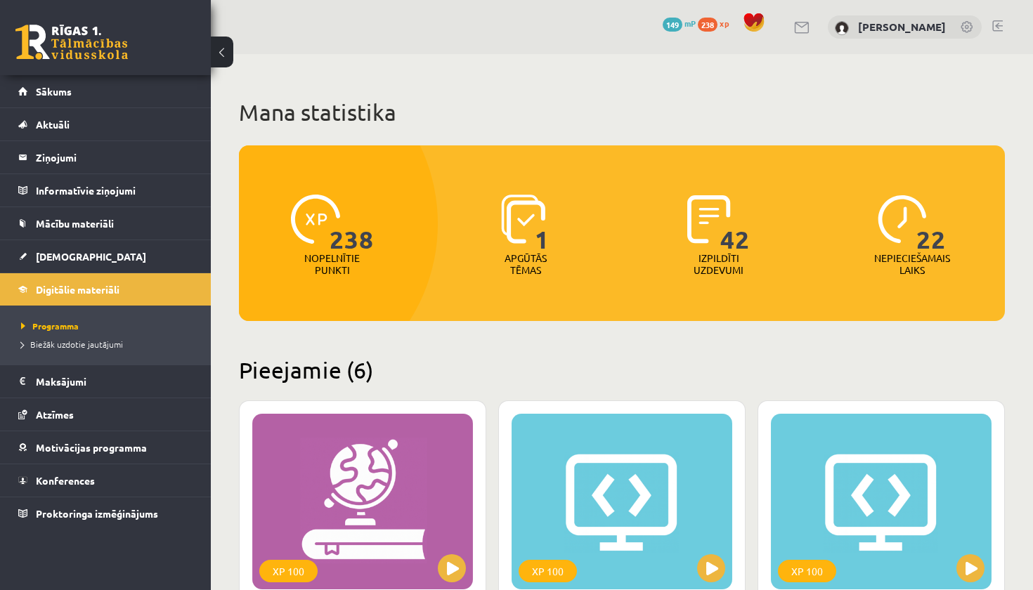
scroll to position [1191, 0]
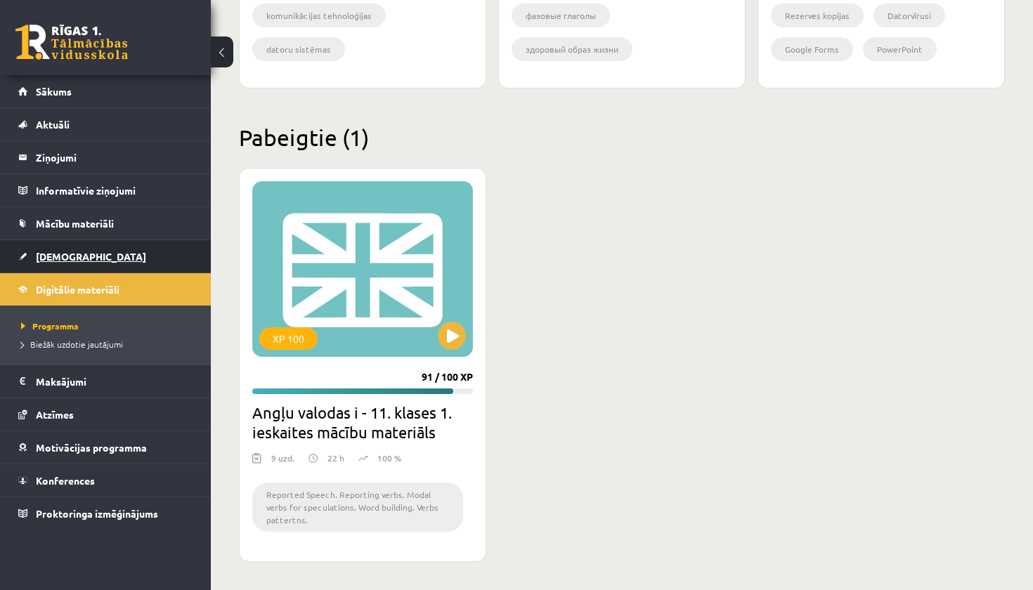
click at [71, 256] on span "[DEMOGRAPHIC_DATA]" at bounding box center [91, 256] width 110 height 13
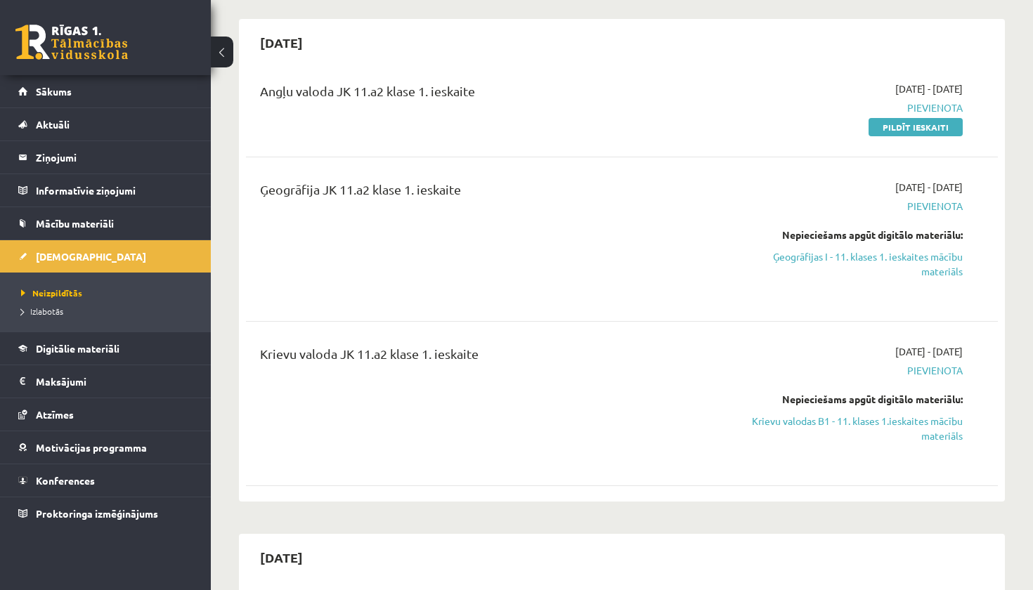
scroll to position [91, 0]
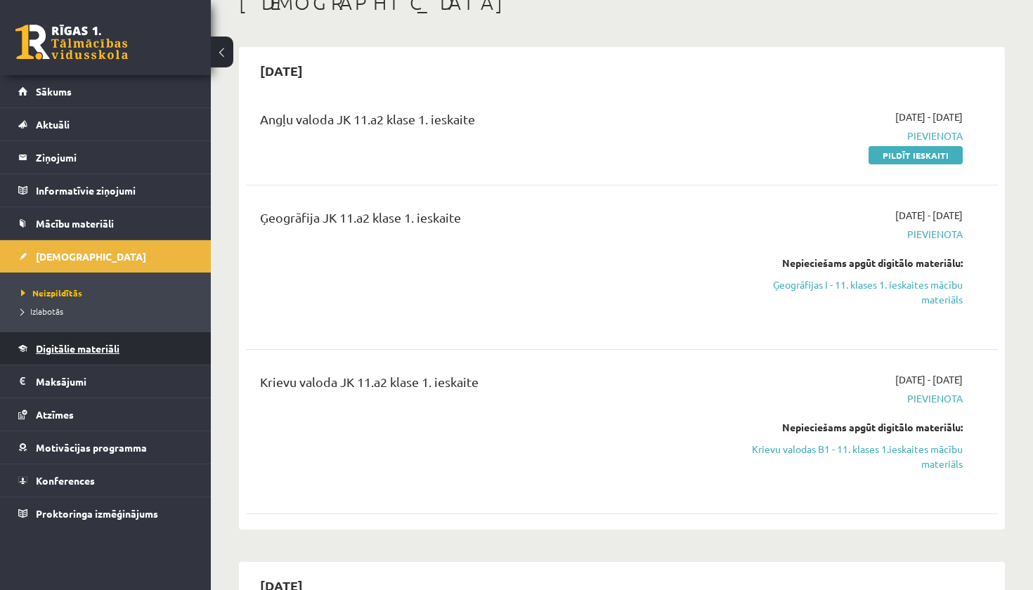
click at [67, 353] on span "Digitālie materiāli" at bounding box center [78, 348] width 84 height 13
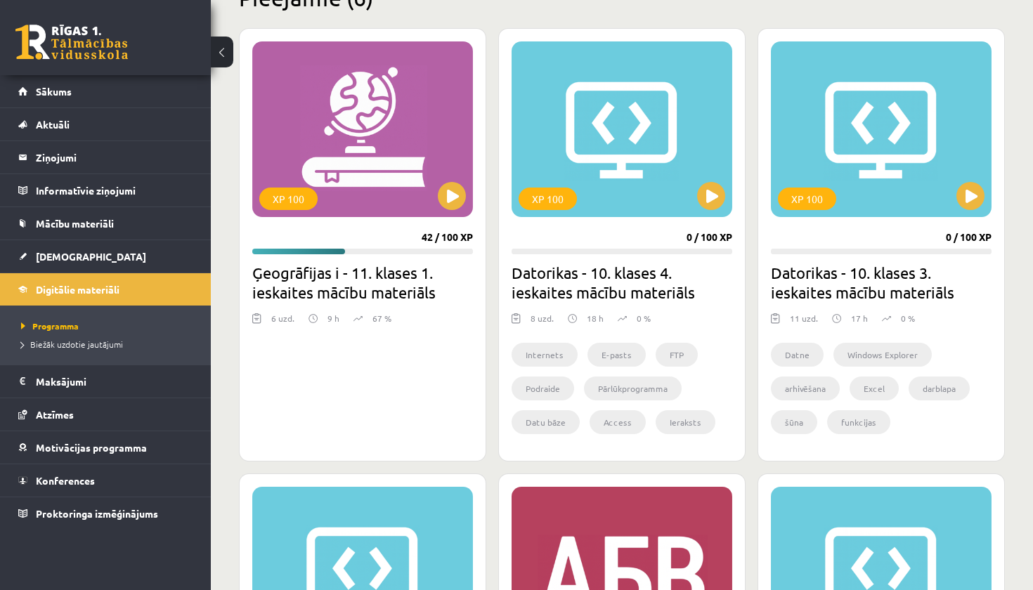
scroll to position [375, 0]
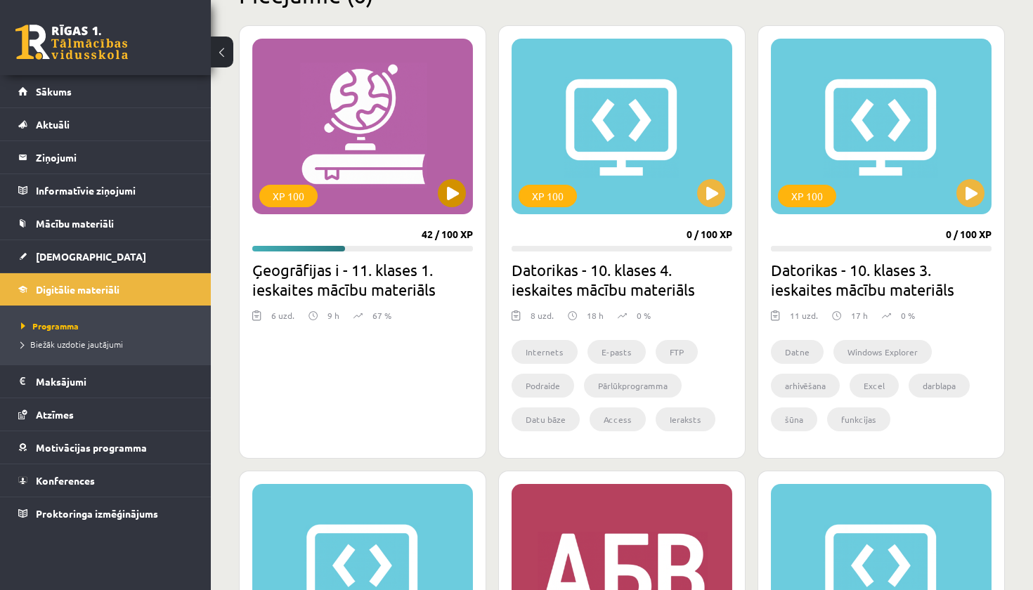
click at [455, 188] on button at bounding box center [452, 193] width 28 height 28
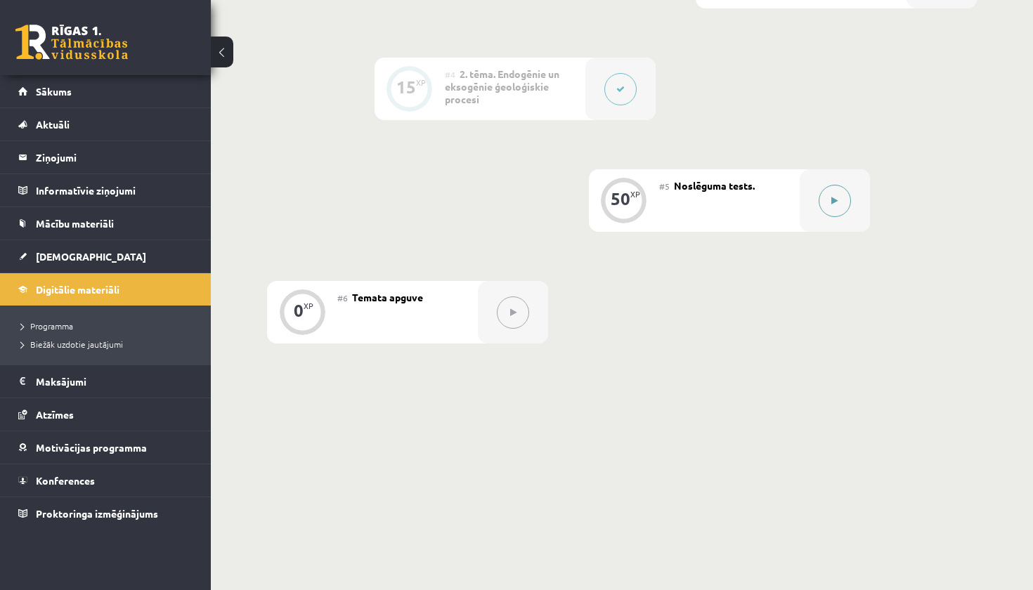
scroll to position [656, 0]
click at [841, 188] on button at bounding box center [835, 202] width 32 height 32
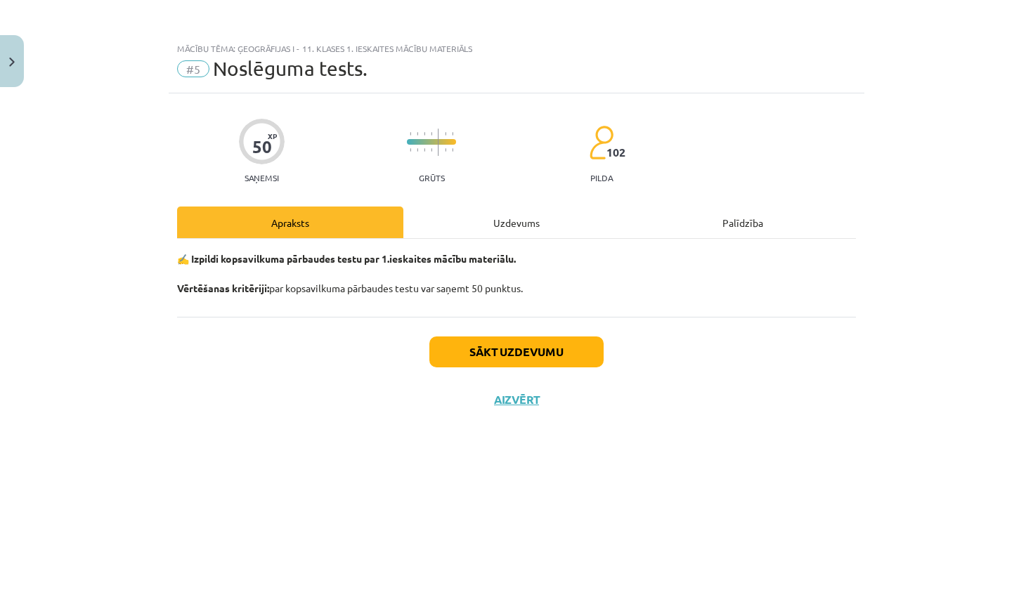
click at [841, 188] on div "Mācību tēma: Ģeogrāfijas i - 11. klases 1. ieskaites mācību materiāls #5 Noslēg…" at bounding box center [516, 295] width 1033 height 590
click at [526, 355] on button "Sākt uzdevumu" at bounding box center [516, 352] width 174 height 31
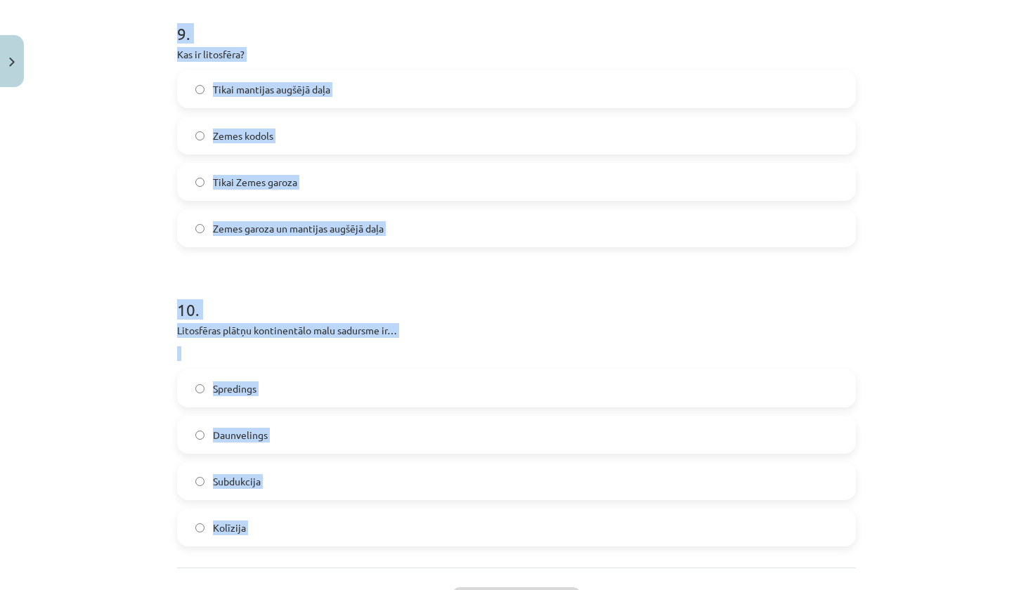
scroll to position [2484, 0]
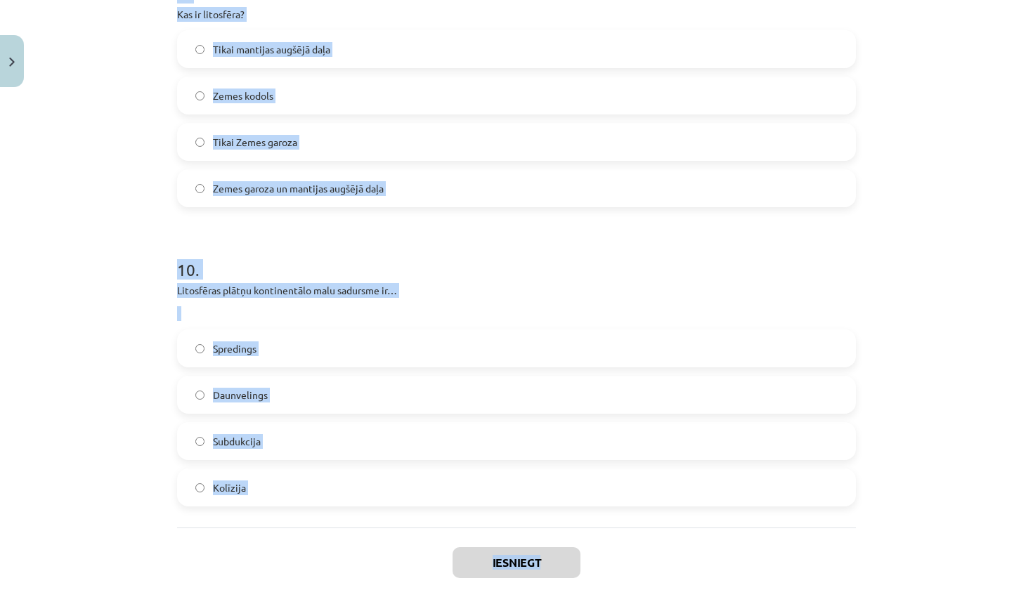
drag, startPoint x: 169, startPoint y: 333, endPoint x: 382, endPoint y: 590, distance: 333.4
copy div "Kas ir albedo? Gaisa mitruma mērvienība Saules radiācijas daudzums, ko Zeme saņ…"
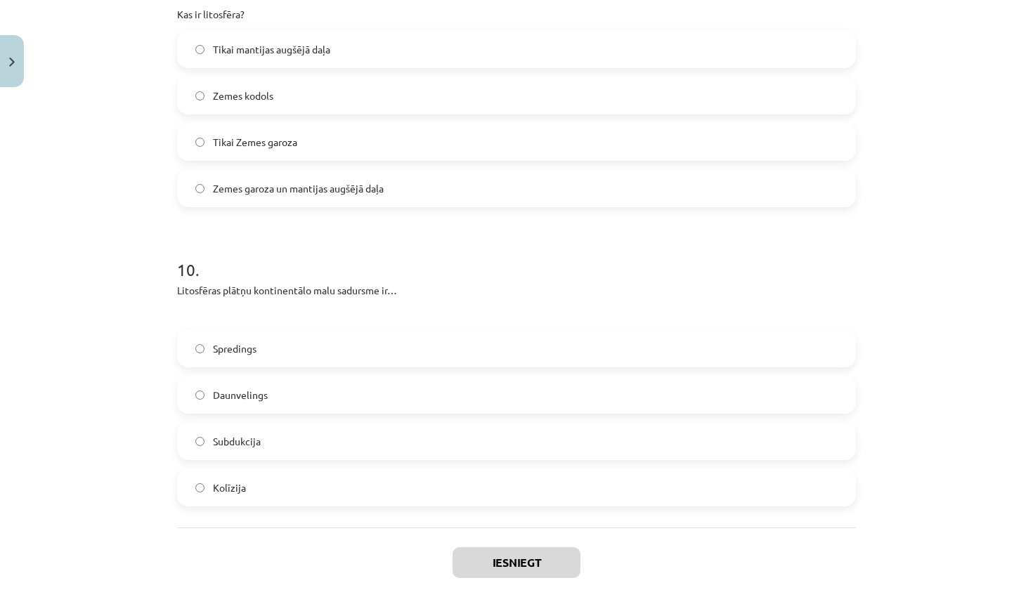
click at [965, 266] on div "Mācību tēma: Ģeogrāfijas i - 11. klases 1. ieskaites mācību materiāls #5 Noslēg…" at bounding box center [516, 295] width 1033 height 590
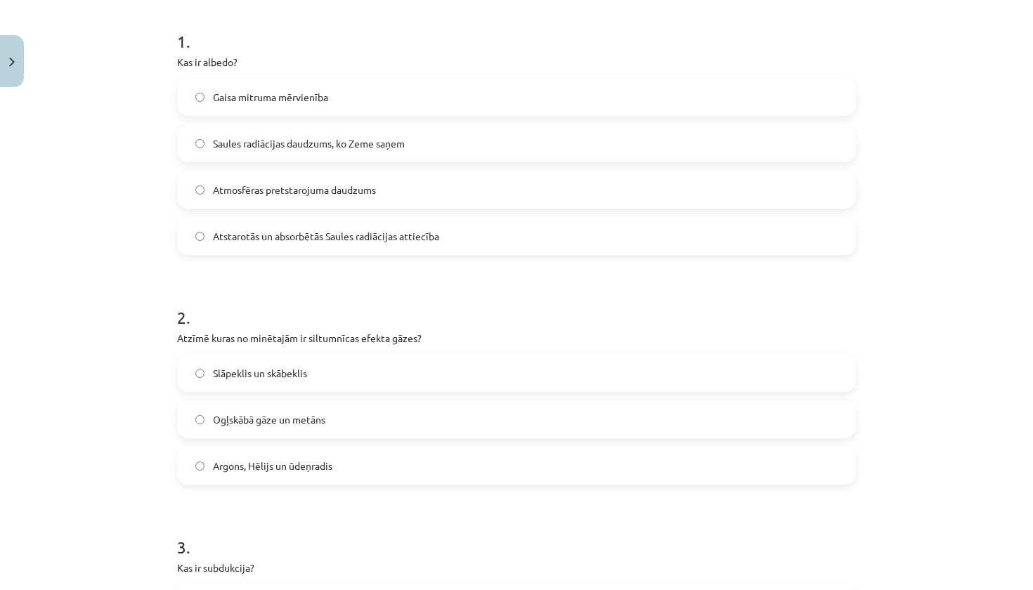
scroll to position [219, 0]
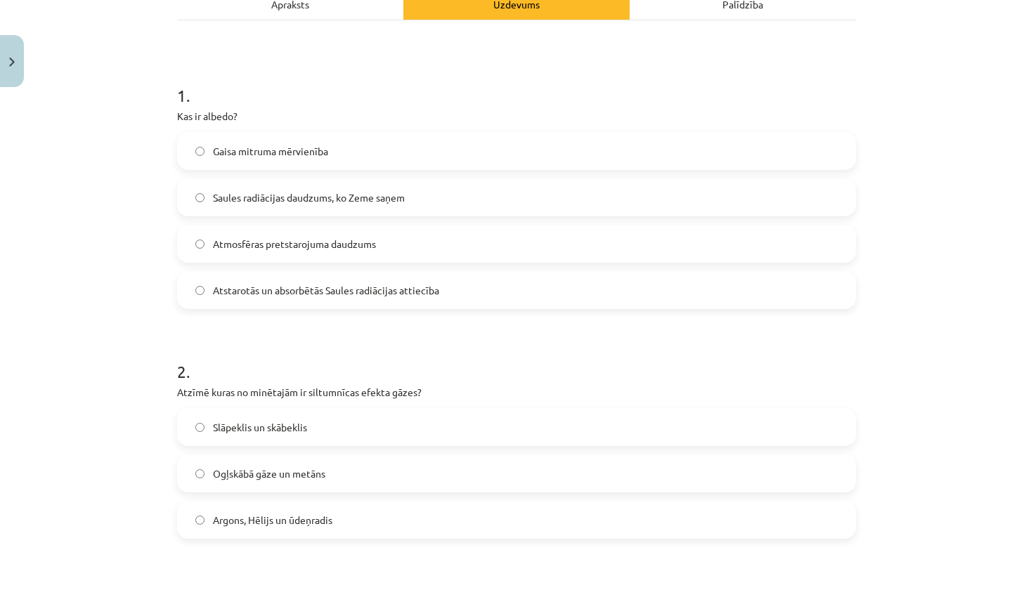
click at [335, 291] on span "Atstarotās un absorbētās Saules radiācijas attiecība" at bounding box center [326, 290] width 226 height 15
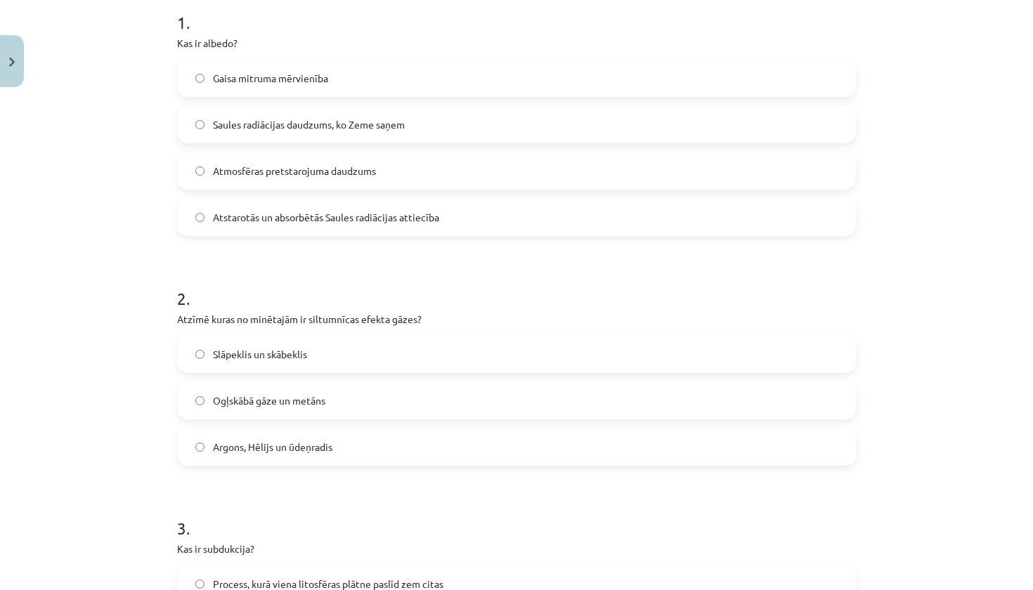
scroll to position [293, 0]
click at [332, 410] on label "Ogļskābā gāze un metāns" at bounding box center [517, 399] width 676 height 35
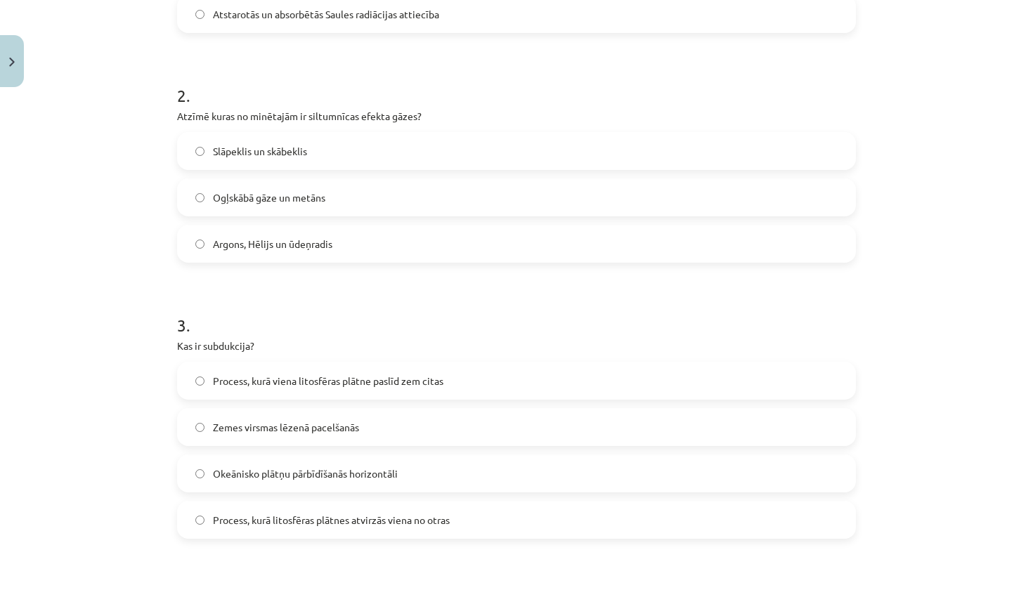
scroll to position [500, 0]
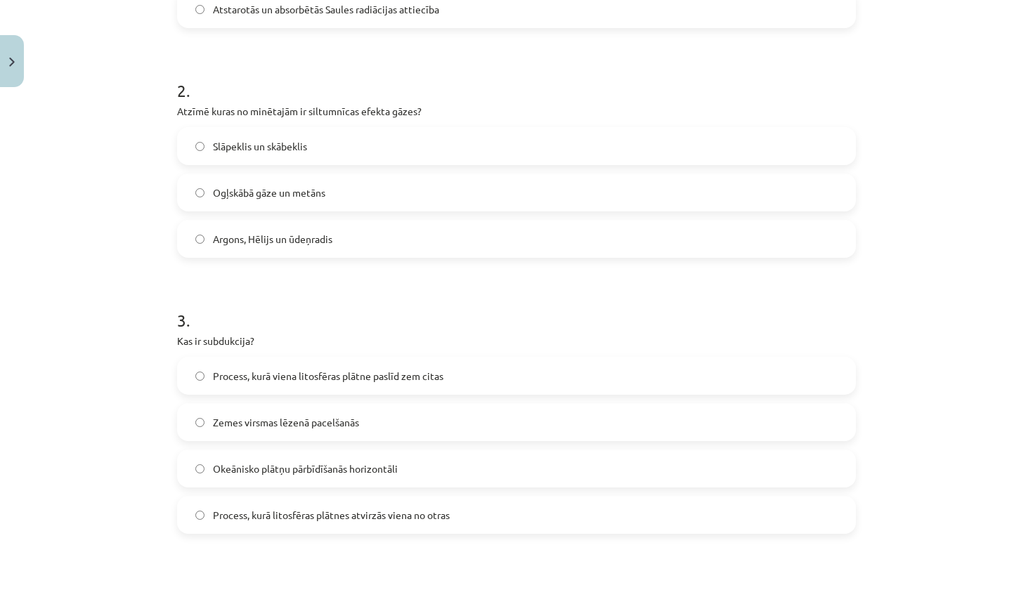
click at [347, 377] on span "Process, kurā viena litosfēras plātne paslīd zem citas" at bounding box center [328, 376] width 231 height 15
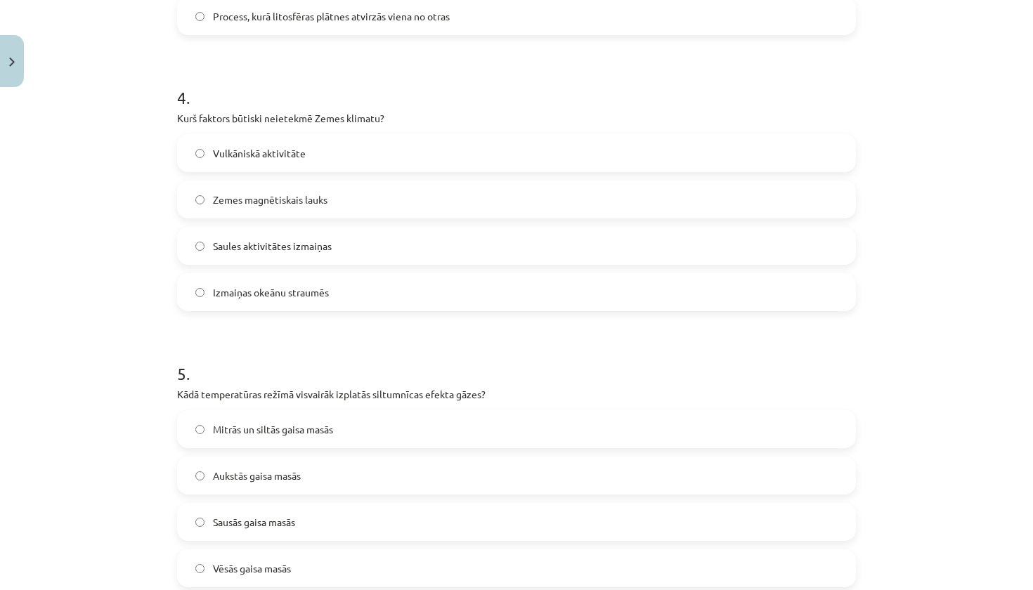
scroll to position [1009, 0]
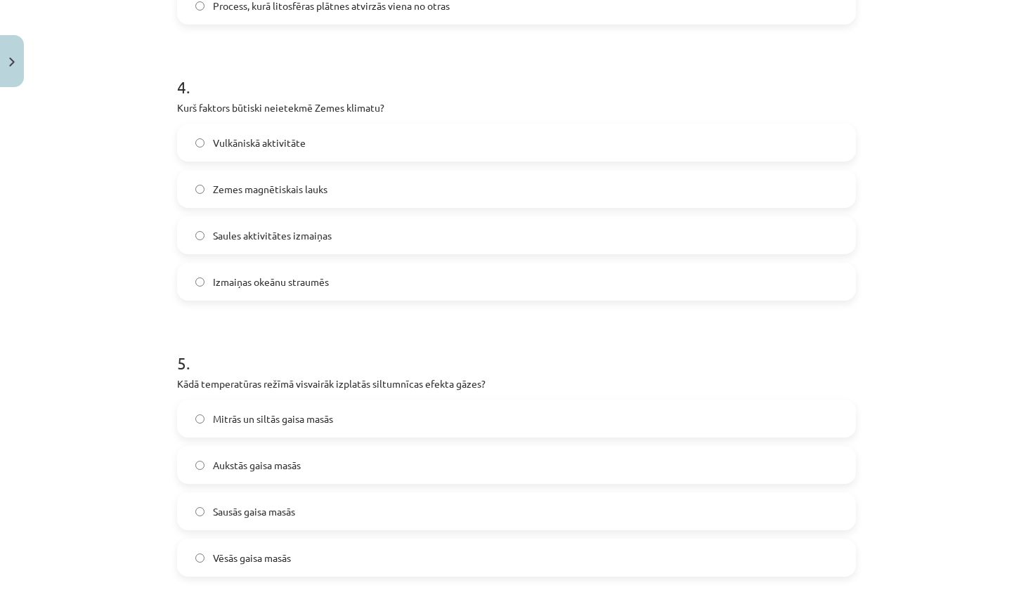
click at [354, 184] on label "Zemes magnētiskais lauks" at bounding box center [517, 188] width 676 height 35
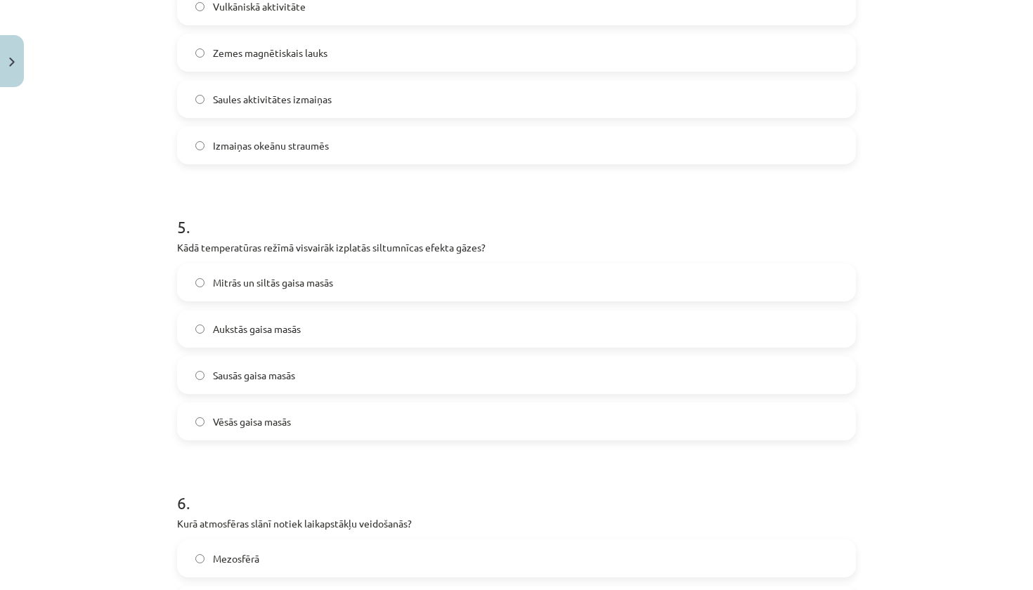
scroll to position [1163, 0]
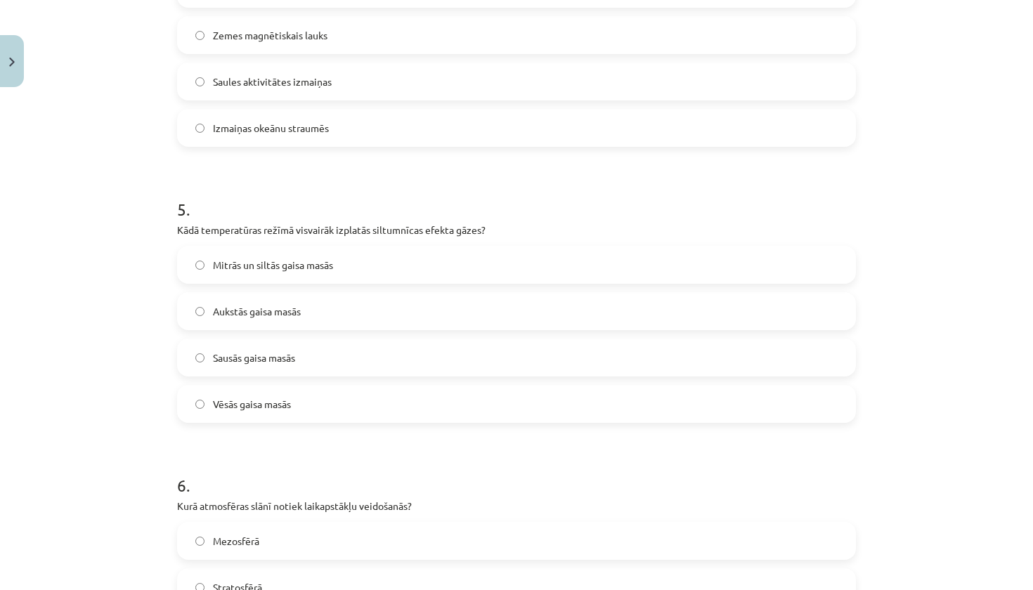
click at [313, 266] on span "Mitrās un siltās gaisa masās" at bounding box center [273, 265] width 120 height 15
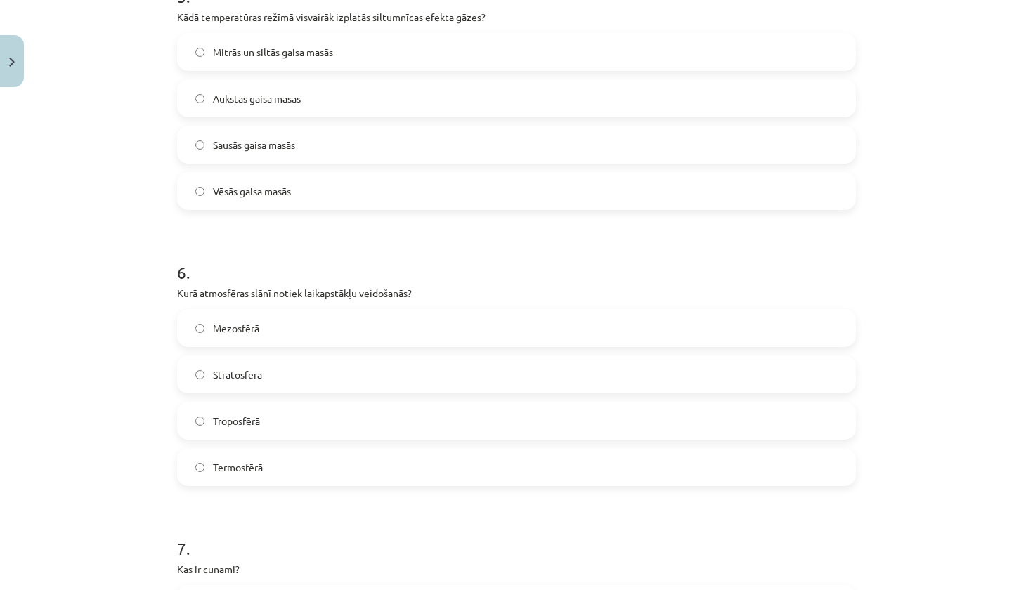
scroll to position [1382, 0]
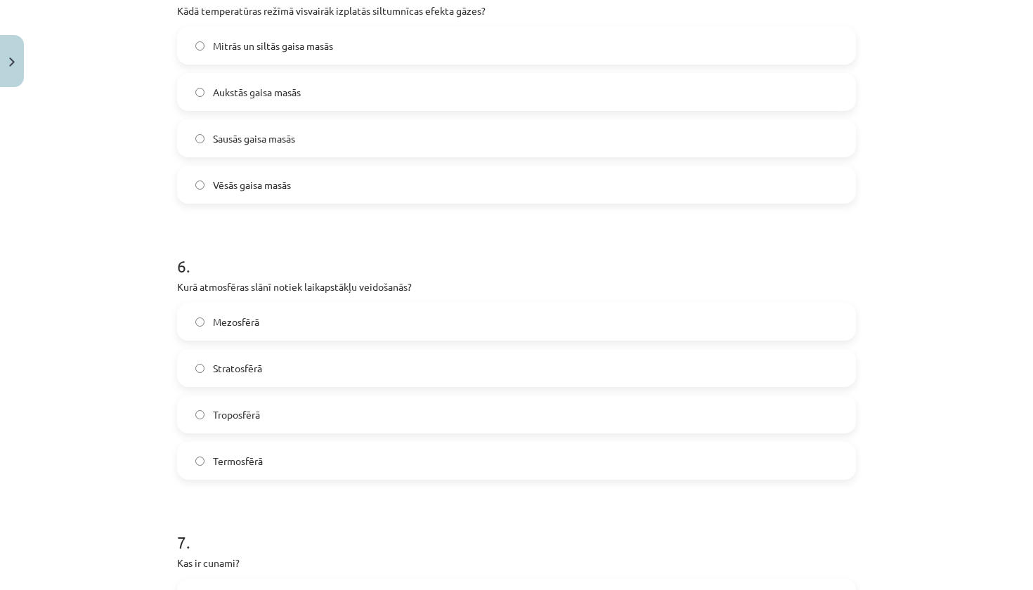
click at [269, 417] on label "Troposfērā" at bounding box center [517, 414] width 676 height 35
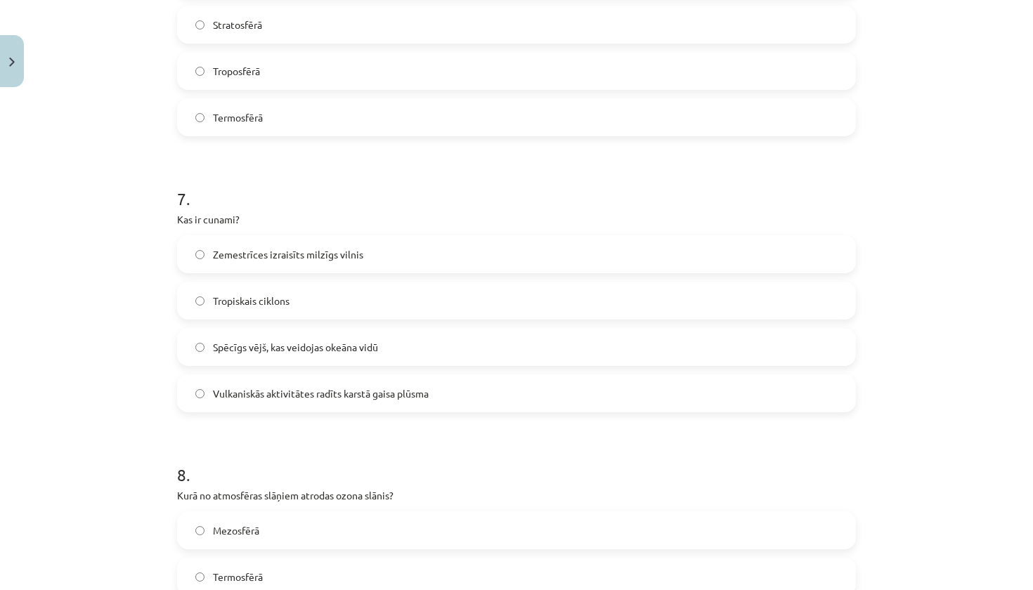
scroll to position [1729, 0]
click at [332, 245] on span "Zemestrīces izraisīts milzīgs vilnis" at bounding box center [288, 252] width 150 height 15
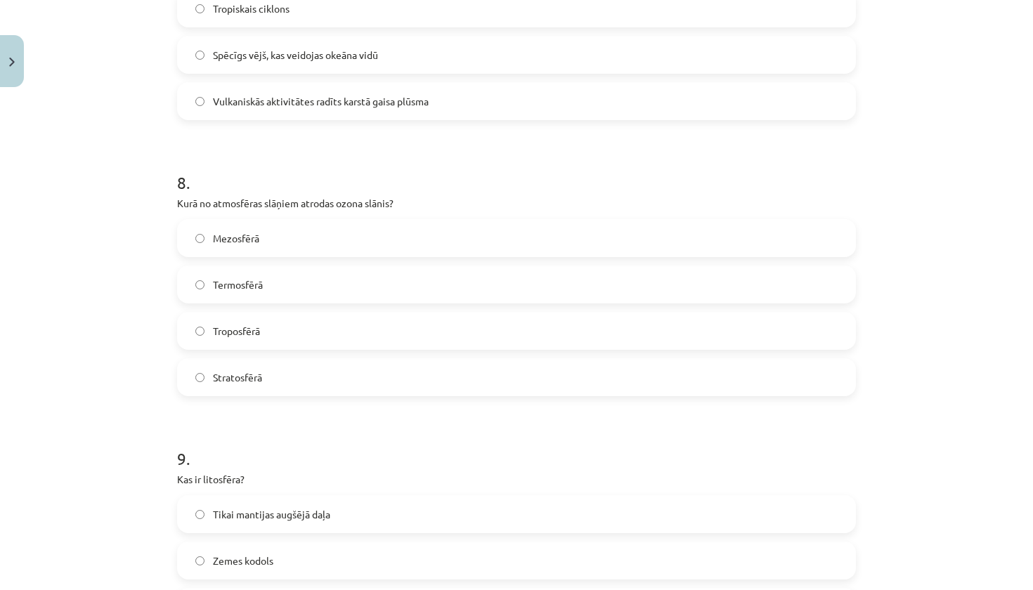
scroll to position [2033, 0]
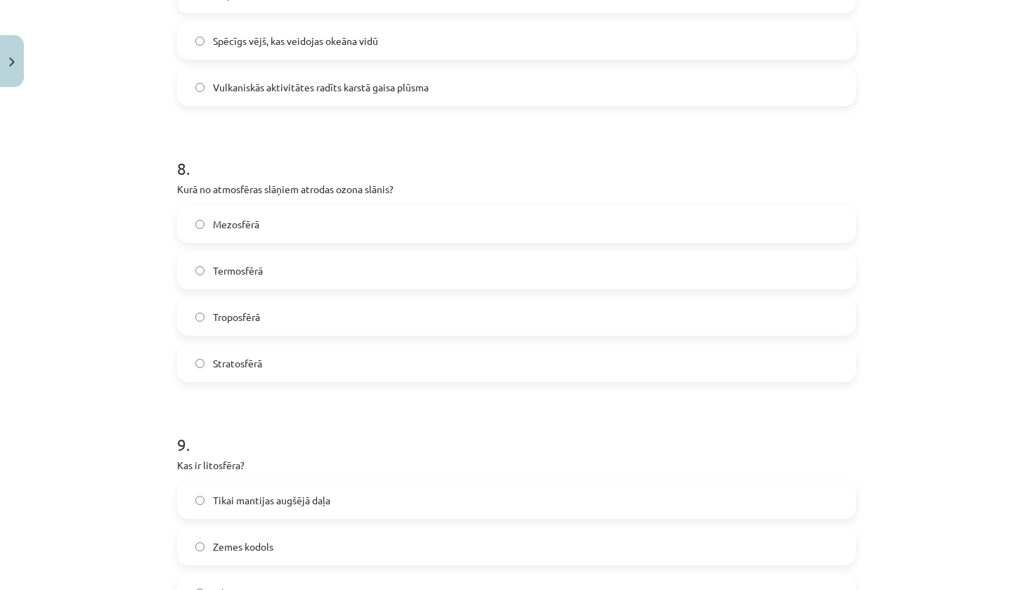
click at [276, 369] on label "Stratosfērā" at bounding box center [517, 363] width 676 height 35
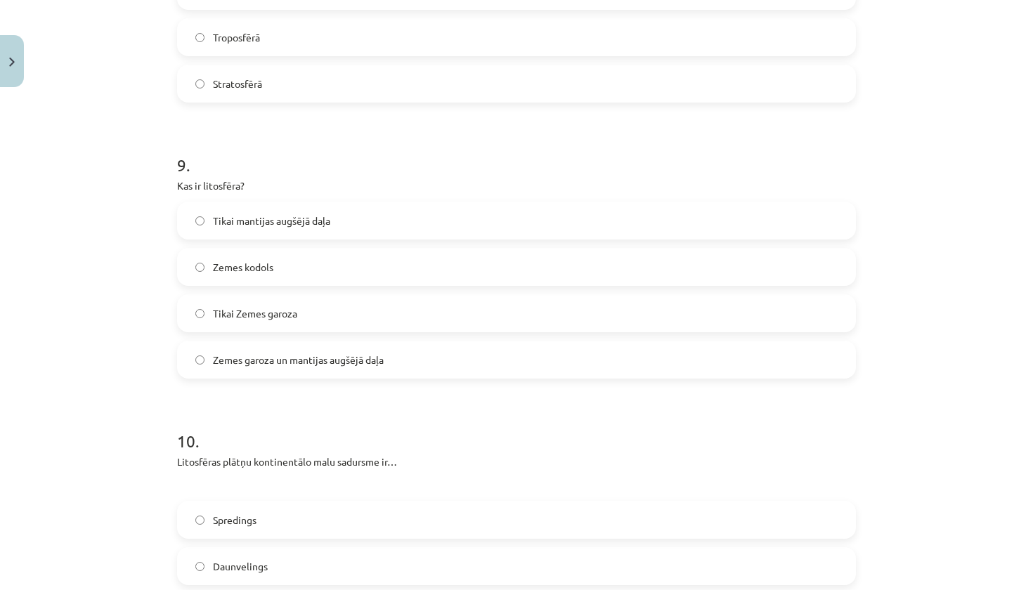
scroll to position [2314, 0]
click at [302, 316] on label "Tikai Zemes garoza" at bounding box center [517, 311] width 676 height 35
click at [328, 363] on span "Zemes garoza un mantijas augšējā daļa" at bounding box center [298, 358] width 171 height 15
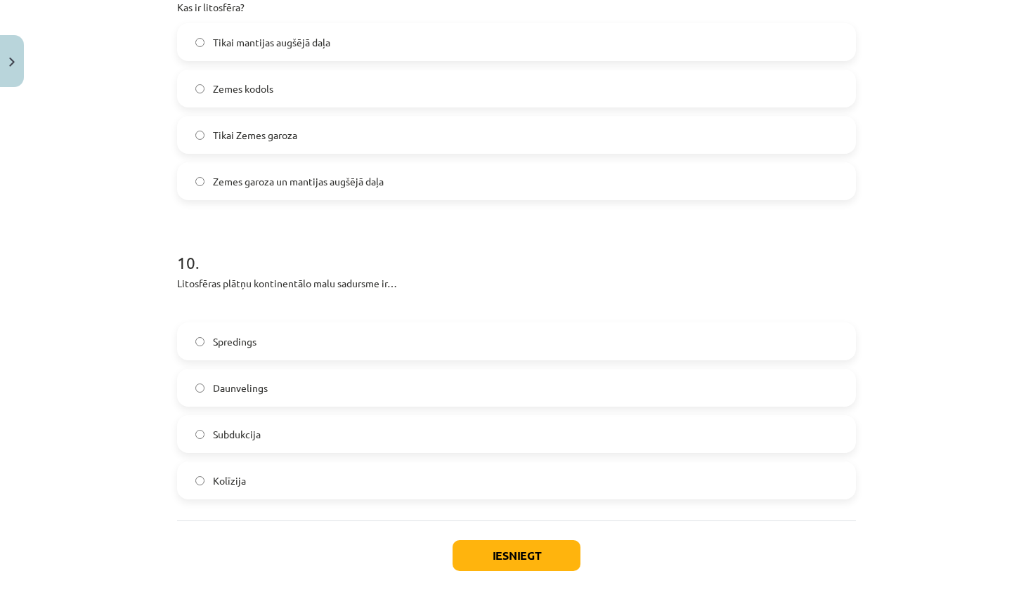
scroll to position [2502, 0]
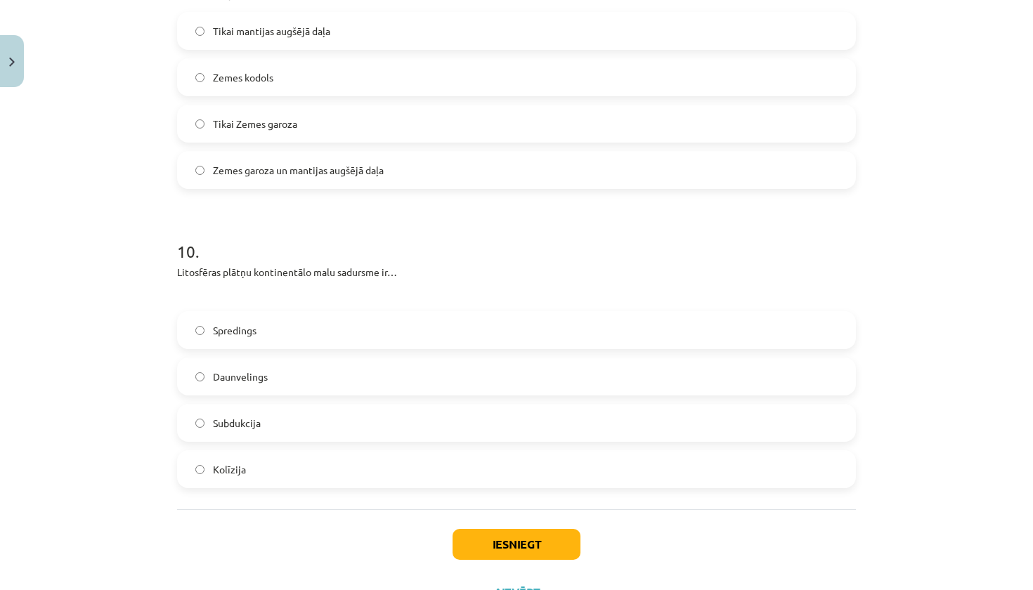
click at [300, 479] on label "Kolīzija" at bounding box center [517, 469] width 676 height 35
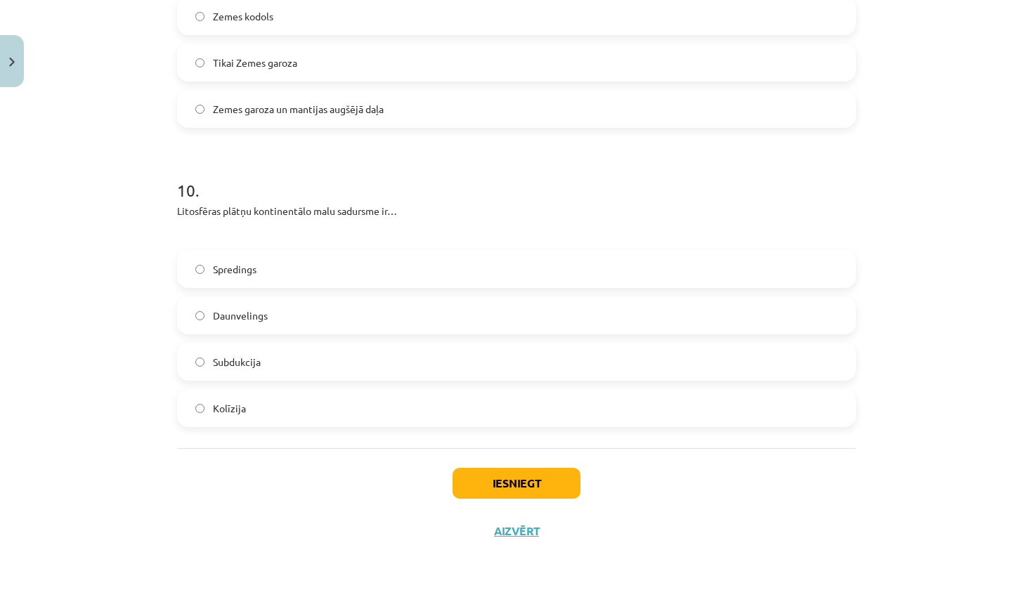
click at [520, 484] on button "Iesniegt" at bounding box center [517, 483] width 128 height 31
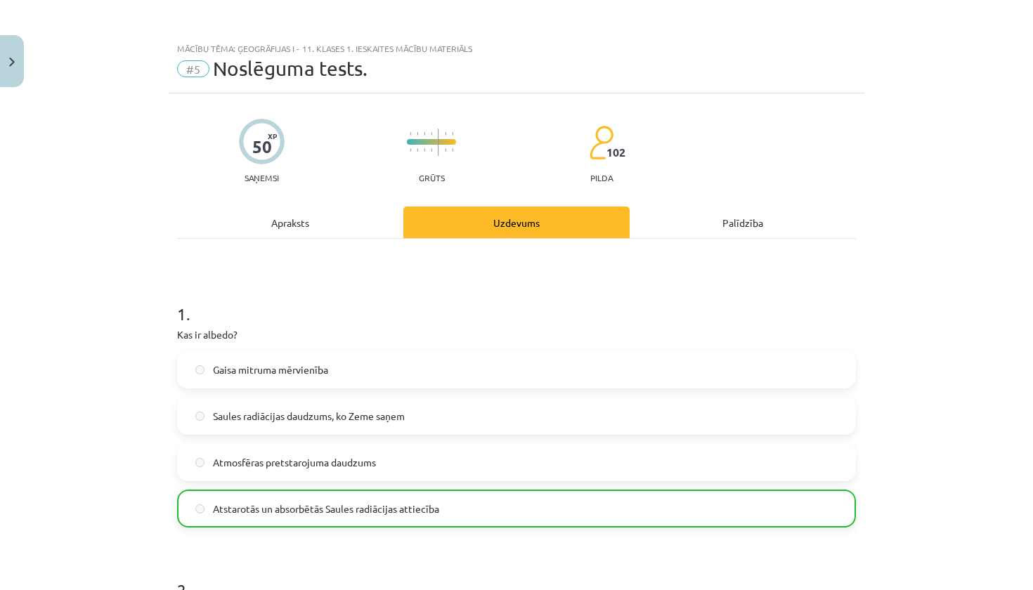
scroll to position [0, 0]
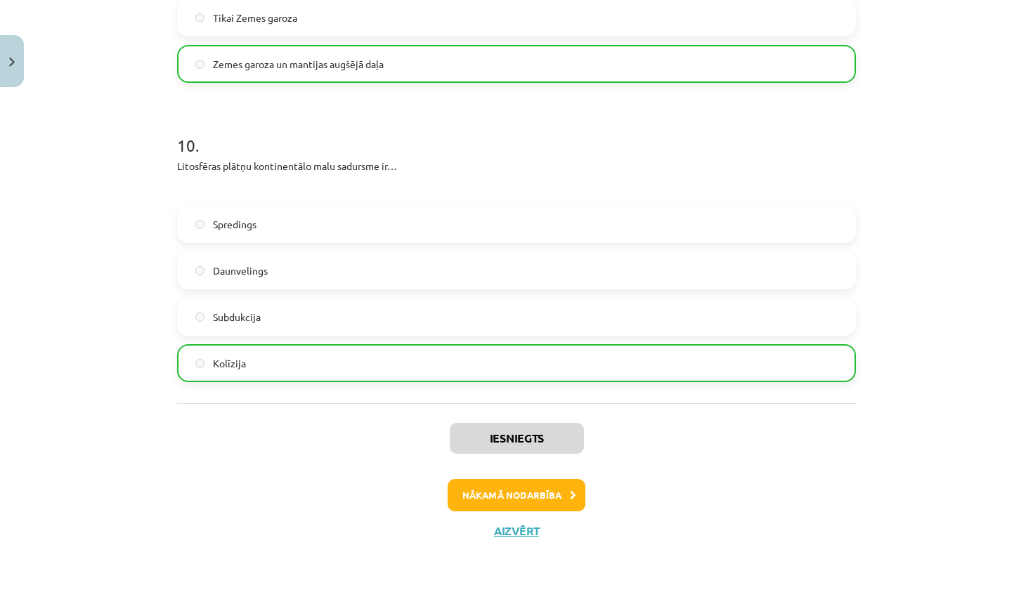
click at [519, 502] on button "Nākamā nodarbība" at bounding box center [517, 495] width 138 height 32
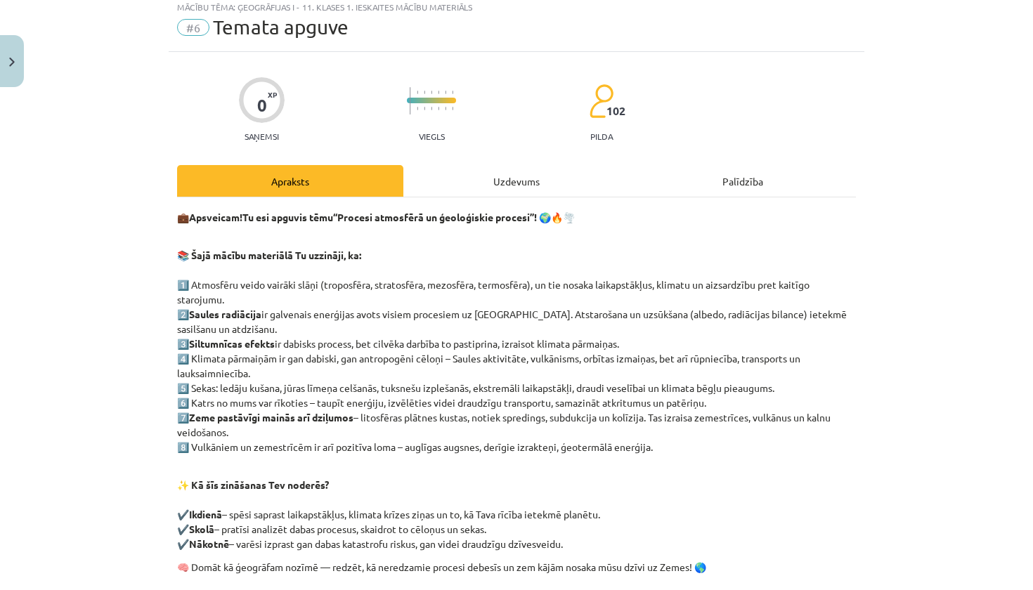
scroll to position [35, 0]
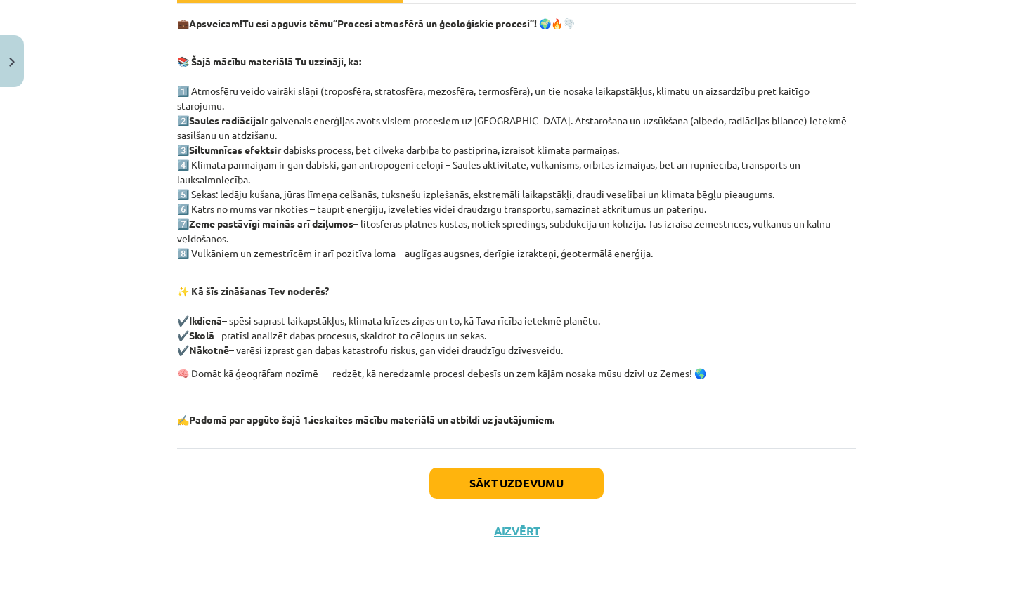
click at [529, 483] on button "Sākt uzdevumu" at bounding box center [516, 483] width 174 height 31
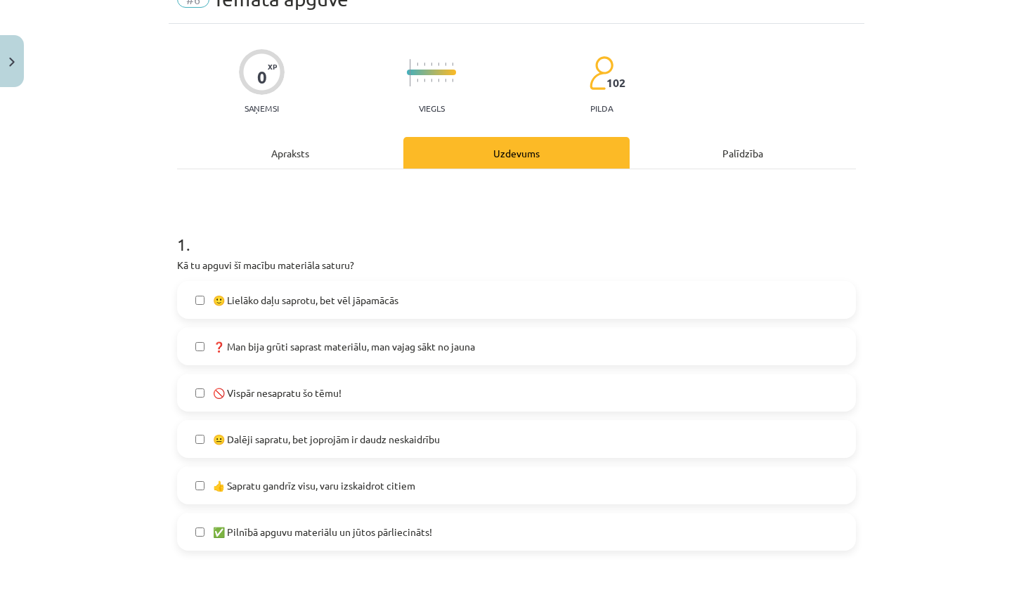
scroll to position [94, 0]
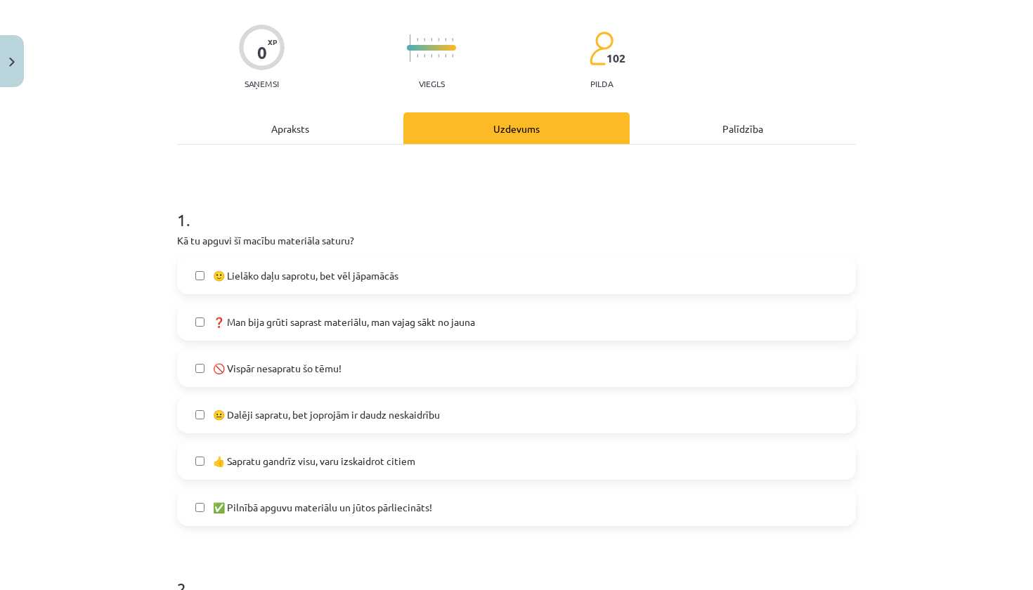
click at [355, 290] on label "🙂 Lielāko daļu saprotu, bet vēl jāpamācās" at bounding box center [517, 275] width 676 height 35
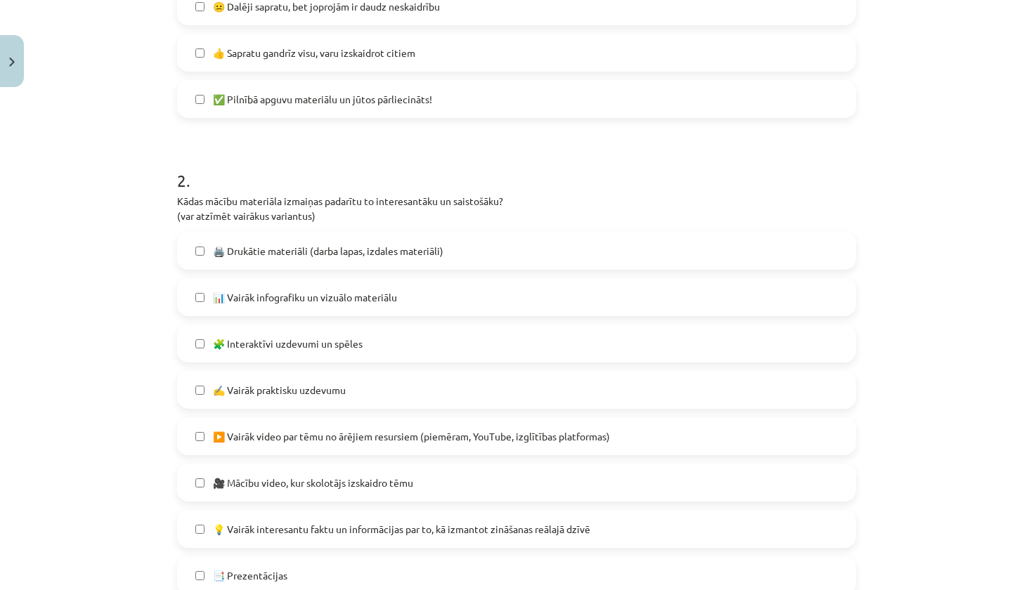
scroll to position [505, 0]
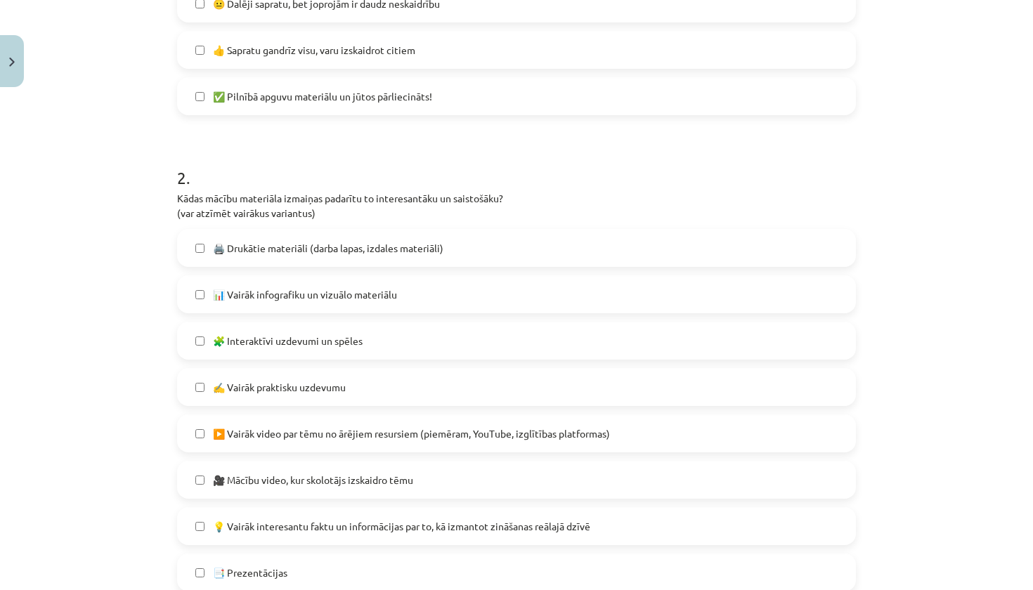
click at [339, 307] on label "📊 Vairāk infografiku un vizuālo materiālu" at bounding box center [517, 294] width 676 height 35
click at [331, 357] on label "🧩 Interaktīvi uzdevumi un spēles" at bounding box center [517, 340] width 676 height 35
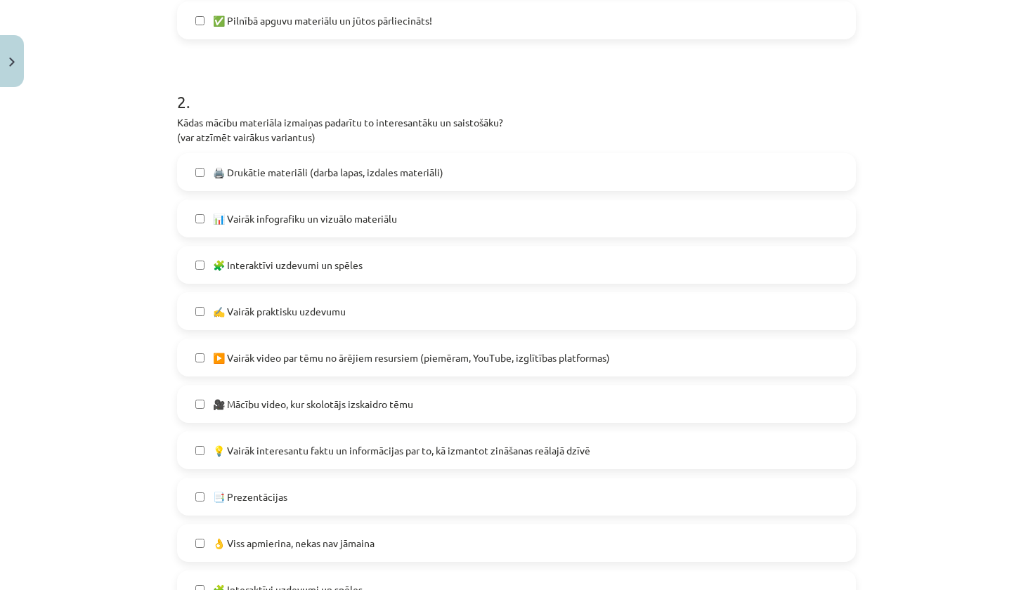
click at [342, 375] on label "▶️ Vairāk video par tēmu no ārējiem resursiem (piemēram, YouTube, izglītības pl…" at bounding box center [517, 357] width 676 height 35
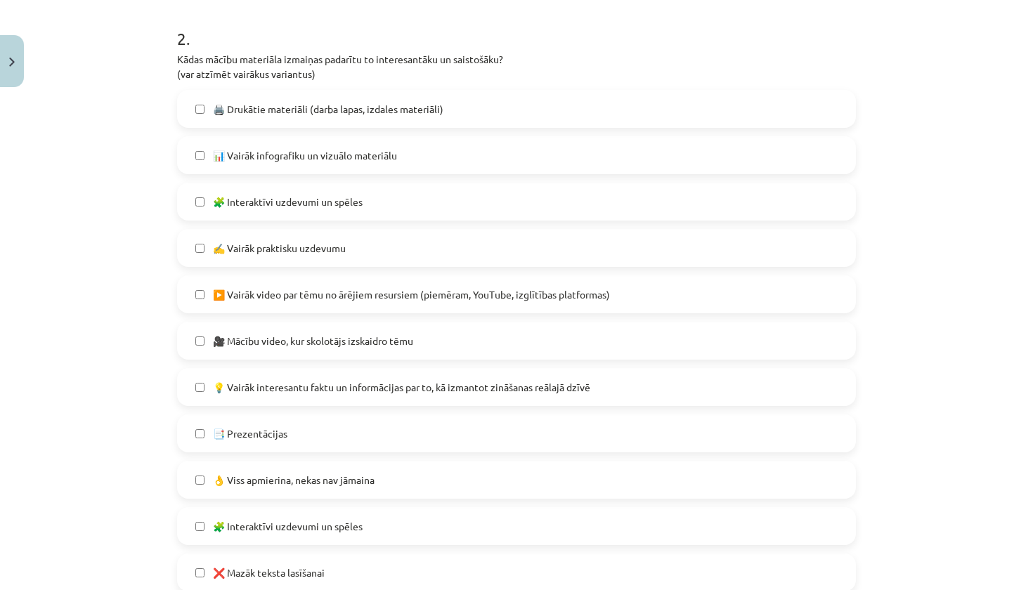
scroll to position [662, 0]
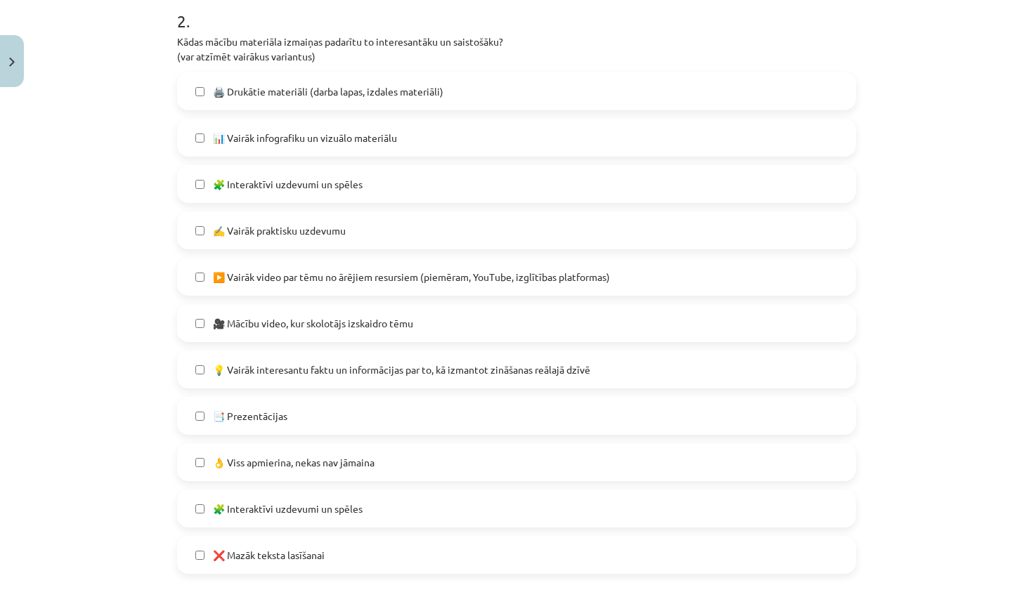
click at [361, 326] on span "🎥 Mācību video, kur skolotājs izskaidro tēmu" at bounding box center [313, 323] width 200 height 15
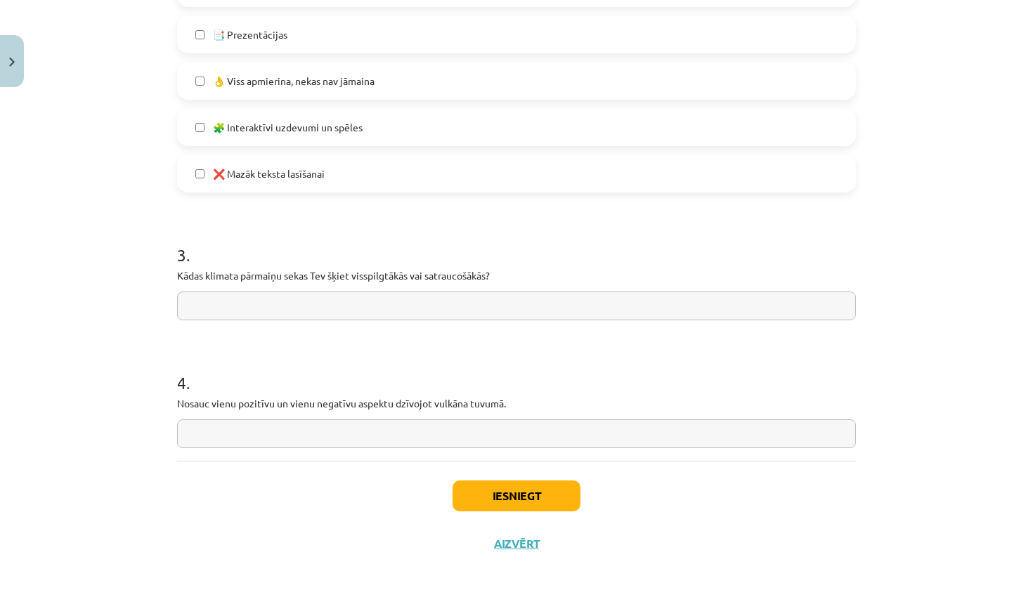
scroll to position [1045, 0]
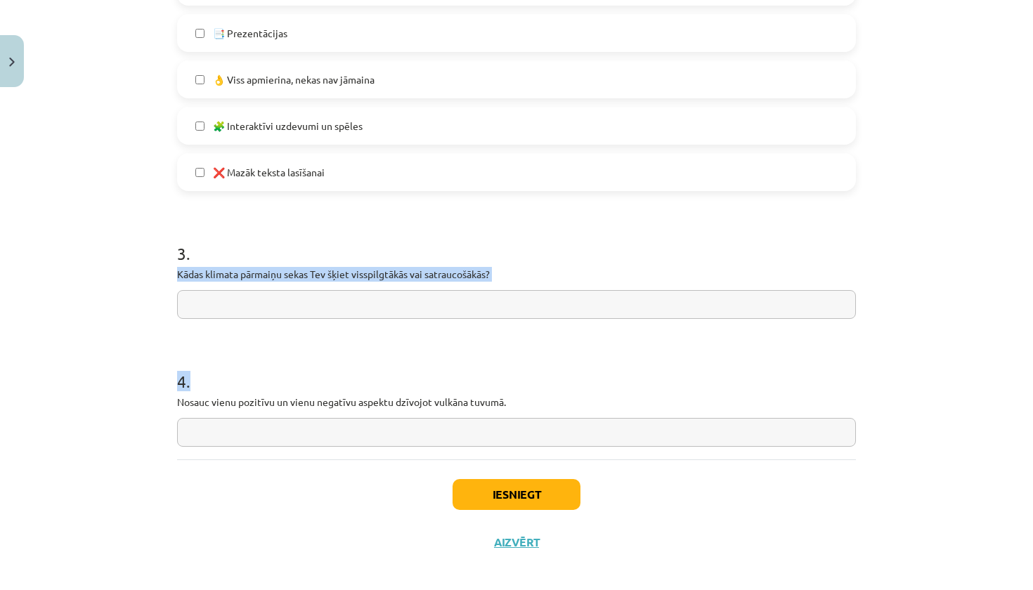
drag, startPoint x: 171, startPoint y: 272, endPoint x: 412, endPoint y: 418, distance: 281.9
copy form "Kādas klimata pārmaiņu sekas Tev šķiet visspilgtākās vai satraucošākās? 4 ."
click at [288, 299] on input "text" at bounding box center [516, 304] width 679 height 29
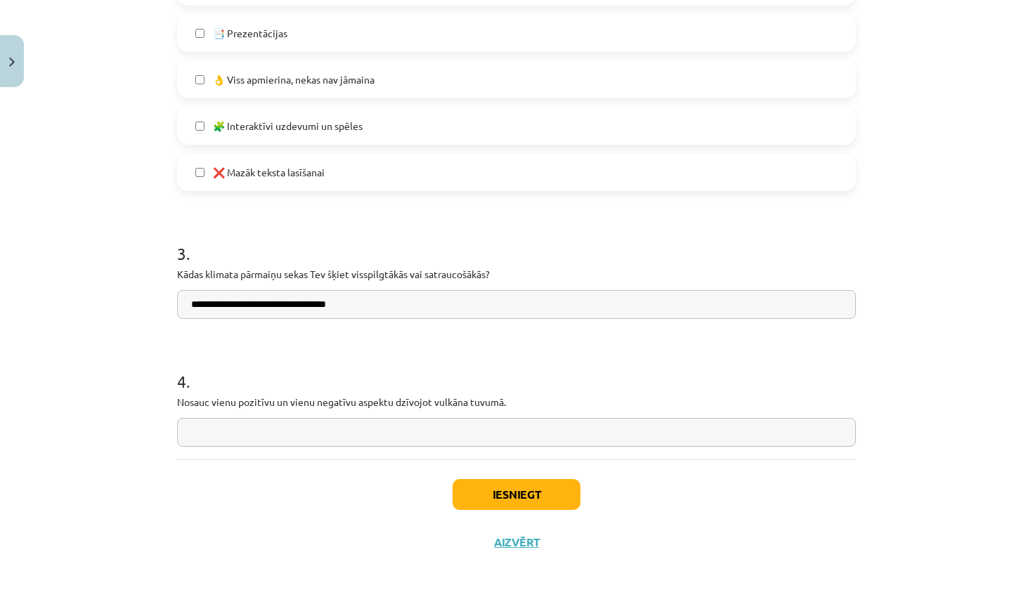
type input "**********"
click at [278, 436] on input "text" at bounding box center [516, 432] width 679 height 29
type input "**********"
click at [548, 488] on button "Iesniegt" at bounding box center [517, 494] width 128 height 31
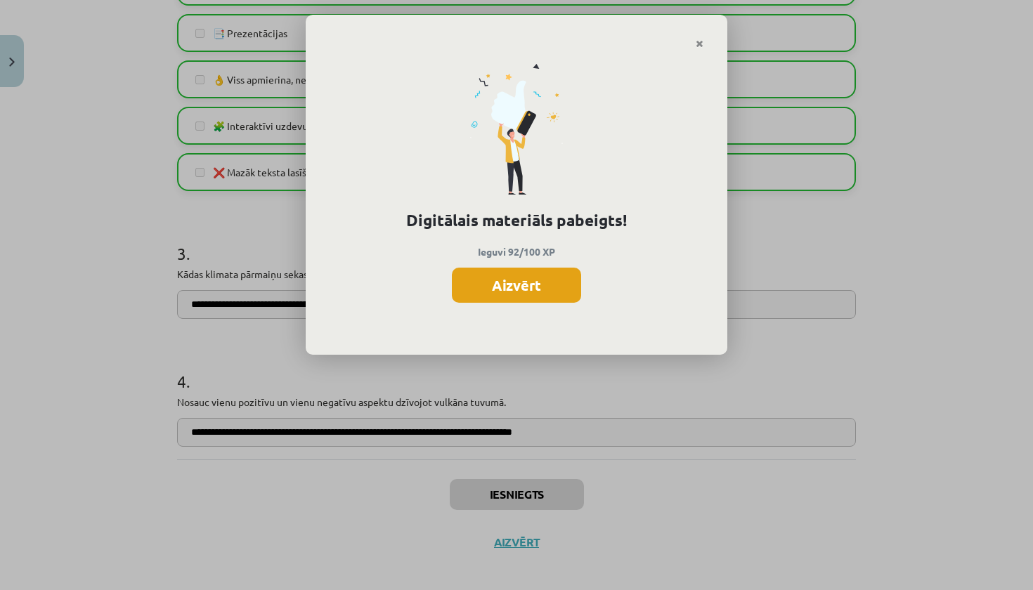
click at [546, 279] on button "Aizvērt" at bounding box center [516, 285] width 129 height 35
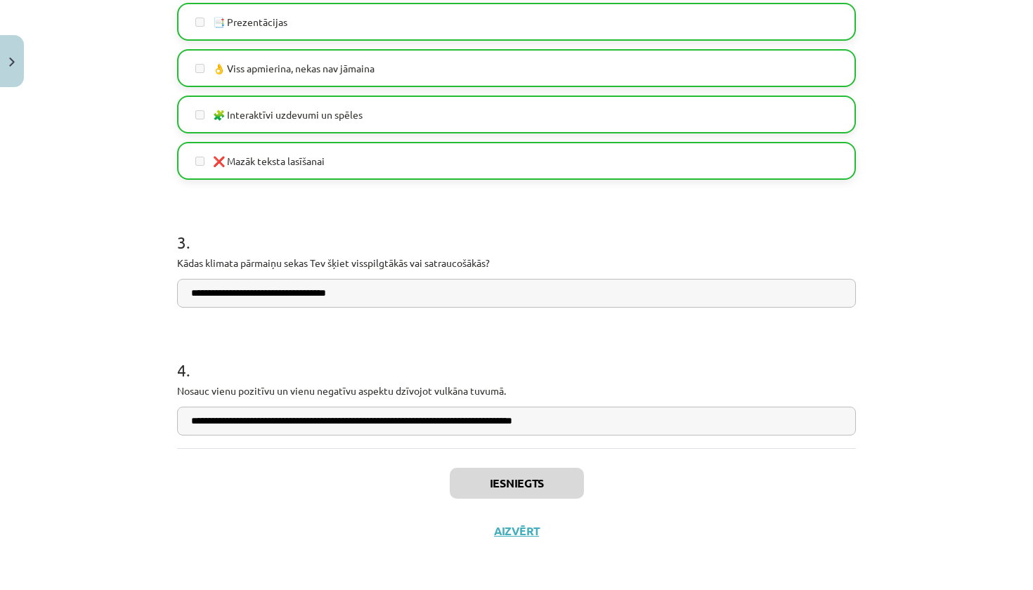
scroll to position [1058, 0]
click at [519, 531] on button "Aizvērt" at bounding box center [516, 531] width 53 height 14
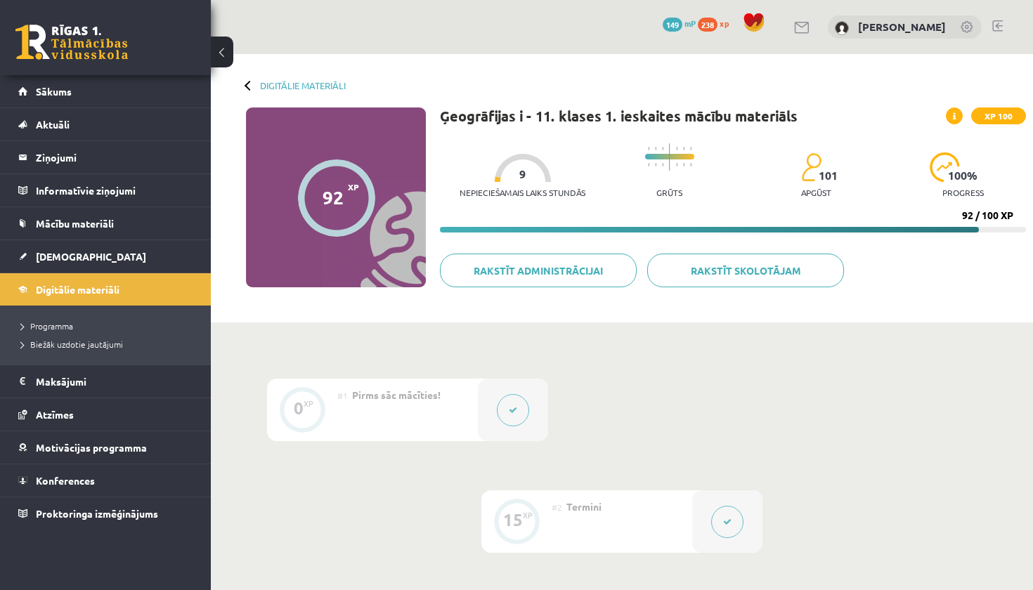
scroll to position [0, 0]
click at [319, 84] on link "Digitālie materiāli" at bounding box center [303, 85] width 86 height 11
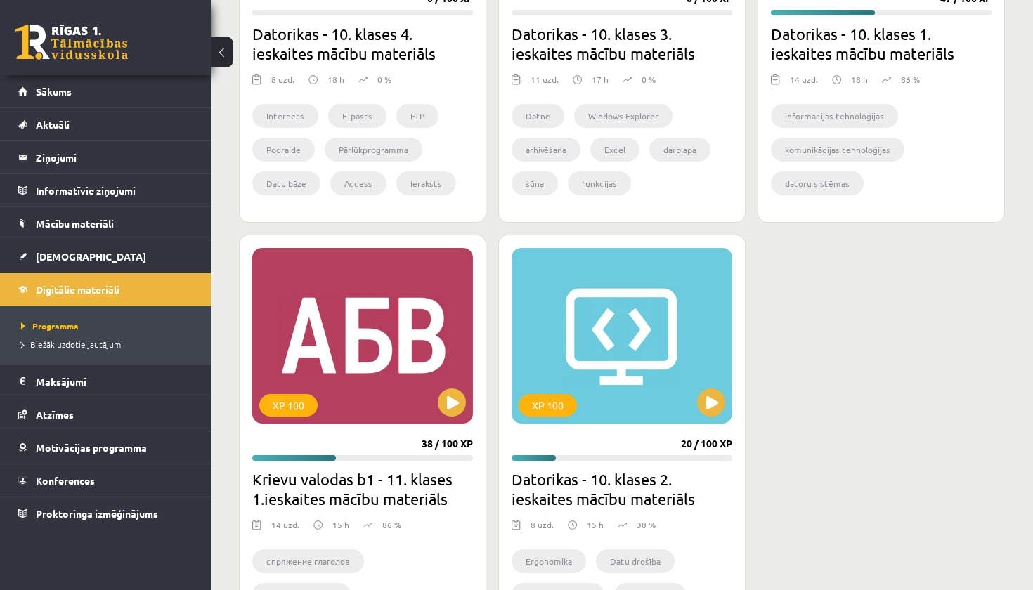
scroll to position [936, 0]
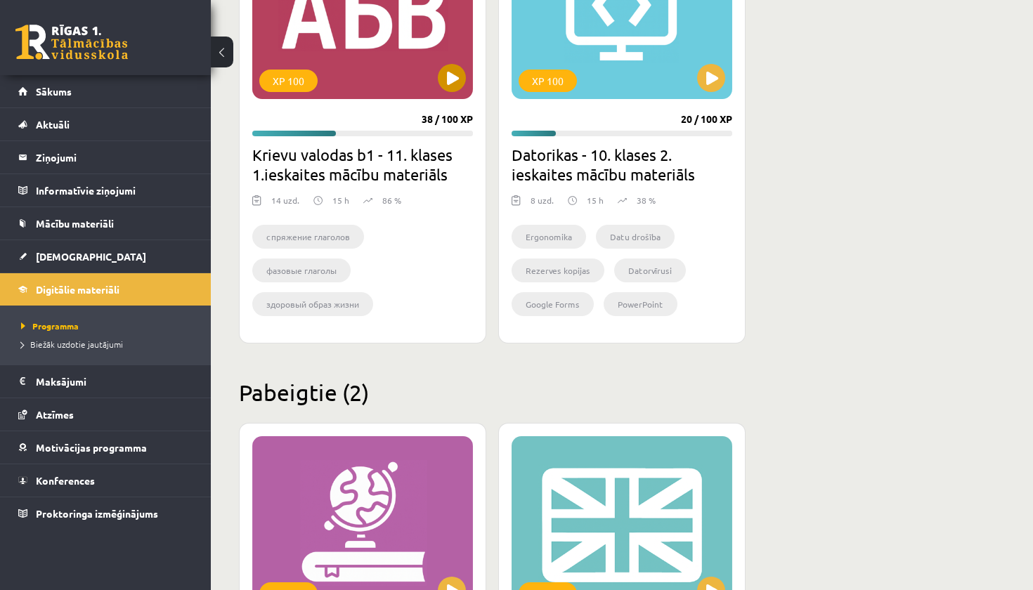
click at [453, 84] on button at bounding box center [452, 78] width 28 height 28
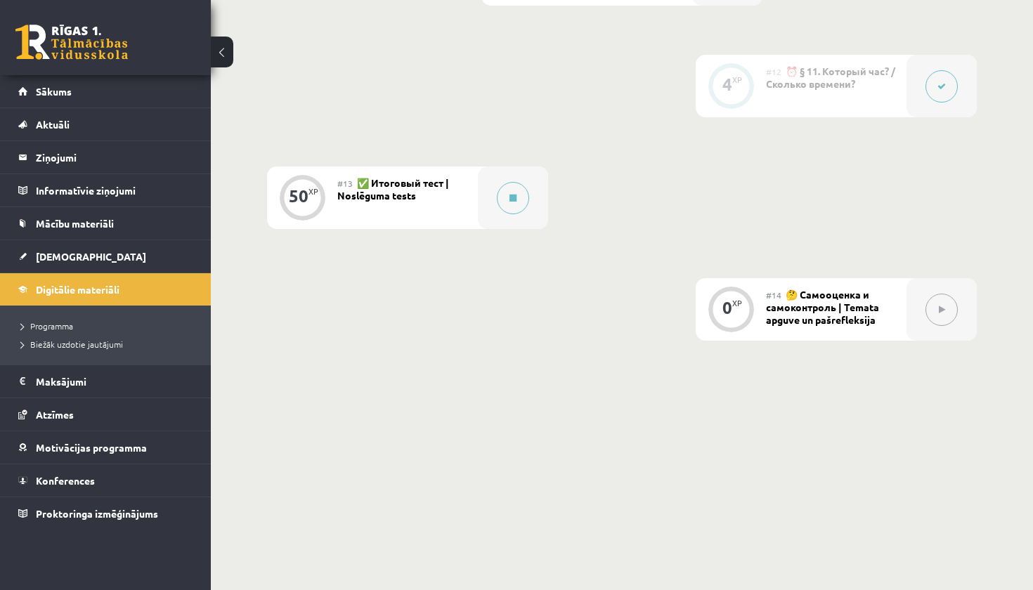
scroll to position [1761, 0]
click at [519, 208] on button at bounding box center [513, 199] width 32 height 32
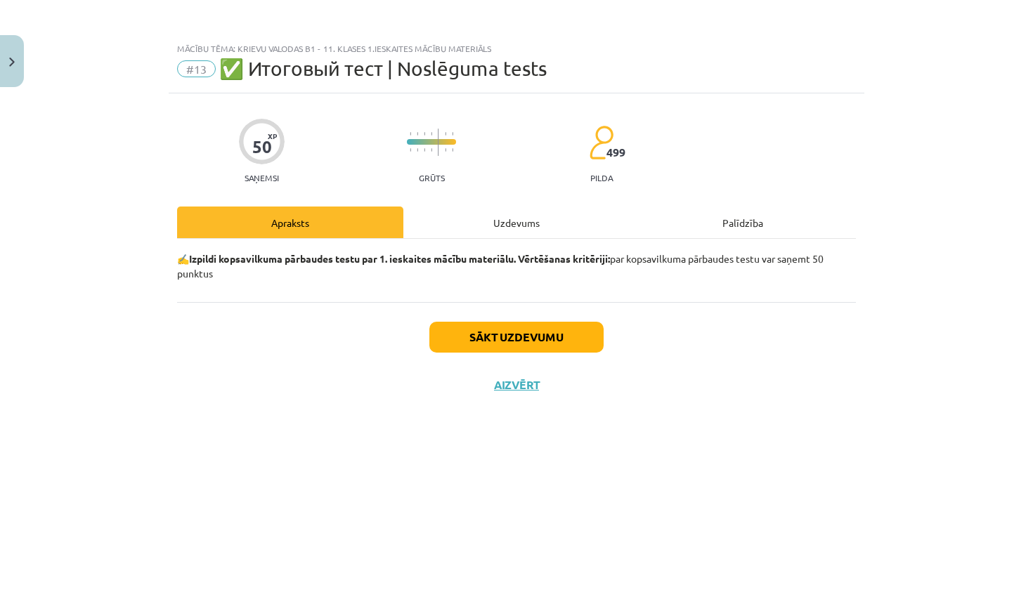
click at [524, 348] on button "Sākt uzdevumu" at bounding box center [516, 337] width 174 height 31
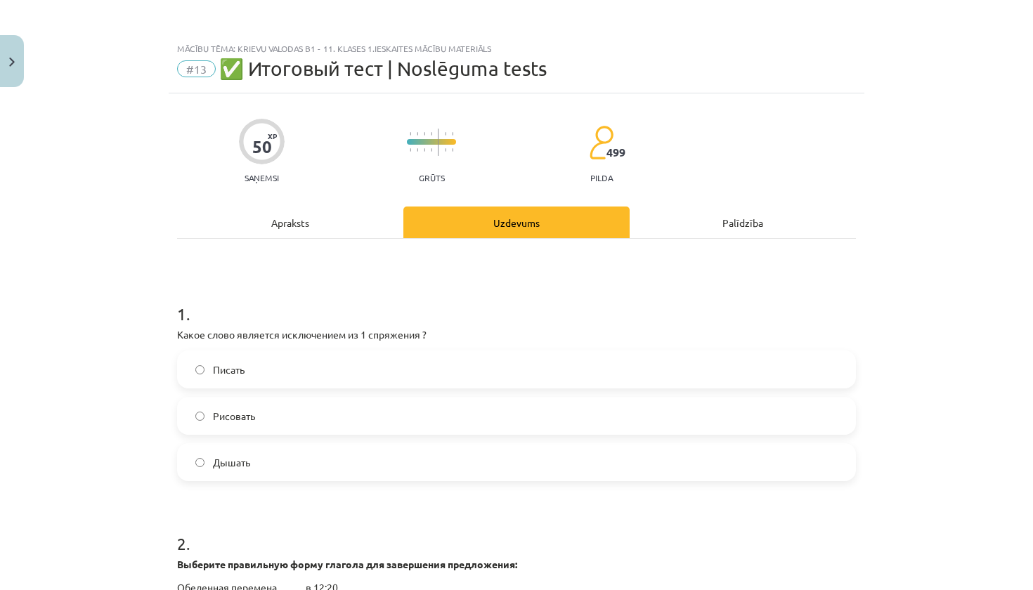
scroll to position [0, 0]
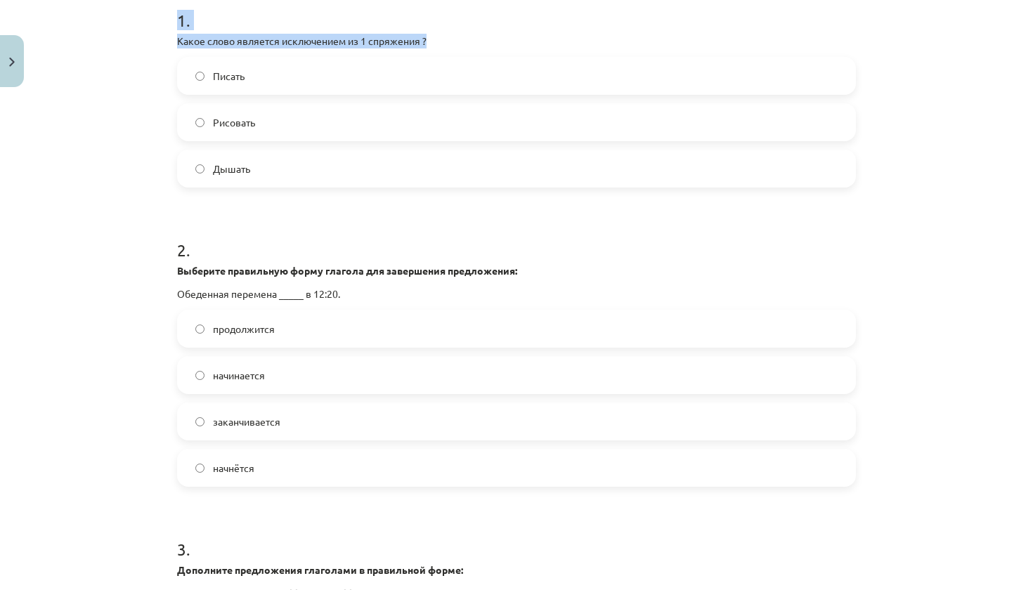
drag, startPoint x: 169, startPoint y: 344, endPoint x: 481, endPoint y: -74, distance: 522.2
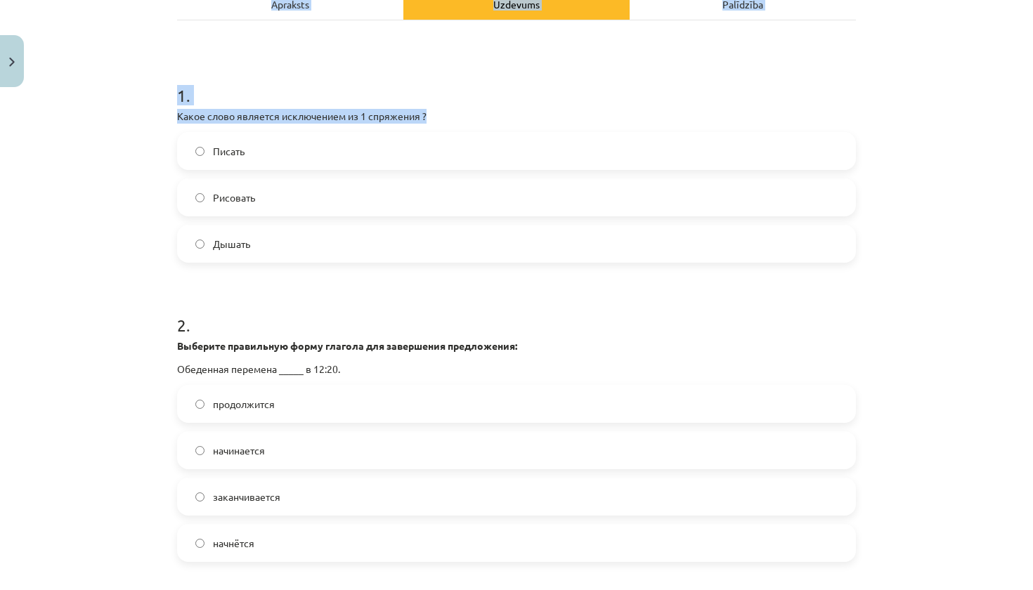
click at [167, 124] on div "Mācību tēma: Krievu valodas b1 - 11. klases 1.ieskaites mācību materiāls #13 ✅ …" at bounding box center [516, 295] width 1033 height 590
click at [180, 117] on p "Какое слово является исключением из 1 спряжения ?" at bounding box center [516, 116] width 679 height 15
drag, startPoint x: 167, startPoint y: 117, endPoint x: 195, endPoint y: 108, distance: 29.6
click at [197, 110] on div "Mācību tēma: Krievu valodas b1 - 11. klases 1.ieskaites mācību materiāls #13 ✅ …" at bounding box center [516, 295] width 1033 height 590
click at [158, 115] on div "Mācību tēma: Krievu valodas b1 - 11. klases 1.ieskaites mācību materiāls #13 ✅ …" at bounding box center [516, 295] width 1033 height 590
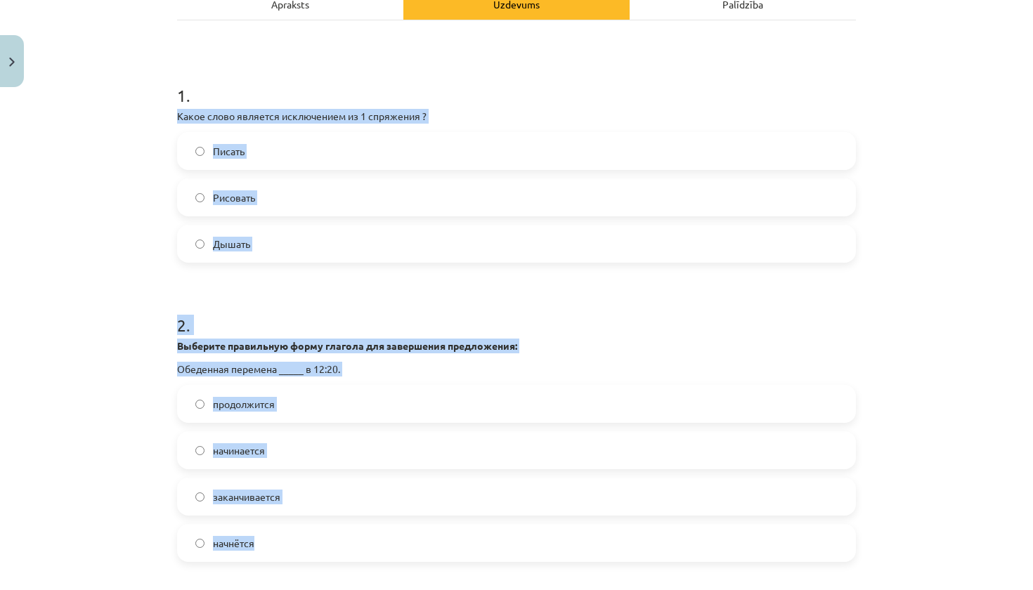
drag, startPoint x: 176, startPoint y: 117, endPoint x: 381, endPoint y: 541, distance: 470.9
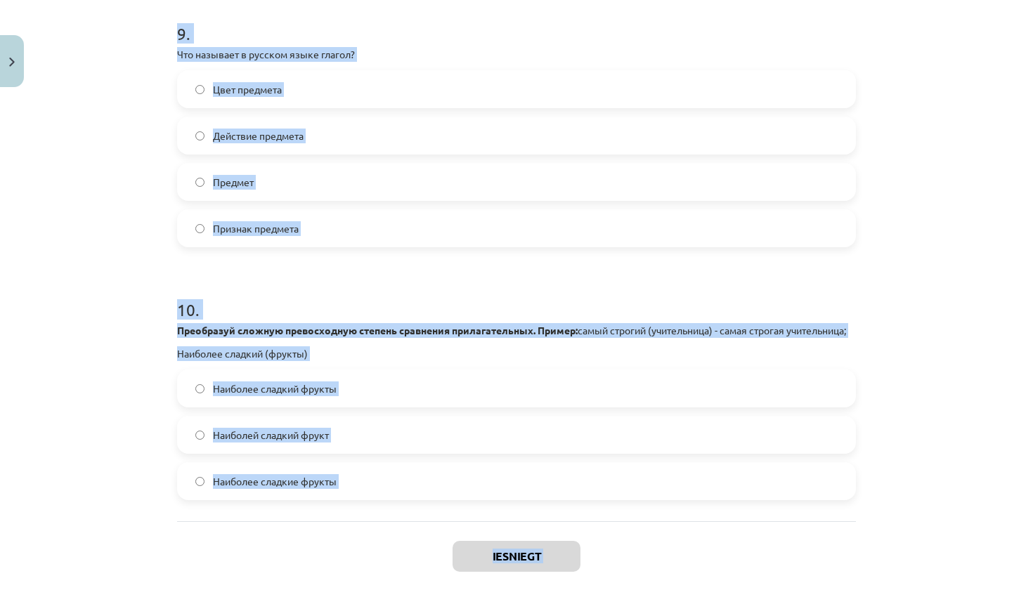
scroll to position [2662, 0]
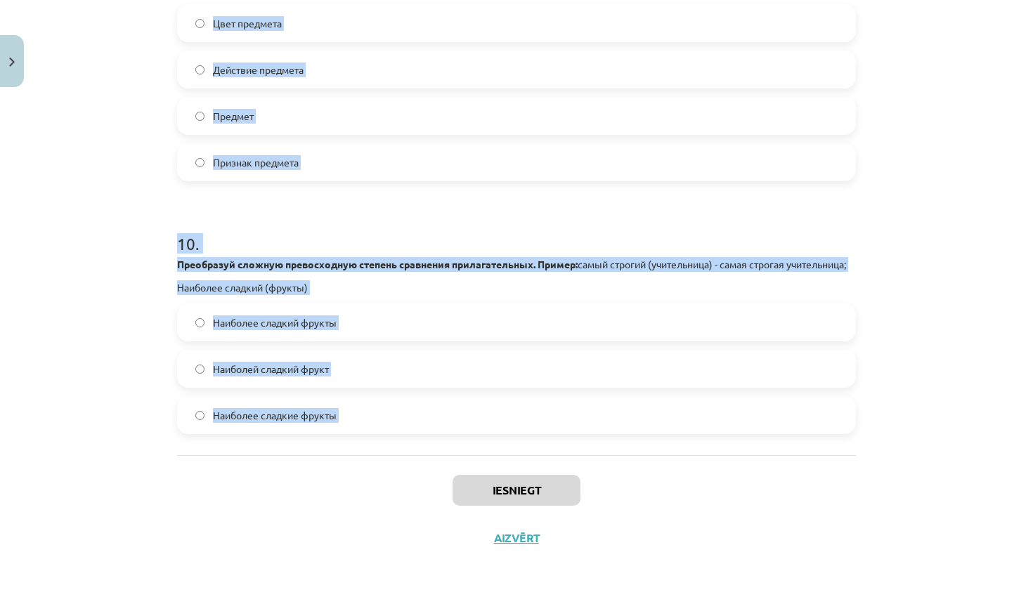
drag, startPoint x: 172, startPoint y: 112, endPoint x: 378, endPoint y: 439, distance: 386.3
copy form "Lorem ipsum dolorsit ametconsect ad 2 elitseddo ? Eiusmo Temporin Utlabo 8 . Et…"
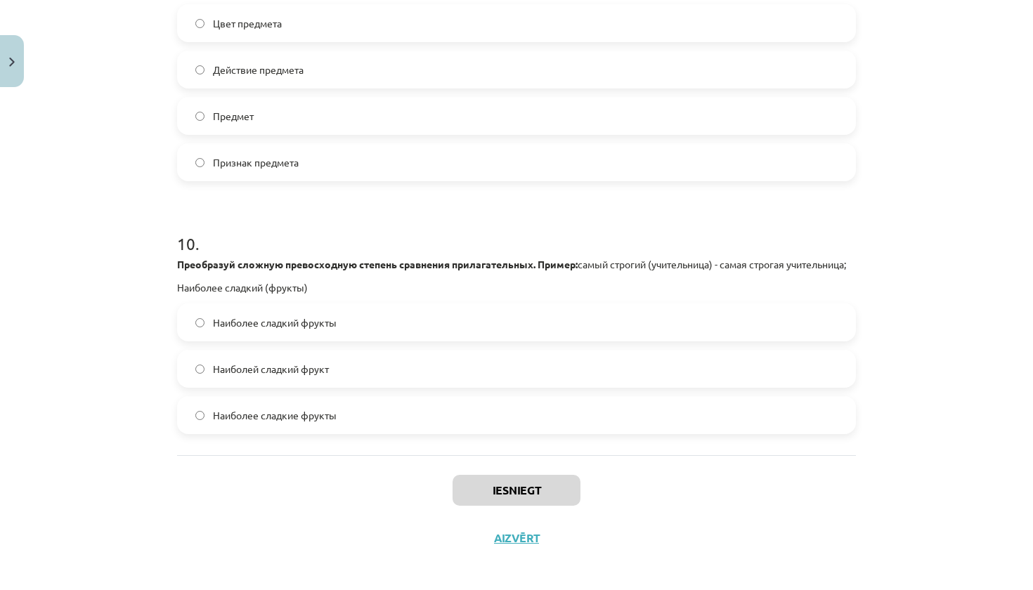
click at [886, 211] on div "Mācību tēma: Krievu valodas b1 - 11. klases 1.ieskaites mācību materiāls #13 ✅ …" at bounding box center [516, 295] width 1033 height 590
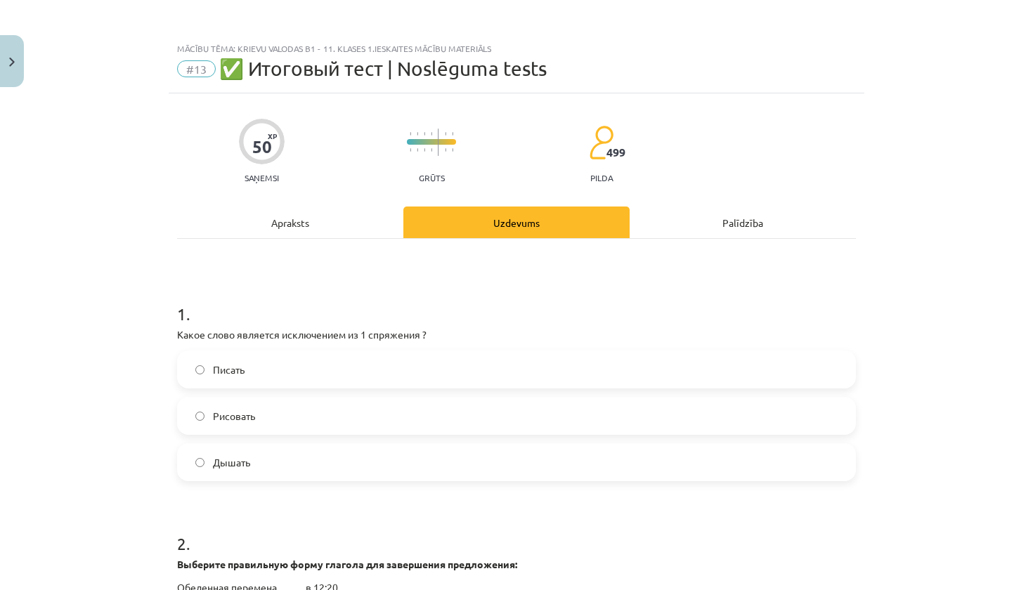
scroll to position [0, 0]
click at [440, 456] on label "Дышать" at bounding box center [517, 462] width 676 height 35
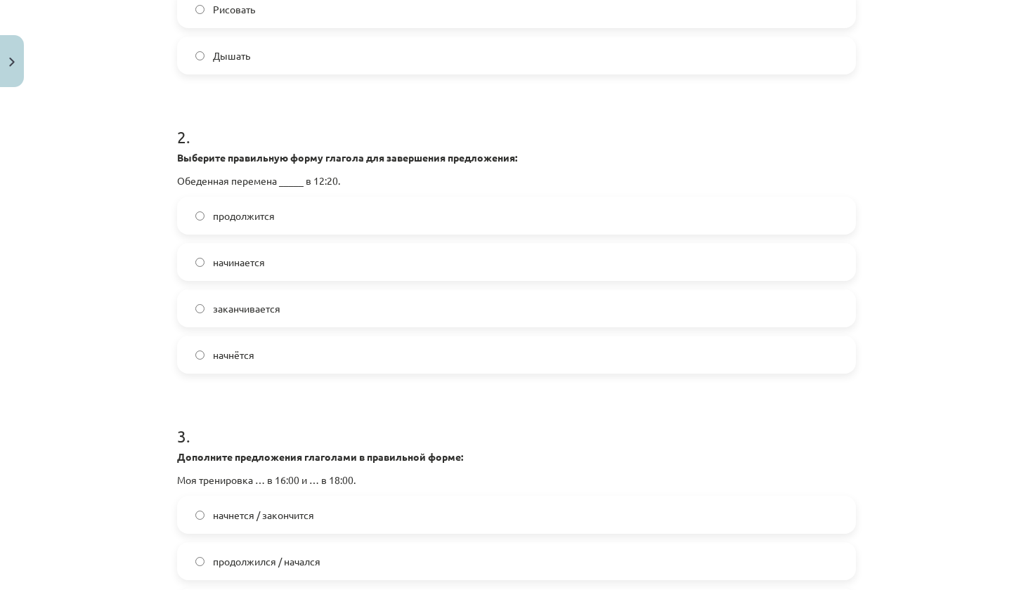
scroll to position [438, 0]
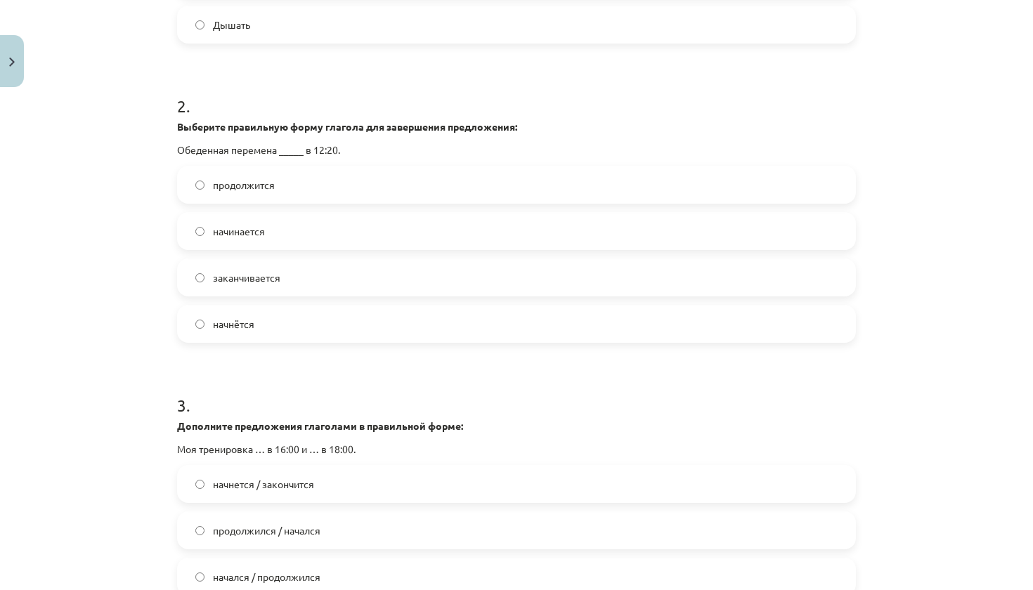
click at [344, 233] on label "начинается" at bounding box center [517, 231] width 676 height 35
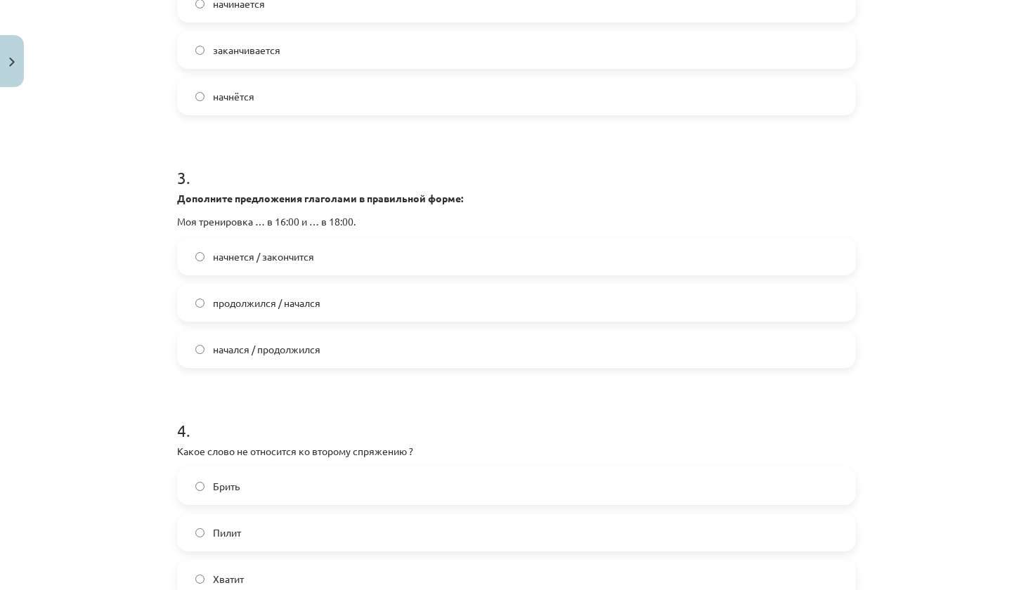
scroll to position [680, 0]
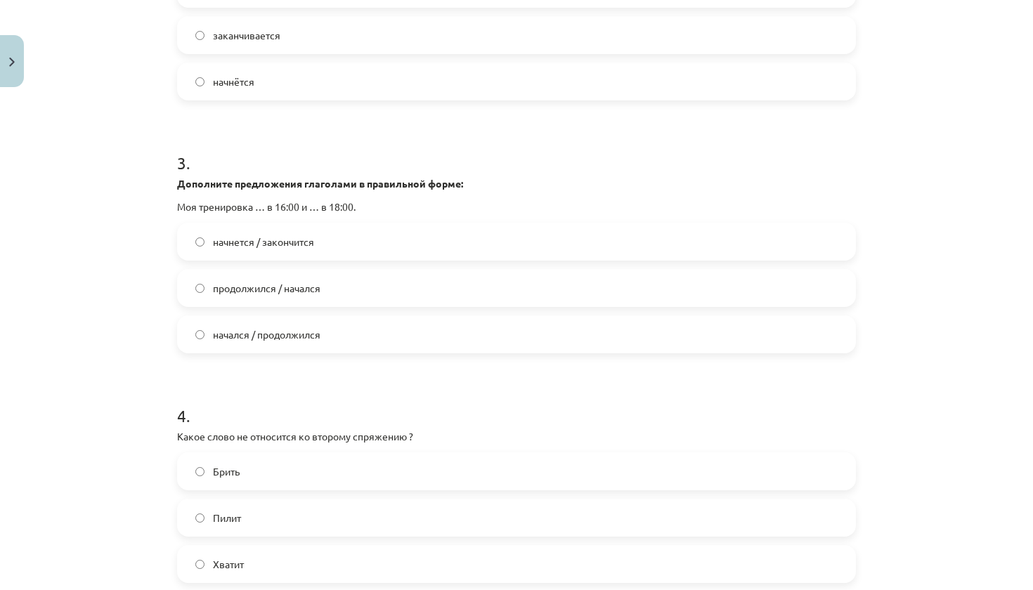
click at [365, 240] on label "начнется / закончится" at bounding box center [517, 241] width 676 height 35
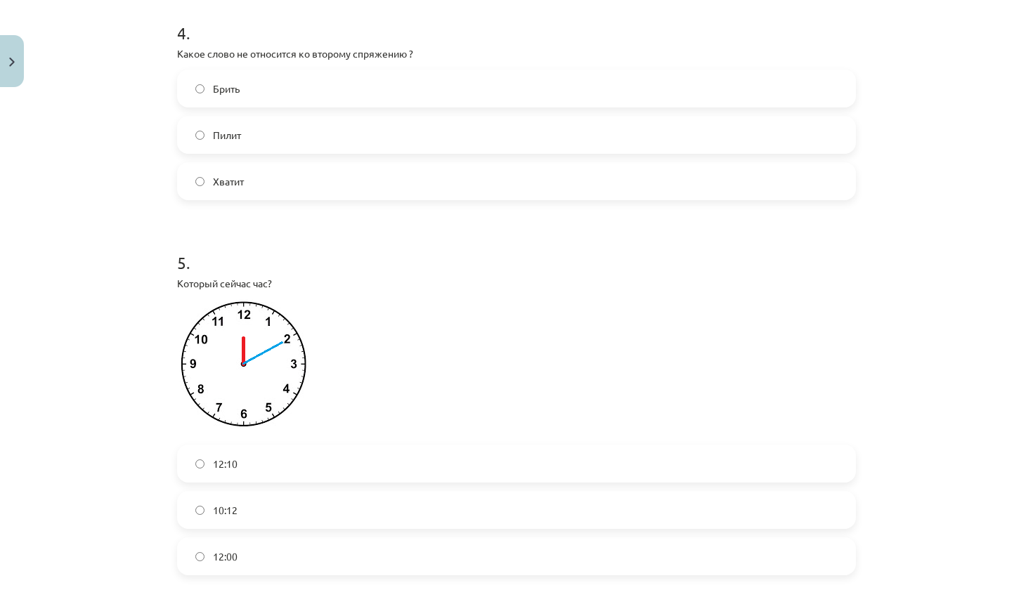
scroll to position [1066, 0]
click at [358, 180] on label "Хватит" at bounding box center [517, 178] width 676 height 35
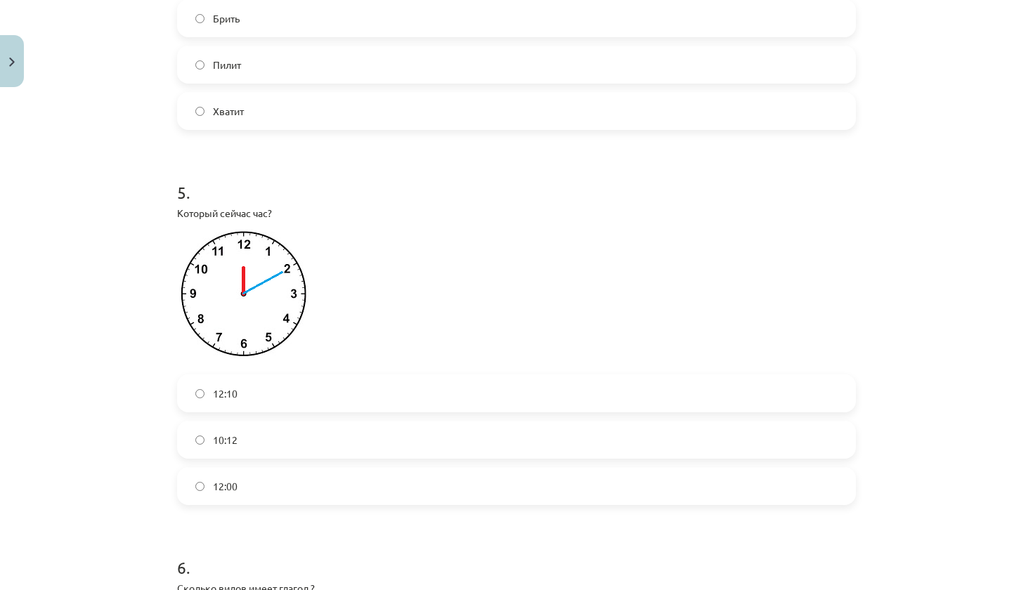
scroll to position [1139, 0]
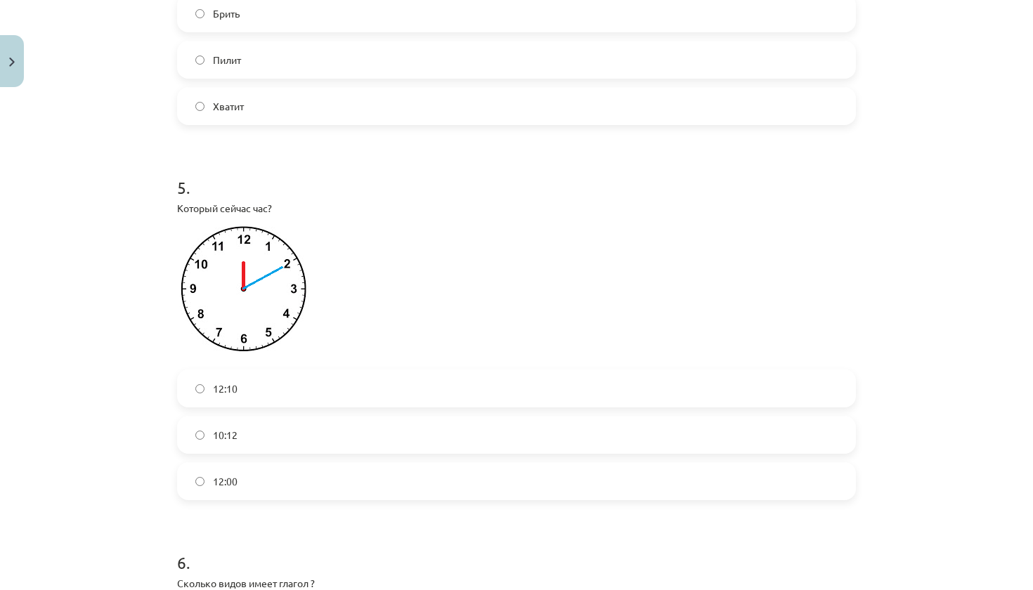
click at [334, 394] on label "12:10" at bounding box center [517, 388] width 676 height 35
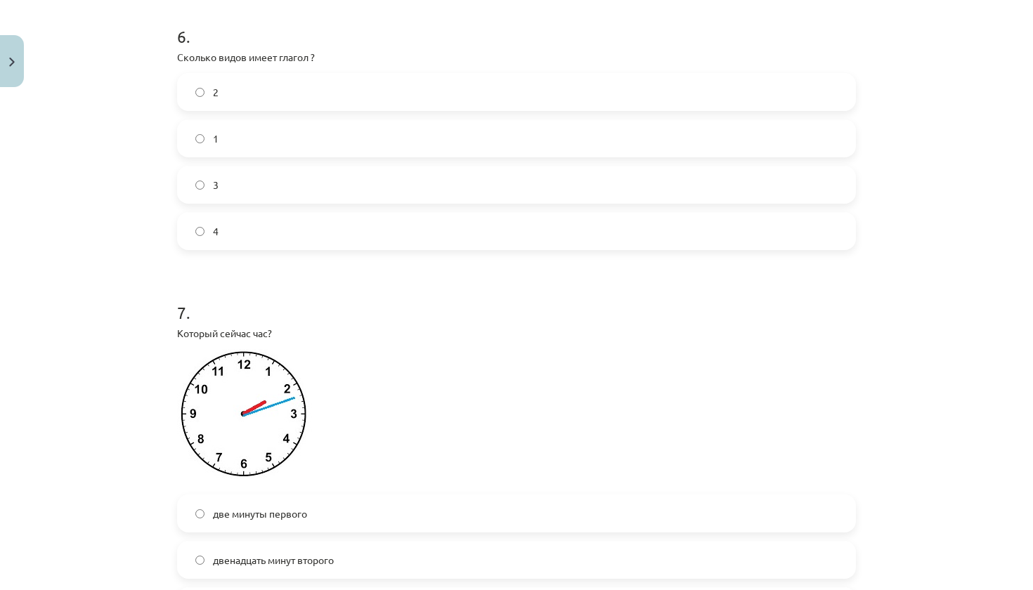
scroll to position [1666, 0]
click at [287, 89] on label "2" at bounding box center [517, 91] width 676 height 35
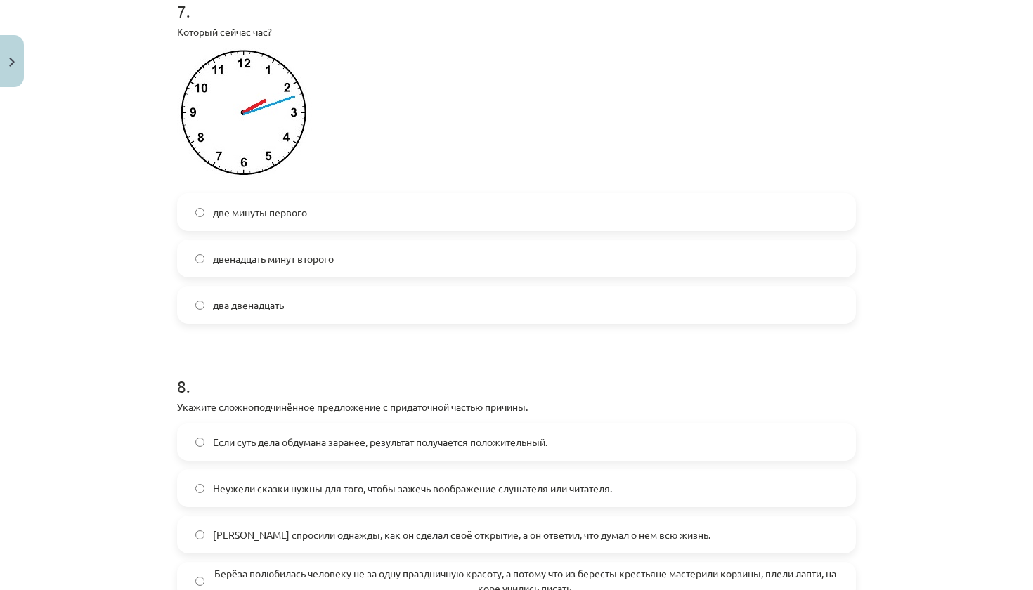
scroll to position [1951, 0]
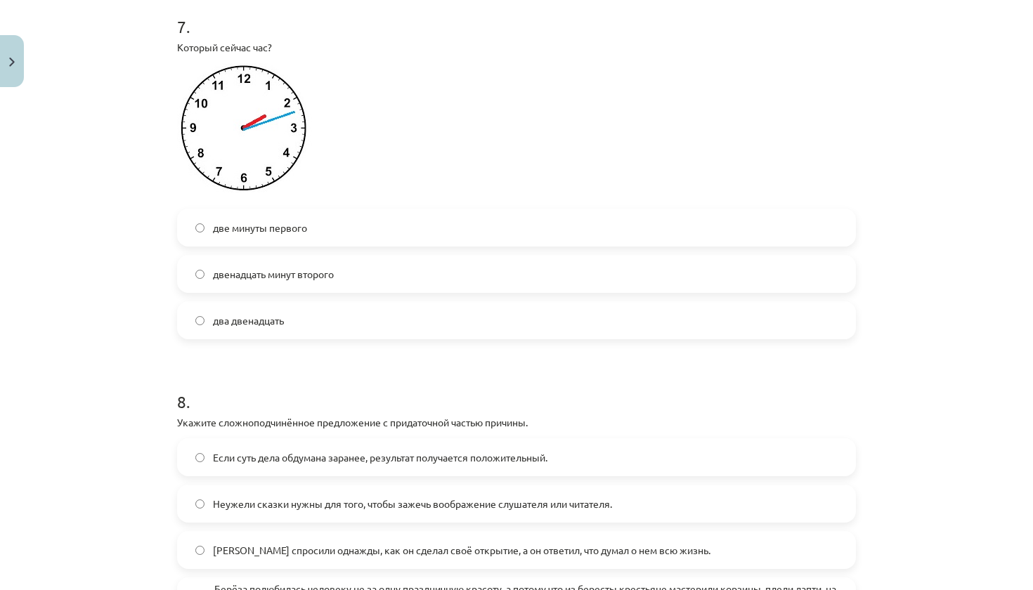
click at [351, 281] on label "двенадцать минут второго" at bounding box center [517, 274] width 676 height 35
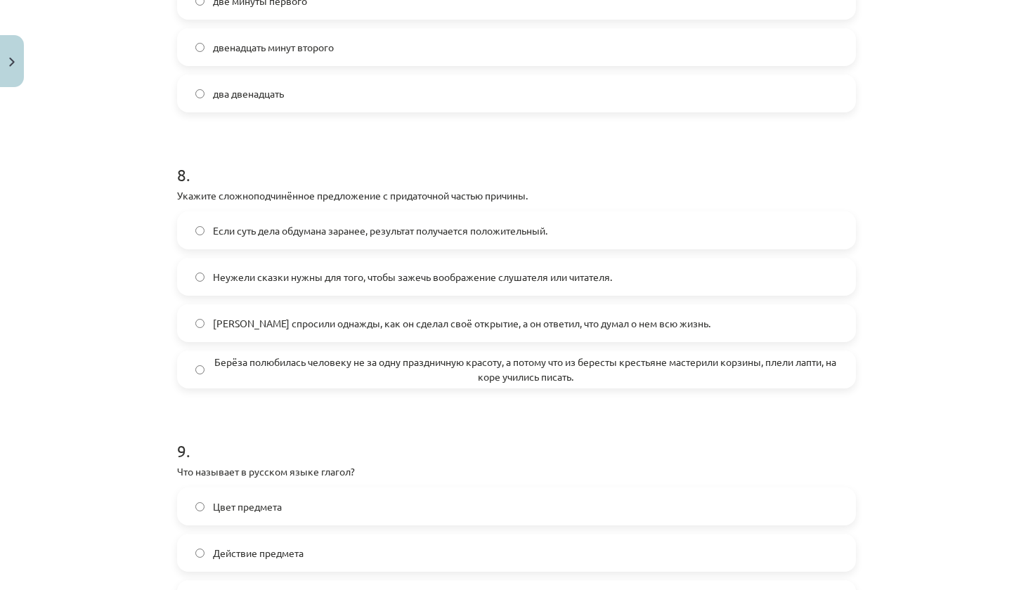
scroll to position [2182, 0]
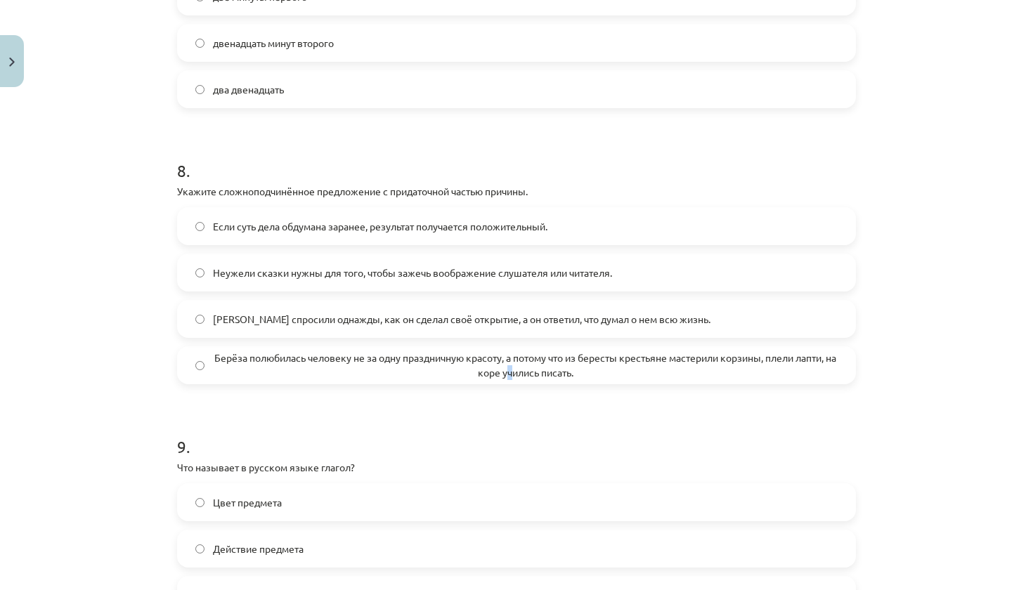
click at [515, 375] on span "Берёза полюбилась человеку не за одну праздничную красоту, а потому что из бере…" at bounding box center [525, 366] width 625 height 30
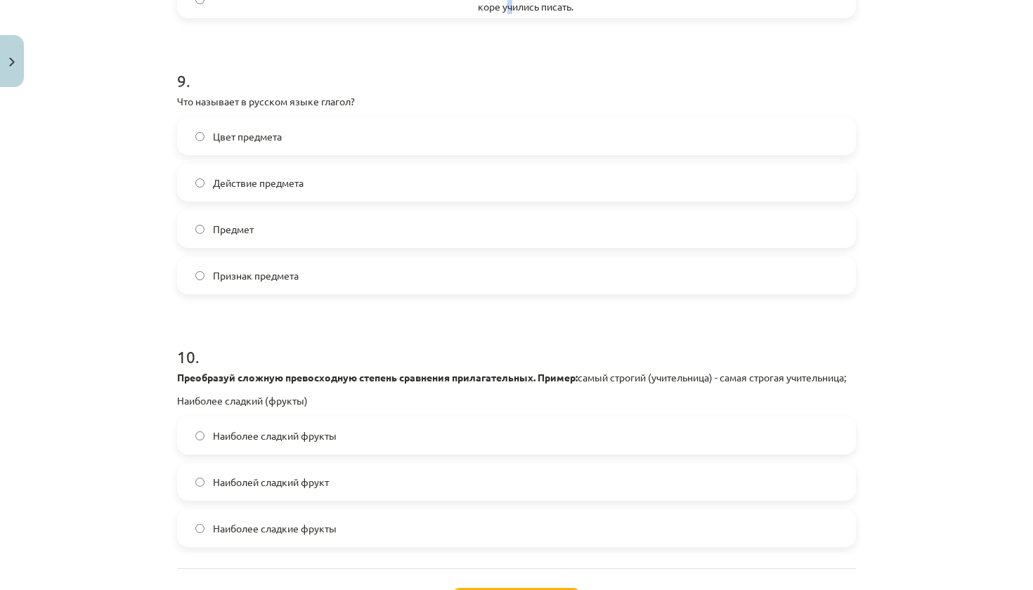
scroll to position [2584, 0]
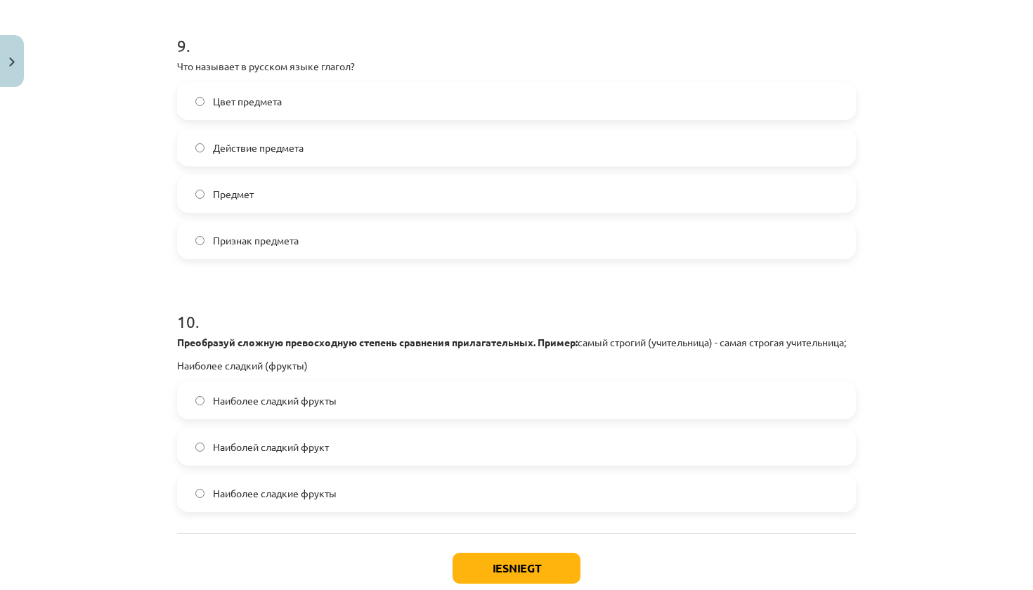
click at [358, 150] on label "Действие предмета" at bounding box center [517, 147] width 676 height 35
click at [368, 418] on label "Наиболее сладкий фрукты" at bounding box center [517, 400] width 676 height 35
click at [508, 584] on button "Iesniegt" at bounding box center [517, 568] width 128 height 31
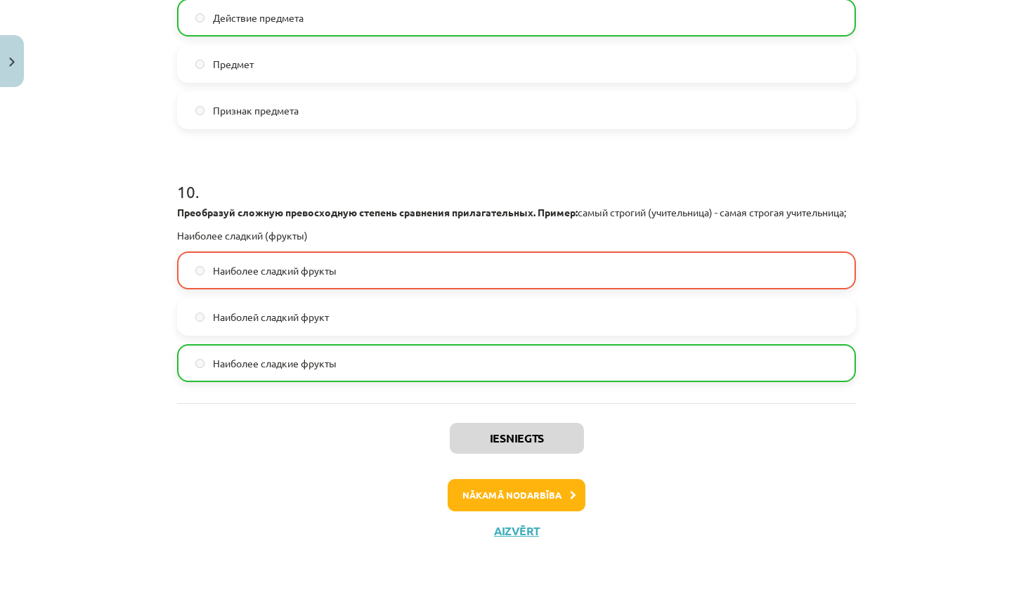
scroll to position [2730, 0]
click at [524, 492] on button "Nākamā nodarbība" at bounding box center [517, 495] width 138 height 32
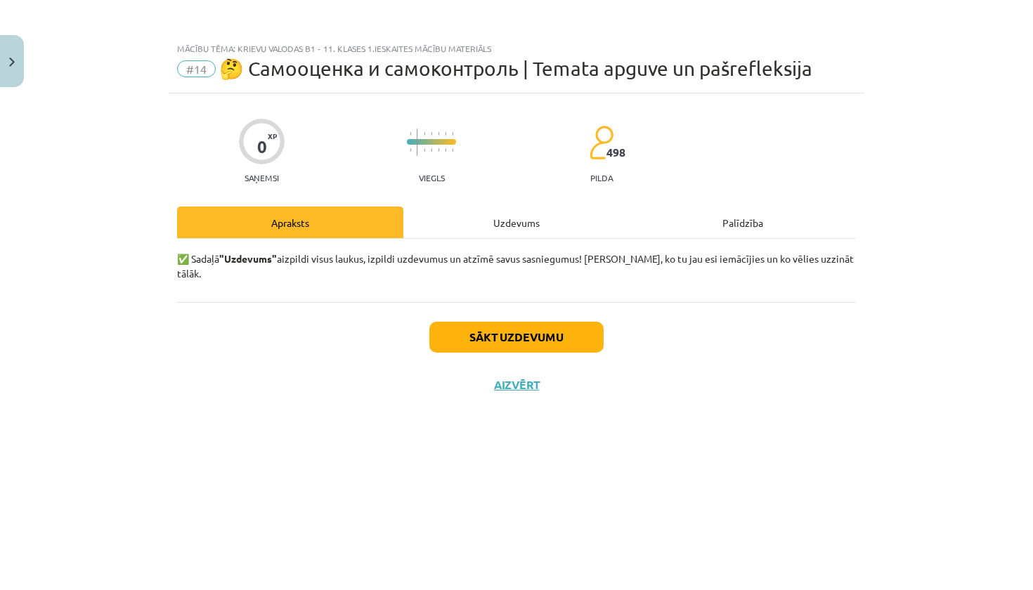
click at [515, 322] on button "Sākt uzdevumu" at bounding box center [516, 337] width 174 height 31
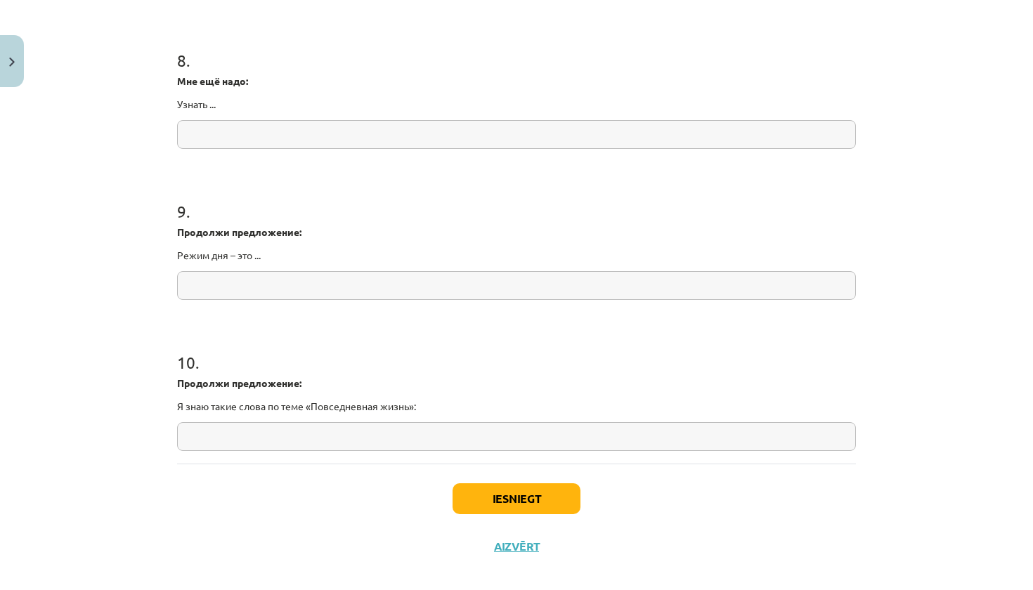
scroll to position [1801, 0]
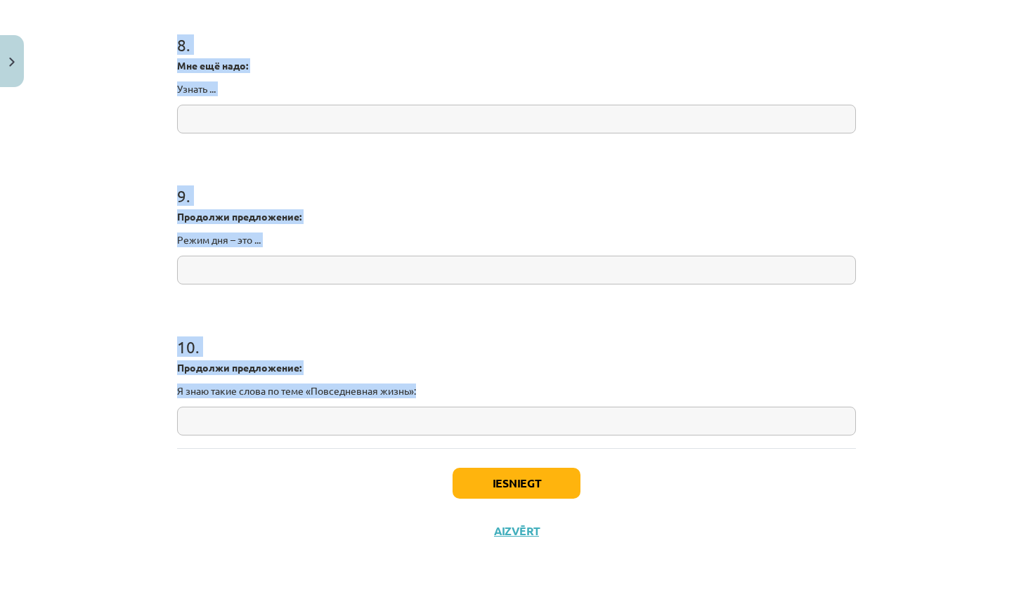
drag, startPoint x: 173, startPoint y: 231, endPoint x: 597, endPoint y: 443, distance: 474.9
copy form "L ipsumdol/sit ametcons adipi e seddoeiusmod temporinc ut labo: «Etdoloremagn a…"
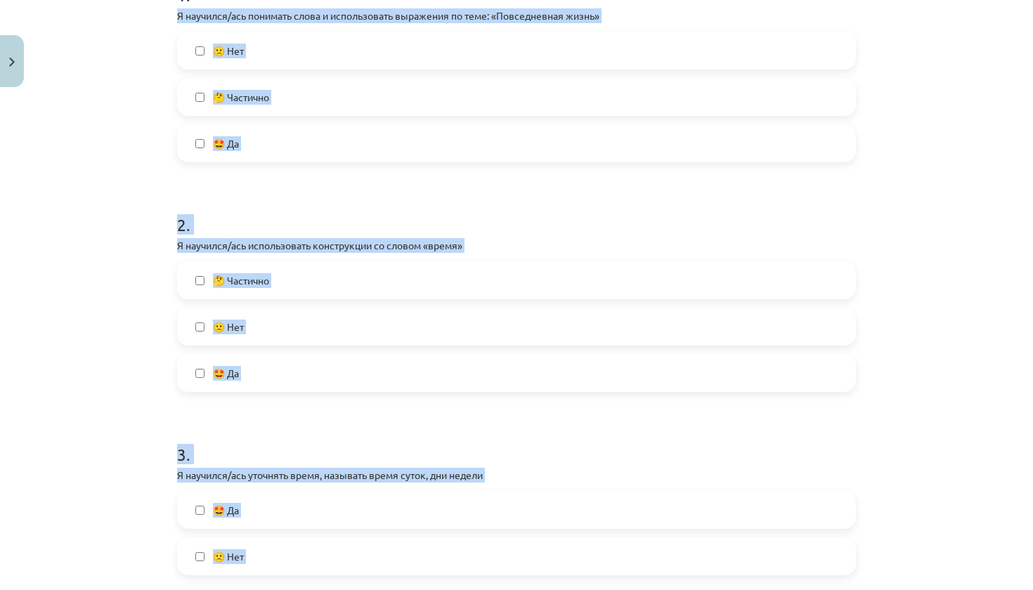
scroll to position [168, 0]
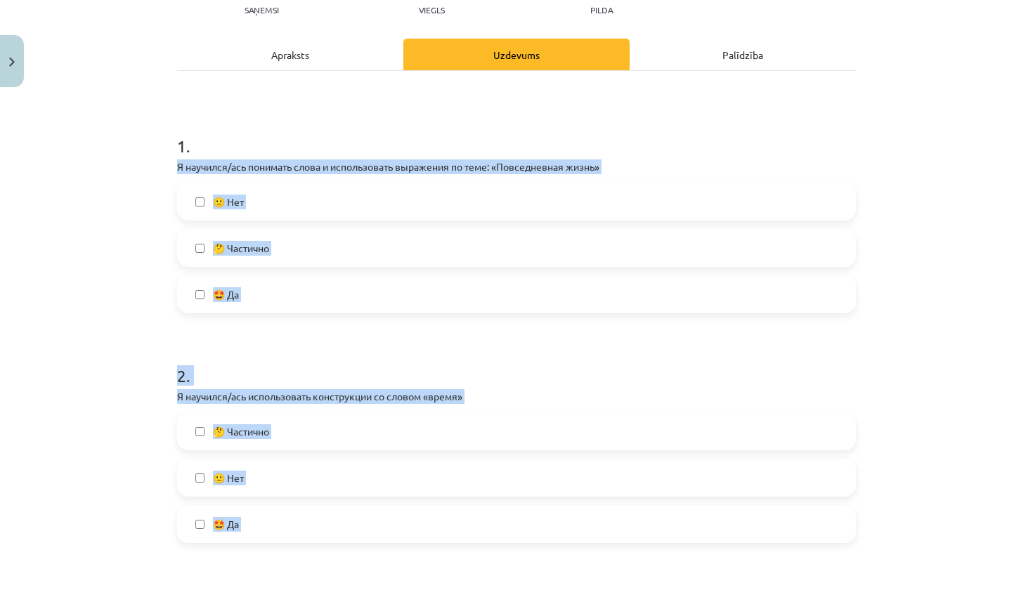
click at [866, 372] on div "Mācību tēma: Krievu valodas b1 - 11. klases 1.ieskaites mācību materiāls #14 🤔 …" at bounding box center [516, 295] width 1033 height 590
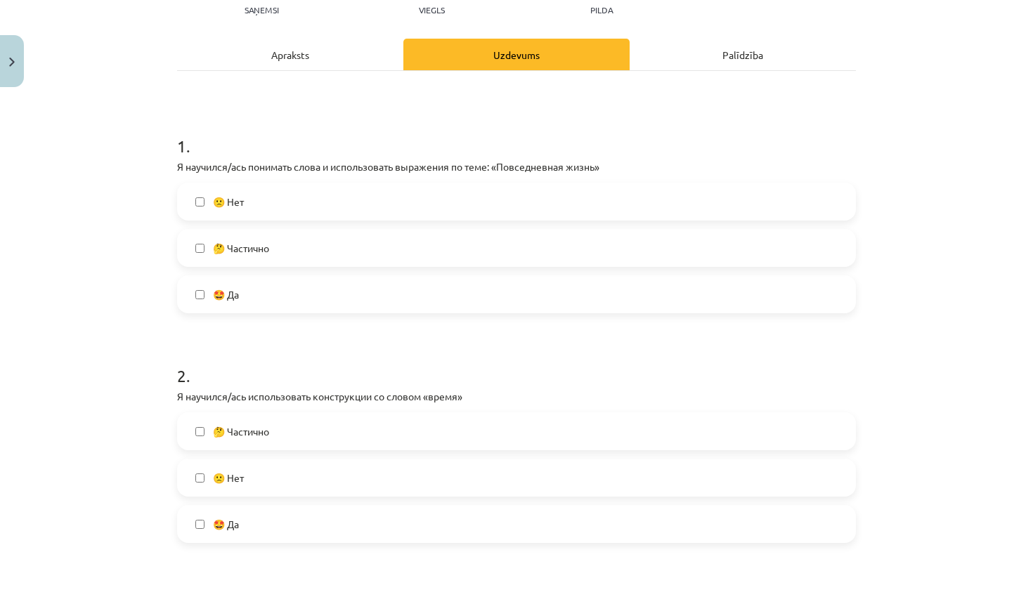
click at [514, 305] on label "🤩 Да" at bounding box center [517, 294] width 676 height 35
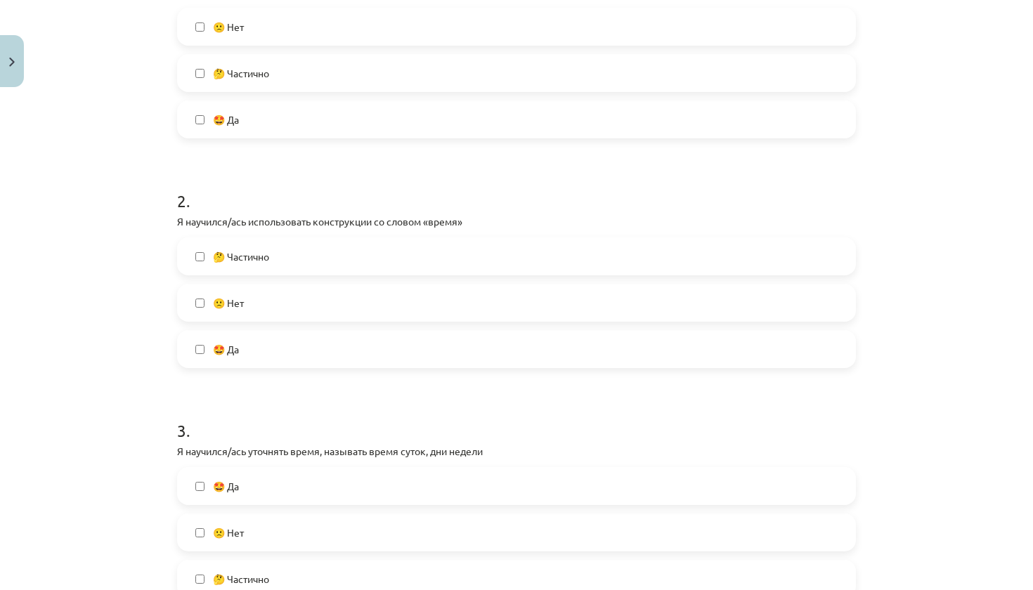
click at [461, 363] on label "🤩 Да" at bounding box center [517, 349] width 676 height 35
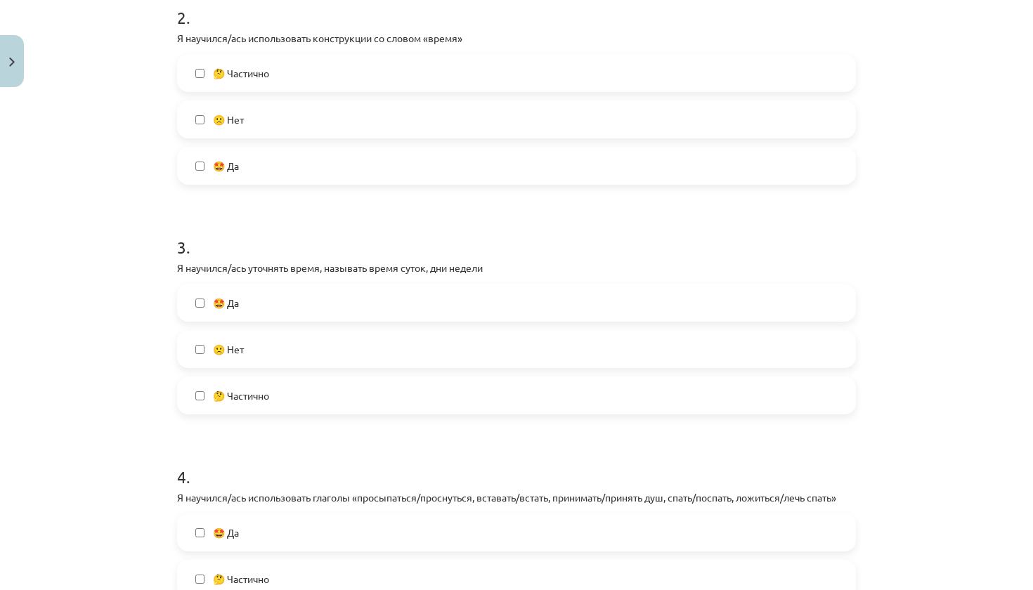
scroll to position [527, 0]
click at [447, 396] on label "🤔 Частично" at bounding box center [517, 394] width 676 height 35
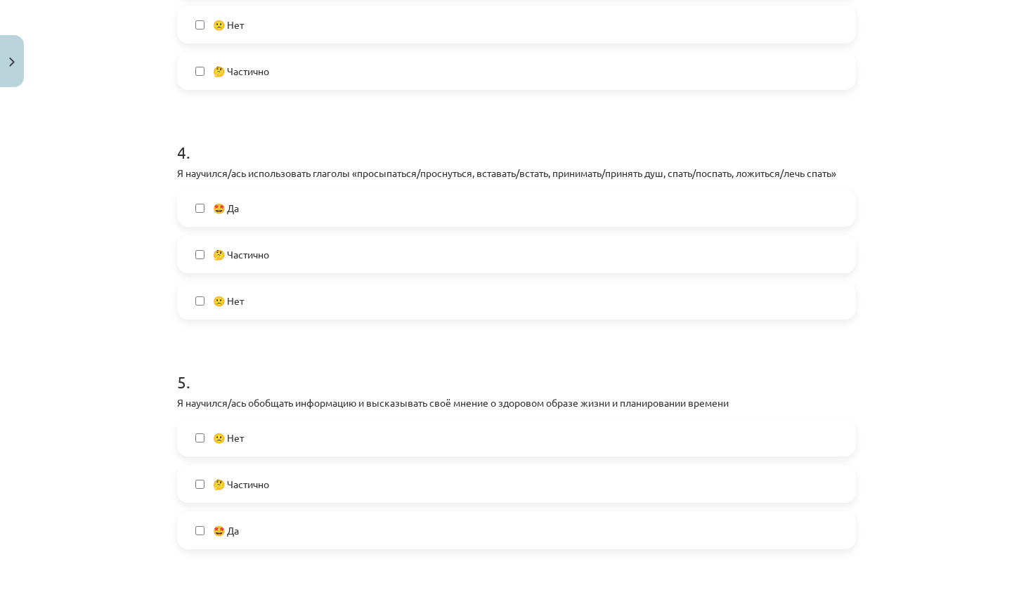
scroll to position [878, 0]
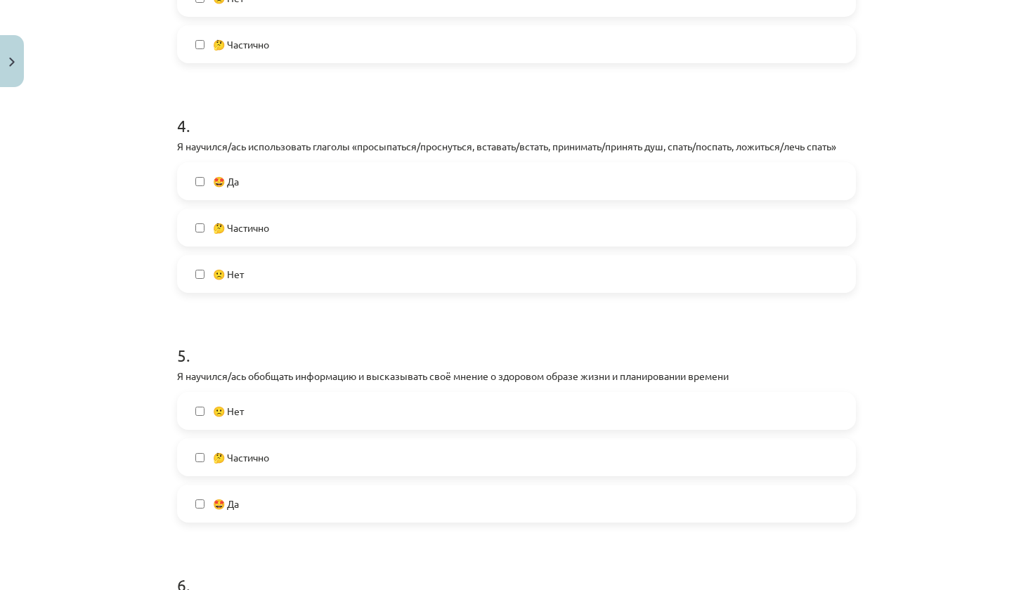
click at [481, 175] on label "🤩 Да" at bounding box center [517, 181] width 676 height 35
click at [376, 499] on label "🤩 Да" at bounding box center [517, 503] width 676 height 35
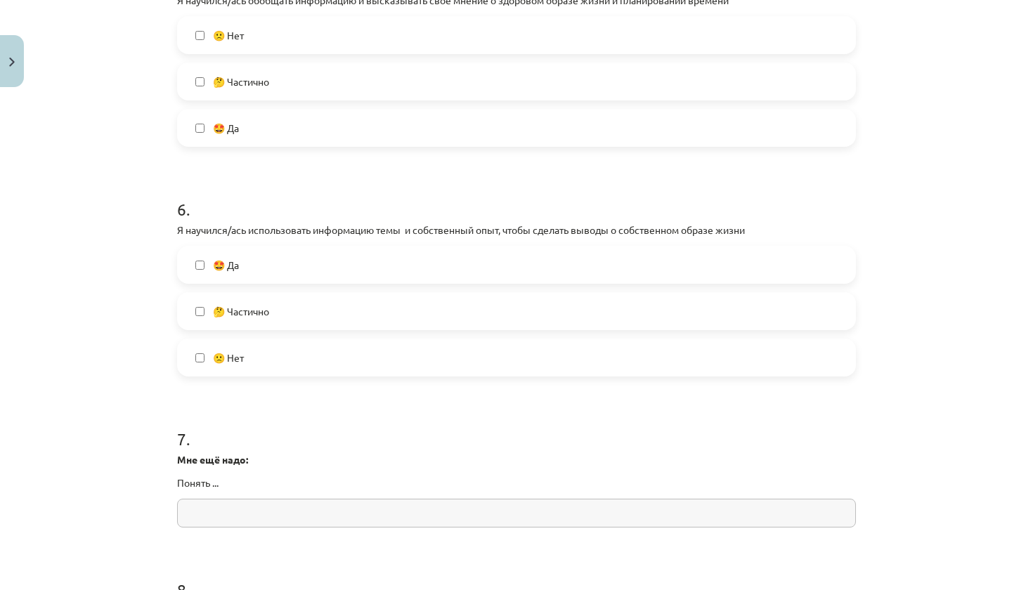
scroll to position [1260, 0]
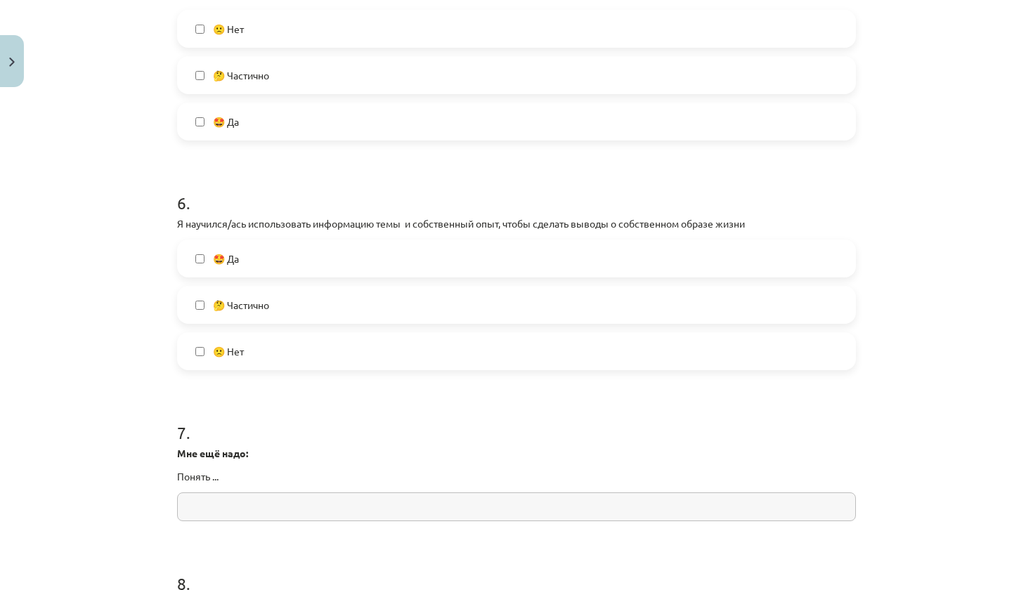
click at [394, 304] on label "🤔 Частично" at bounding box center [517, 304] width 676 height 35
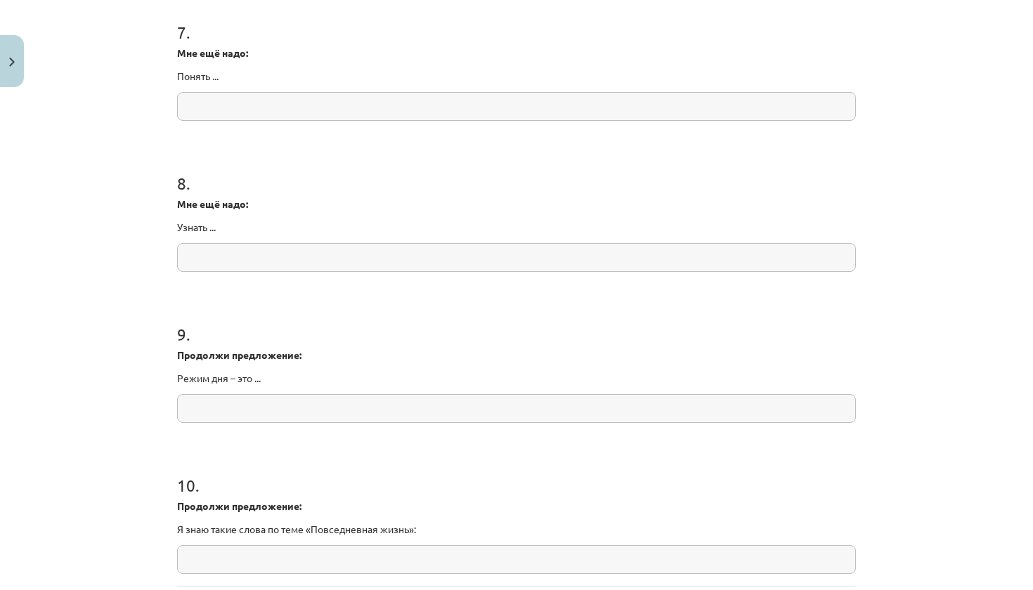
scroll to position [1664, 0]
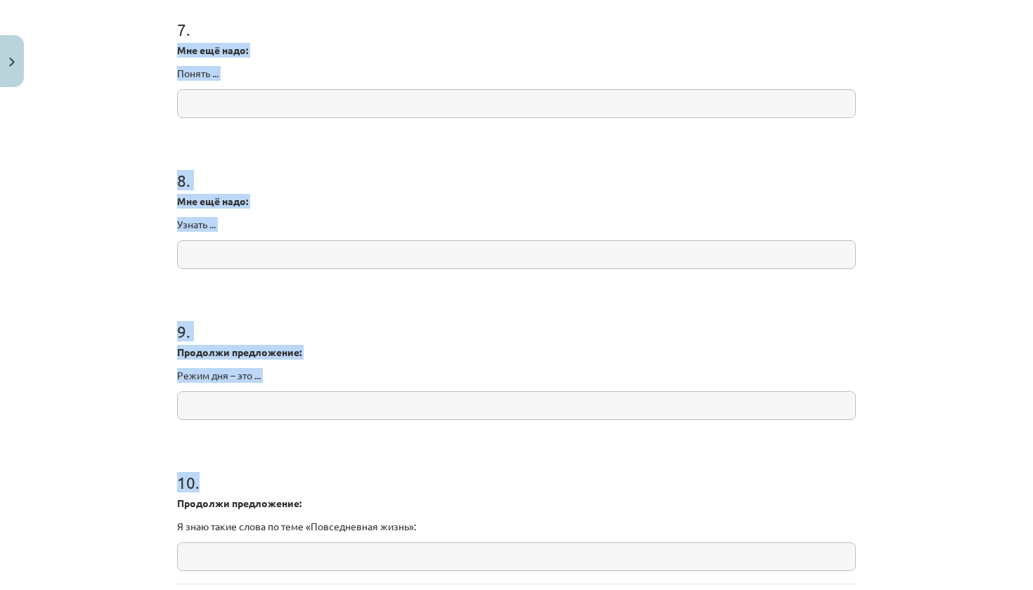
drag, startPoint x: 173, startPoint y: 41, endPoint x: 378, endPoint y: 537, distance: 537.0
copy form "Мне ещё надо: Понять ... 8 . Мне ещё надо: Узнать ... 9 . Продолжи предложение:…"
click at [493, 114] on input "text" at bounding box center [516, 103] width 679 height 29
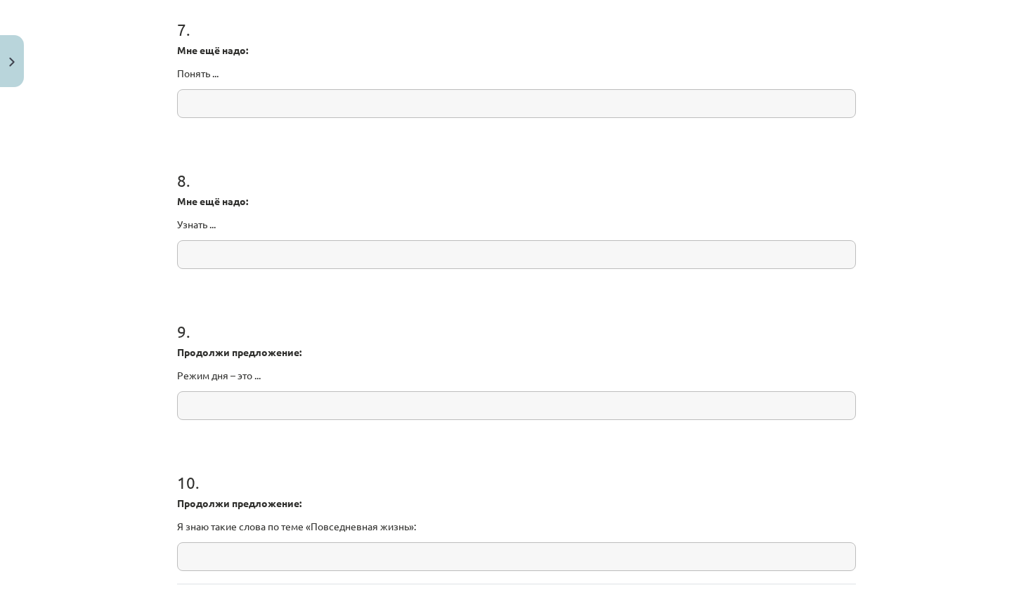
click at [489, 103] on input "text" at bounding box center [516, 103] width 679 height 29
paste input "**********"
type input "**********"
click at [571, 153] on h1 "8 ." at bounding box center [516, 168] width 679 height 44
click at [434, 240] on input "text" at bounding box center [516, 254] width 679 height 29
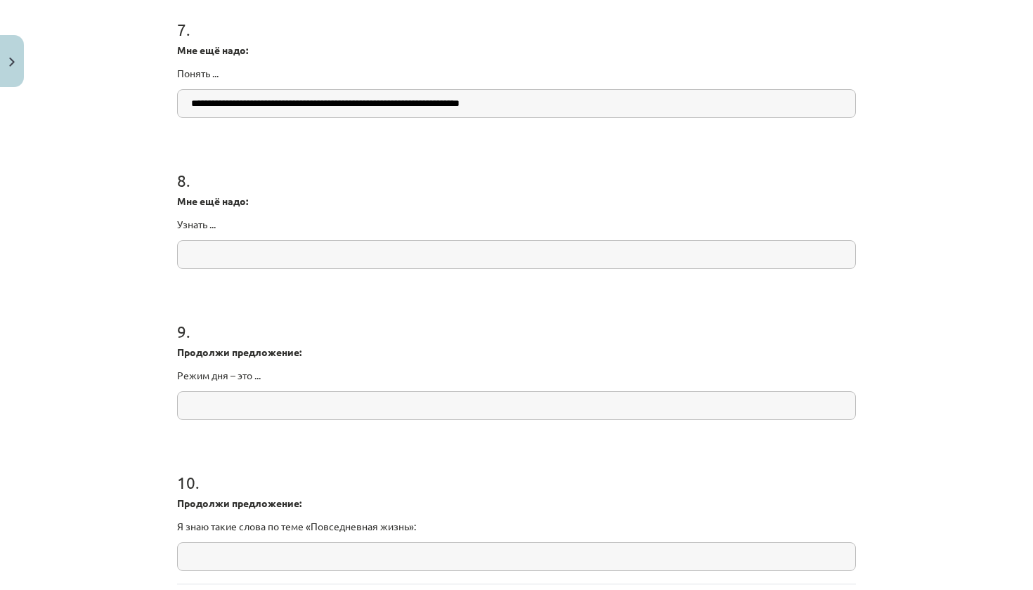
paste input "**********"
type input "**********"
click at [444, 397] on input "text" at bounding box center [516, 405] width 679 height 29
paste input "**********"
type input "**********"
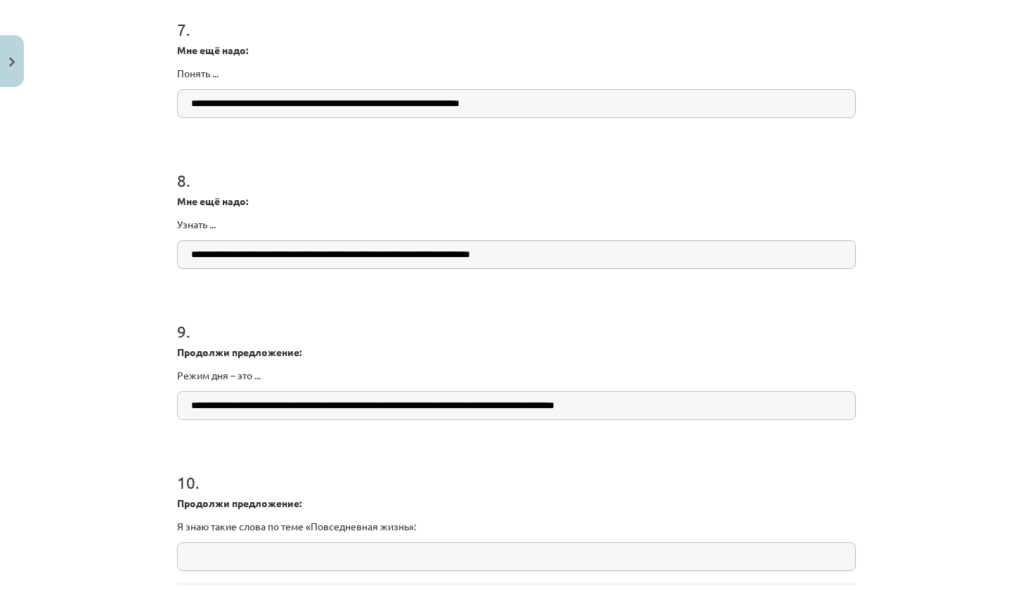
drag, startPoint x: 649, startPoint y: 408, endPoint x: 0, endPoint y: 442, distance: 649.6
click at [0, 442] on div "Mācību tēma: Krievu valodas b1 - 11. klases 1.ieskaites mācību materiāls #14 🤔 …" at bounding box center [516, 295] width 1033 height 590
drag, startPoint x: 650, startPoint y: 412, endPoint x: 53, endPoint y: 390, distance: 597.8
click at [53, 390] on div "Mācību tēma: Krievu valodas b1 - 11. klases 1.ieskaites mācību materiāls #14 🤔 …" at bounding box center [516, 295] width 1033 height 590
paste input "**********"
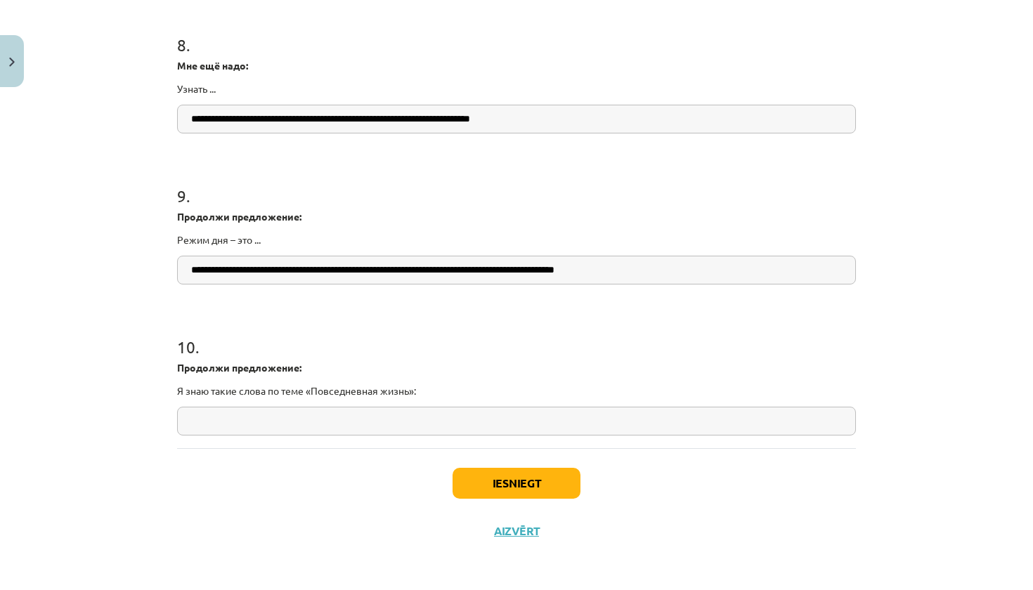
scroll to position [1801, 0]
type input "**********"
click at [530, 425] on input "text" at bounding box center [516, 421] width 679 height 29
paste input "**********"
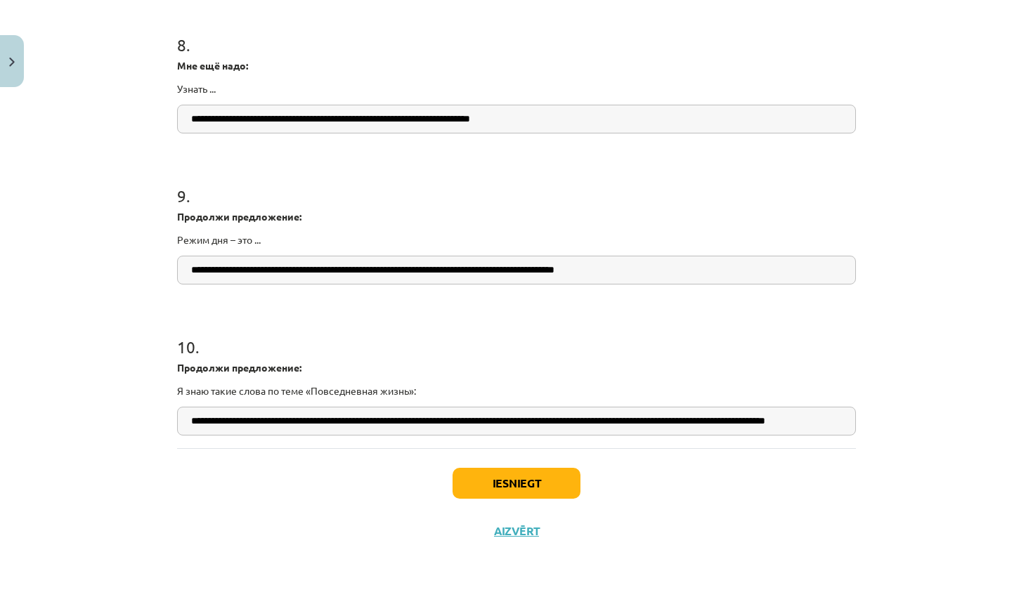
drag, startPoint x: 301, startPoint y: 421, endPoint x: 367, endPoint y: 394, distance: 71.5
click at [367, 394] on div "**********" at bounding box center [516, 374] width 679 height 123
click at [185, 421] on input "**********" at bounding box center [516, 421] width 679 height 29
drag, startPoint x: 185, startPoint y: 421, endPoint x: 427, endPoint y: 417, distance: 242.5
click at [427, 417] on input "**********" at bounding box center [516, 421] width 679 height 29
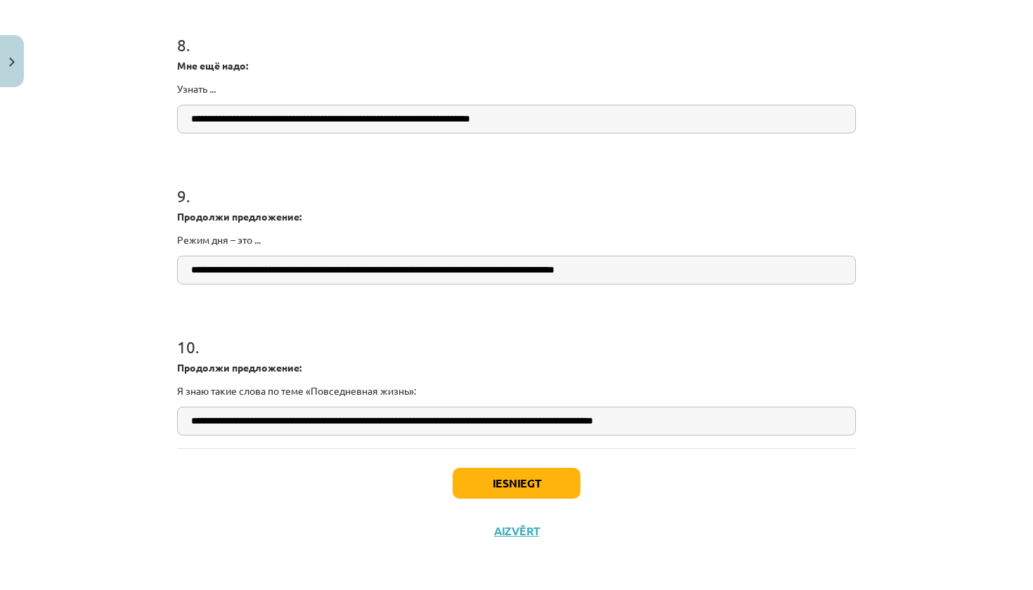
click at [773, 429] on input "**********" at bounding box center [516, 421] width 679 height 29
type input "**********"
drag, startPoint x: 266, startPoint y: 268, endPoint x: 166, endPoint y: 271, distance: 100.5
click at [166, 270] on div "Mācību tēma: Krievu valodas b1 - 11. klases 1.ieskaites mācību materiāls #14 🤔 …" at bounding box center [516, 295] width 1033 height 590
type input "**********"
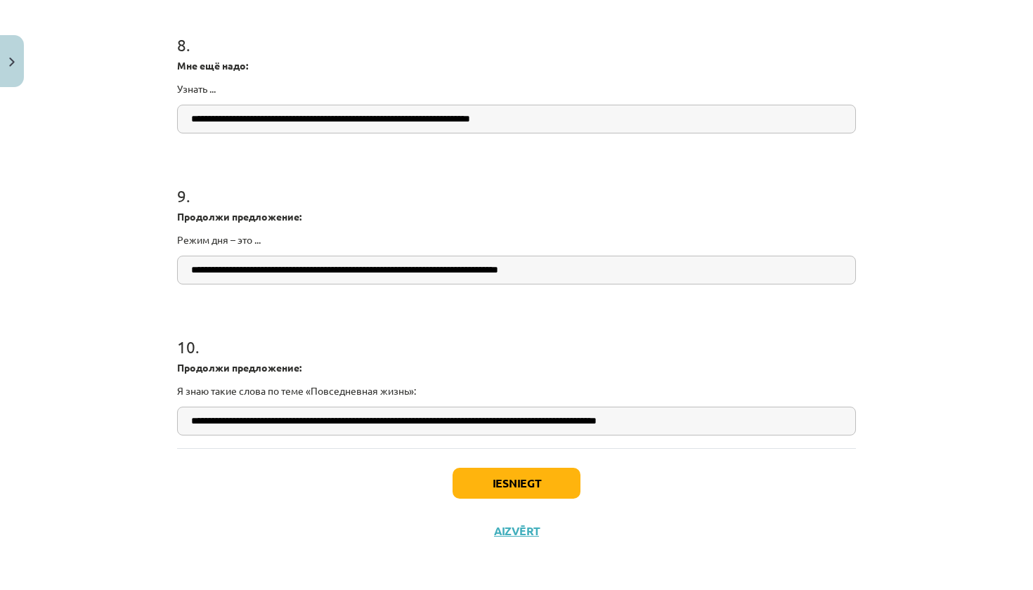
click at [367, 183] on h1 "9 ." at bounding box center [516, 184] width 679 height 44
drag, startPoint x: 224, startPoint y: 119, endPoint x: 148, endPoint y: 124, distance: 76.8
click at [148, 124] on div "Mācību tēma: Krievu valodas b1 - 11. klases 1.ieskaites mācību materiāls #14 🤔 …" at bounding box center [516, 295] width 1033 height 590
click at [205, 115] on input "**********" at bounding box center [516, 119] width 679 height 29
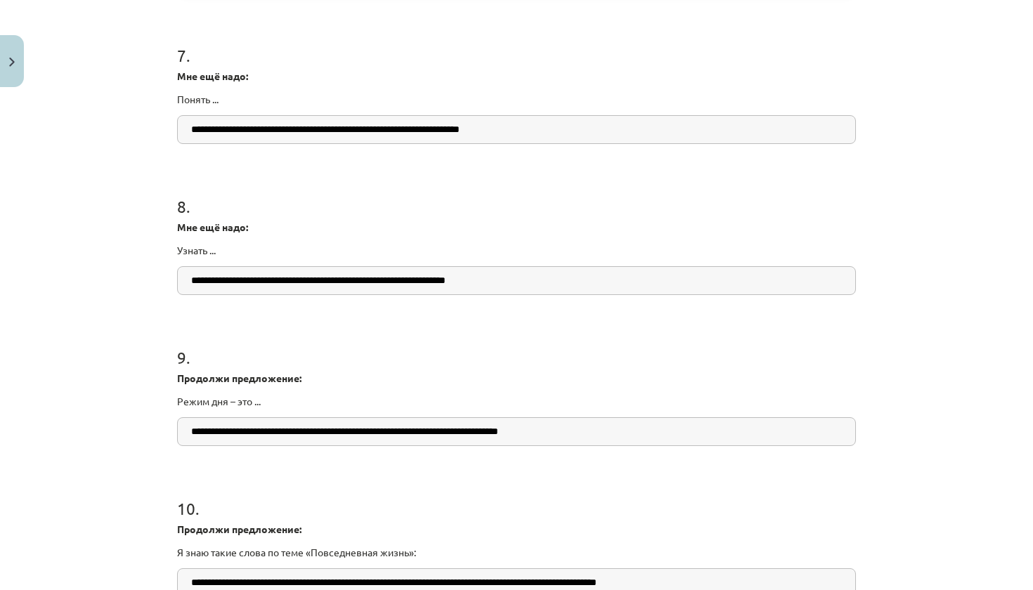
scroll to position [1620, 0]
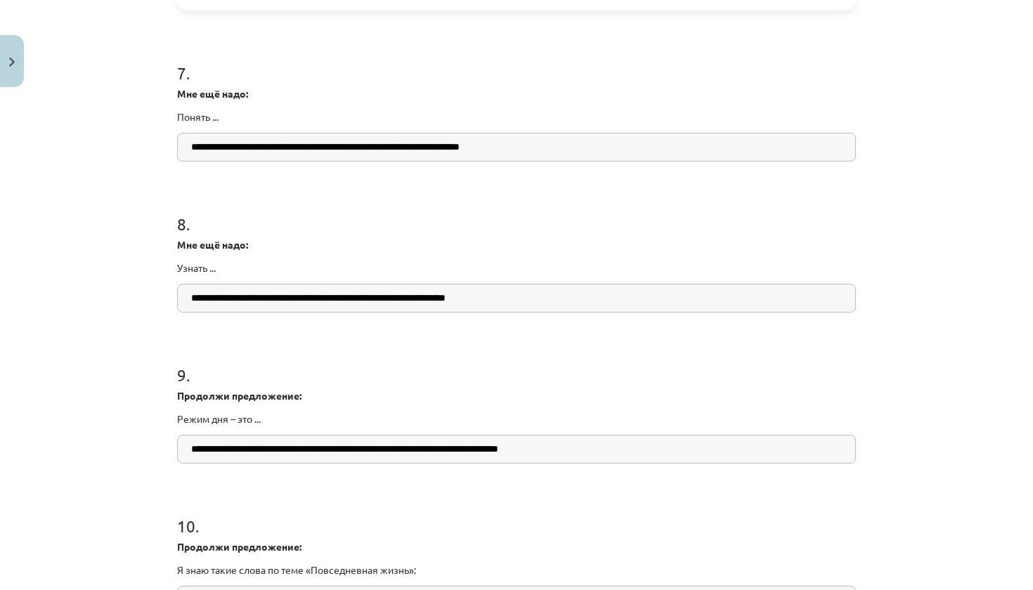
type input "**********"
drag, startPoint x: 229, startPoint y: 150, endPoint x: 176, endPoint y: 148, distance: 52.8
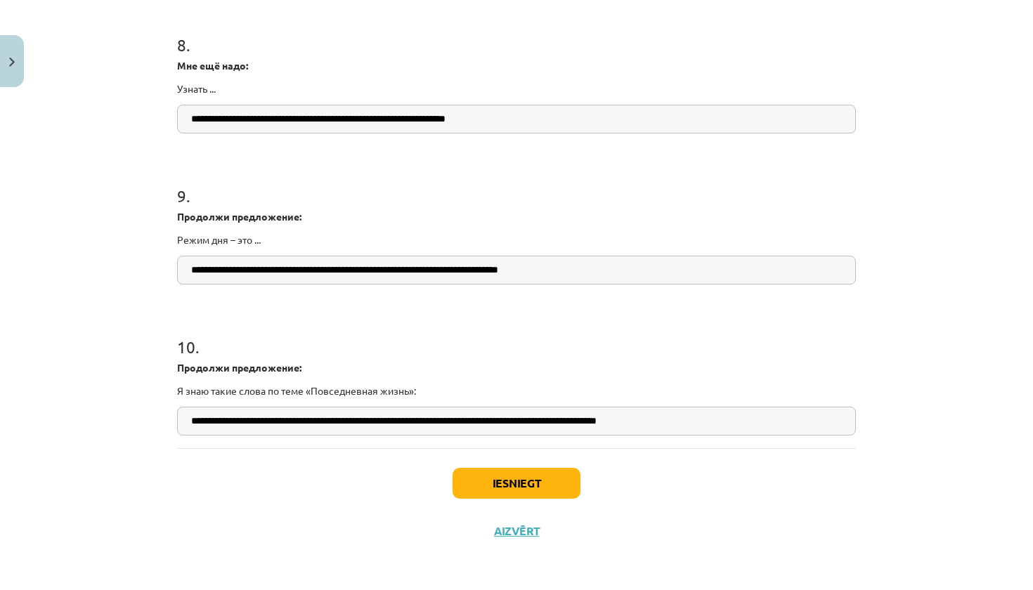
scroll to position [1801, 0]
click at [503, 481] on button "Iesniegt" at bounding box center [517, 483] width 128 height 31
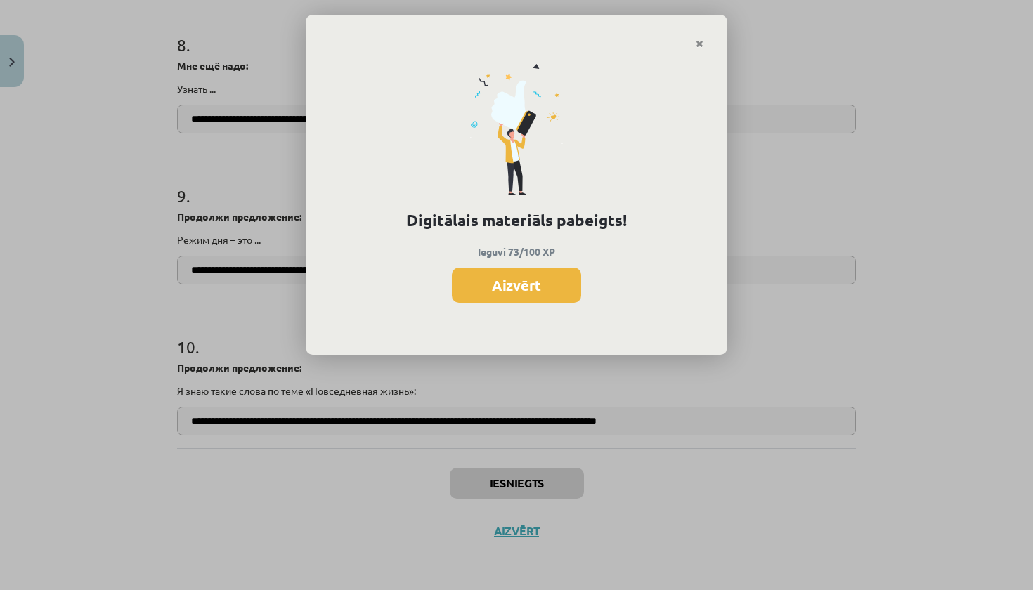
scroll to position [1758, 0]
click at [493, 284] on button "Aizvērt" at bounding box center [516, 285] width 129 height 35
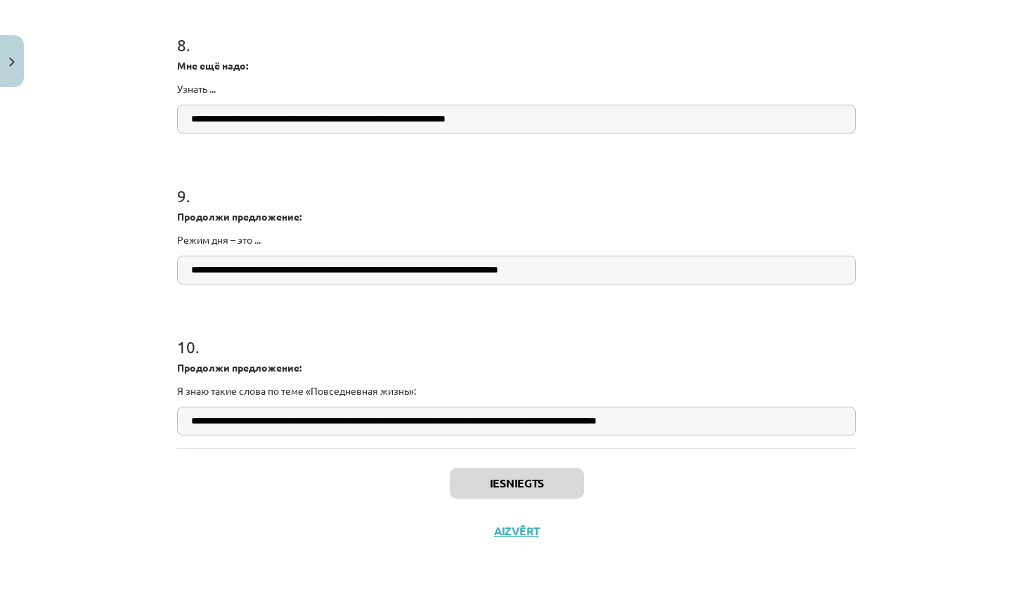
click at [510, 529] on button "Aizvērt" at bounding box center [516, 531] width 53 height 14
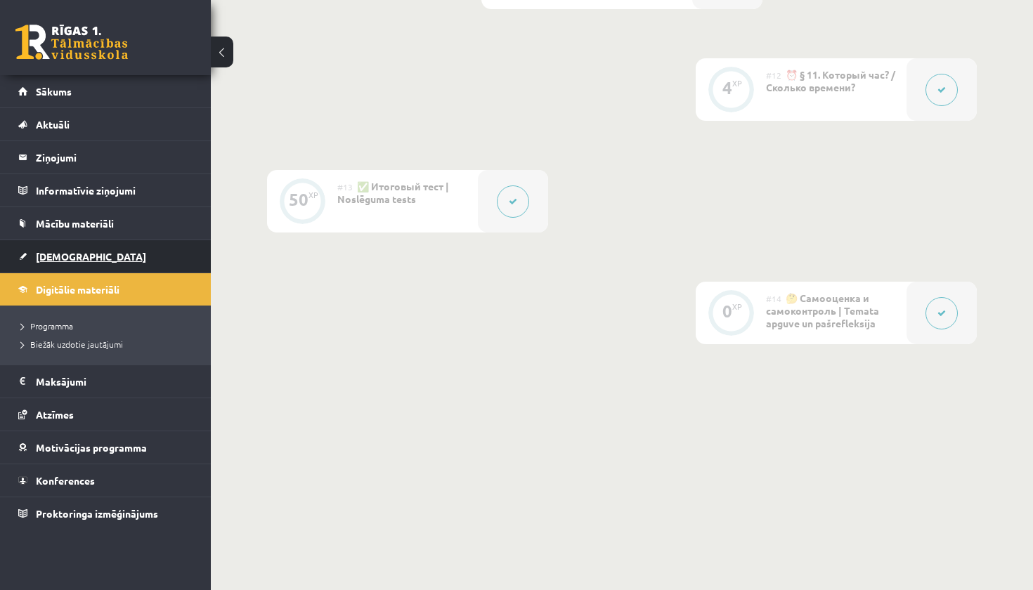
click at [72, 256] on span "[DEMOGRAPHIC_DATA]" at bounding box center [91, 256] width 110 height 13
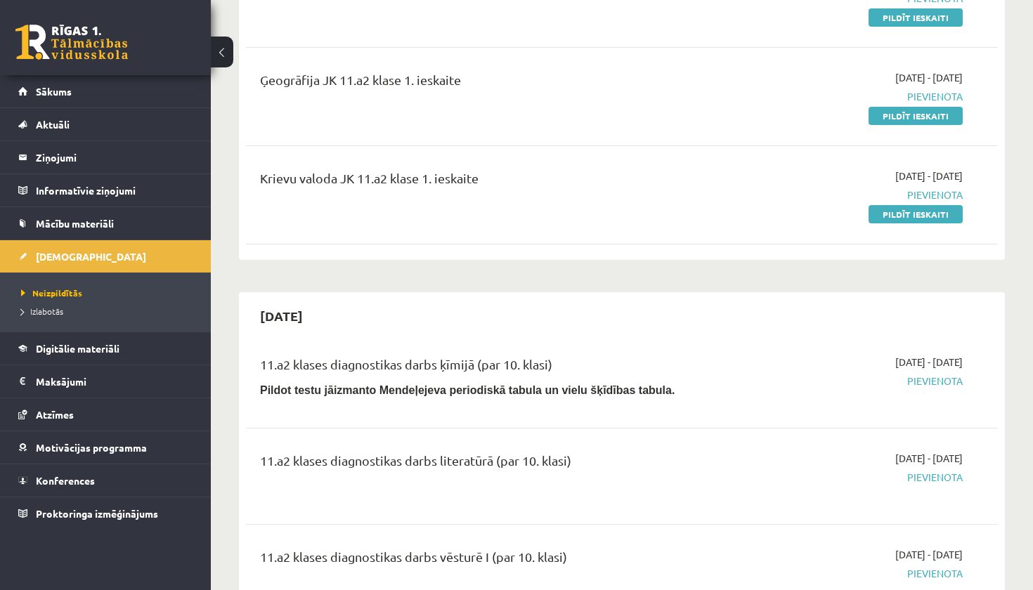
scroll to position [231, 0]
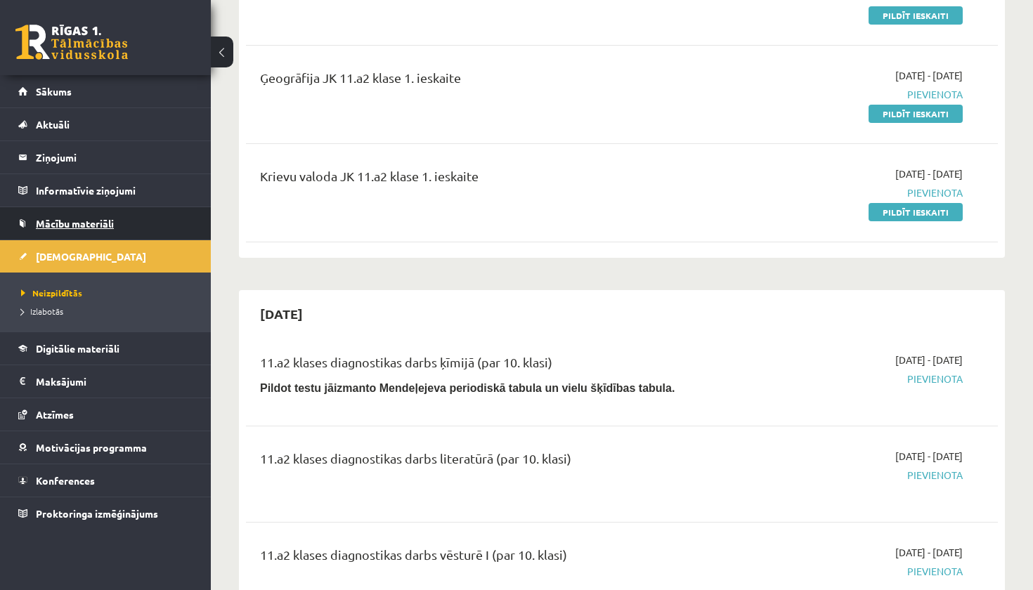
click at [91, 225] on span "Mācību materiāli" at bounding box center [75, 223] width 78 height 13
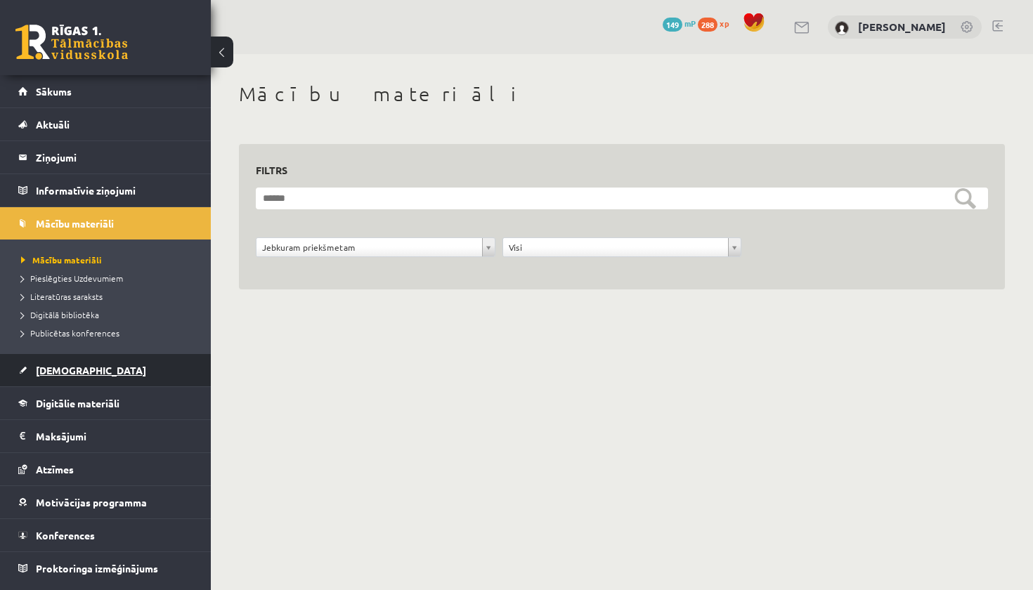
click at [81, 375] on link "[DEMOGRAPHIC_DATA]" at bounding box center [105, 370] width 175 height 32
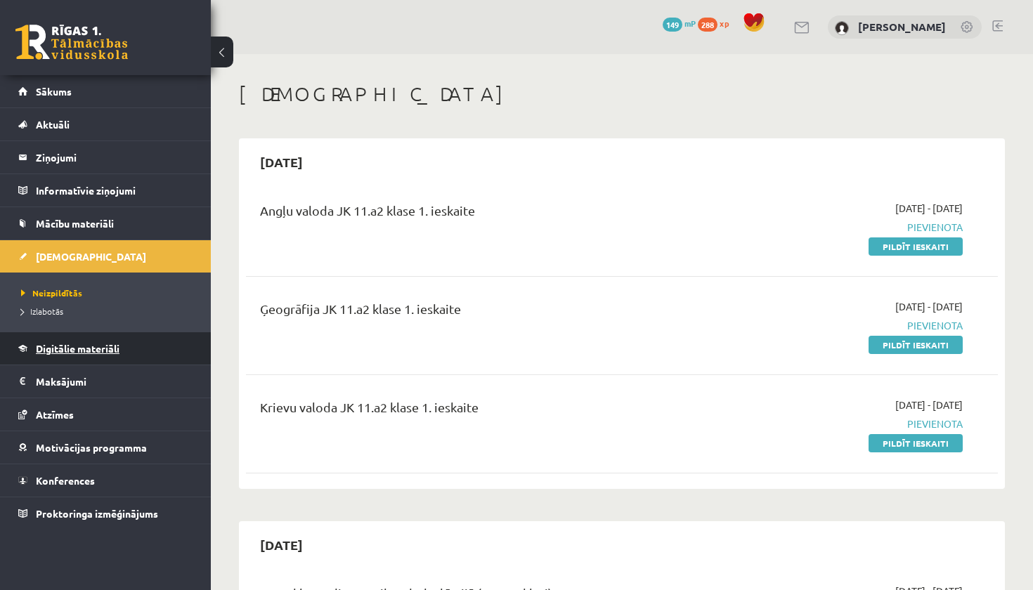
click at [82, 355] on link "Digitālie materiāli" at bounding box center [105, 348] width 175 height 32
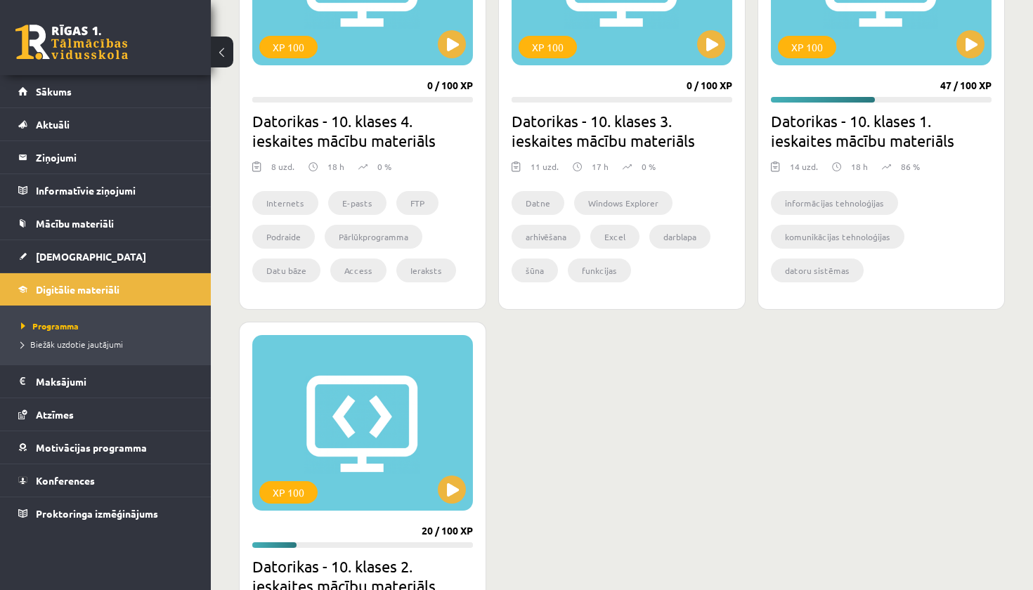
scroll to position [536, 0]
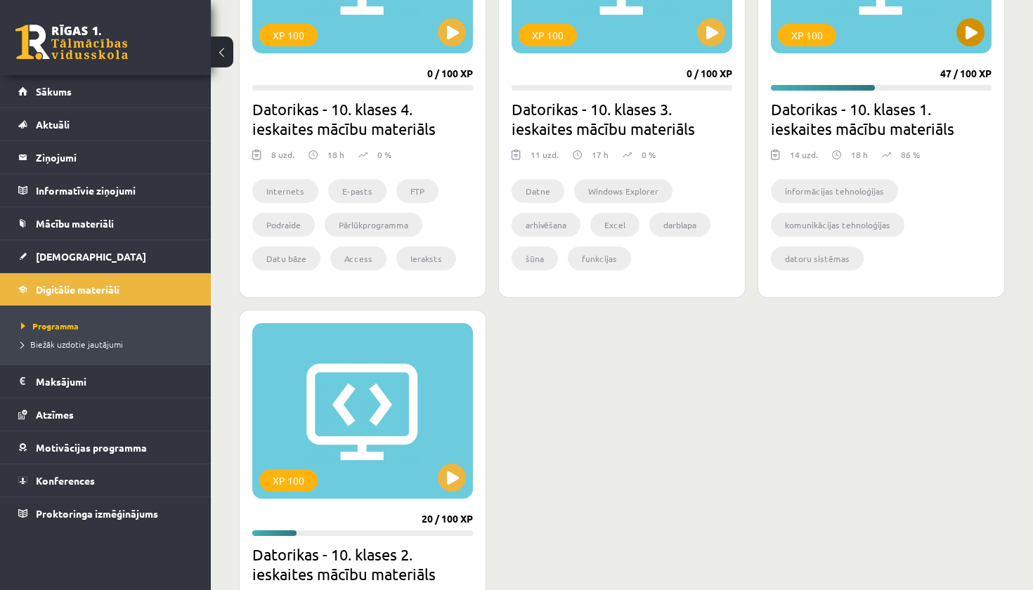
click at [973, 39] on button at bounding box center [971, 32] width 28 height 28
